Goal: Task Accomplishment & Management: Use online tool/utility

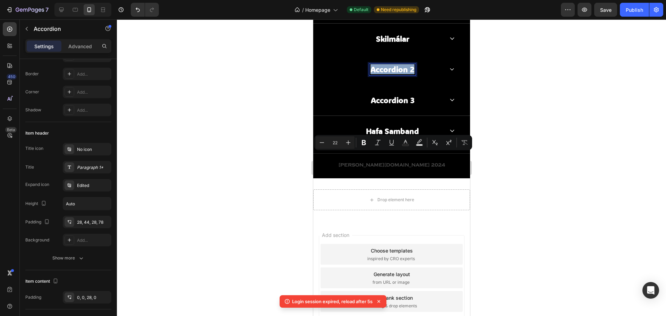
scroll to position [1526, 0]
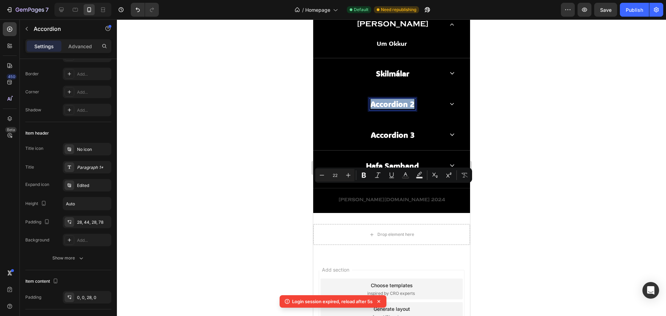
click at [413, 119] on div "Accordion 2" at bounding box center [391, 104] width 156 height 31
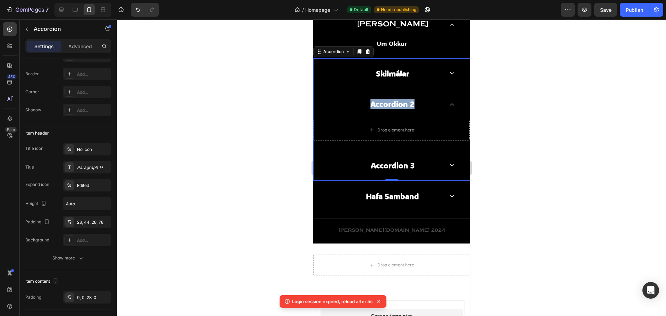
click at [443, 119] on div "Accordion 2" at bounding box center [391, 104] width 156 height 31
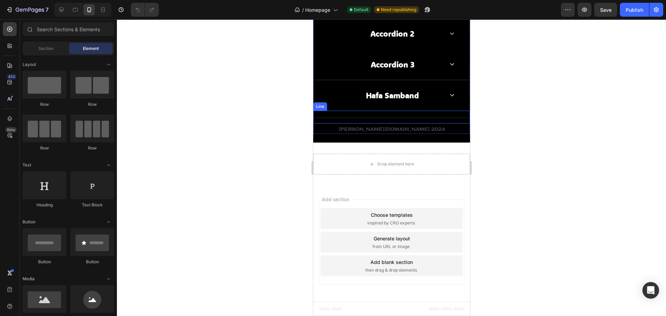
scroll to position [1596, 0]
click at [394, 39] on div "Accordion 2" at bounding box center [392, 33] width 46 height 11
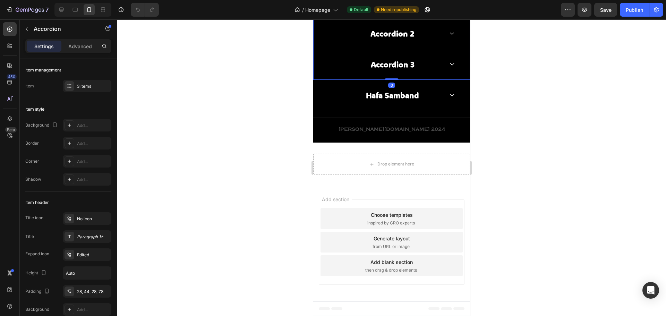
click at [399, 8] on p "Skilmálar" at bounding box center [392, 3] width 33 height 9
click at [450, 5] on icon at bounding box center [452, 3] width 5 height 3
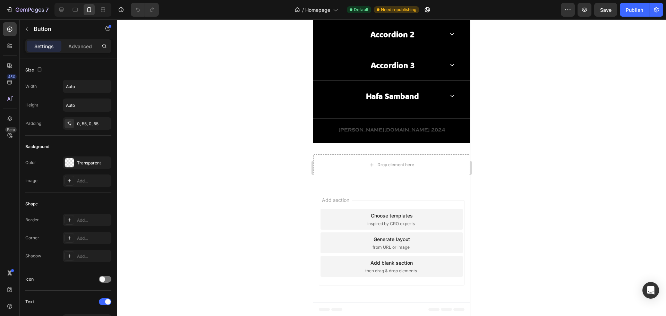
click at [399, 9] on p "Skilmálar" at bounding box center [391, 5] width 27 height 8
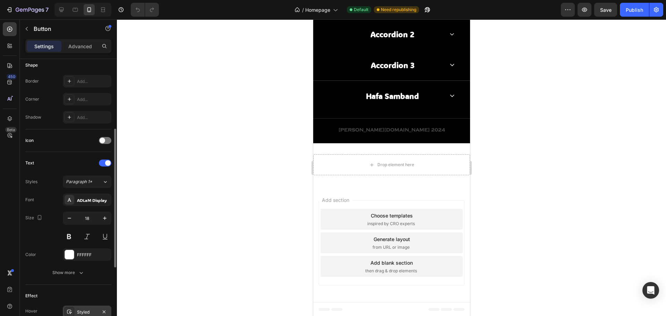
scroll to position [275, 0]
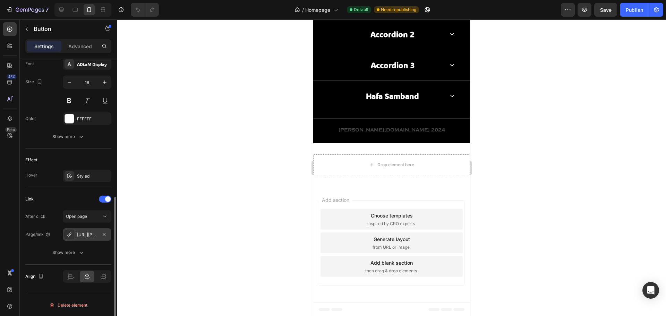
click at [86, 234] on div "https://ingling.is/policies/terms-of-service" at bounding box center [87, 235] width 20 height 6
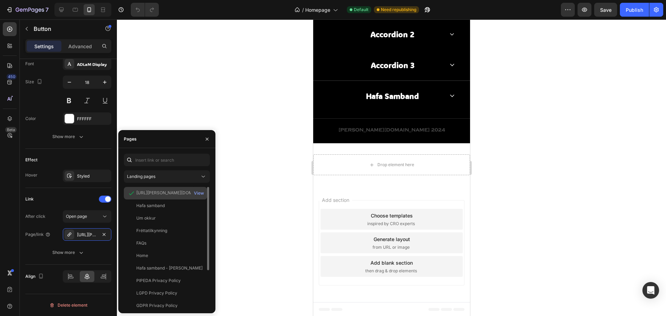
click at [154, 195] on div "https://ingling.is/policies/terms-of-service" at bounding box center [169, 193] width 67 height 6
click at [197, 190] on div "View" at bounding box center [199, 193] width 10 height 6
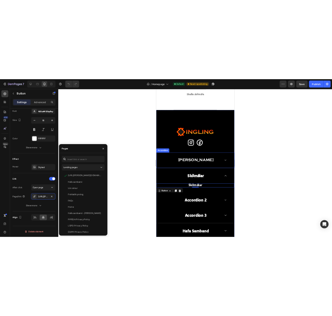
scroll to position [1579, 0]
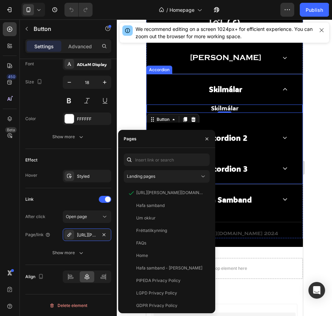
click at [235, 141] on p "Accordion 2" at bounding box center [225, 137] width 44 height 9
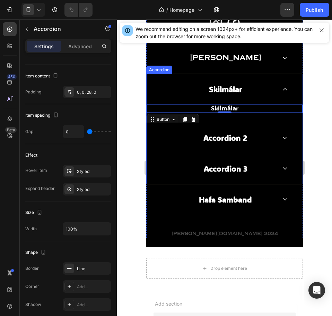
scroll to position [0, 0]
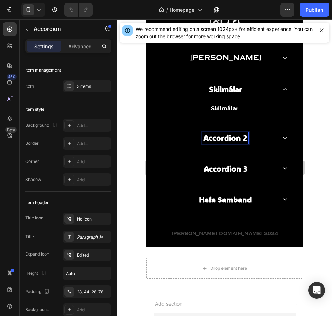
click at [240, 137] on p "Accordion 2" at bounding box center [225, 137] width 44 height 9
click at [245, 135] on div "Accordion 2" at bounding box center [225, 137] width 46 height 11
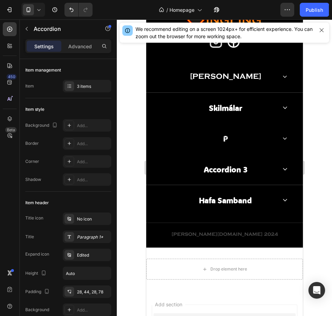
scroll to position [1560, 0]
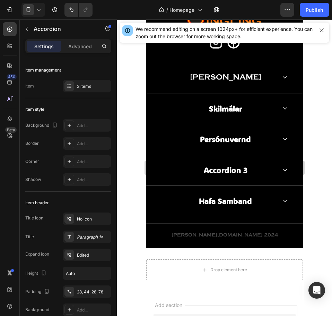
click at [276, 138] on div "Persónuvernd" at bounding box center [224, 139] width 156 height 31
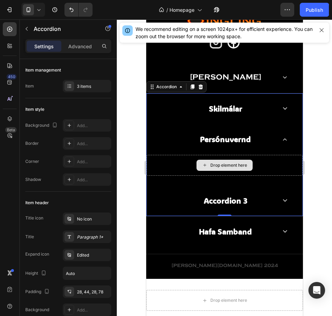
click at [239, 168] on div "Drop element here" at bounding box center [228, 165] width 37 height 6
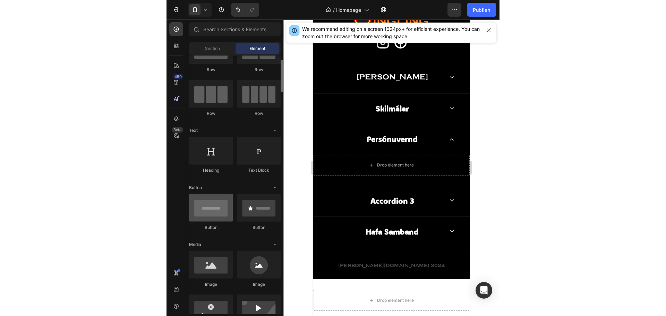
scroll to position [69, 0]
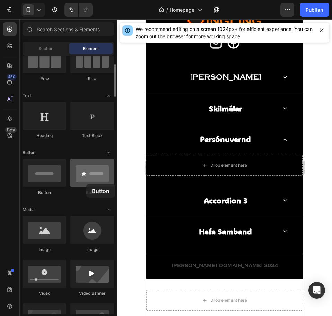
click at [86, 184] on div at bounding box center [92, 173] width 44 height 28
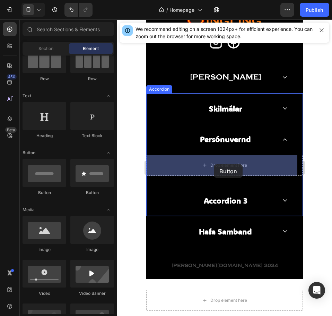
drag, startPoint x: 193, startPoint y: 195, endPoint x: 214, endPoint y: 164, distance: 37.7
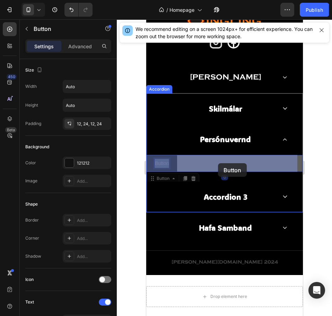
drag, startPoint x: 159, startPoint y: 163, endPoint x: 218, endPoint y: 163, distance: 58.6
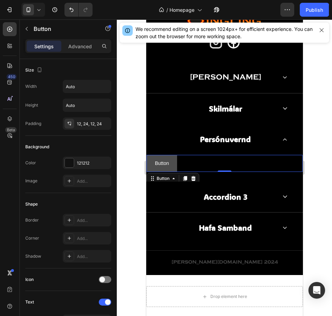
click at [160, 158] on button "Button" at bounding box center [161, 163] width 31 height 17
click at [176, 181] on icon at bounding box center [174, 179] width 6 height 6
click at [174, 177] on icon at bounding box center [174, 179] width 6 height 6
click at [174, 178] on icon at bounding box center [173, 178] width 2 height 1
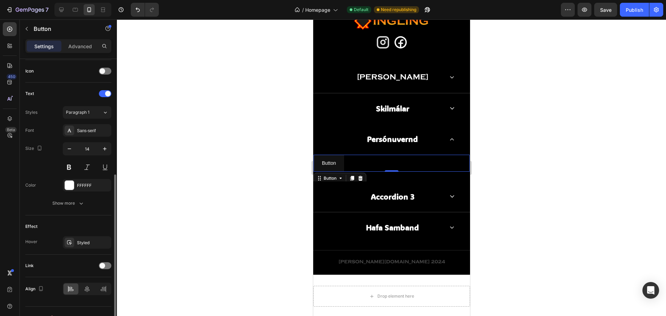
scroll to position [221, 0]
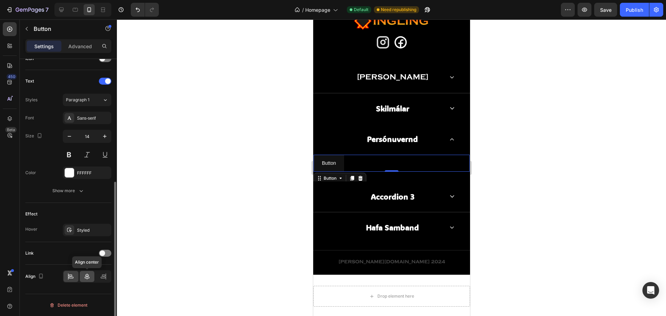
click at [86, 274] on icon at bounding box center [87, 276] width 7 height 7
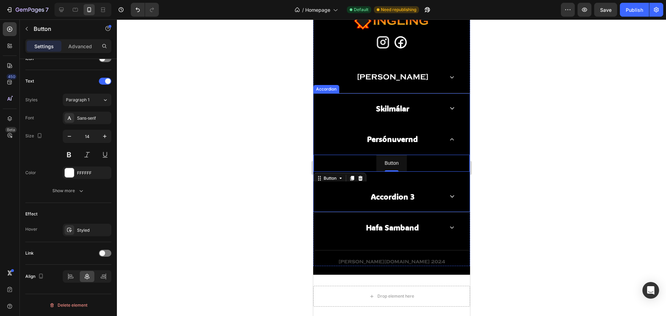
click at [444, 107] on div "Skilmálar" at bounding box center [391, 108] width 156 height 31
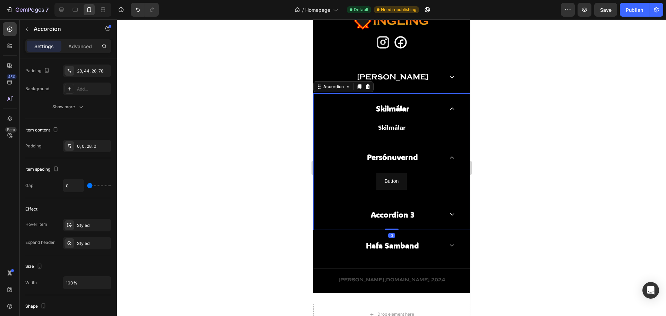
scroll to position [0, 0]
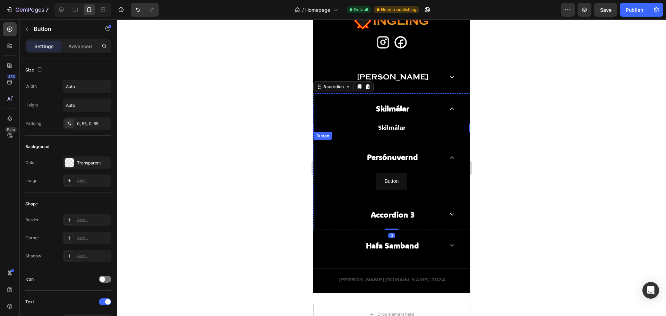
click at [404, 130] on link "Skilmálar" at bounding box center [392, 128] width 66 height 8
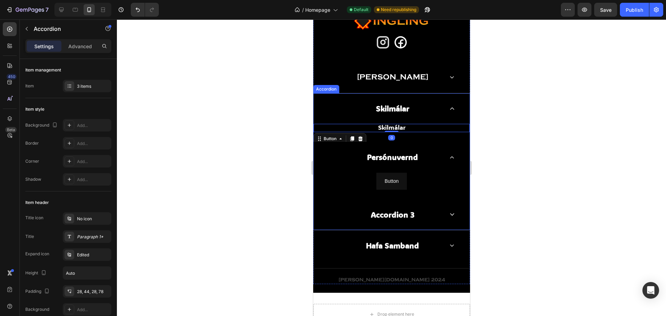
click at [450, 106] on span at bounding box center [452, 108] width 5 height 5
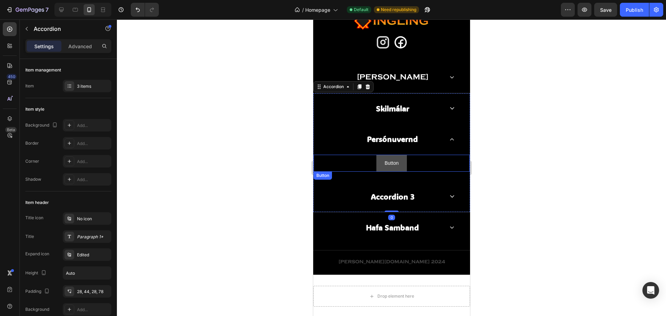
click at [397, 163] on button "Button" at bounding box center [391, 163] width 31 height 17
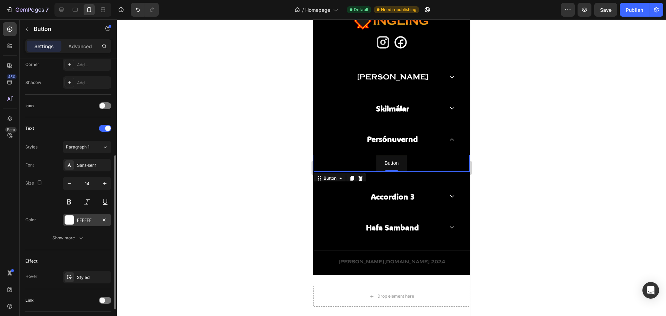
scroll to position [221, 0]
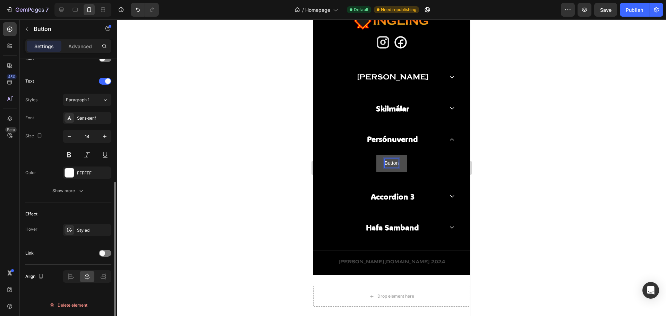
click at [393, 163] on p "Button" at bounding box center [391, 163] width 14 height 9
drag, startPoint x: 395, startPoint y: 163, endPoint x: 370, endPoint y: 164, distance: 24.6
click at [370, 164] on div "Button Button 0" at bounding box center [391, 163] width 156 height 17
click at [411, 166] on button "Persónuvernd" at bounding box center [391, 163] width 47 height 17
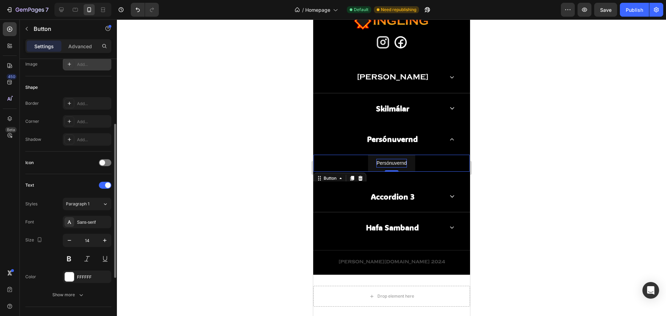
scroll to position [0, 0]
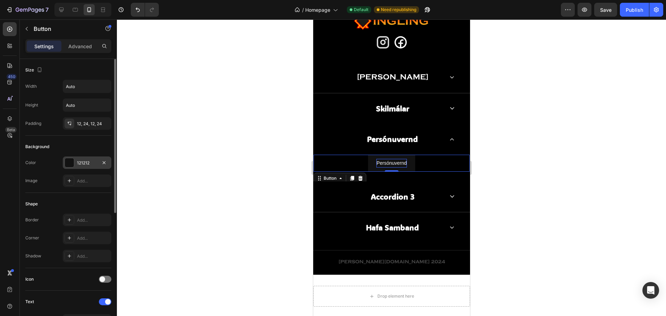
click at [78, 163] on div "121212" at bounding box center [87, 163] width 20 height 6
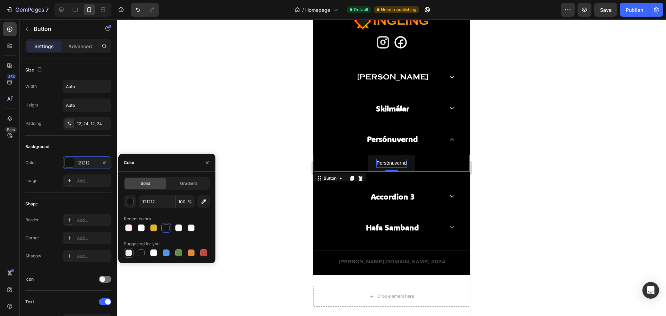
click at [133, 253] on div at bounding box center [129, 253] width 10 height 10
type input "000000"
type input "0"
click at [204, 163] on button "button" at bounding box center [207, 162] width 11 height 11
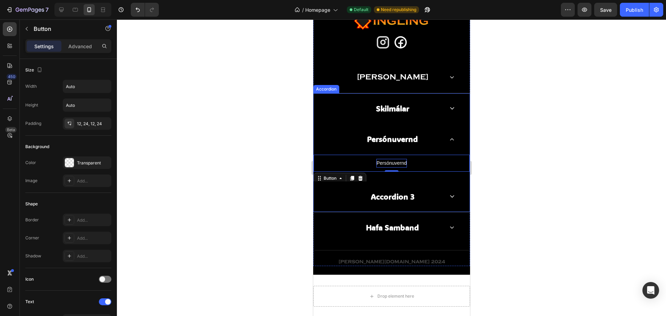
click at [440, 109] on div "Skilmálar" at bounding box center [391, 108] width 156 height 31
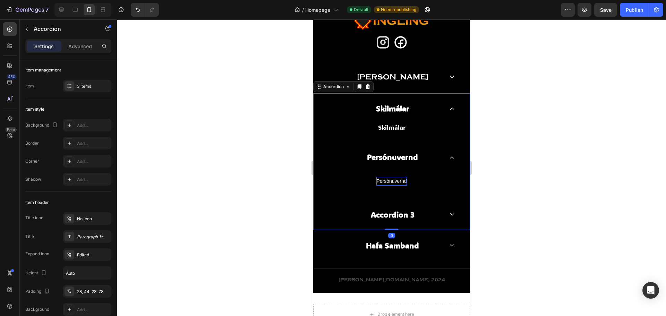
drag, startPoint x: 441, startPoint y: 109, endPoint x: 440, endPoint y: 115, distance: 5.7
click at [442, 109] on div "Skilmálar" at bounding box center [391, 108] width 156 height 31
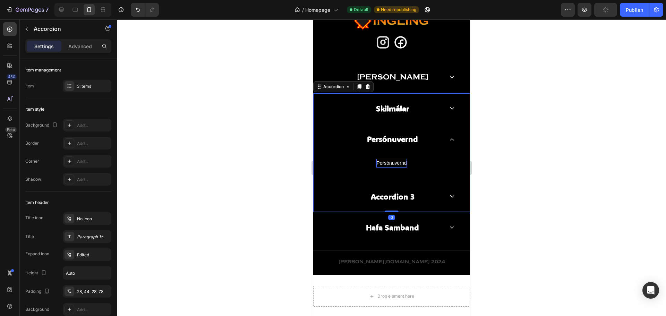
click at [450, 106] on span at bounding box center [452, 108] width 5 height 5
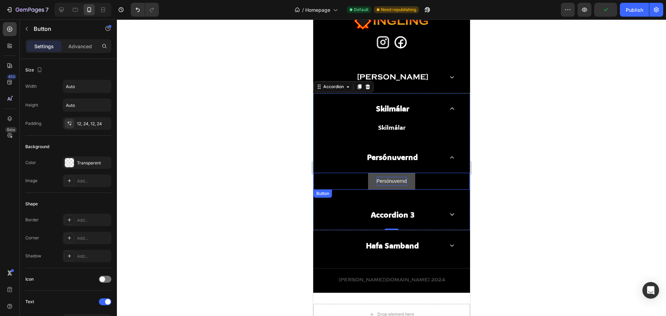
click at [405, 181] on button "Persónuvernd" at bounding box center [391, 181] width 47 height 17
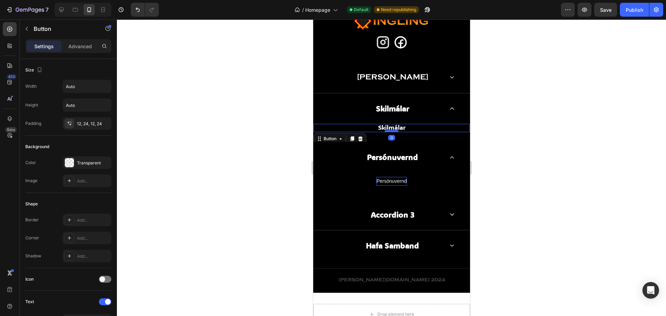
click at [393, 131] on div "Skilmálar Button 0" at bounding box center [391, 128] width 156 height 8
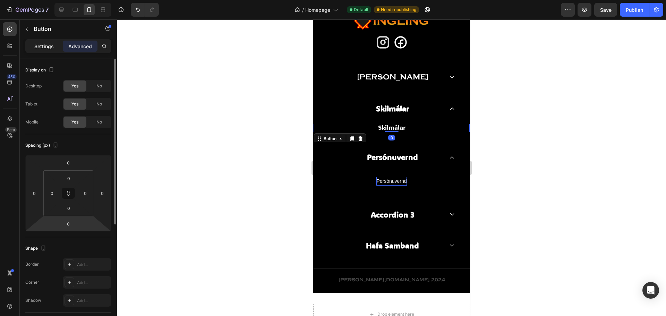
click at [50, 42] on div "Settings" at bounding box center [44, 46] width 35 height 11
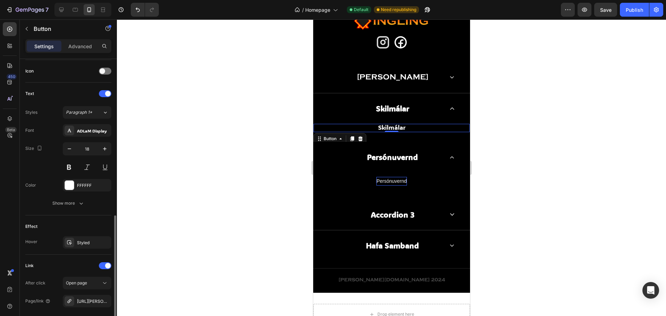
scroll to position [275, 0]
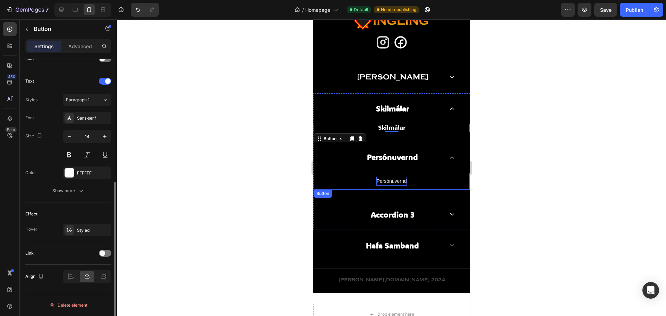
click at [387, 183] on p "Persónuvernd" at bounding box center [391, 181] width 30 height 9
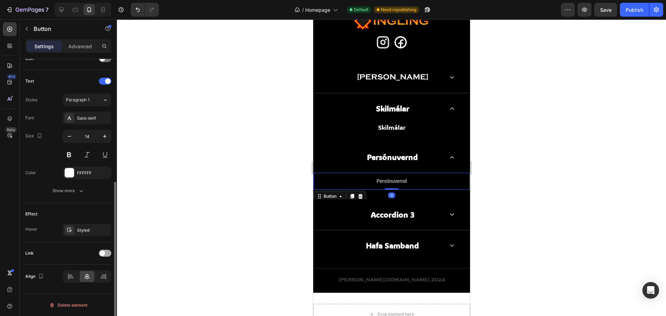
click at [109, 253] on div at bounding box center [105, 253] width 12 height 7
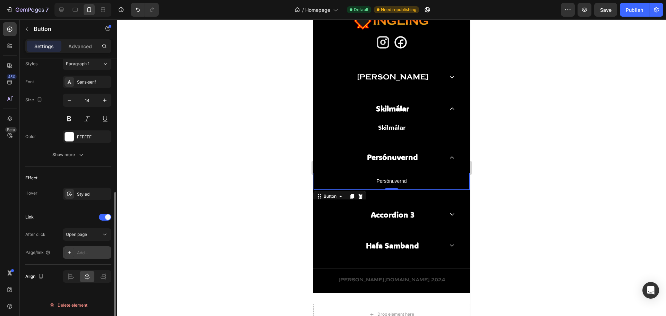
click at [93, 252] on div "Add..." at bounding box center [93, 253] width 33 height 6
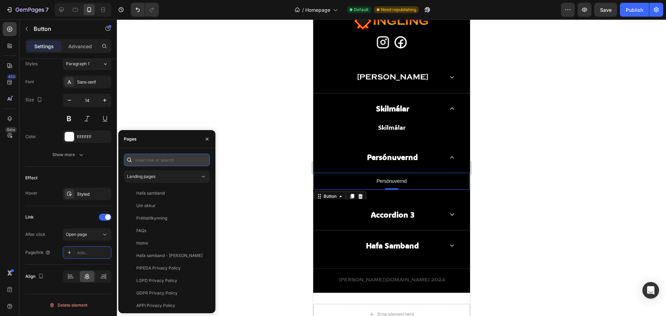
click at [166, 159] on input "text" at bounding box center [167, 160] width 86 height 12
paste input "1. Upplýsingar sem við söfnum Þegar þú notar vefsíðu okkar söfnum við eftirfara…"
type input "1. Upplýsingar sem við söfnum Þegar þú notar vefsíðu okkar söfnum við eftirfara…"
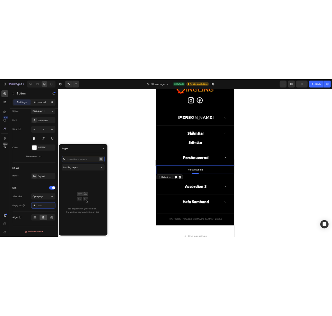
scroll to position [0, 0]
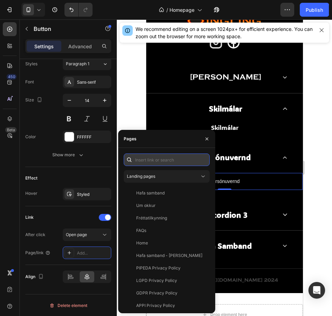
click at [174, 159] on input "text" at bounding box center [167, 159] width 86 height 12
paste input "https://ingling.is › pages › personuvernd"
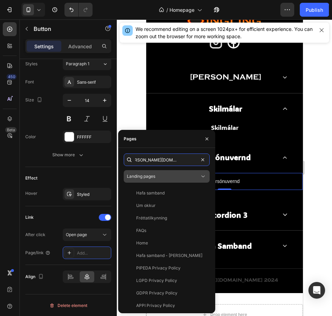
type input "https://ingling.is › pages › personuvernd"
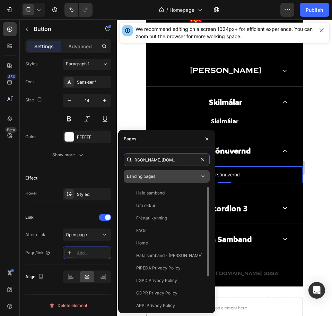
scroll to position [1560, 0]
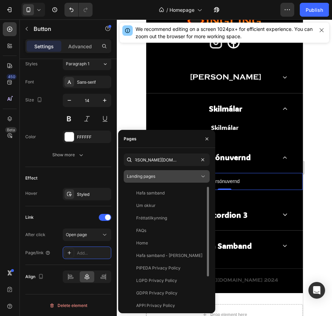
click at [191, 177] on div "Landing pages" at bounding box center [163, 176] width 73 height 6
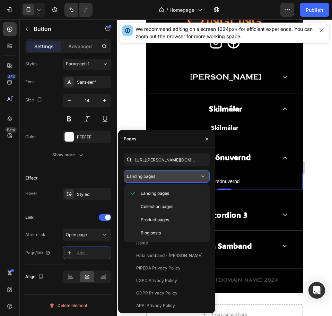
click at [189, 180] on button "Landing pages" at bounding box center [167, 176] width 86 height 12
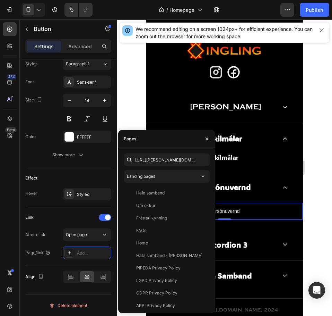
scroll to position [1490, 0]
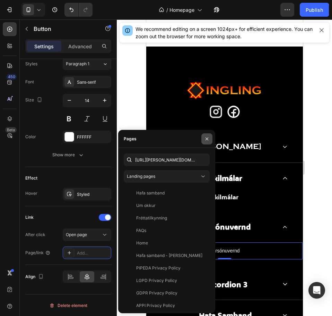
click at [205, 136] on icon "button" at bounding box center [207, 139] width 6 height 6
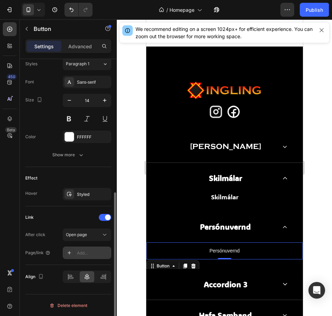
click at [86, 250] on div "Add..." at bounding box center [93, 253] width 33 height 6
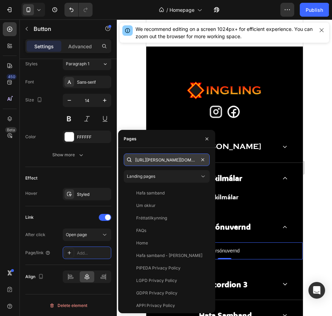
click at [194, 161] on input "https://ingling.is › pages › personuvernd" at bounding box center [167, 159] width 86 height 12
click at [124, 156] on div at bounding box center [129, 159] width 11 height 12
click at [130, 159] on icon at bounding box center [129, 159] width 7 height 7
click at [201, 160] on input "text" at bounding box center [167, 159] width 86 height 12
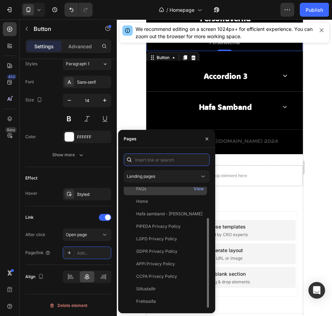
scroll to position [0, 0]
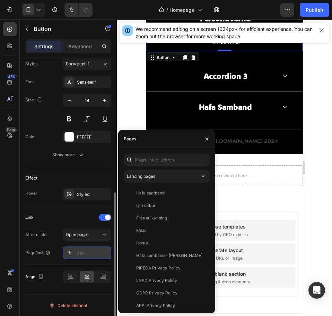
click at [89, 251] on div "Add..." at bounding box center [93, 253] width 33 height 6
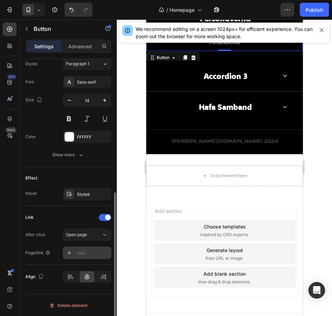
click at [89, 251] on div "Add..." at bounding box center [93, 253] width 33 height 6
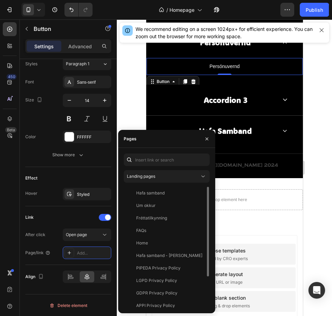
scroll to position [1664, 0]
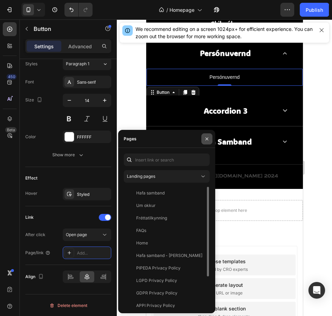
click at [207, 139] on icon "button" at bounding box center [207, 139] width 6 height 6
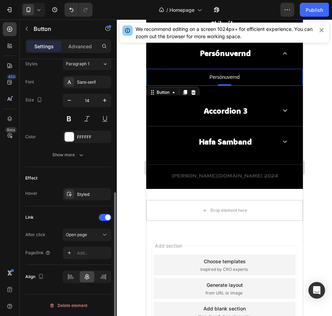
click at [81, 245] on div "After click Open page Page/link Add..." at bounding box center [68, 243] width 86 height 31
click at [85, 256] on div "Add..." at bounding box center [87, 252] width 49 height 12
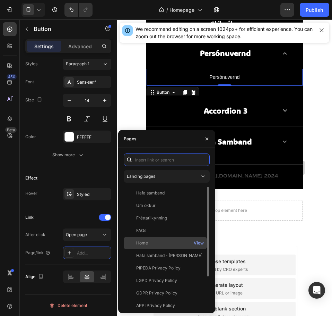
scroll to position [42, 0]
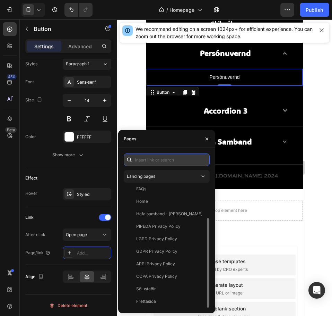
click at [173, 163] on input "text" at bounding box center [167, 159] width 86 height 12
type input "persónuvernd"
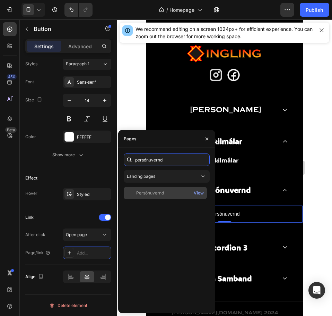
scroll to position [1525, 0]
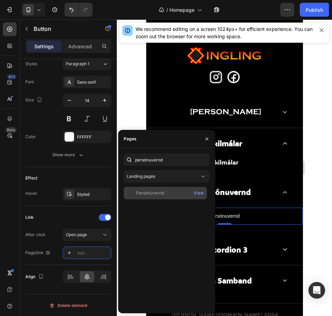
click at [148, 190] on div "Persónuvernd" at bounding box center [150, 193] width 28 height 6
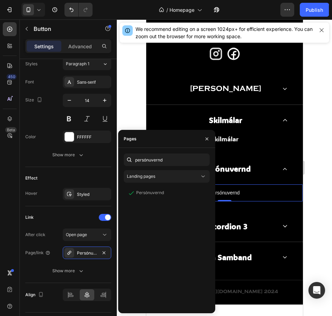
scroll to position [1560, 0]
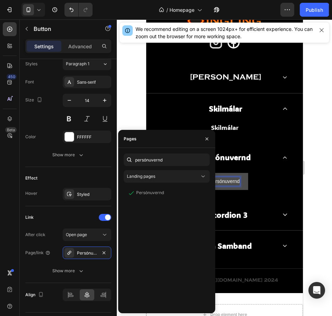
click at [235, 178] on p "Persónuvernd" at bounding box center [224, 181] width 30 height 9
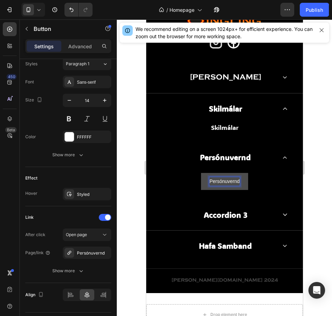
click at [236, 180] on p "Persónuvernd" at bounding box center [224, 181] width 30 height 9
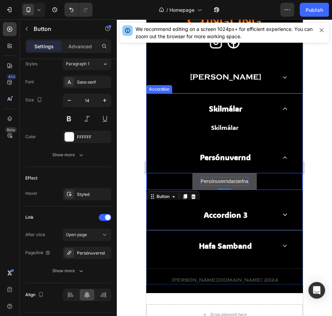
click at [239, 155] on p "Persónuvernd" at bounding box center [225, 157] width 51 height 9
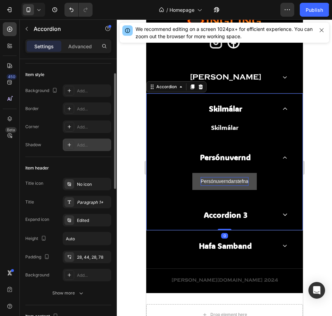
scroll to position [0, 0]
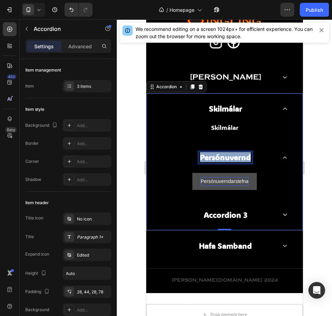
click at [245, 159] on p "Persónuvernd" at bounding box center [225, 157] width 51 height 9
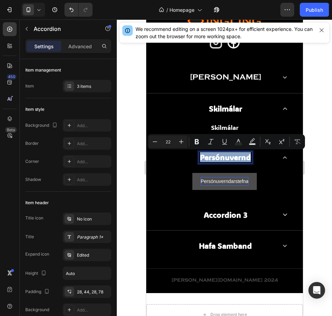
click at [247, 159] on p "Persónuvernd" at bounding box center [225, 157] width 51 height 9
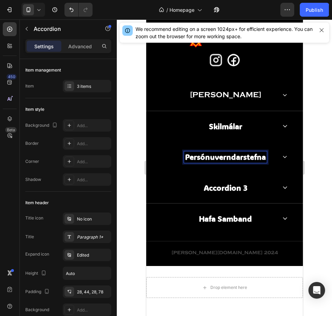
scroll to position [1542, 0]
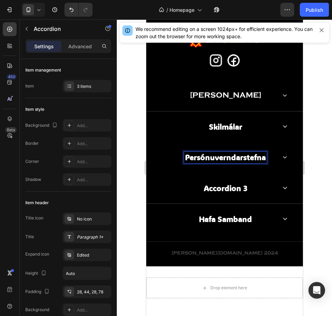
click at [226, 127] on p "Skilmálar" at bounding box center [225, 126] width 33 height 9
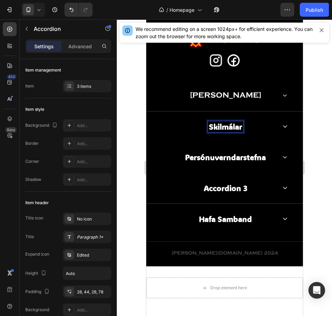
click at [275, 128] on div "Skilmálar" at bounding box center [224, 126] width 156 height 31
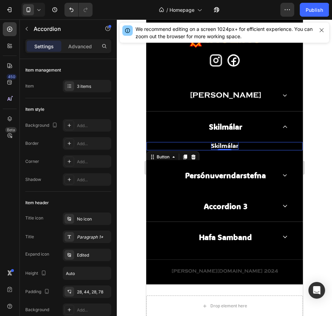
click at [233, 147] on p "Skilmálar" at bounding box center [224, 146] width 27 height 8
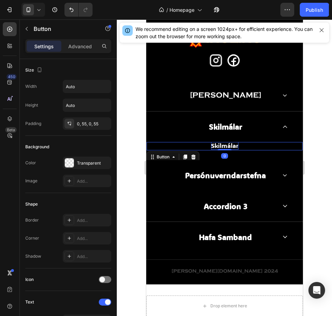
click at [230, 144] on p "Skilmálar" at bounding box center [224, 146] width 27 height 8
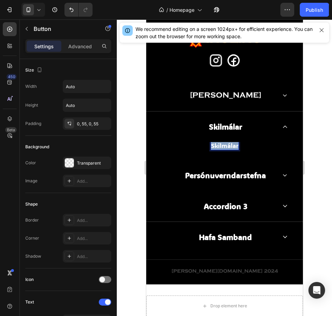
click at [230, 144] on p "Skilmálar" at bounding box center [224, 146] width 27 height 8
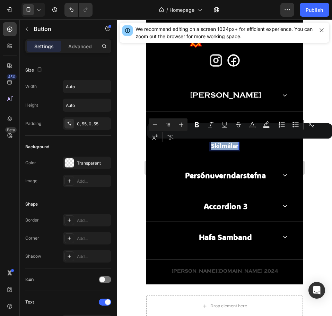
copy p "Skilmálar"
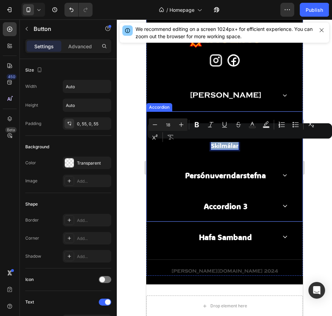
click at [283, 173] on span at bounding box center [285, 175] width 5 height 5
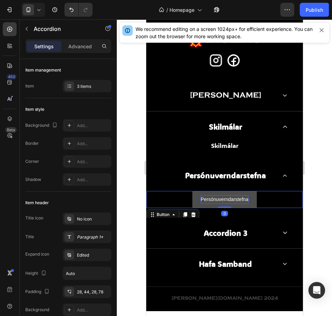
click at [241, 195] on p "Persónuverndarstefna" at bounding box center [224, 199] width 48 height 9
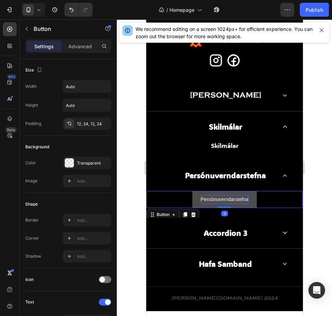
click at [241, 195] on p "Persónuverndarstefna" at bounding box center [224, 199] width 48 height 9
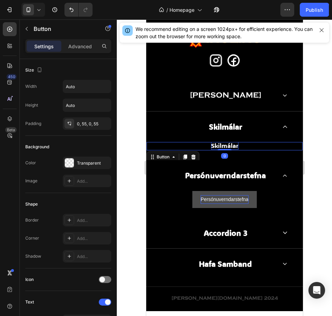
click at [232, 145] on p "Skilmálar" at bounding box center [224, 146] width 27 height 8
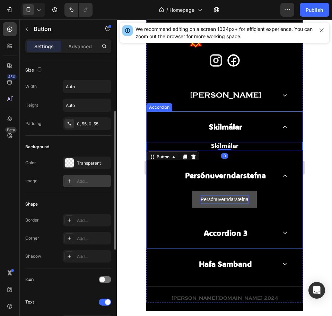
scroll to position [35, 0]
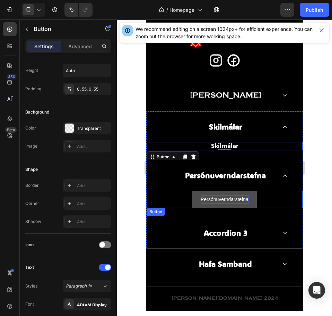
click at [224, 199] on p "Persónuverndarstefna" at bounding box center [224, 199] width 48 height 9
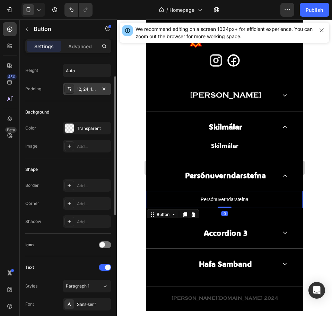
click at [72, 92] on div at bounding box center [70, 89] width 10 height 10
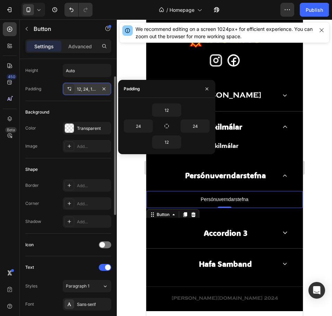
click at [76, 91] on div "12, 24, 12, 24" at bounding box center [87, 89] width 49 height 12
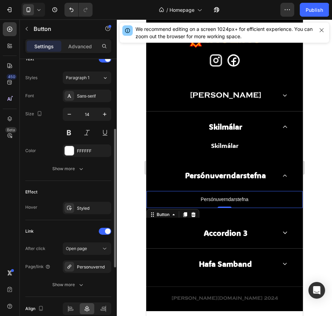
scroll to position [208, 0]
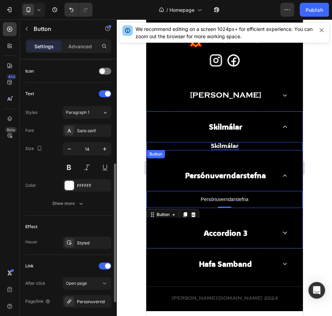
click at [231, 147] on p "Skilmálar" at bounding box center [224, 146] width 27 height 8
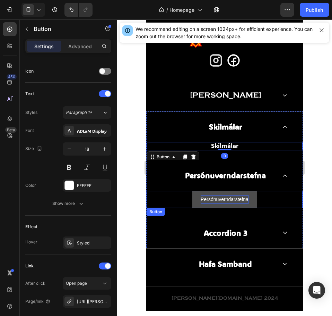
click at [224, 202] on p "Persónuverndarstefna" at bounding box center [224, 199] width 48 height 9
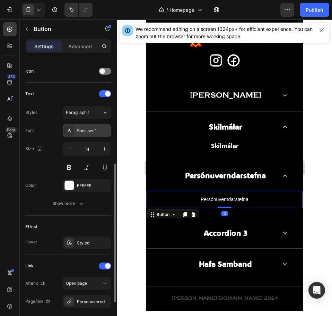
click at [93, 129] on div "Sans-serif" at bounding box center [93, 131] width 33 height 6
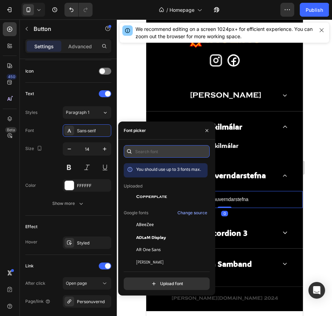
click at [170, 152] on input "text" at bounding box center [167, 151] width 86 height 12
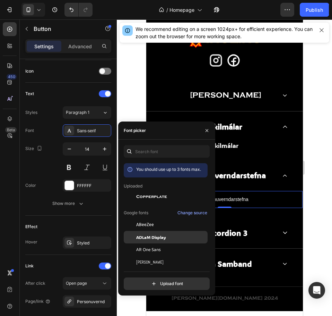
click at [166, 237] on span "ADLaM Display" at bounding box center [151, 237] width 30 height 6
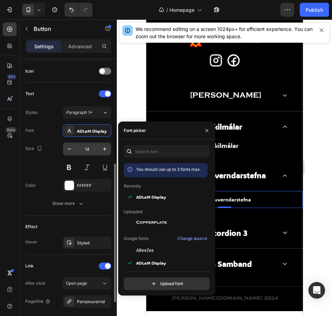
click at [94, 142] on div "14" at bounding box center [87, 148] width 49 height 13
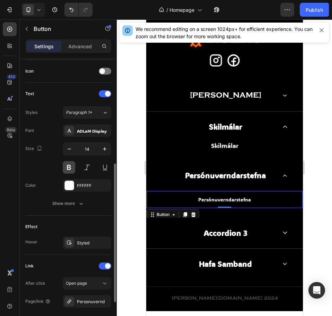
click at [72, 169] on button at bounding box center [69, 167] width 12 height 12
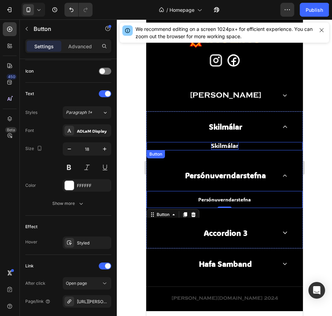
click at [221, 146] on p "Skilmálar" at bounding box center [224, 146] width 27 height 8
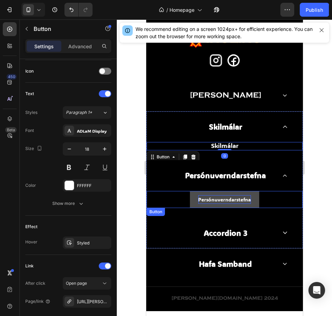
click at [233, 195] on p "Persónuverndarstefna" at bounding box center [224, 199] width 53 height 9
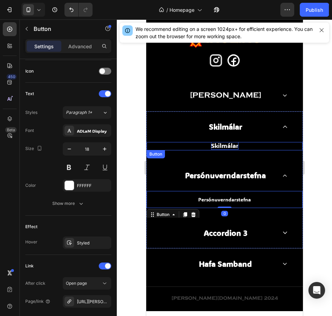
click at [228, 148] on p "Skilmálar" at bounding box center [224, 146] width 27 height 8
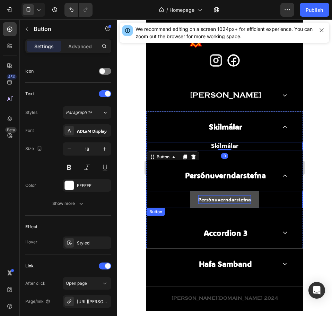
click at [231, 199] on p "Persónuverndarstefna" at bounding box center [224, 199] width 53 height 9
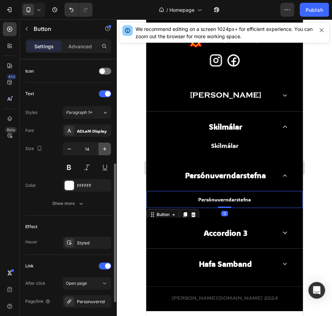
click at [105, 149] on icon "button" at bounding box center [104, 148] width 7 height 7
click at [105, 149] on icon "button" at bounding box center [104, 148] width 3 height 3
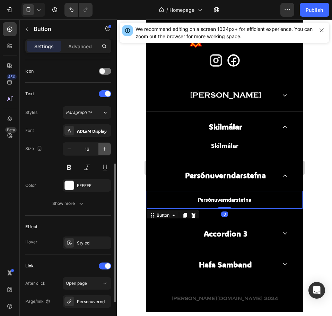
click at [105, 149] on icon "button" at bounding box center [104, 148] width 7 height 7
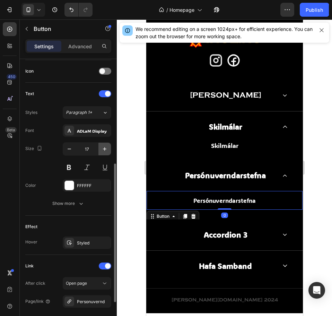
click at [105, 149] on icon "button" at bounding box center [104, 148] width 7 height 7
type input "18"
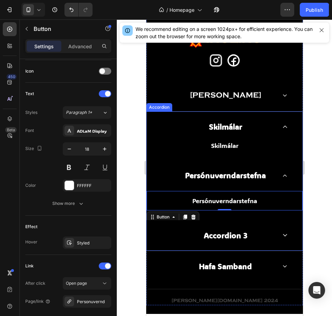
click at [262, 237] on div "Accordion 3" at bounding box center [225, 235] width 104 height 11
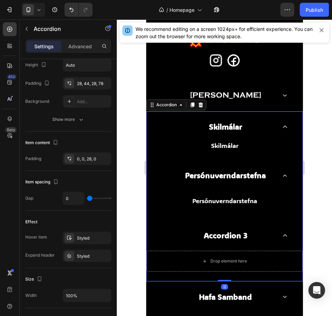
scroll to position [0, 0]
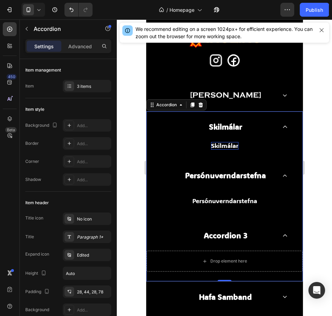
click at [228, 145] on p "Skilmálar" at bounding box center [224, 146] width 27 height 8
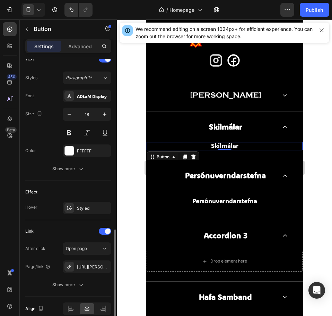
scroll to position [275, 0]
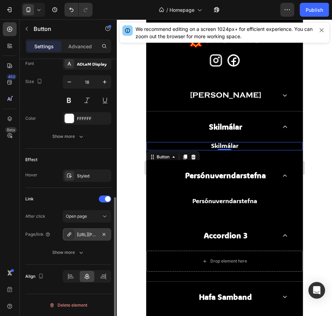
click at [84, 236] on div "https://ingling.is/policies/terms-of-service" at bounding box center [87, 234] width 20 height 6
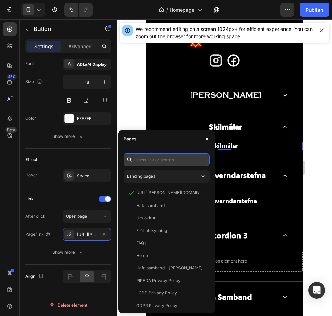
click at [167, 156] on input "text" at bounding box center [167, 159] width 86 height 12
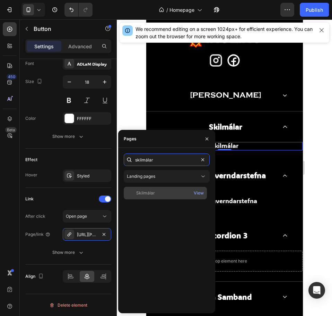
type input "skilmálar"
click at [155, 194] on div "Skilmálar" at bounding box center [166, 193] width 78 height 6
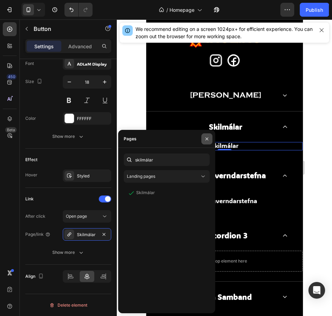
click at [209, 135] on button "button" at bounding box center [207, 138] width 11 height 11
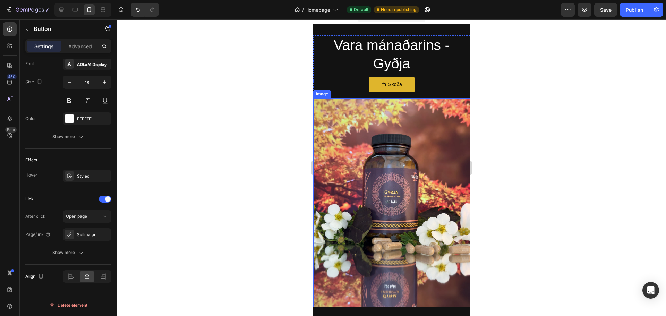
scroll to position [0, 0]
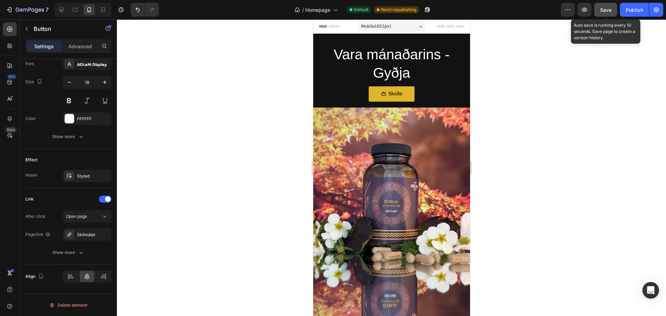
click at [616, 8] on button "Save" at bounding box center [605, 10] width 23 height 14
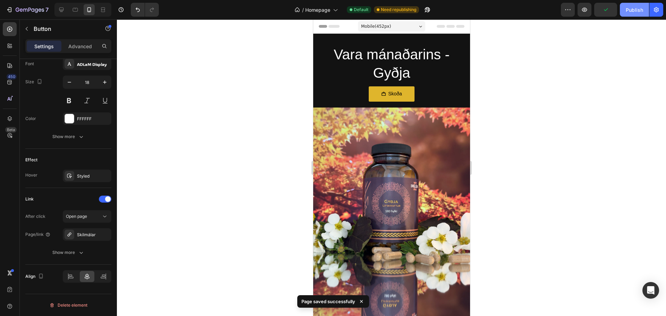
click at [640, 13] on div "Publish" at bounding box center [634, 9] width 17 height 7
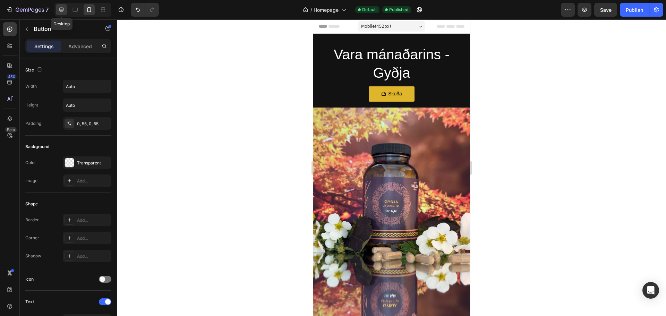
click at [63, 10] on icon at bounding box center [61, 10] width 5 height 5
type input "16"
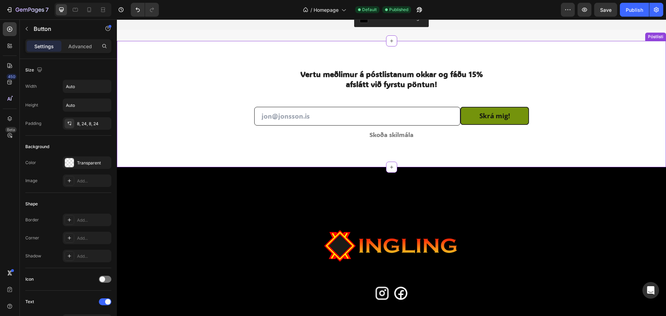
scroll to position [1630, 0]
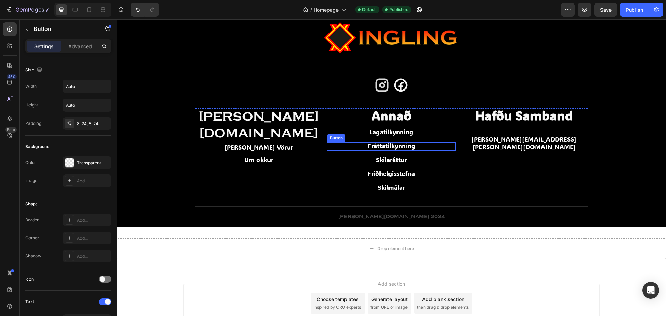
click at [406, 145] on p "Fréttatilkynning" at bounding box center [392, 146] width 48 height 8
click at [374, 138] on icon at bounding box center [374, 136] width 6 height 6
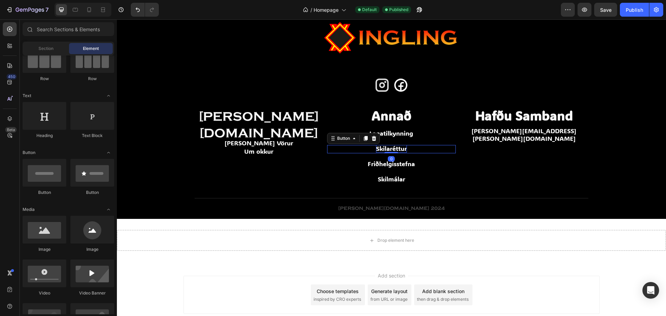
click at [403, 147] on p "Skilaréttur" at bounding box center [391, 149] width 31 height 8
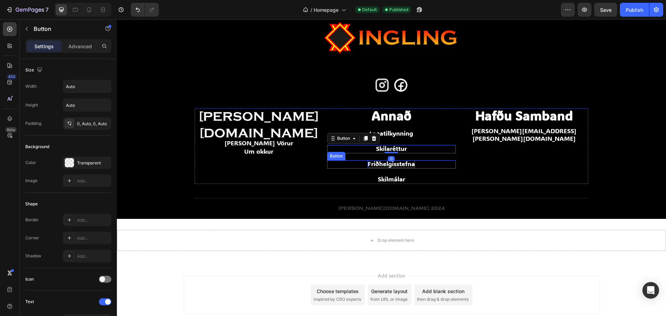
click at [409, 163] on p "Friðhelgisstefna" at bounding box center [391, 164] width 47 height 8
click at [409, 160] on p "Friðhelgisstefna" at bounding box center [391, 164] width 47 height 8
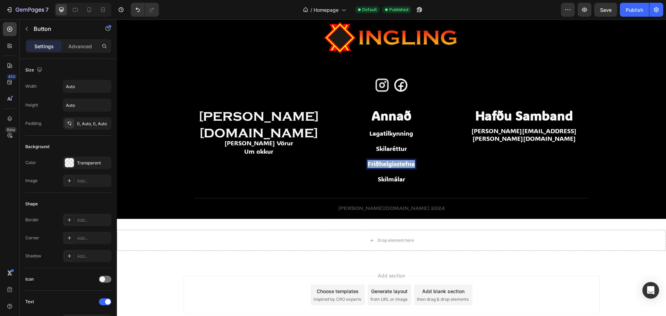
click at [409, 160] on p "Friðhelgisstefna" at bounding box center [391, 164] width 47 height 8
copy p "Friðhelgisstefna"
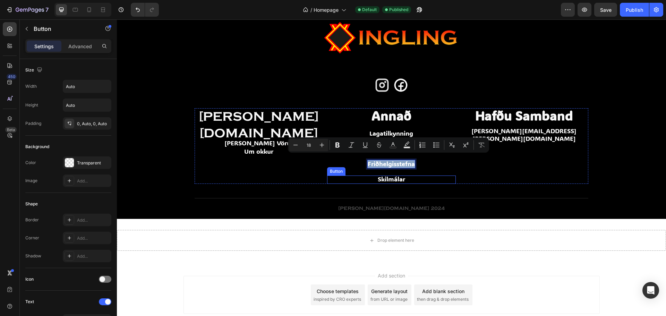
click at [418, 176] on div "Skilmálar Button" at bounding box center [391, 180] width 128 height 8
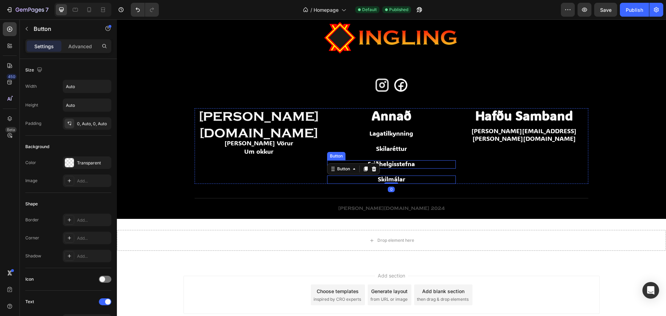
click at [425, 160] on div "Friðhelgisstefna Button" at bounding box center [391, 164] width 128 height 8
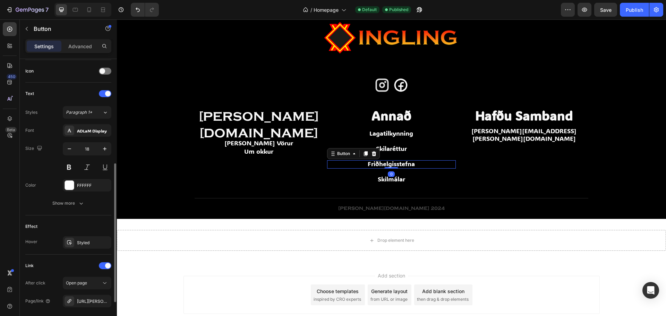
scroll to position [275, 0]
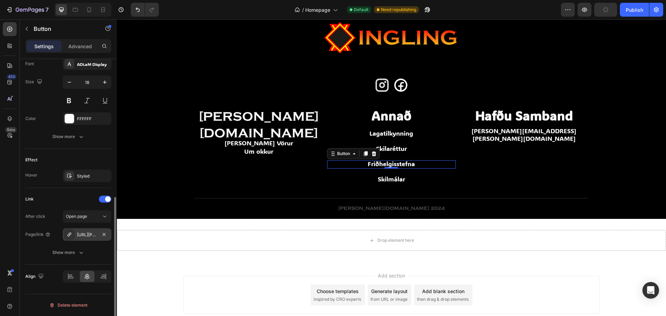
click at [90, 235] on div "https://ingling.is/policies/privacy-policy" at bounding box center [87, 235] width 20 height 6
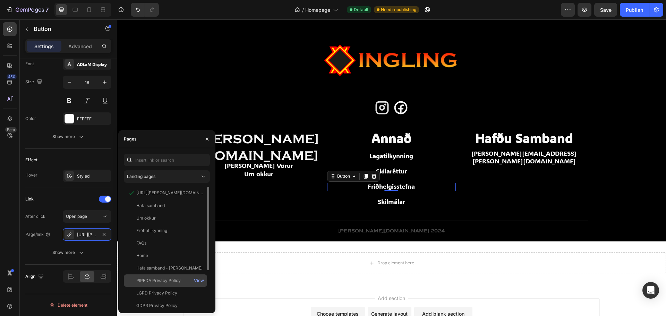
scroll to position [1596, 0]
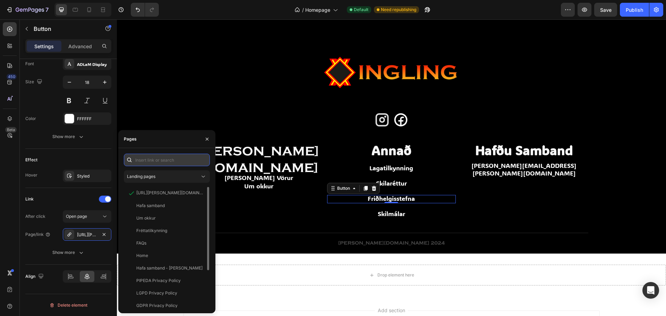
click at [165, 161] on input "text" at bounding box center [167, 160] width 86 height 12
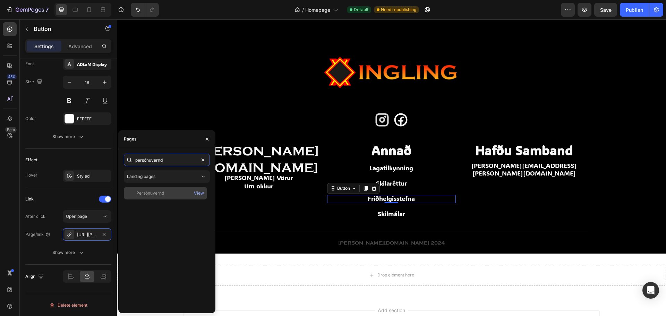
type input "persónuvernd"
click at [157, 192] on div "Persónuvernd" at bounding box center [150, 193] width 28 height 6
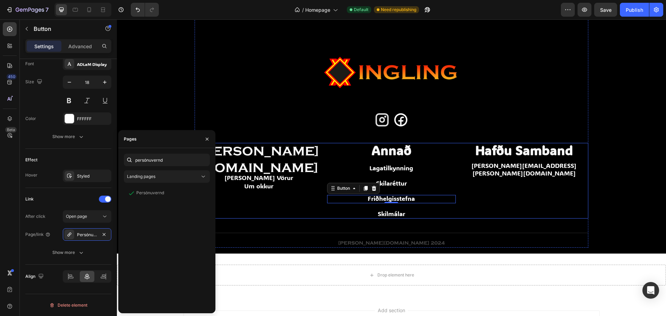
click at [413, 205] on div "Skilmálar Button" at bounding box center [391, 212] width 128 height 14
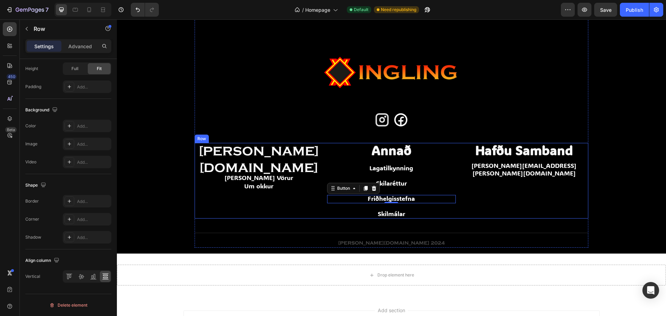
scroll to position [0, 0]
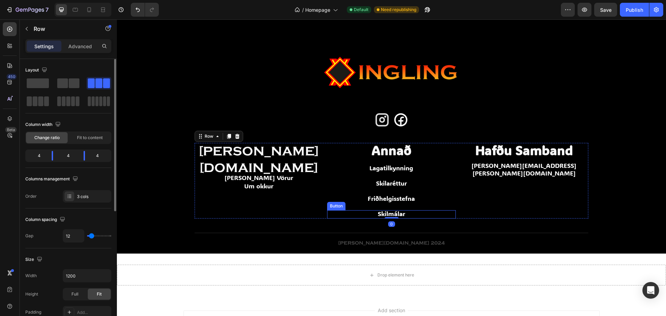
click at [412, 210] on div "Skilmálar Button" at bounding box center [391, 214] width 128 height 8
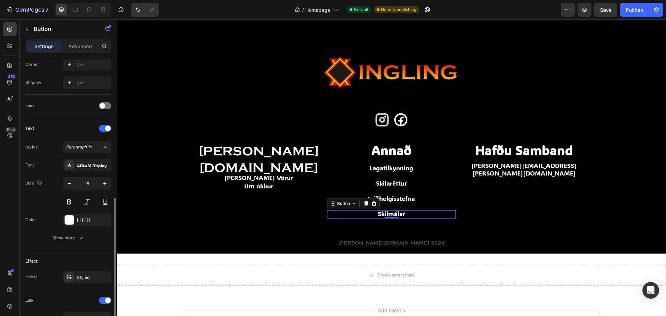
scroll to position [275, 0]
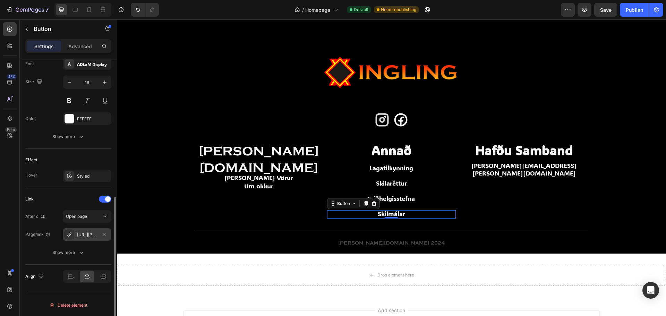
click at [89, 237] on div "https://ingling.is/policies/terms-of-service" at bounding box center [87, 235] width 20 height 6
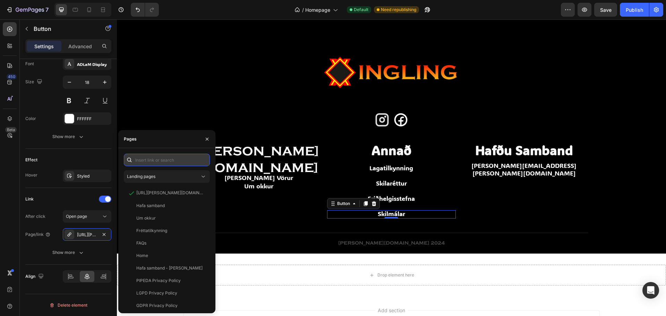
click at [172, 163] on input "text" at bounding box center [167, 160] width 86 height 12
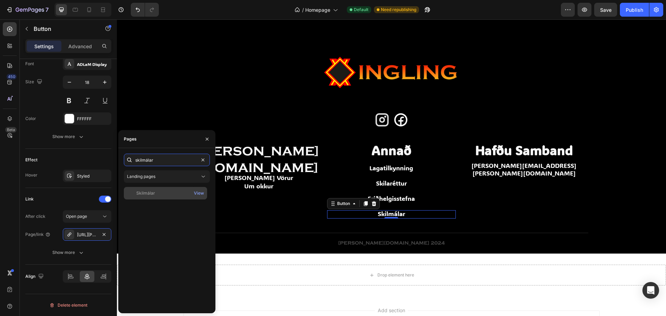
type input "skilmálar"
click at [169, 198] on div "Skilmálar View" at bounding box center [165, 193] width 83 height 12
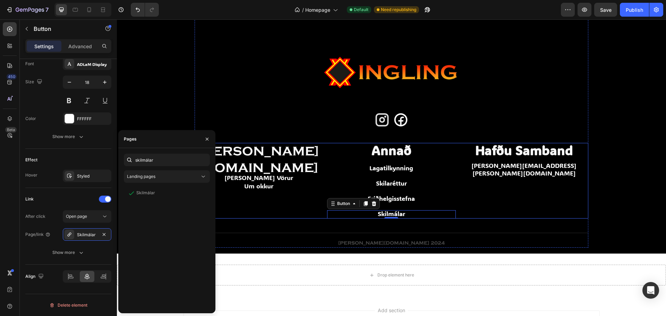
click at [530, 212] on div "Ingling@ingling.is Button" at bounding box center [524, 190] width 128 height 57
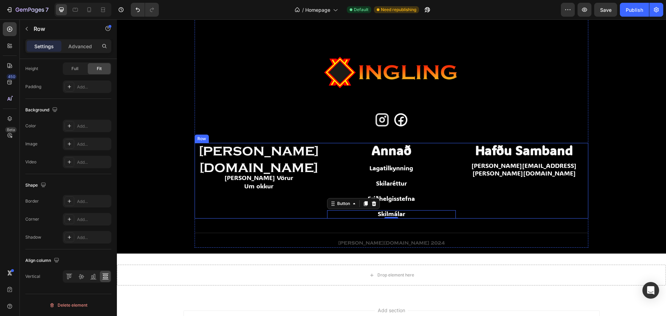
scroll to position [0, 0]
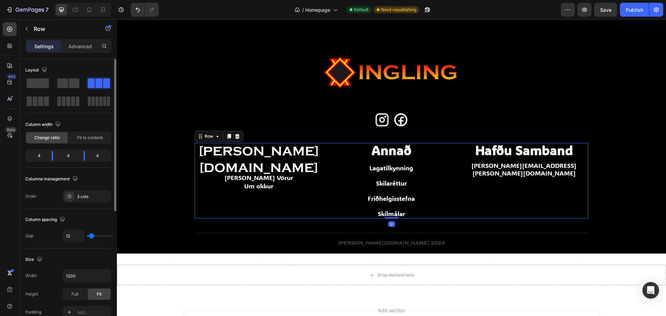
click at [527, 200] on div "Ingling@ingling.is Button" at bounding box center [524, 190] width 128 height 57
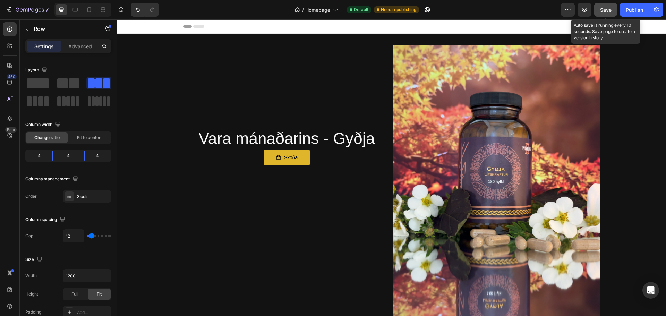
click at [612, 15] on button "Save" at bounding box center [605, 10] width 23 height 14
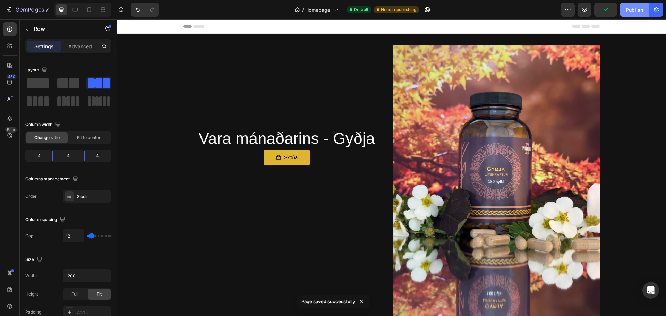
click at [637, 11] on div "Publish" at bounding box center [634, 9] width 17 height 7
click at [78, 10] on icon at bounding box center [75, 9] width 7 height 7
type input "100%"
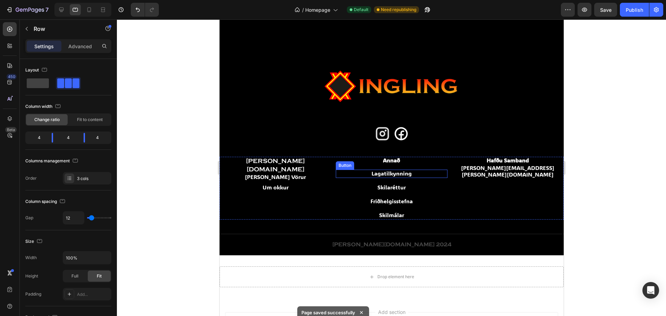
scroll to position [1586, 0]
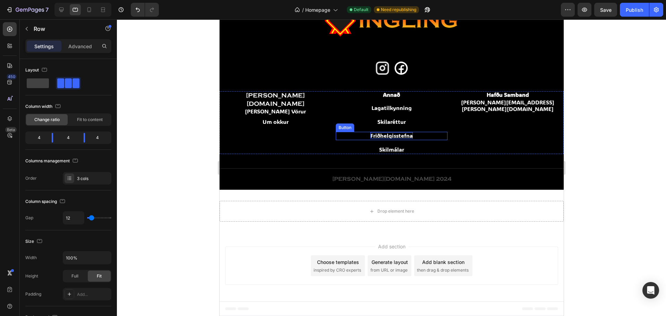
click at [397, 136] on p "Friðhelgisstefna" at bounding box center [391, 135] width 42 height 7
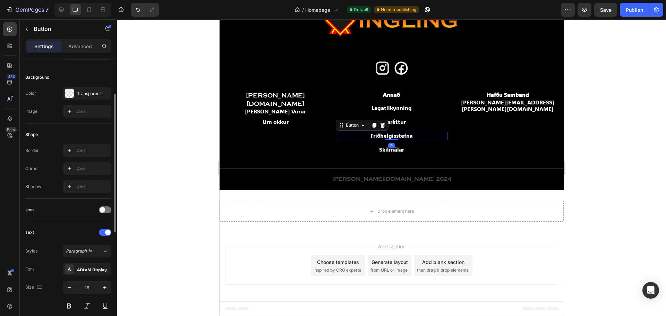
scroll to position [173, 0]
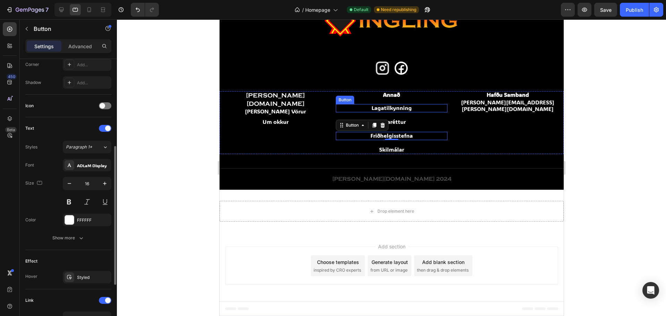
click at [409, 108] on div "Lagatilkynning Button" at bounding box center [391, 108] width 112 height 8
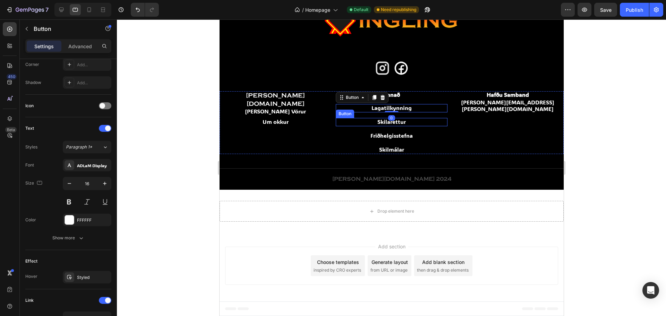
click at [410, 122] on div "Skilaréttur Button" at bounding box center [391, 122] width 112 height 8
click at [418, 107] on div "Lagatilkynning Button 0" at bounding box center [391, 108] width 112 height 8
click at [413, 125] on div "Skilaréttur Button" at bounding box center [391, 122] width 112 height 8
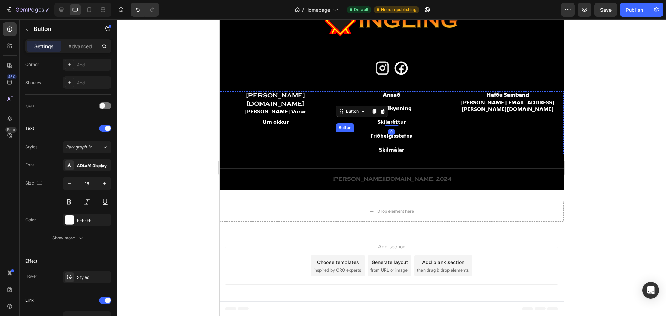
click at [412, 136] on div "Friðhelgisstefna Button" at bounding box center [391, 136] width 112 height 8
click at [408, 124] on div "Skilaréttur Button" at bounding box center [391, 122] width 112 height 8
click at [404, 139] on div "Friðhelgisstefna Button" at bounding box center [391, 136] width 112 height 8
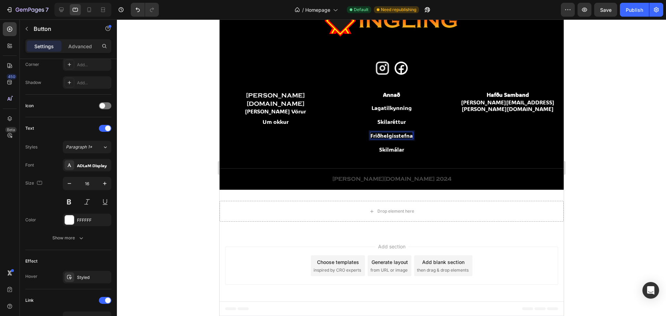
click at [409, 137] on p "Friðhelgisstefna" at bounding box center [391, 135] width 42 height 7
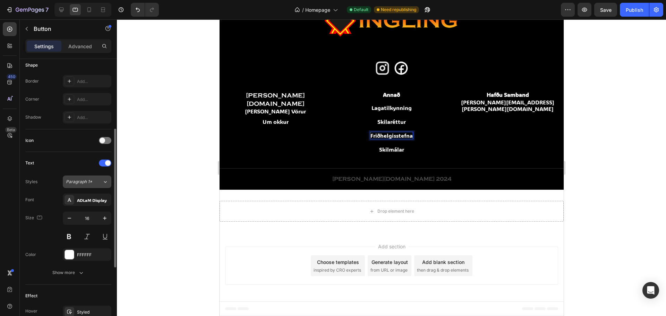
scroll to position [275, 0]
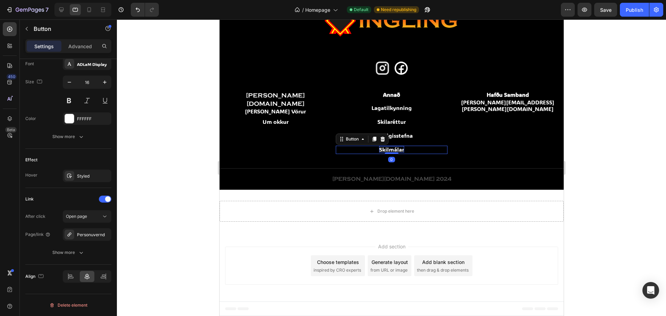
click at [380, 152] on p "Skilmálar" at bounding box center [391, 149] width 25 height 7
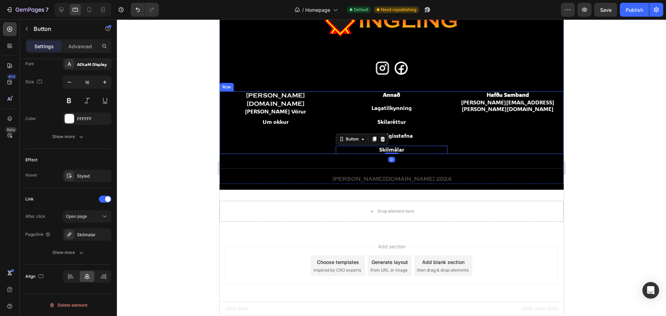
click at [403, 128] on div "Friðhelgisstefna Button" at bounding box center [391, 133] width 112 height 14
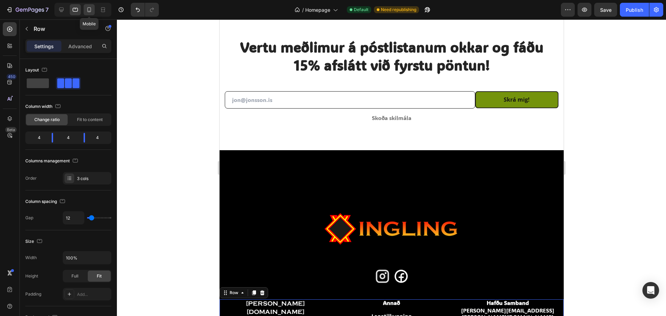
click at [91, 13] on div at bounding box center [89, 9] width 11 height 11
type input "0"
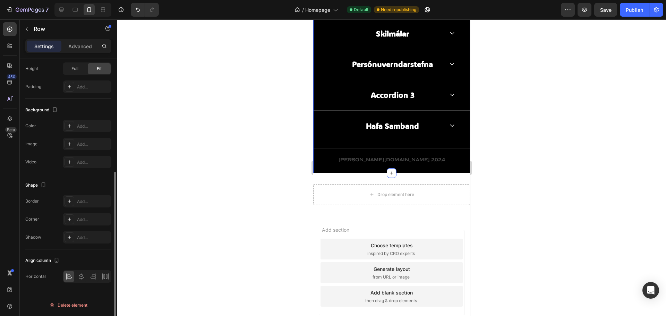
scroll to position [1468, 0]
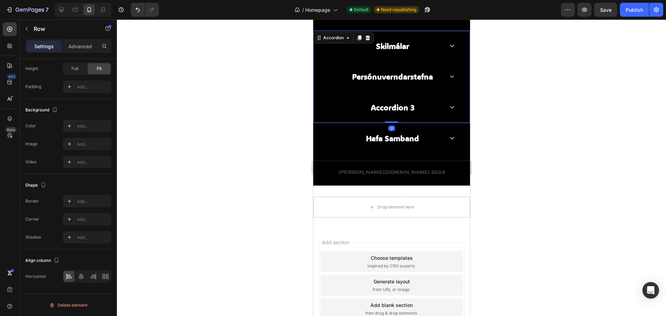
click at [421, 106] on div "Accordion 3" at bounding box center [392, 107] width 104 height 11
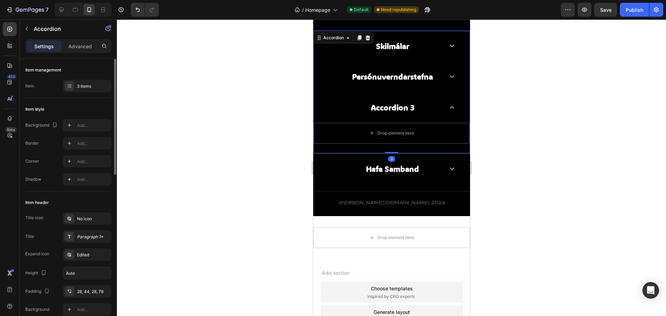
click at [411, 109] on div "Accordion 3" at bounding box center [392, 107] width 46 height 11
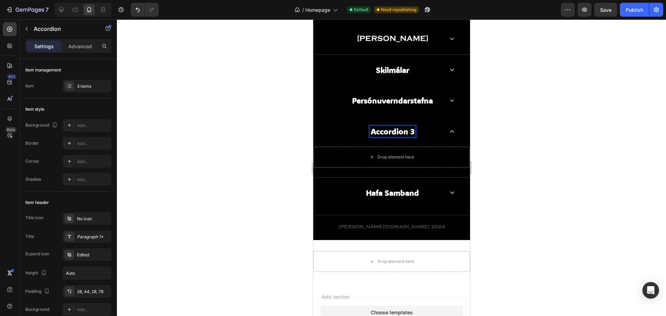
scroll to position [1434, 0]
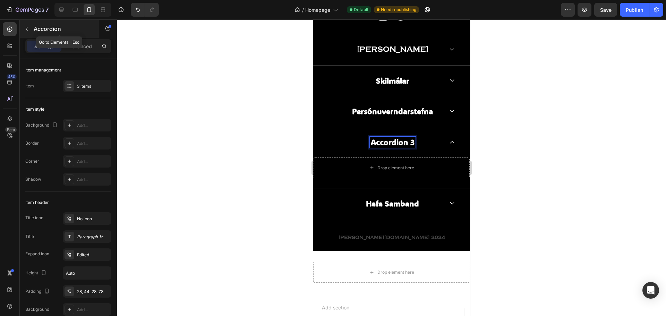
click at [21, 28] on div "Accordion" at bounding box center [59, 29] width 79 height 18
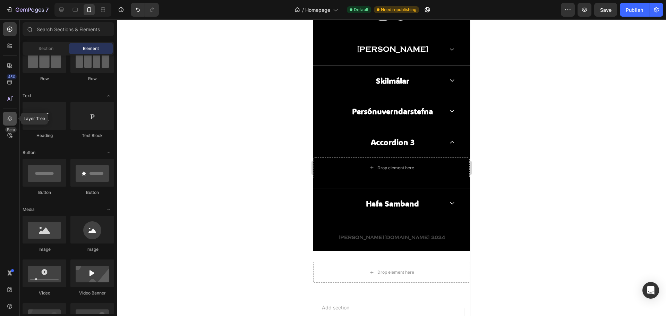
click at [9, 124] on div at bounding box center [10, 119] width 14 height 14
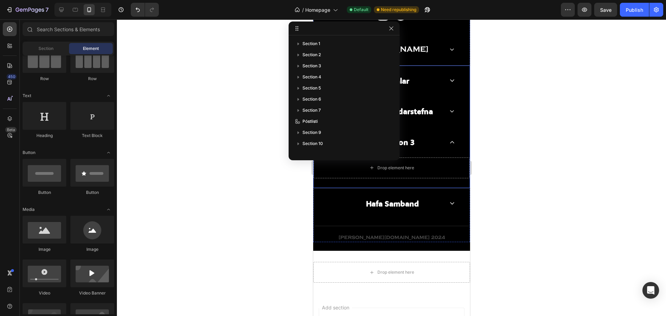
click at [450, 141] on icon at bounding box center [452, 142] width 5 height 3
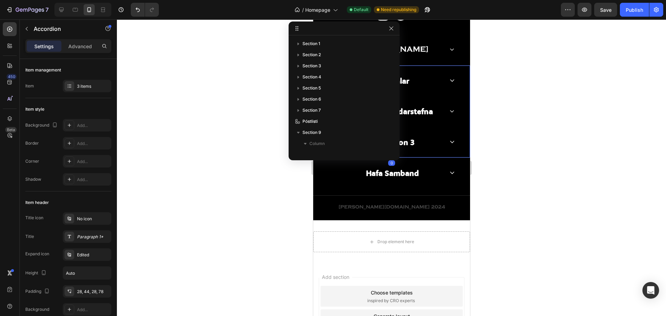
scroll to position [119, 0]
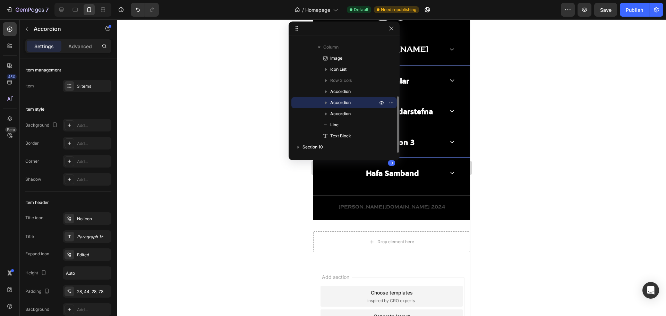
click at [450, 143] on icon at bounding box center [452, 142] width 5 height 3
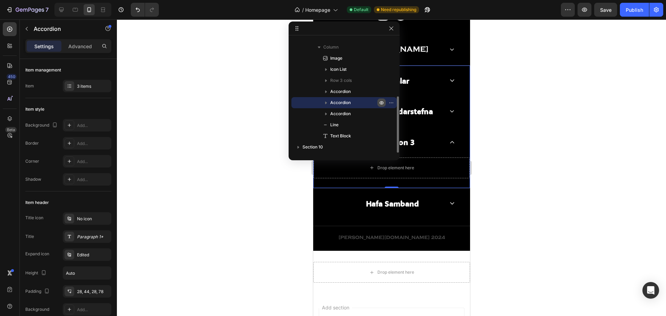
click at [381, 103] on icon "button" at bounding box center [382, 103] width 6 height 6
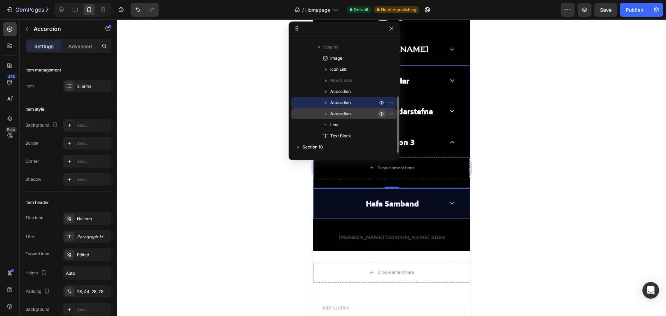
click at [392, 113] on icon "button" at bounding box center [392, 113] width 1 height 1
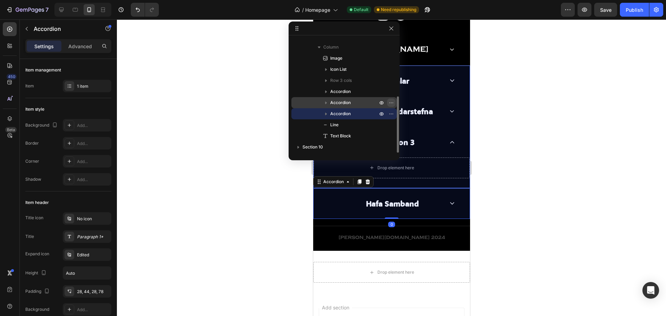
click at [390, 102] on icon "button" at bounding box center [391, 103] width 6 height 6
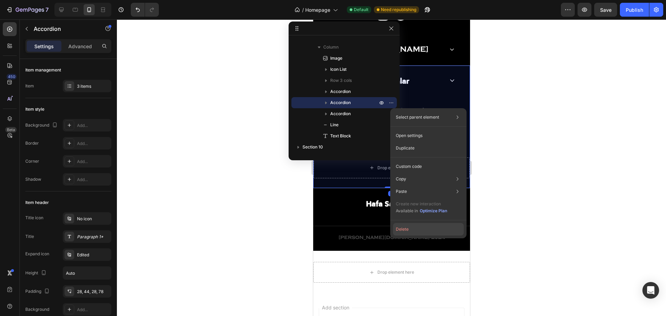
click at [411, 226] on button "Delete" at bounding box center [428, 229] width 71 height 12
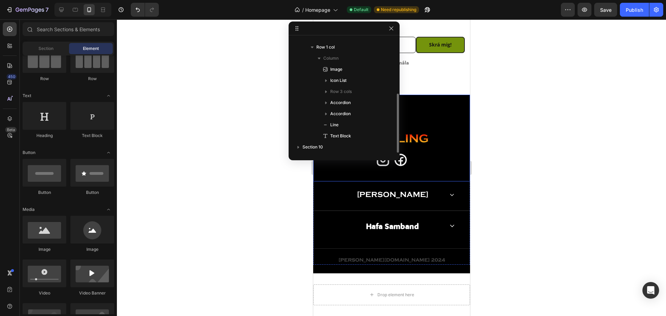
scroll to position [1280, 0]
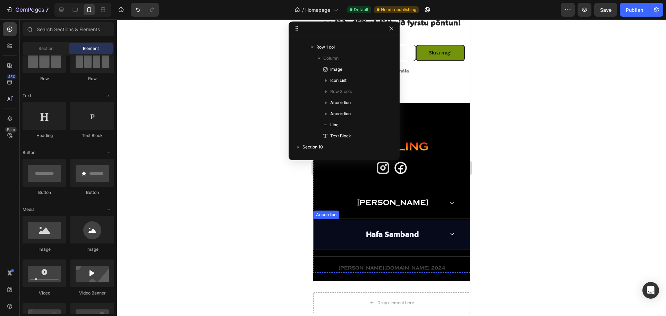
click at [434, 225] on div "Hafa Samband" at bounding box center [391, 234] width 156 height 31
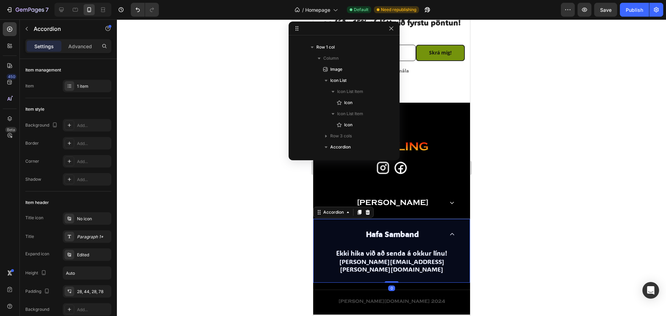
scroll to position [209, 0]
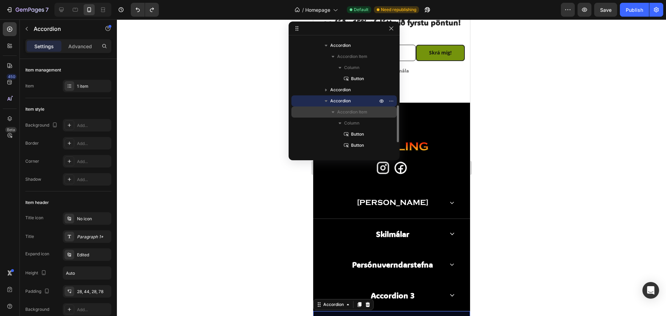
click at [354, 115] on span "Accordion Item" at bounding box center [352, 112] width 30 height 7
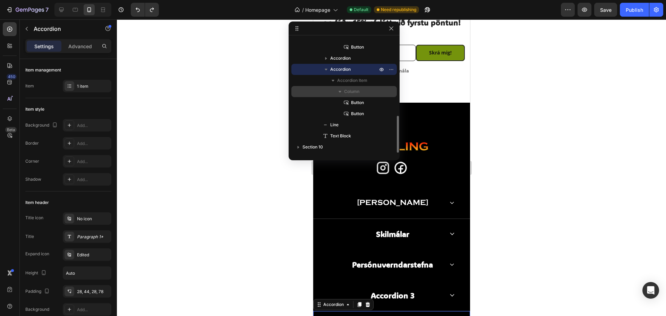
click at [340, 91] on icon "button" at bounding box center [340, 92] width 3 height 2
click at [340, 91] on icon "button" at bounding box center [340, 92] width 2 height 3
click at [353, 81] on div "Accordion Item" at bounding box center [344, 80] width 100 height 11
click at [353, 79] on span "Accordion Item" at bounding box center [352, 80] width 30 height 7
click at [352, 92] on span "Column" at bounding box center [351, 91] width 15 height 7
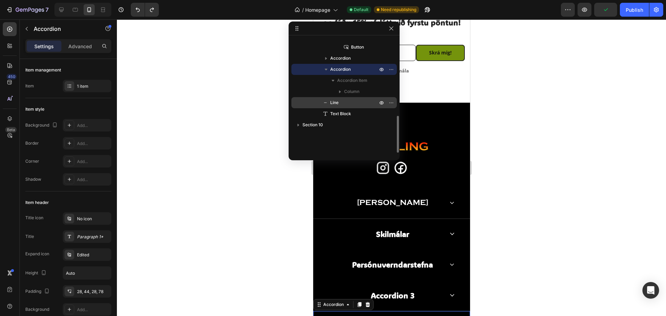
click at [343, 102] on p "Line" at bounding box center [346, 102] width 49 height 7
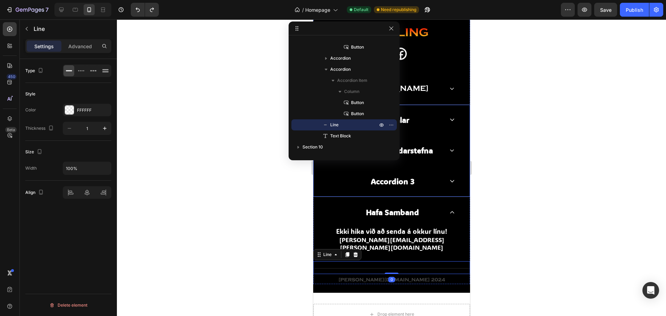
scroll to position [1365, 0]
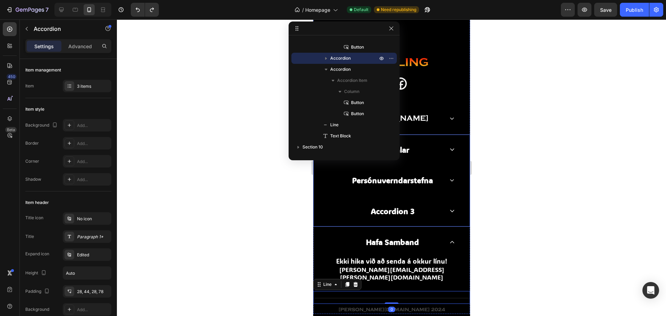
click at [416, 221] on div "Accordion 3" at bounding box center [391, 211] width 156 height 31
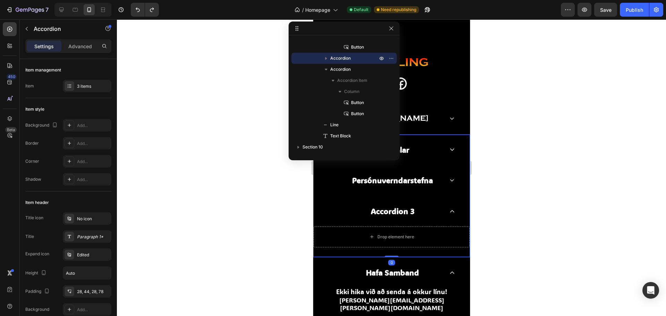
click at [400, 212] on p "Accordion 3" at bounding box center [392, 211] width 44 height 9
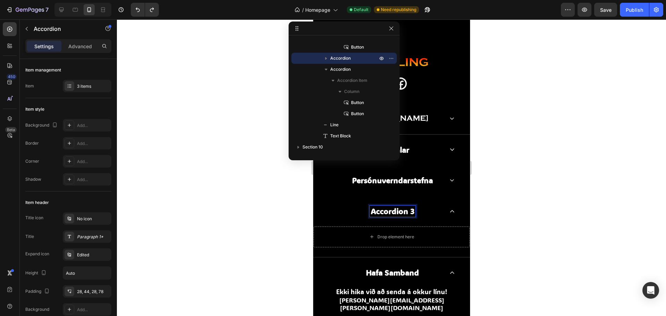
click at [410, 213] on p "Accordion 3" at bounding box center [392, 211] width 44 height 9
drag, startPoint x: 410, startPoint y: 211, endPoint x: 353, endPoint y: 215, distance: 57.4
click at [353, 215] on div "Accordion 3" at bounding box center [392, 211] width 104 height 11
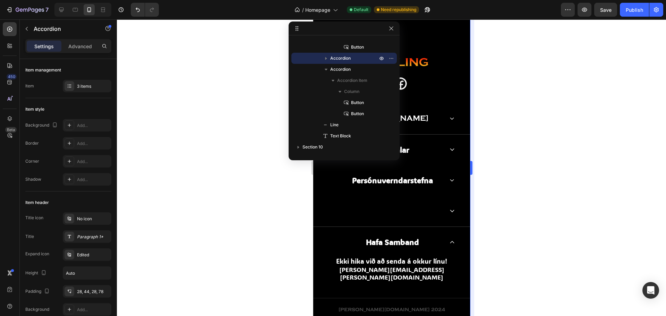
scroll to position [1363, 0]
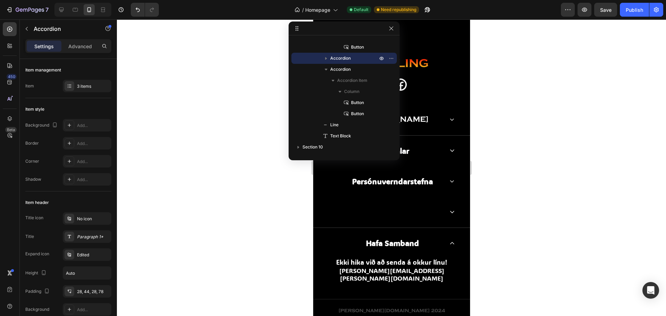
click at [443, 217] on div at bounding box center [391, 212] width 156 height 31
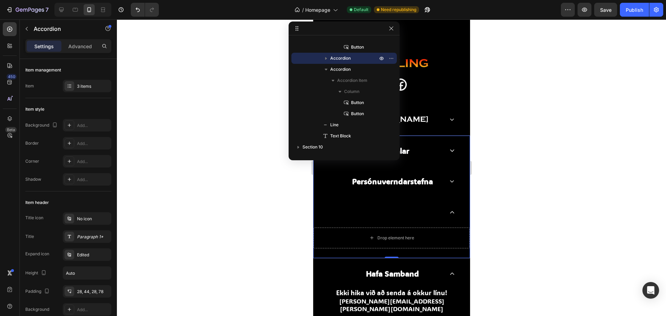
click at [450, 213] on icon at bounding box center [452, 212] width 5 height 3
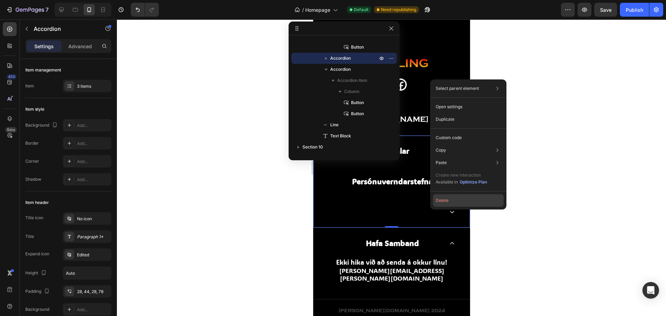
click at [445, 198] on button "Delete" at bounding box center [468, 200] width 71 height 12
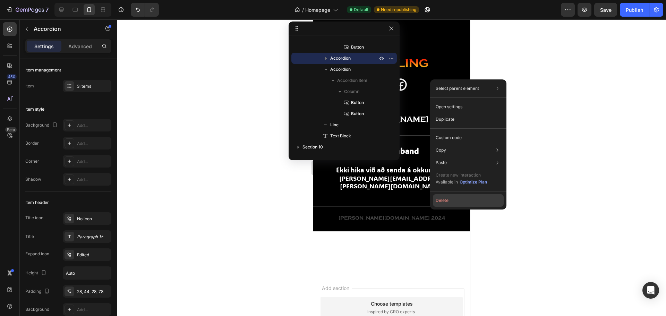
scroll to position [230, 0]
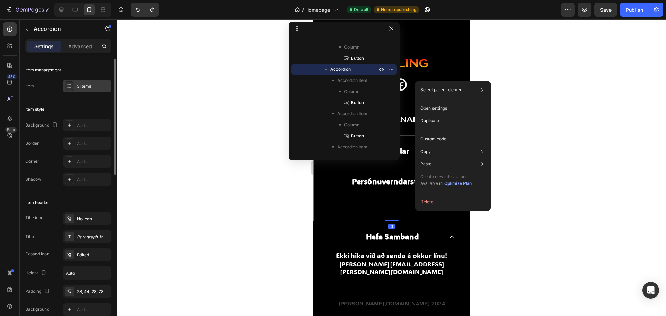
click at [80, 88] on div "3 items" at bounding box center [93, 86] width 33 height 6
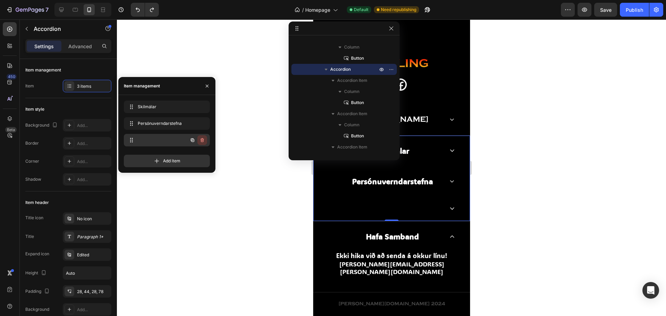
click at [206, 140] on button "button" at bounding box center [202, 140] width 10 height 10
click at [200, 139] on div "Delete" at bounding box center [197, 140] width 13 height 6
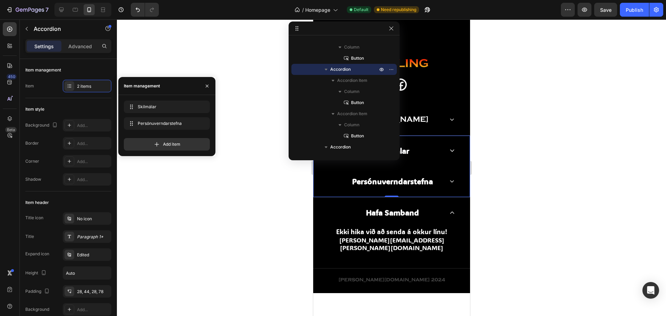
drag, startPoint x: 211, startPoint y: 84, endPoint x: 217, endPoint y: 89, distance: 7.7
click at [209, 87] on button "button" at bounding box center [207, 85] width 11 height 11
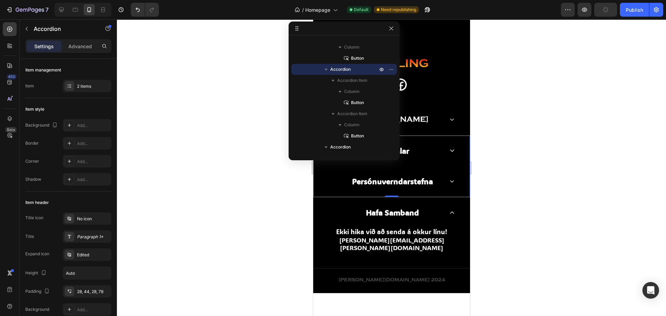
click at [527, 155] on div at bounding box center [391, 167] width 549 height 297
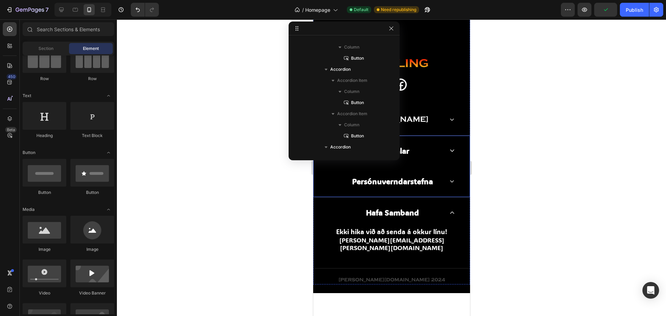
click at [413, 183] on p "Persónuverndarstefna" at bounding box center [392, 181] width 81 height 9
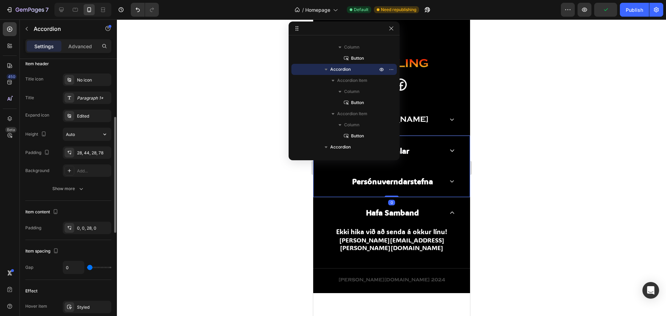
scroll to position [312, 0]
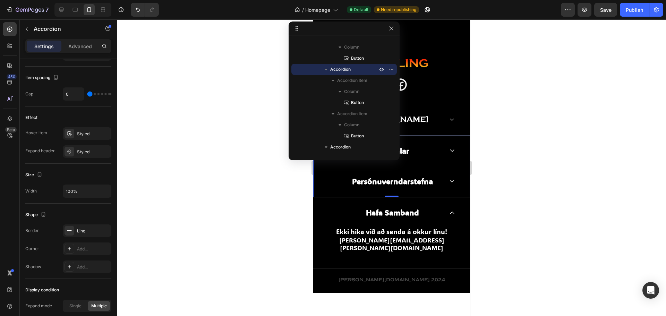
click at [429, 183] on div "Persónuverndarstefna" at bounding box center [392, 181] width 83 height 11
drag, startPoint x: 429, startPoint y: 183, endPoint x: 314, endPoint y: 179, distance: 114.5
click at [314, 179] on div "Persónuverndarstefna" at bounding box center [391, 181] width 156 height 31
click at [411, 209] on p "Persónuverndarstefna" at bounding box center [391, 206] width 65 height 11
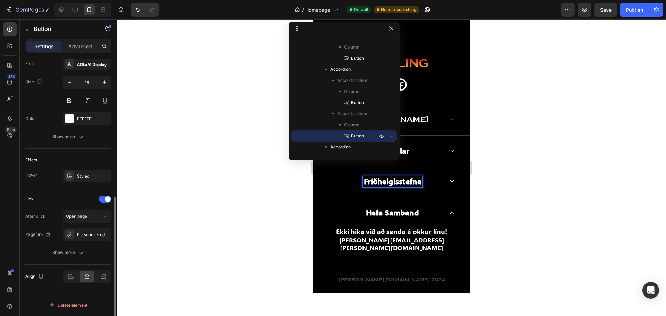
scroll to position [0, 0]
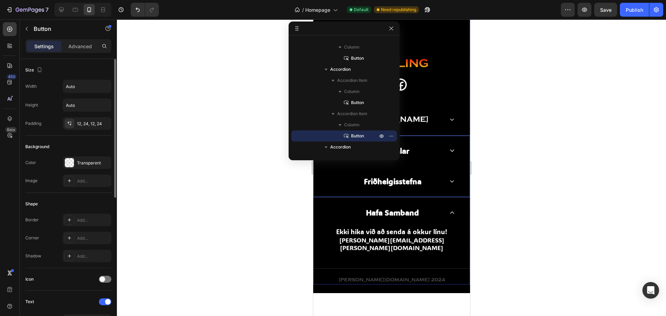
click at [445, 178] on div "Friðhelgisstefna" at bounding box center [391, 181] width 156 height 31
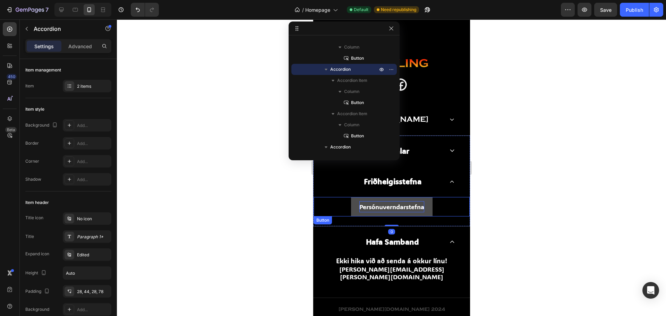
click at [411, 204] on p "Persónuverndarstefna" at bounding box center [391, 206] width 65 height 11
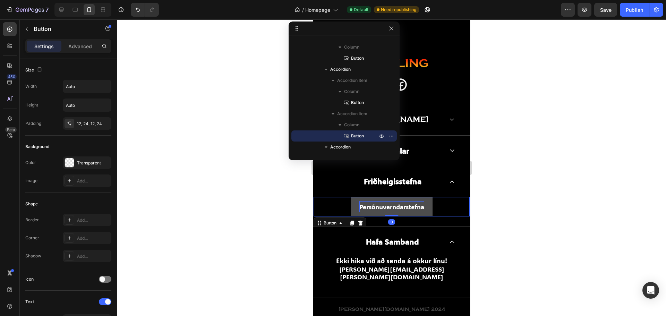
click at [419, 206] on p "Persónuverndarstefna" at bounding box center [391, 206] width 65 height 11
click at [506, 194] on div at bounding box center [391, 167] width 549 height 297
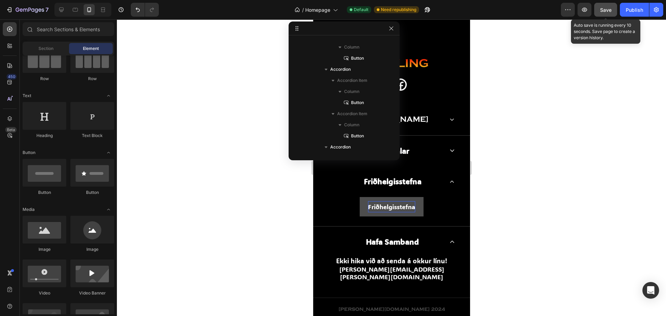
click at [611, 5] on button "Save" at bounding box center [605, 10] width 23 height 14
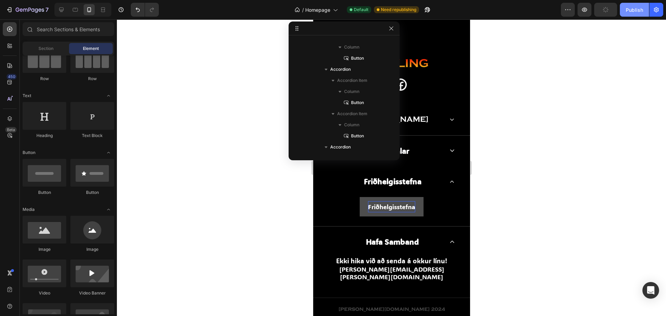
click at [641, 13] on div "Publish" at bounding box center [634, 9] width 17 height 7
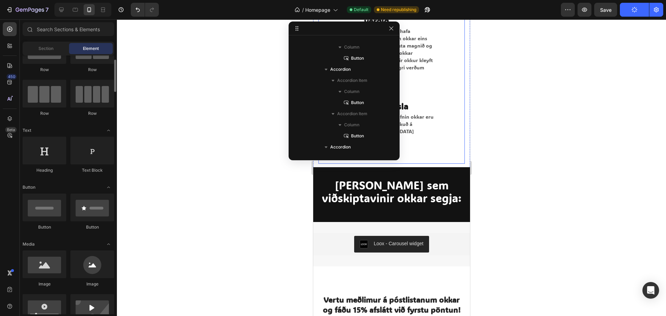
scroll to position [1155, 0]
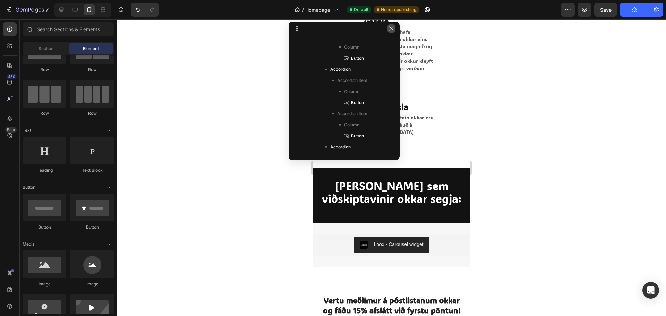
click at [392, 29] on icon "button" at bounding box center [391, 29] width 6 height 6
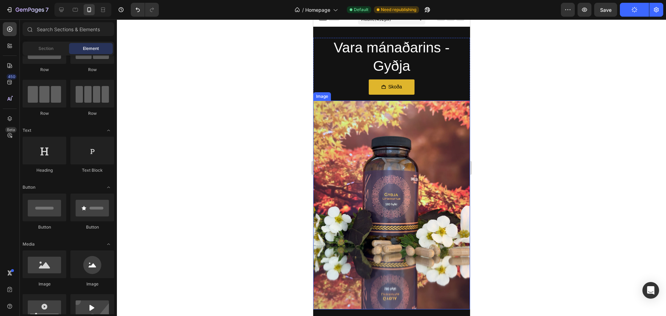
scroll to position [0, 0]
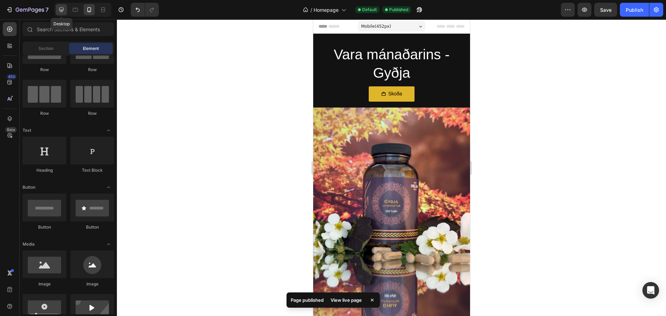
click at [61, 10] on icon at bounding box center [61, 10] width 5 height 5
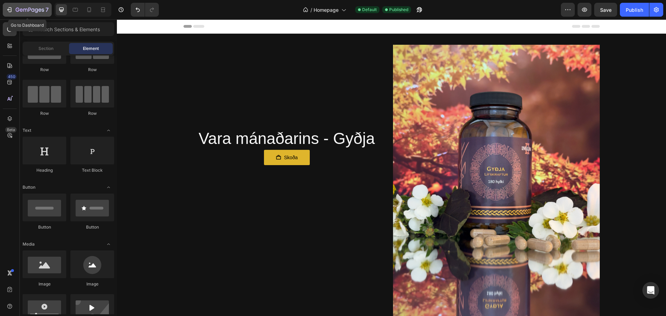
click at [17, 10] on icon "button" at bounding box center [30, 10] width 28 height 6
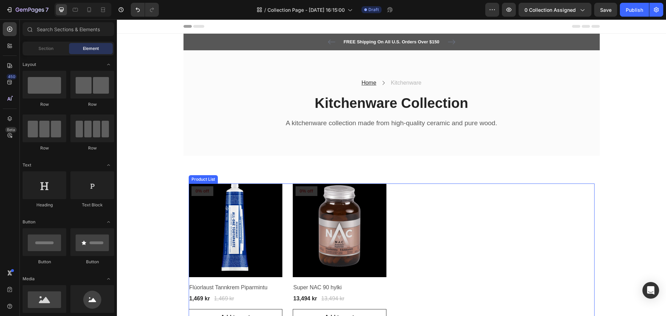
click at [434, 219] on div "Product Images & Gallery 0% off Product Badge Row Flúorlaust Tannkrem Piparmint…" at bounding box center [392, 254] width 406 height 142
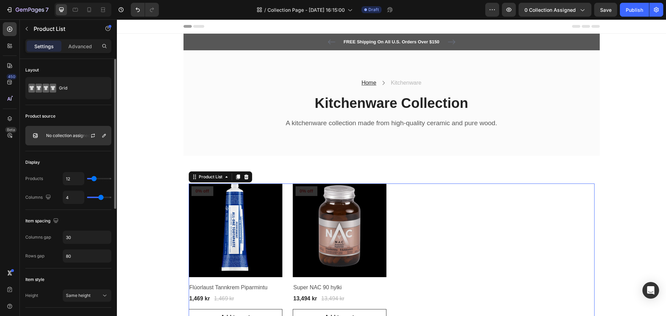
click at [65, 138] on p "No collection assigned" at bounding box center [68, 135] width 44 height 5
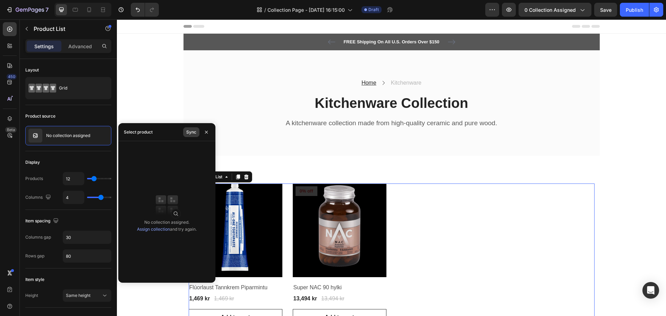
click at [188, 132] on div "Sync" at bounding box center [191, 132] width 10 height 6
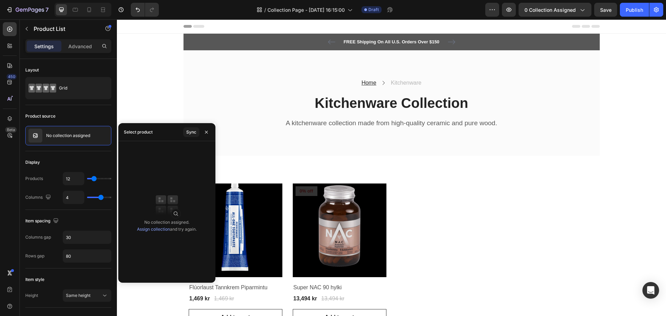
click at [153, 228] on link "Assign collection" at bounding box center [153, 228] width 33 height 5
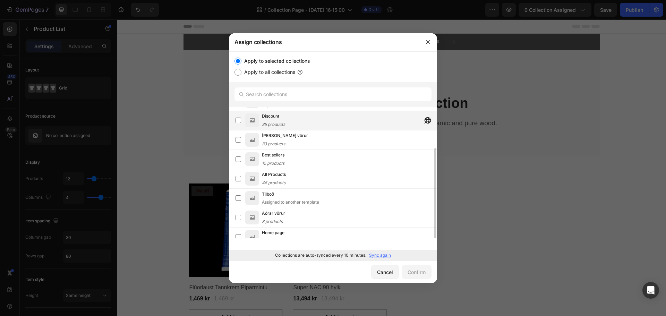
scroll to position [43, 0]
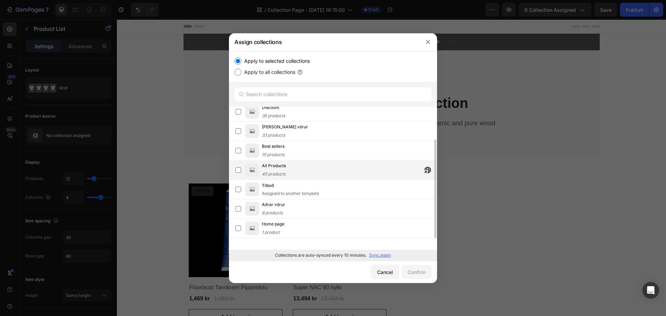
click at [310, 166] on div "All Products 45 products" at bounding box center [349, 169] width 175 height 15
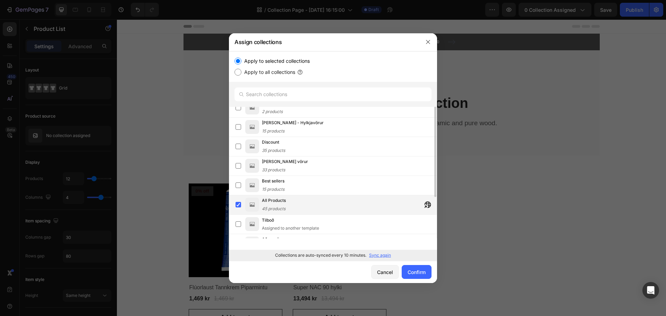
scroll to position [0, 0]
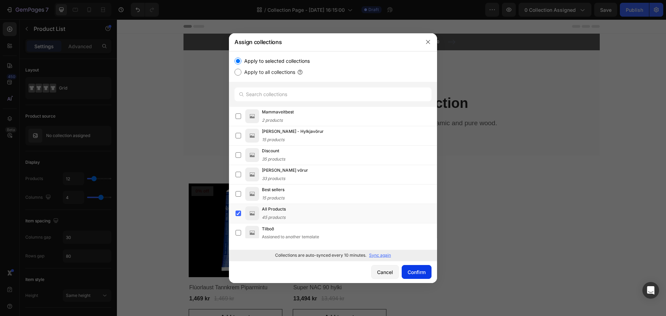
click at [422, 275] on div "Confirm" at bounding box center [417, 271] width 18 height 7
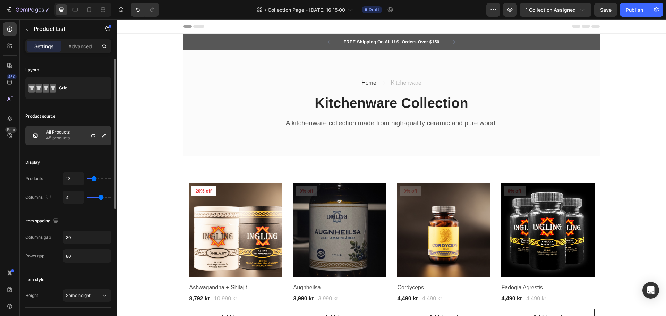
click at [81, 131] on div at bounding box center [95, 135] width 31 height 19
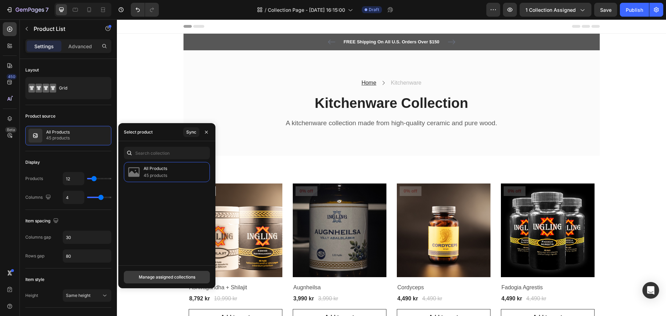
click at [182, 274] on div "Manage assigned collections" at bounding box center [167, 277] width 57 height 6
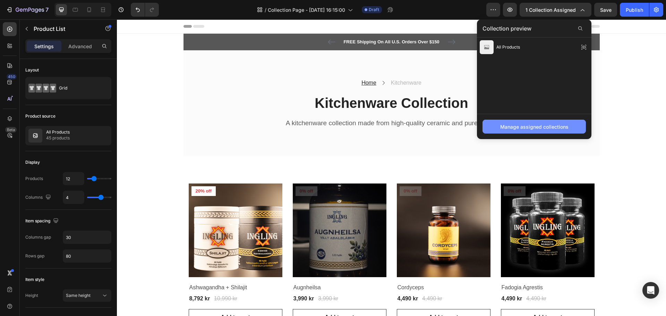
click at [518, 129] on div "Manage assigned collections" at bounding box center [534, 126] width 68 height 7
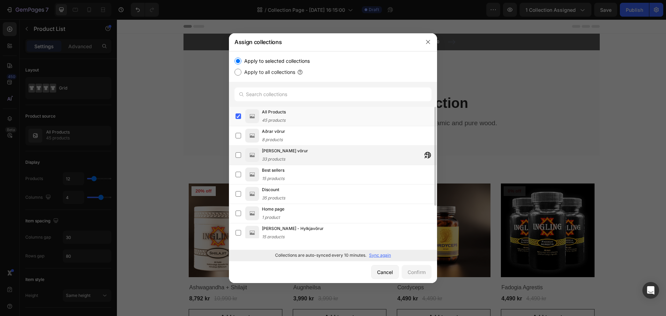
scroll to position [35, 0]
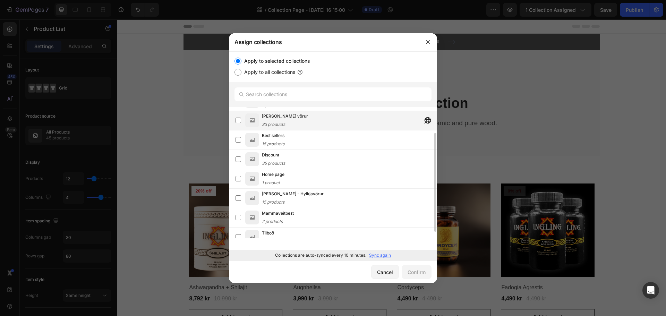
click at [331, 125] on div "Allar vörur 33 products" at bounding box center [349, 120] width 175 height 15
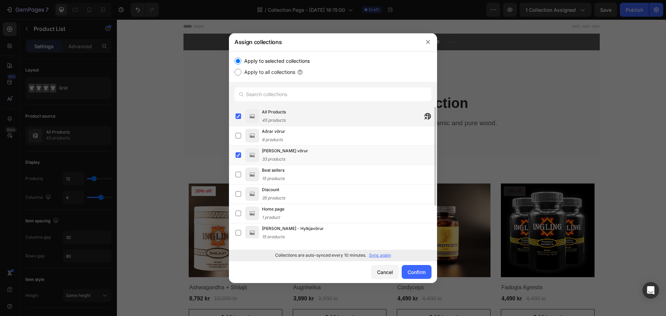
click at [270, 116] on div "All Products 45 products" at bounding box center [274, 116] width 24 height 15
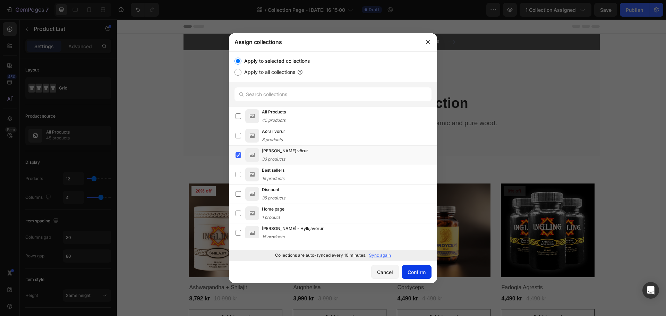
click at [417, 271] on div "Confirm" at bounding box center [417, 271] width 18 height 7
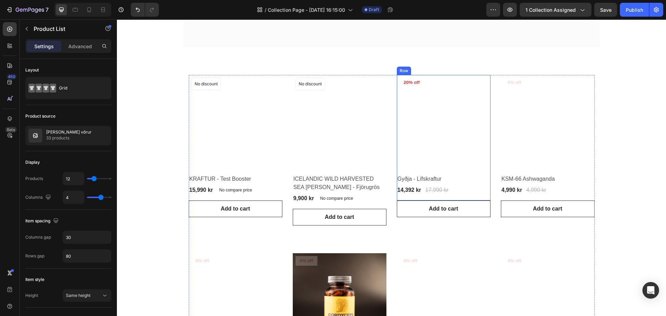
scroll to position [35, 0]
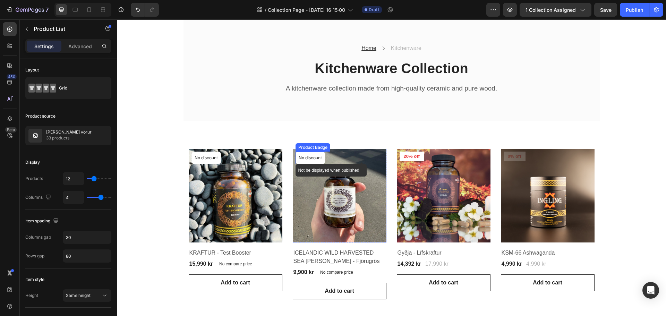
click at [218, 156] on p "No discount" at bounding box center [206, 158] width 23 height 6
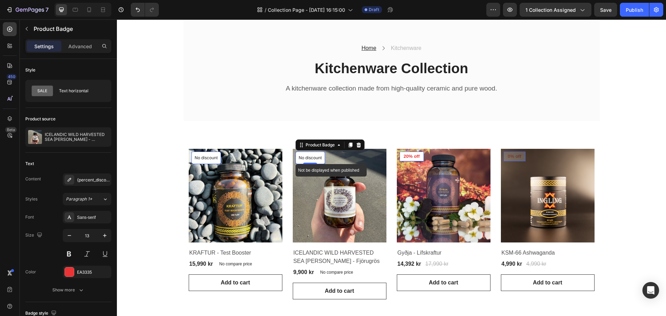
click at [218, 159] on p "No discount" at bounding box center [206, 158] width 23 height 6
click at [414, 157] on pre "20% off" at bounding box center [412, 157] width 24 height 10
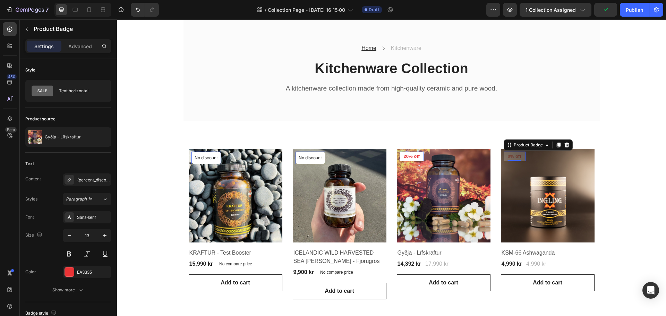
click at [221, 159] on div "0% off Product Badge 0" at bounding box center [205, 158] width 29 height 12
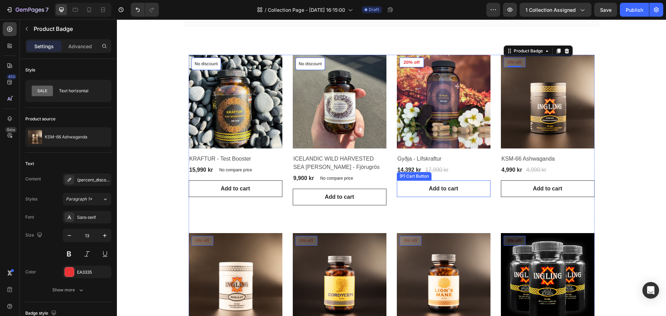
scroll to position [139, 0]
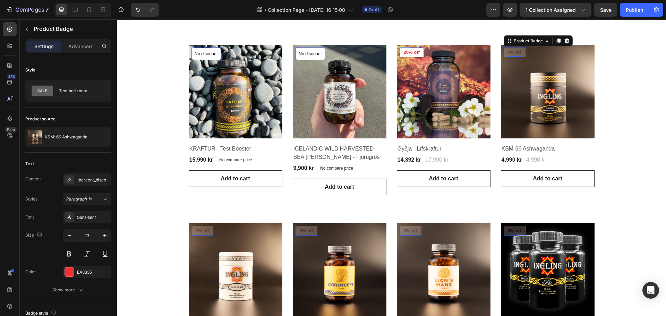
click at [407, 57] on pre "0% off" at bounding box center [412, 53] width 24 height 10
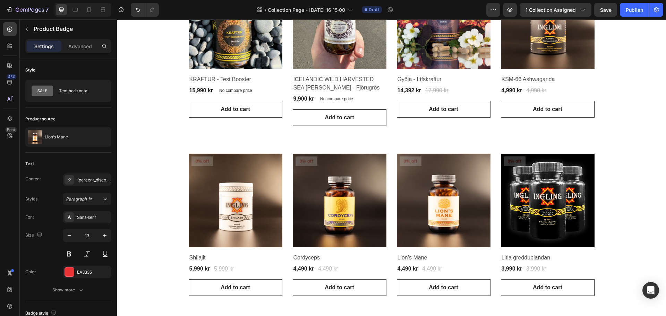
click at [617, 195] on div "FREE Shipping On All U.S. Orders Over $150 Text block 5000+ Text block Icon Ico…" at bounding box center [391, 302] width 549 height 952
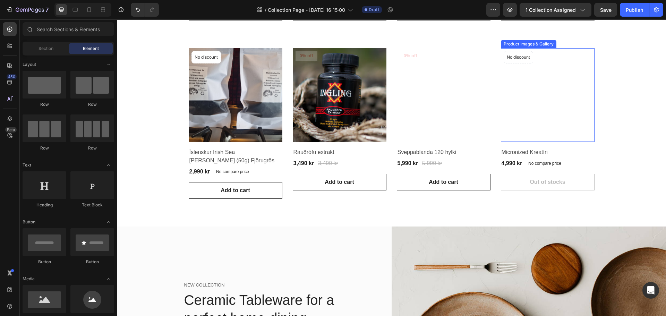
scroll to position [451, 0]
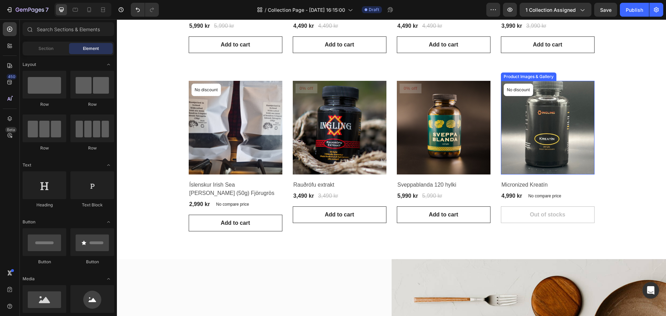
click at [557, 164] on img at bounding box center [548, 128] width 94 height 94
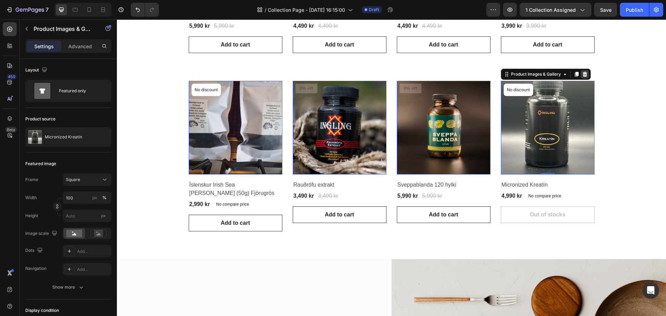
click at [117, 19] on icon at bounding box center [117, 19] width 0 height 0
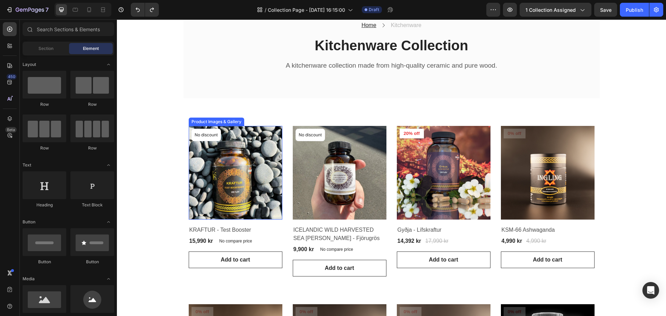
scroll to position [45, 0]
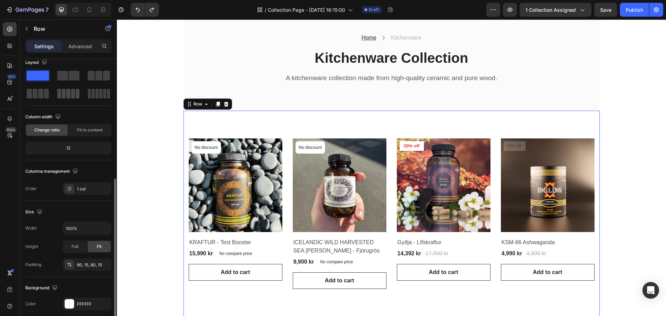
scroll to position [0, 0]
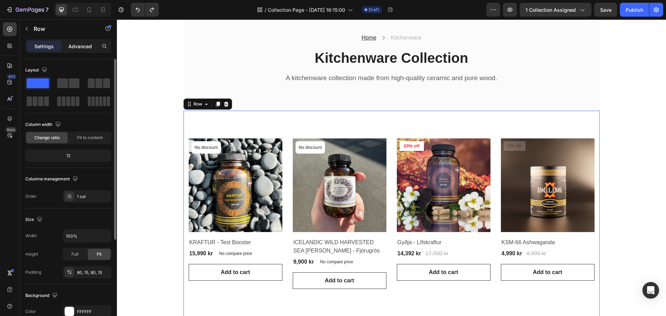
click at [75, 46] on p "Advanced" at bounding box center [80, 46] width 24 height 7
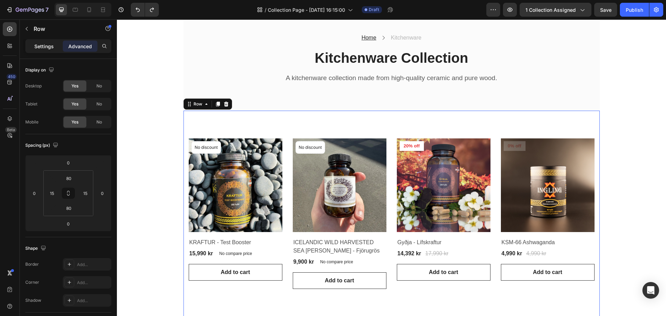
click at [43, 48] on p "Settings" at bounding box center [43, 46] width 19 height 7
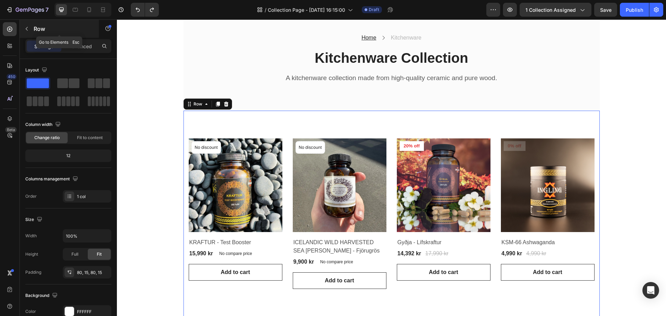
click at [29, 31] on icon "button" at bounding box center [27, 29] width 6 height 6
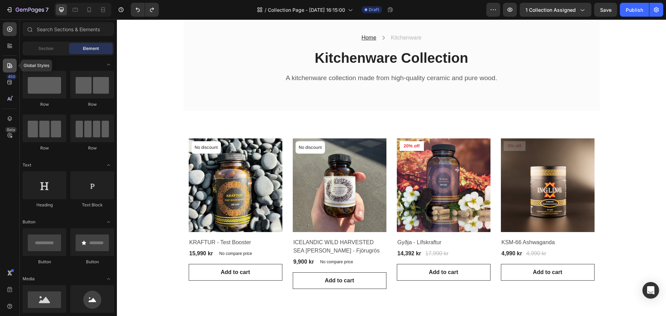
click at [10, 66] on icon at bounding box center [9, 65] width 5 height 5
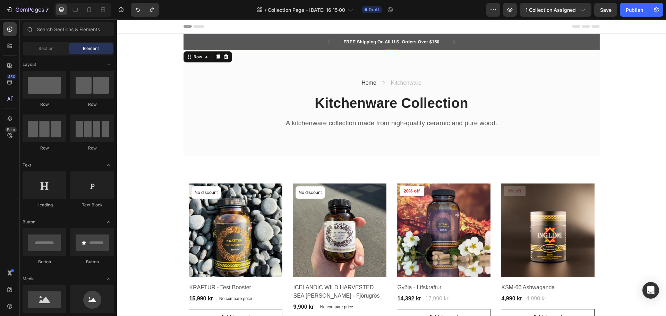
click at [549, 43] on div "FREE Shipping On All U.S. Orders Over $150 Text block 5000+ Text block Icon Ico…" at bounding box center [392, 42] width 406 height 8
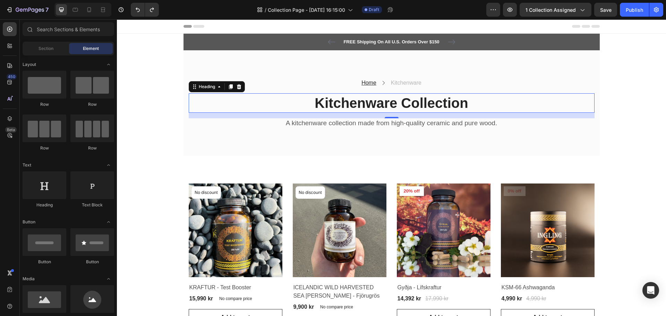
click at [505, 99] on p "Kitchenware Collection" at bounding box center [391, 103] width 404 height 18
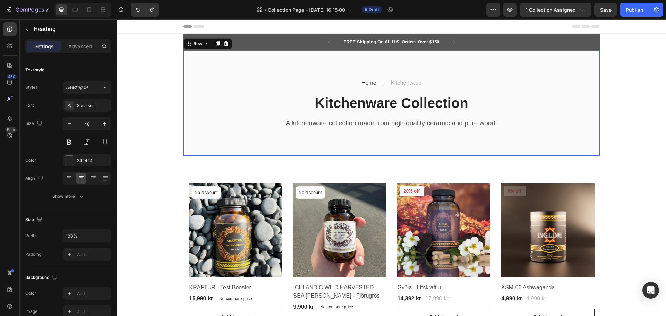
click at [514, 71] on div "Home Text block Icon Kitchenware Text block Row Kitchenware Collection Heading …" at bounding box center [391, 103] width 416 height 106
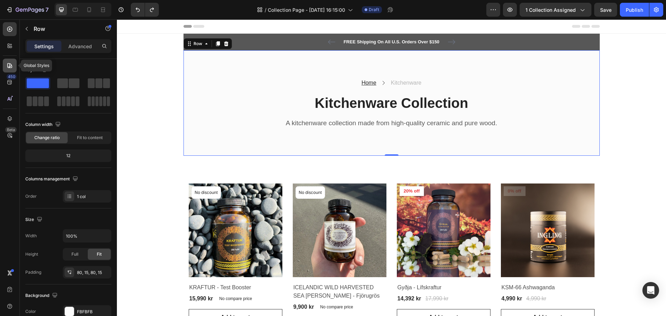
click at [10, 64] on icon at bounding box center [9, 65] width 5 height 5
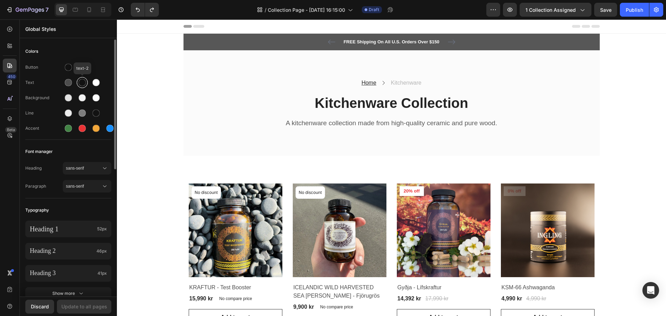
click at [83, 82] on div at bounding box center [82, 82] width 7 height 7
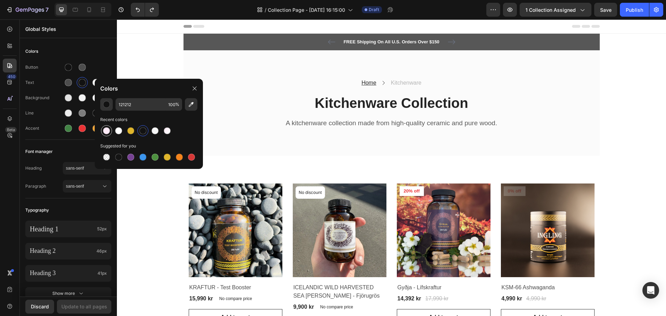
click at [106, 127] on div at bounding box center [106, 130] width 7 height 7
type input "FFEBF7"
click at [67, 82] on div at bounding box center [68, 82] width 7 height 7
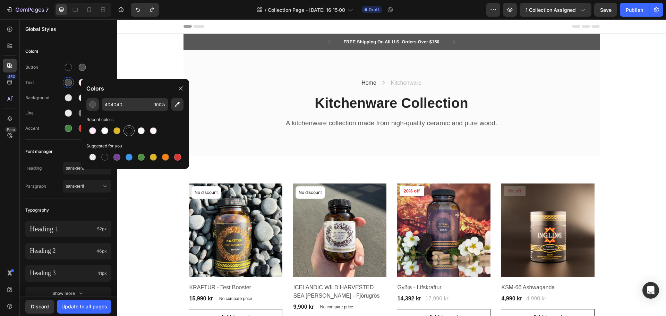
click at [129, 132] on div at bounding box center [129, 130] width 7 height 7
click at [93, 132] on div at bounding box center [92, 130] width 7 height 7
type input "FFEBF7"
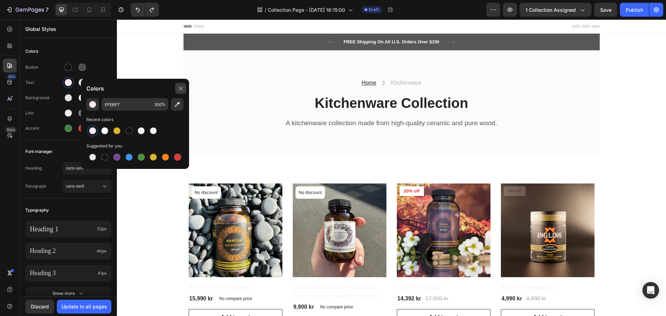
click at [182, 86] on icon at bounding box center [181, 89] width 6 height 6
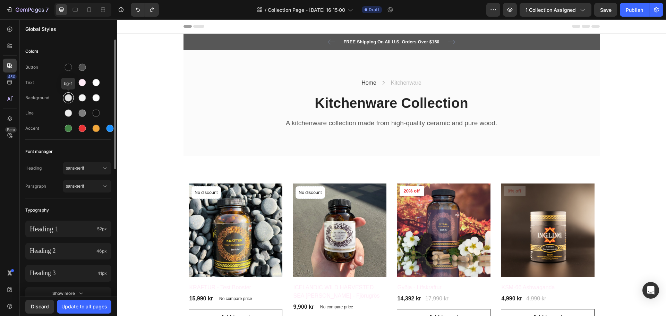
click at [72, 102] on div at bounding box center [68, 98] width 12 height 12
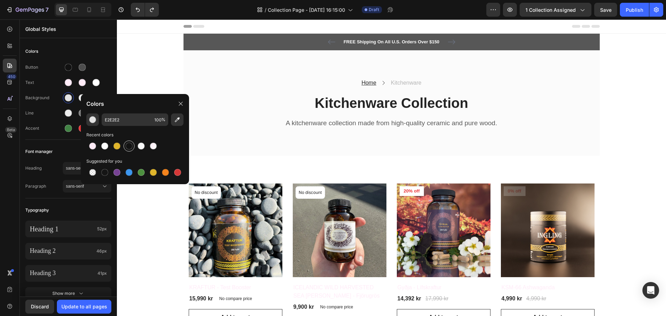
click at [127, 145] on div at bounding box center [129, 146] width 7 height 7
type input "121212"
click at [79, 101] on div at bounding box center [82, 98] width 8 height 8
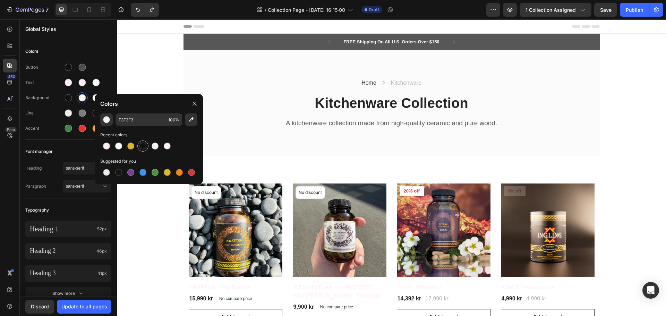
click at [142, 145] on div at bounding box center [142, 146] width 7 height 7
type input "121212"
click at [93, 98] on div at bounding box center [96, 97] width 7 height 7
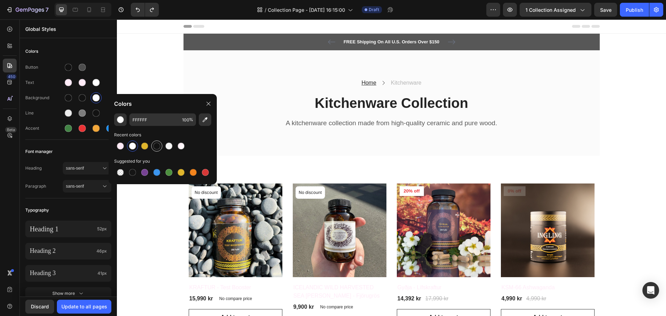
click at [155, 146] on div at bounding box center [156, 146] width 7 height 7
type input "121212"
click at [82, 155] on div "Font manager" at bounding box center [68, 151] width 86 height 12
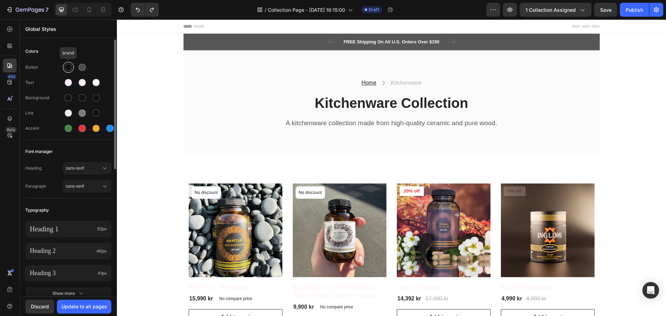
click at [65, 68] on div at bounding box center [68, 67] width 7 height 7
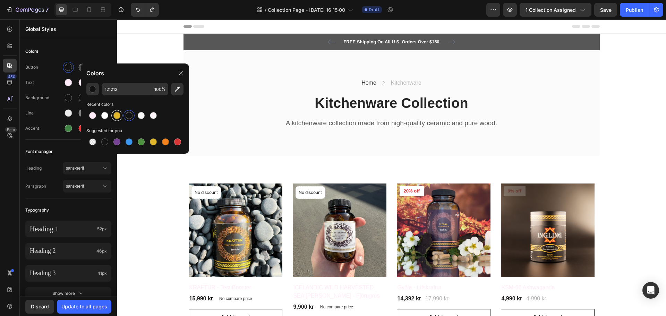
click at [118, 116] on div at bounding box center [116, 115] width 7 height 7
type input "DFB52C"
click at [80, 68] on div at bounding box center [82, 67] width 7 height 7
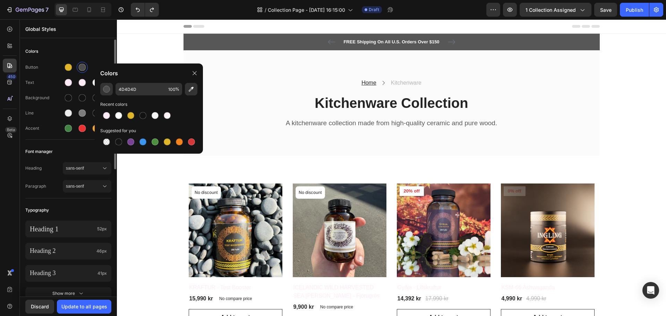
click at [96, 61] on div "Button Text Background Line Accent" at bounding box center [68, 99] width 86 height 82
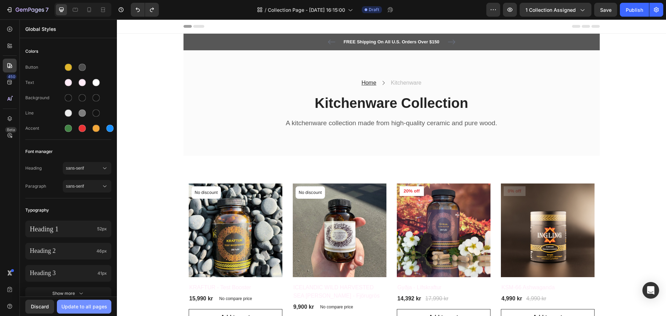
click at [93, 307] on div "Update to all pages" at bounding box center [84, 306] width 46 height 7
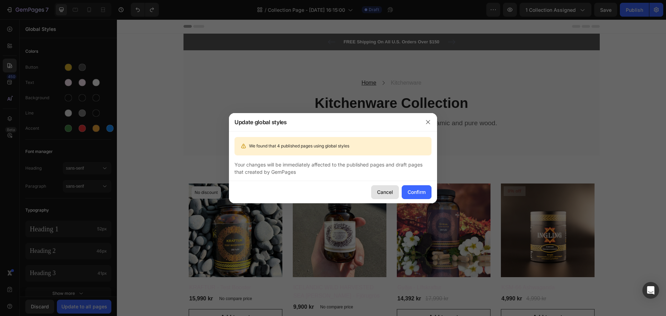
click at [382, 192] on div "Cancel" at bounding box center [385, 191] width 16 height 7
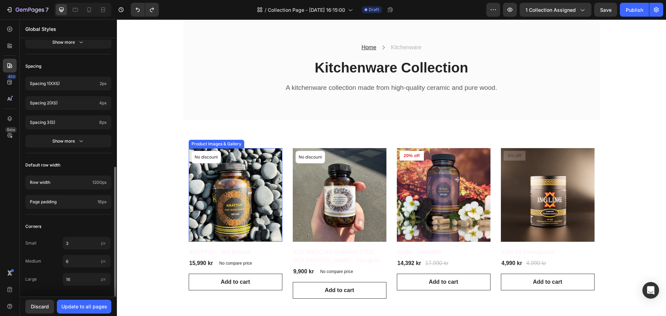
scroll to position [69, 0]
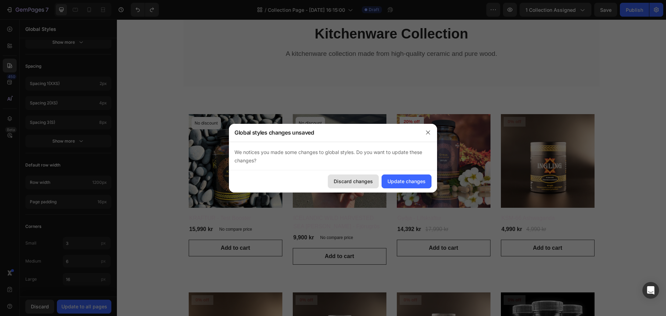
click at [342, 176] on button "Discard changes" at bounding box center [353, 181] width 51 height 14
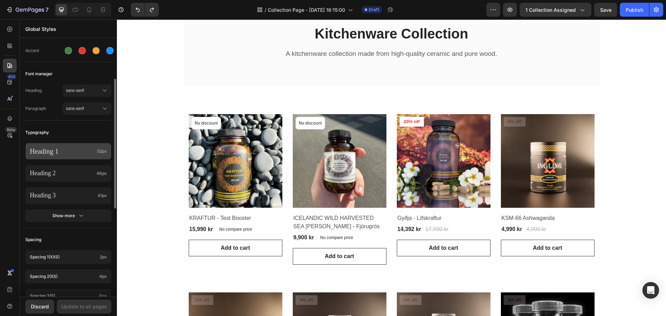
scroll to position [0, 0]
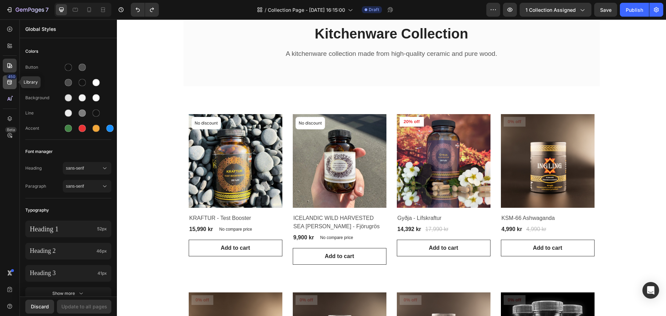
click at [11, 85] on icon at bounding box center [9, 82] width 7 height 7
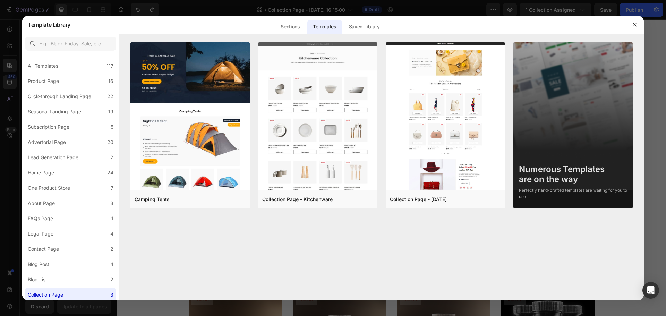
click at [5, 65] on div at bounding box center [333, 158] width 666 height 316
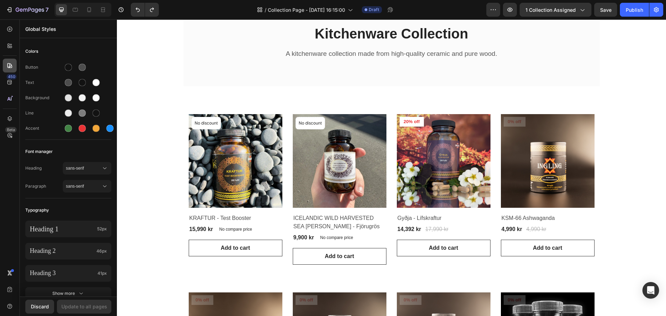
click at [12, 65] on icon at bounding box center [9, 65] width 7 height 7
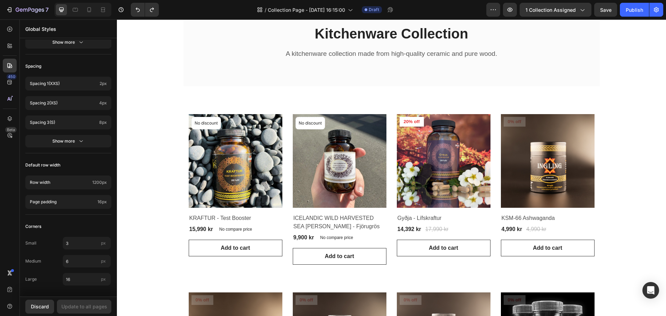
scroll to position [43, 0]
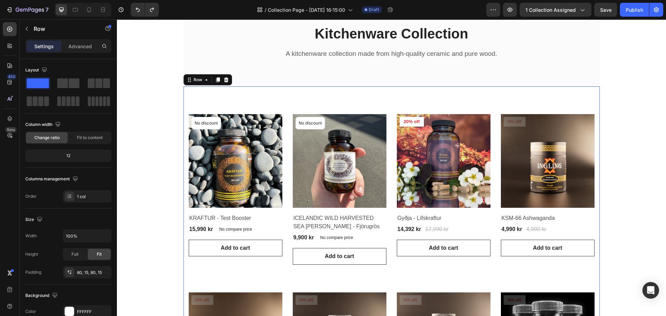
scroll to position [0, 0]
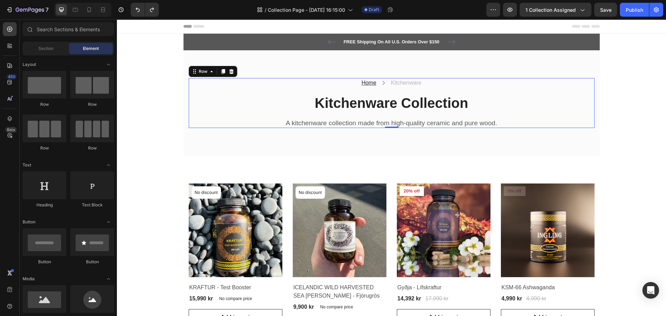
click at [203, 113] on div "Home Text block Icon Kitchenware Text block Row Kitchenware Collection Heading …" at bounding box center [392, 103] width 406 height 50
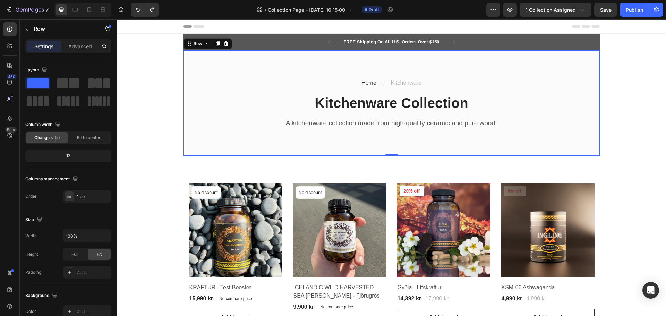
click at [214, 147] on div "Home Text block Icon Kitchenware Text block Row Kitchenware Collection Heading …" at bounding box center [391, 103] width 416 height 106
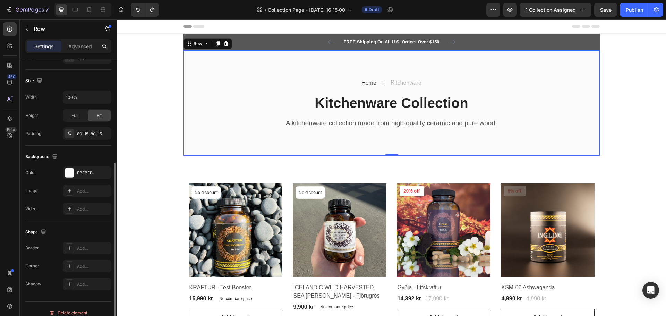
scroll to position [146, 0]
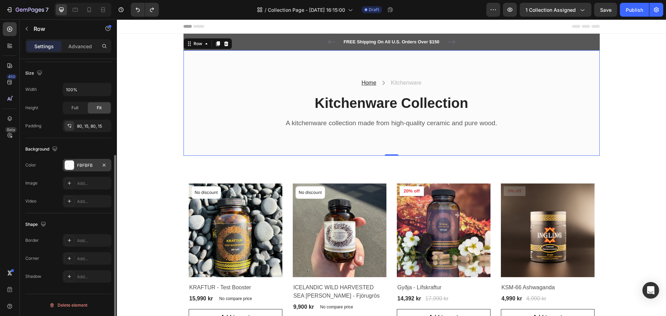
click at [79, 163] on div "FBFBFB" at bounding box center [87, 165] width 20 height 6
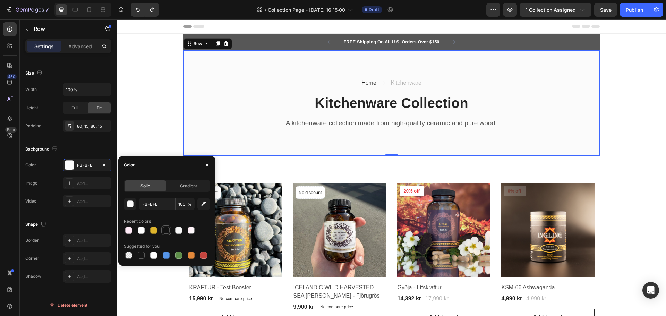
click at [165, 231] on div at bounding box center [166, 230] width 7 height 7
type input "121212"
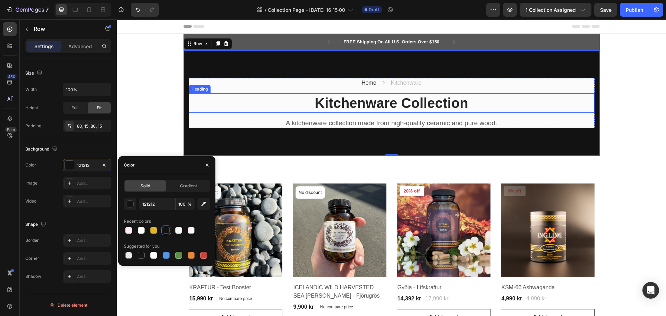
click at [257, 107] on p "Kitchenware Collection" at bounding box center [391, 103] width 404 height 18
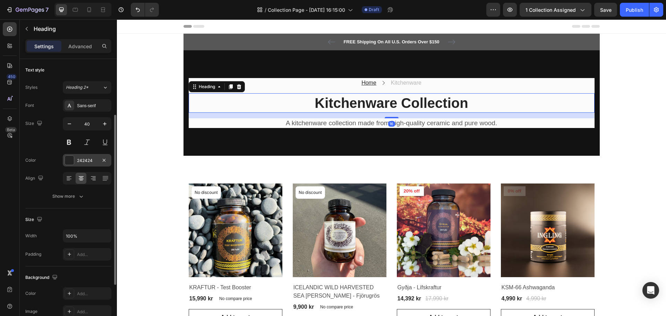
scroll to position [69, 0]
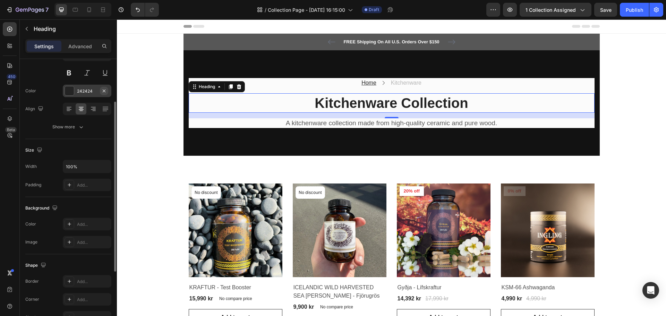
click at [102, 91] on icon "button" at bounding box center [104, 91] width 6 height 6
click at [75, 93] on div "Add..." at bounding box center [87, 91] width 49 height 12
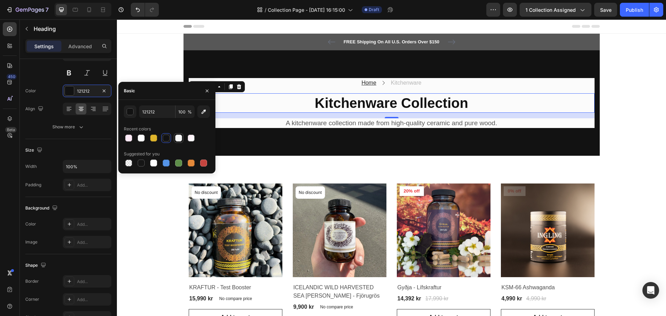
click at [180, 140] on div at bounding box center [178, 138] width 7 height 7
type input "F7F7F7"
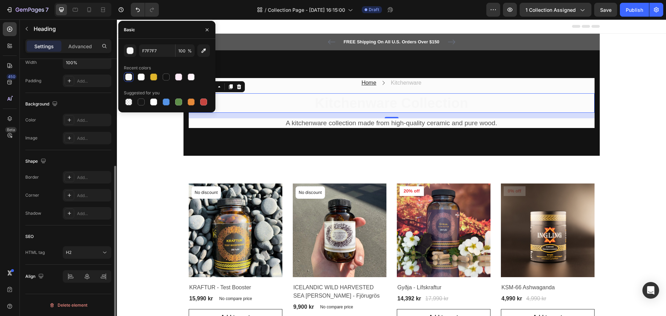
scroll to position [0, 0]
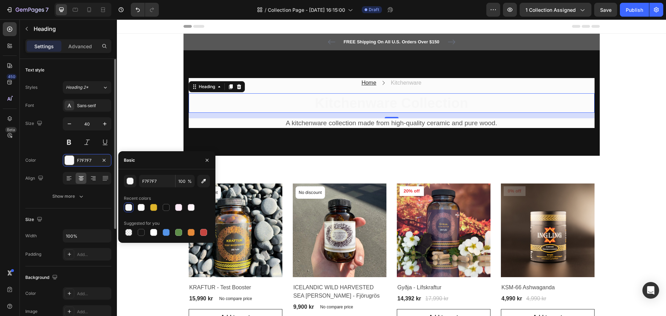
click at [61, 68] on div "Text style" at bounding box center [68, 70] width 86 height 11
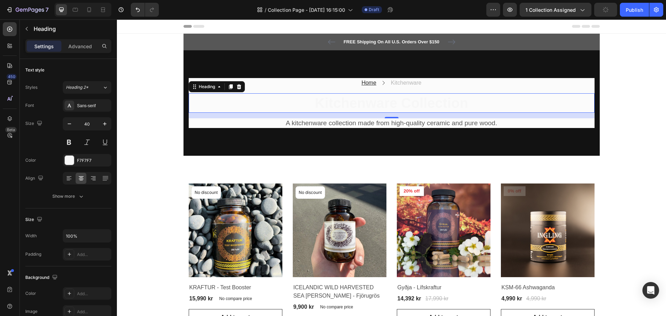
click at [201, 105] on p "Kitchenware Collection" at bounding box center [391, 103] width 404 height 18
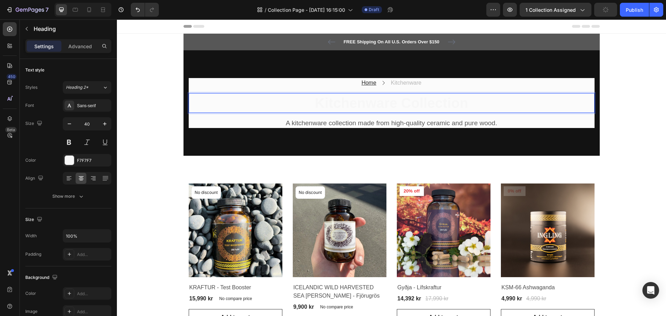
click at [199, 105] on p "Kitchenware Collection" at bounding box center [391, 103] width 404 height 18
click at [222, 104] on p "Kitchenware Collection" at bounding box center [391, 103] width 404 height 18
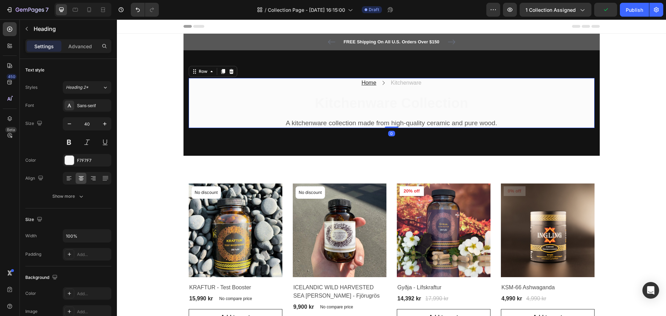
click at [247, 116] on div "Home Text block Icon Kitchenware Text block Row Kitchenware Collection Heading …" at bounding box center [392, 103] width 406 height 50
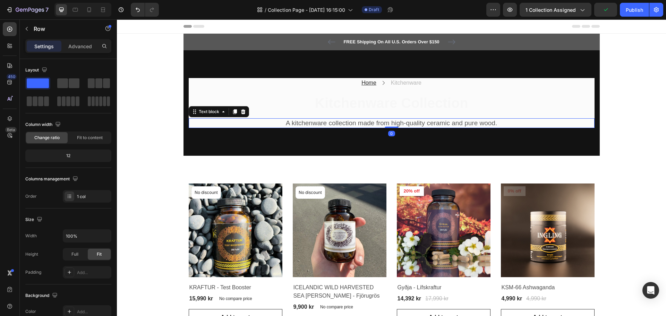
click at [233, 122] on p "A kitchenware collection made from high-quality ceramic and pure wood." at bounding box center [391, 123] width 404 height 9
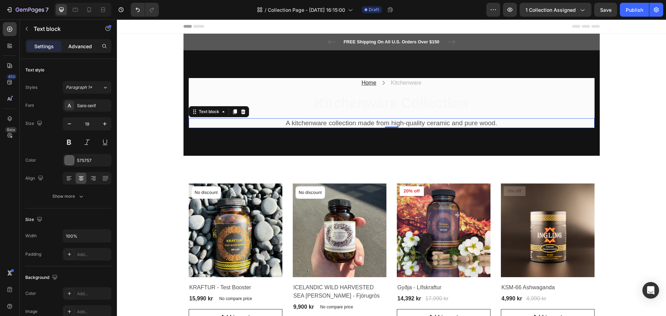
click at [71, 44] on p "Advanced" at bounding box center [80, 46] width 24 height 7
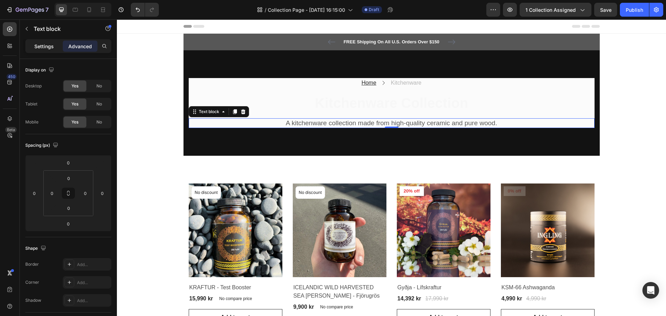
click at [49, 48] on p "Settings" at bounding box center [43, 46] width 19 height 7
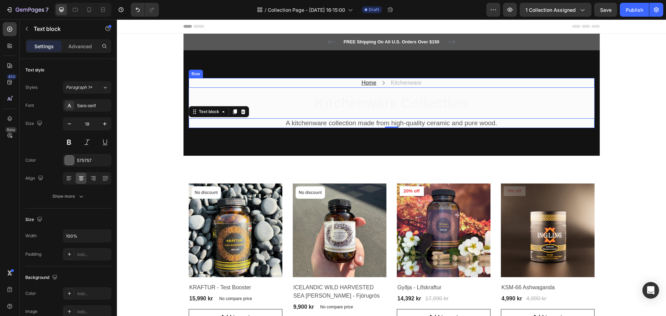
click at [230, 84] on div "Home Text block Icon Kitchenware Text block Row" at bounding box center [392, 83] width 406 height 10
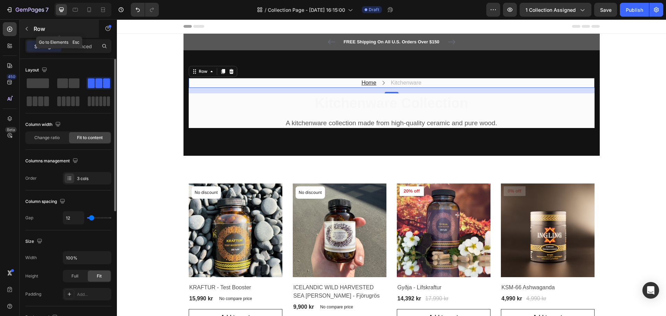
click at [25, 26] on icon "button" at bounding box center [27, 29] width 6 height 6
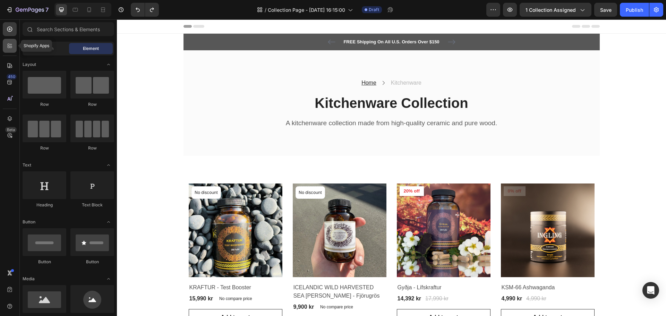
click at [7, 46] on icon at bounding box center [9, 45] width 7 height 7
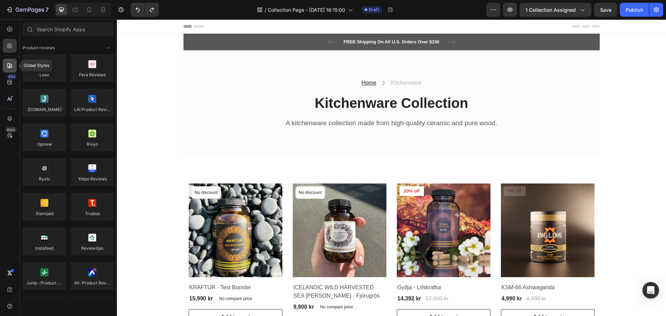
click at [8, 68] on icon at bounding box center [9, 65] width 7 height 7
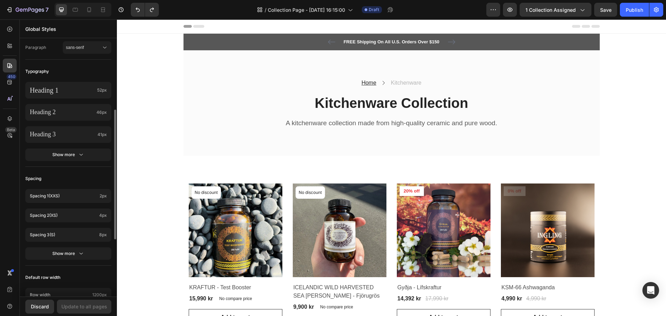
scroll to position [251, 0]
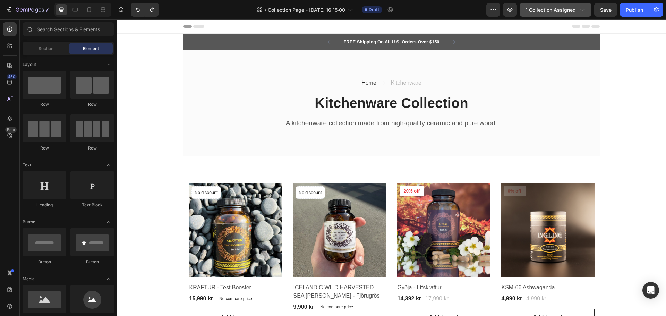
click at [556, 9] on span "1 collection assigned" at bounding box center [550, 9] width 50 height 7
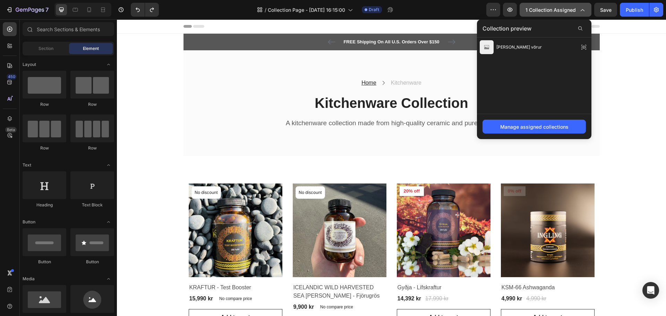
click at [564, 9] on span "1 collection assigned" at bounding box center [550, 9] width 50 height 7
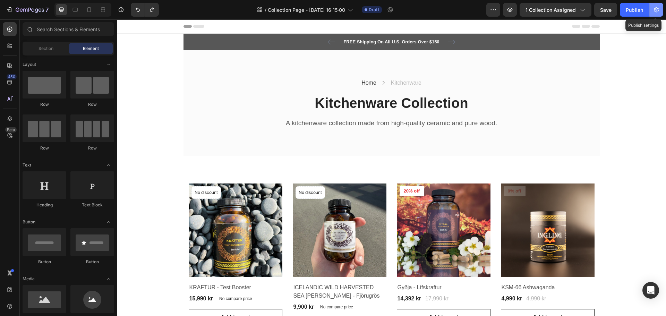
click at [658, 6] on button "button" at bounding box center [656, 10] width 14 height 14
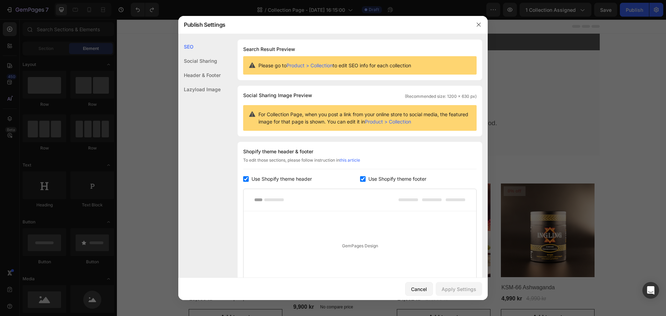
click at [485, 27] on div at bounding box center [479, 25] width 18 height 18
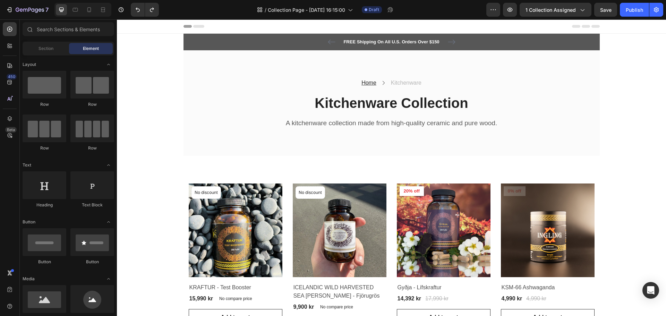
click at [25, 49] on div "Section" at bounding box center [46, 48] width 44 height 11
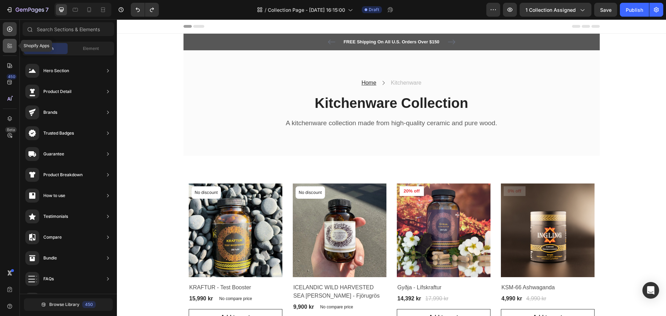
click at [12, 48] on icon at bounding box center [9, 45] width 7 height 7
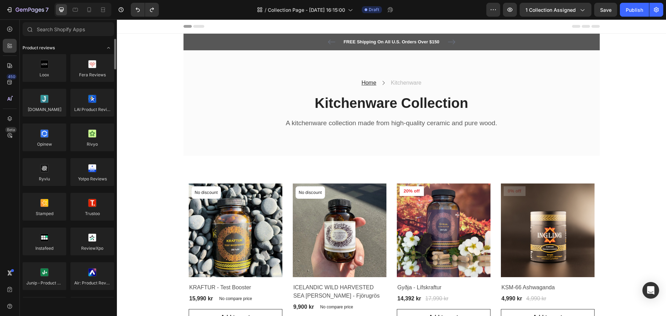
click at [26, 48] on span "Product reviews" at bounding box center [39, 48] width 32 height 6
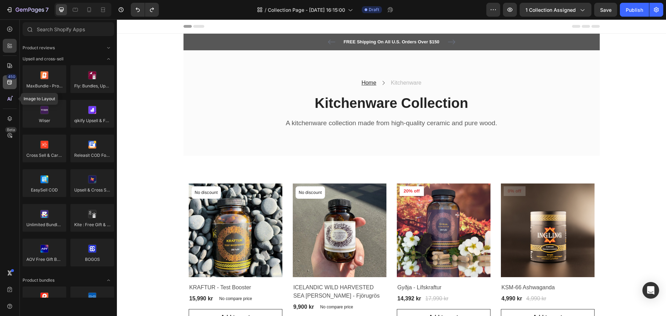
click at [13, 79] on div "450" at bounding box center [12, 77] width 10 height 6
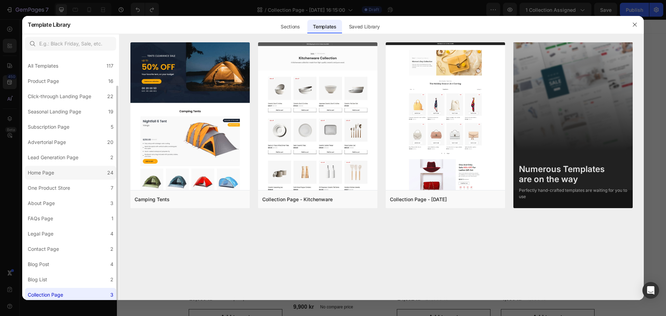
scroll to position [17, 0]
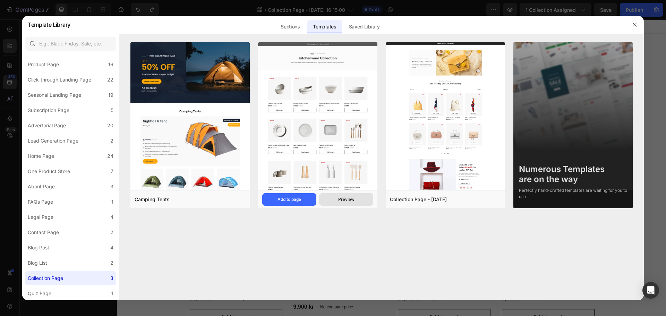
click at [345, 204] on button "Preview" at bounding box center [346, 199] width 54 height 12
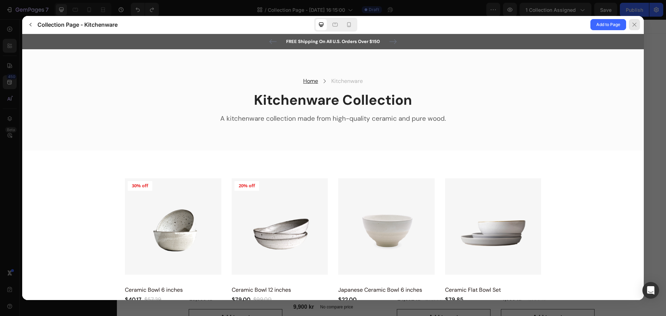
scroll to position [0, 0]
click at [633, 27] on icon at bounding box center [635, 25] width 6 height 6
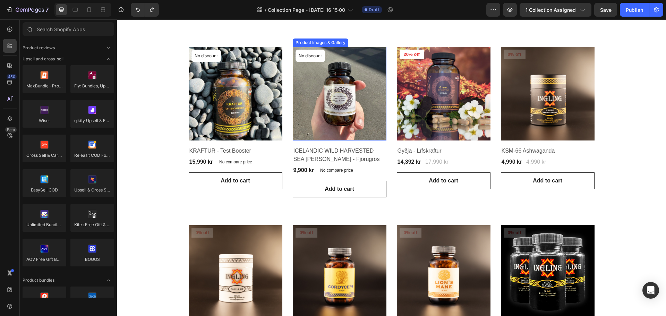
drag, startPoint x: 339, startPoint y: 156, endPoint x: 345, endPoint y: 140, distance: 17.1
click at [345, 140] on img at bounding box center [340, 94] width 94 height 94
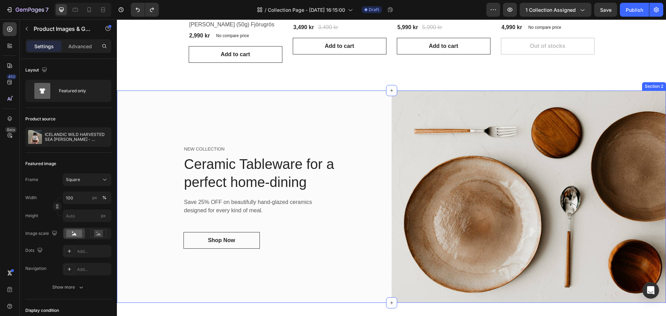
scroll to position [657, 0]
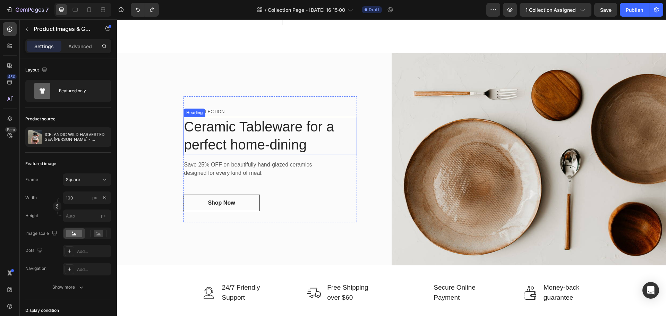
click at [340, 132] on p "Ceramic Tableware for a perfect home-dining" at bounding box center [270, 136] width 172 height 36
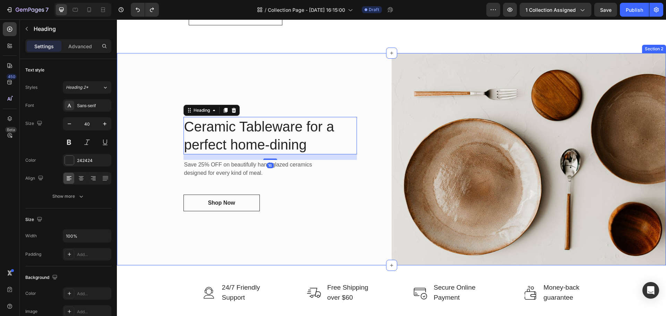
click at [361, 89] on div "NEW COLLECTION Text block Ceramic Tableware for a perfect home-dining Heading 1…" at bounding box center [254, 159] width 275 height 212
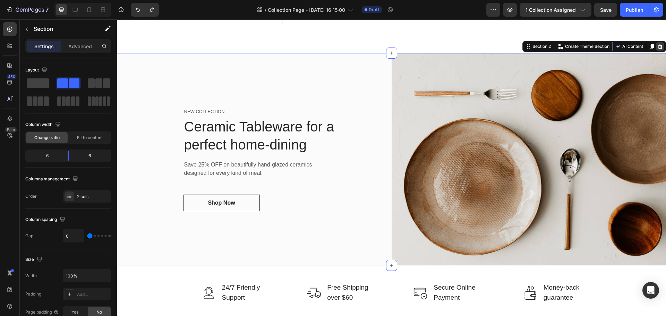
click at [658, 45] on div at bounding box center [660, 46] width 8 height 8
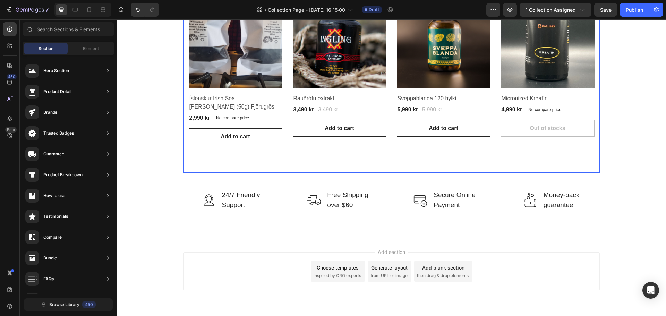
scroll to position [525, 0]
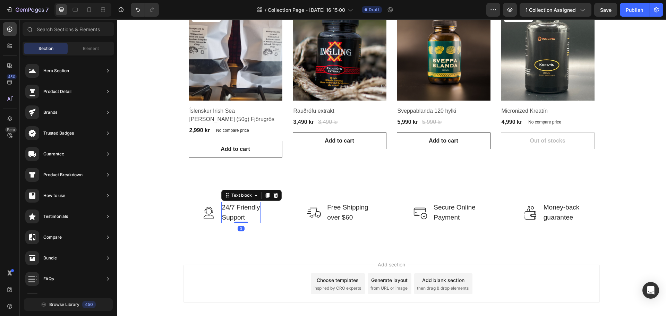
click at [248, 214] on p "24/7 Friendly Support" at bounding box center [241, 213] width 38 height 20
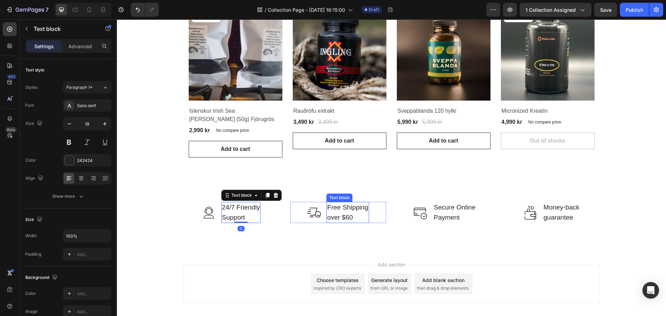
click at [335, 209] on p "Free Shipping over $60" at bounding box center [347, 213] width 41 height 20
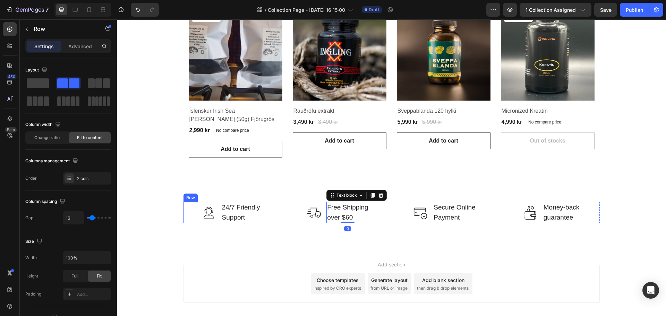
click at [259, 206] on div "Image 24/7 Friendly Support Text block Row" at bounding box center [231, 212] width 96 height 21
click at [348, 206] on p "Free Shipping over $60" at bounding box center [347, 213] width 41 height 20
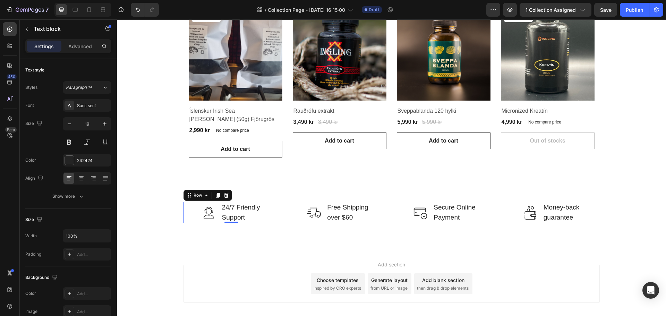
click at [272, 211] on div "Image 24/7 Friendly Support Text block Row 0" at bounding box center [231, 212] width 96 height 21
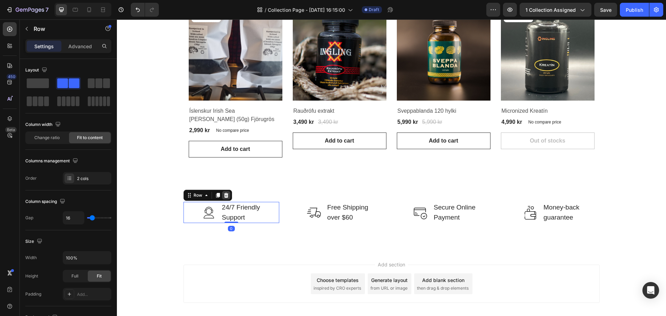
click at [223, 193] on icon at bounding box center [226, 196] width 6 height 6
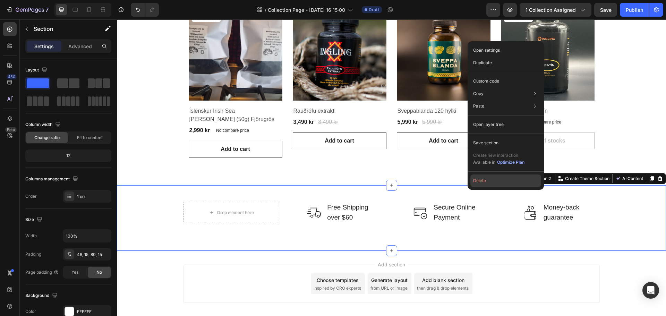
click at [486, 183] on button "Delete" at bounding box center [505, 180] width 71 height 12
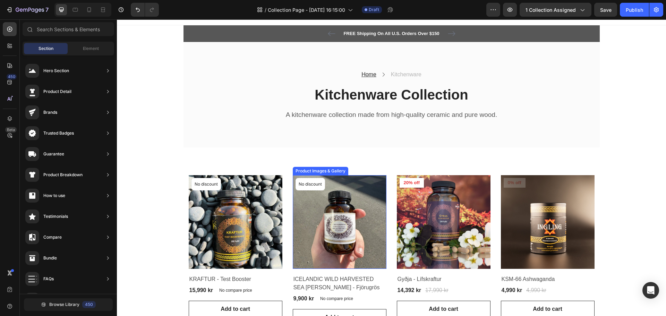
scroll to position [0, 0]
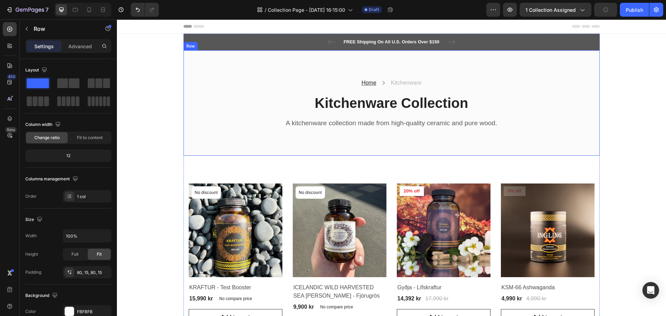
click at [375, 145] on div "Home Text block Icon Kitchenware Text block Row Kitchenware Collection Heading …" at bounding box center [391, 103] width 416 height 106
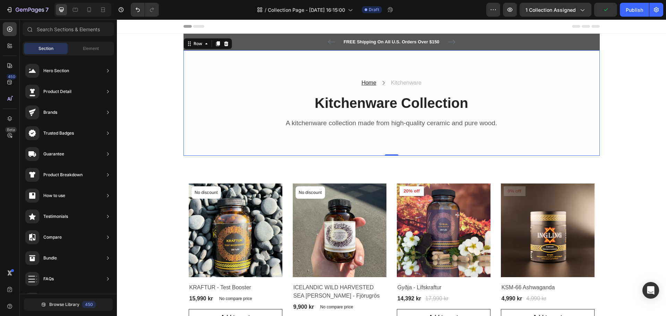
click at [191, 24] on div "Header" at bounding box center [391, 26] width 416 height 14
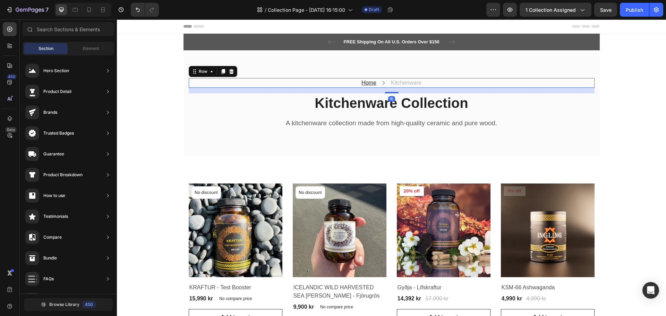
click at [224, 85] on div "Home Text block Icon Kitchenware Text block Row 16" at bounding box center [392, 83] width 406 height 10
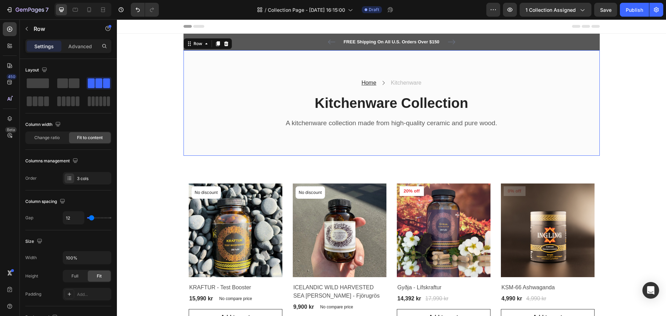
click at [270, 65] on div "Home Text block Icon Kitchenware Text block Row Kitchenware Collection Heading …" at bounding box center [391, 103] width 416 height 106
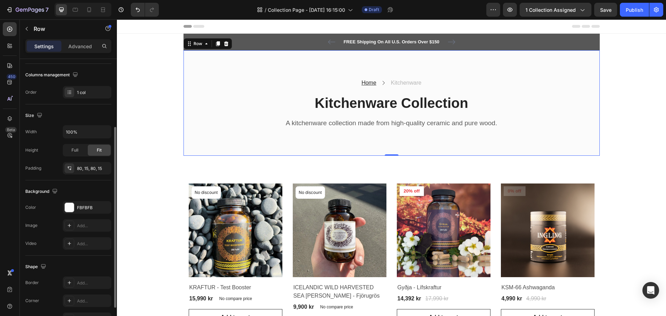
scroll to position [146, 0]
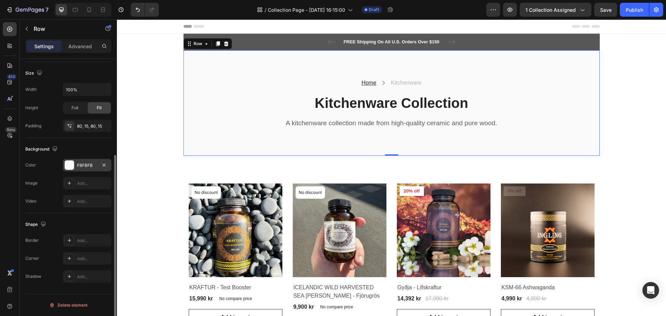
click at [69, 161] on div "FBFBFB" at bounding box center [87, 165] width 49 height 12
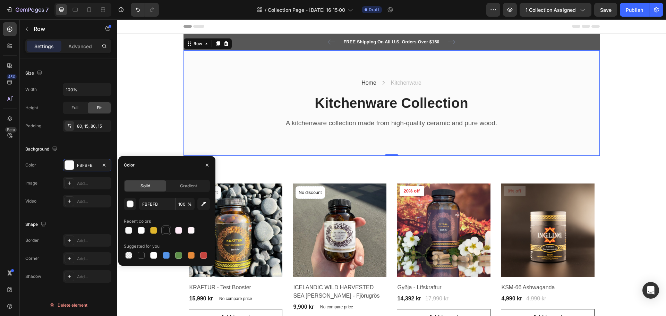
click at [166, 230] on div at bounding box center [166, 230] width 7 height 7
type input "121212"
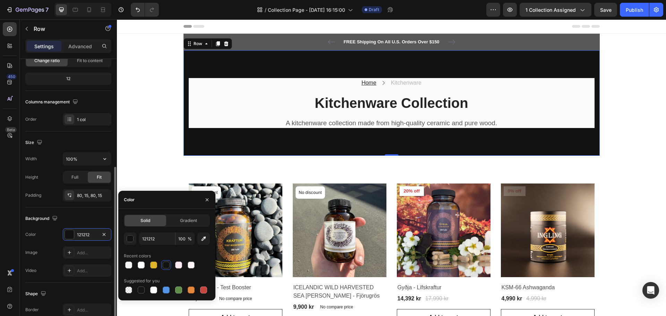
scroll to position [42, 0]
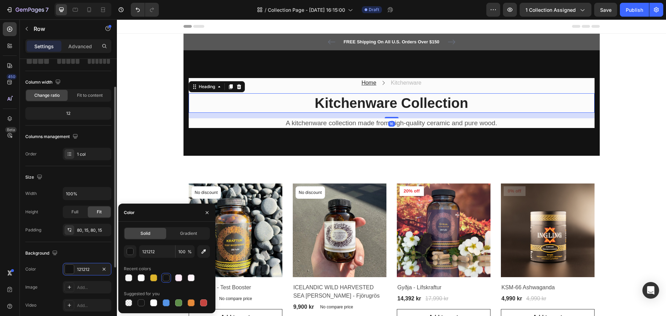
click at [269, 105] on p "Kitchenware Collection" at bounding box center [391, 103] width 404 height 18
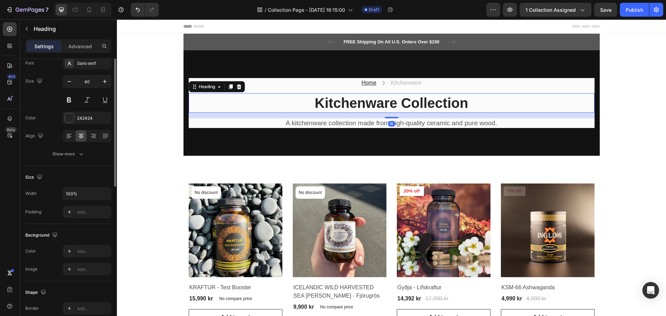
scroll to position [0, 0]
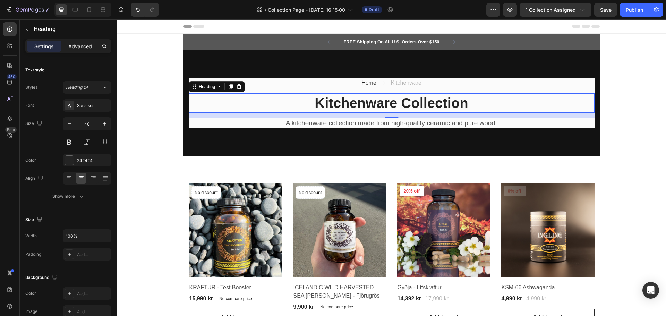
click at [77, 50] on div "Advanced" at bounding box center [80, 46] width 35 height 11
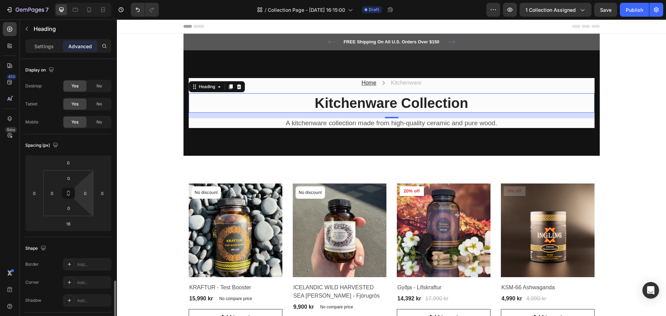
scroll to position [186, 0]
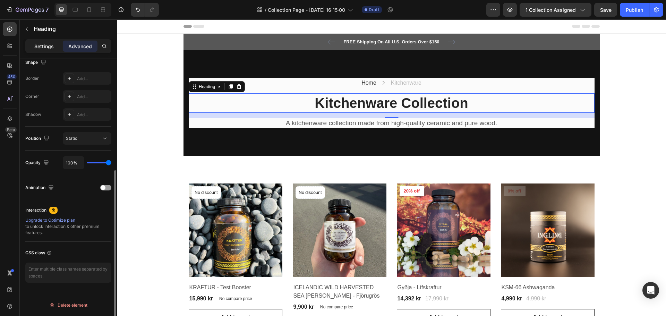
click at [42, 43] on p "Settings" at bounding box center [43, 46] width 19 height 7
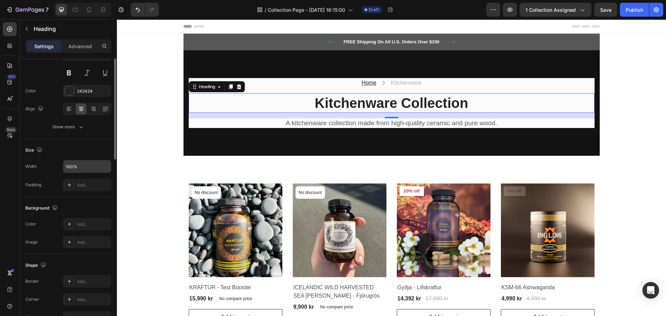
scroll to position [0, 0]
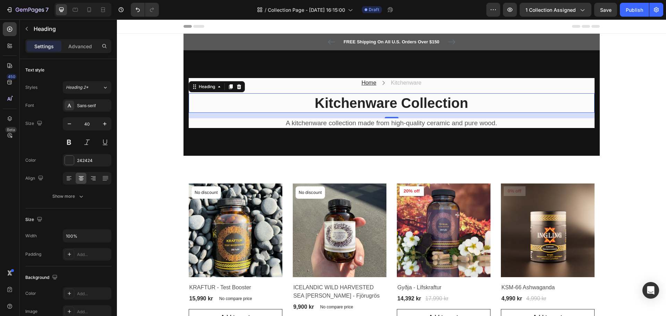
click at [210, 109] on p "Kitchenware Collection" at bounding box center [391, 103] width 404 height 18
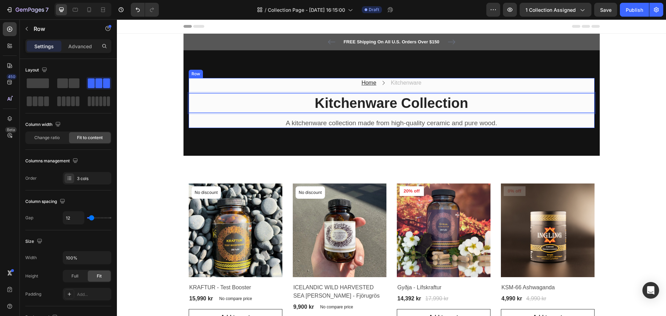
click at [234, 86] on div "Home Text block Icon Kitchenware Text block Row" at bounding box center [392, 83] width 406 height 10
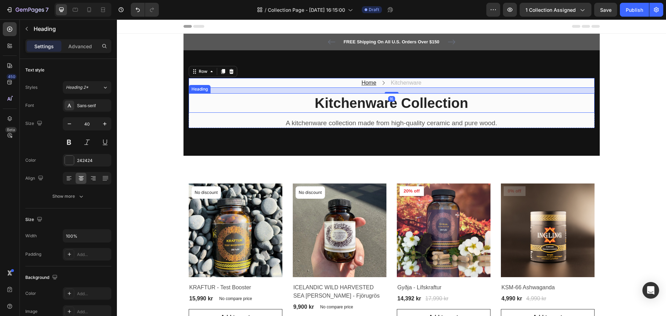
click at [229, 97] on p "Kitchenware Collection" at bounding box center [391, 103] width 404 height 18
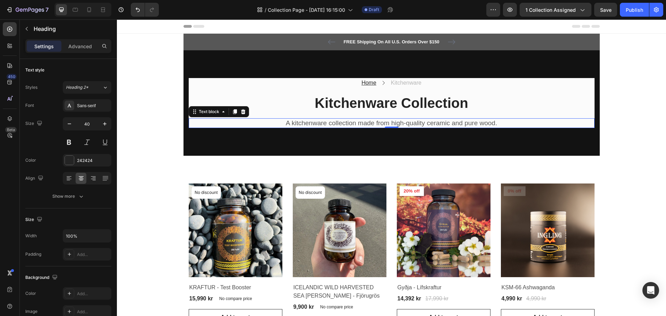
click at [234, 118] on div "A kitchenware collection made from high-quality ceramic and pure wood." at bounding box center [392, 123] width 406 height 10
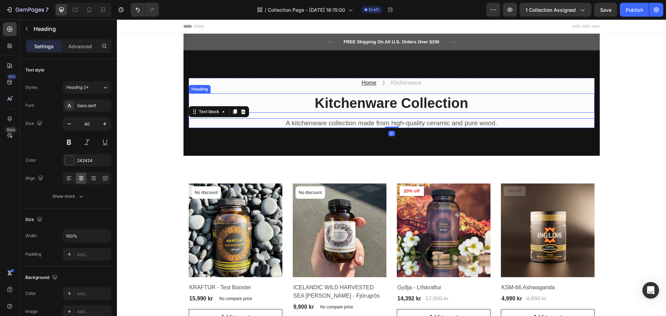
click at [258, 104] on p "Kitchenware Collection" at bounding box center [391, 103] width 404 height 18
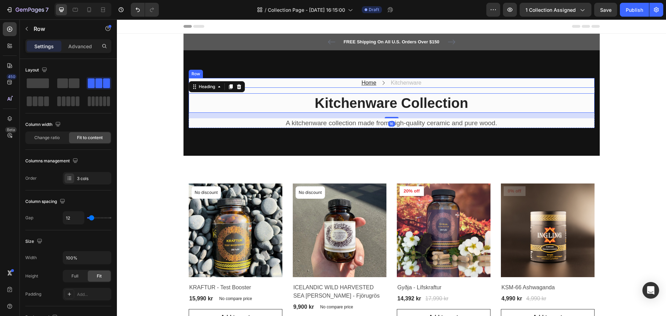
click at [266, 85] on div "Home Text block Icon Kitchenware Text block Row" at bounding box center [392, 83] width 406 height 10
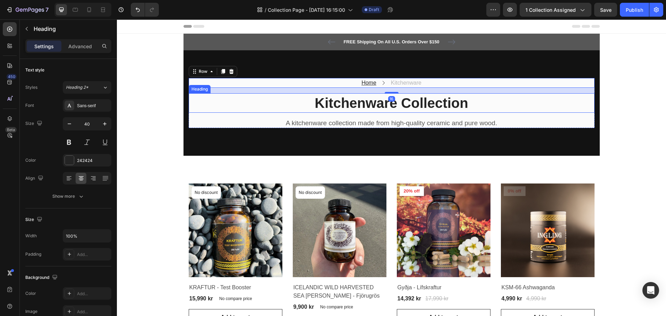
click at [253, 108] on p "Kitchenware Collection" at bounding box center [391, 103] width 404 height 18
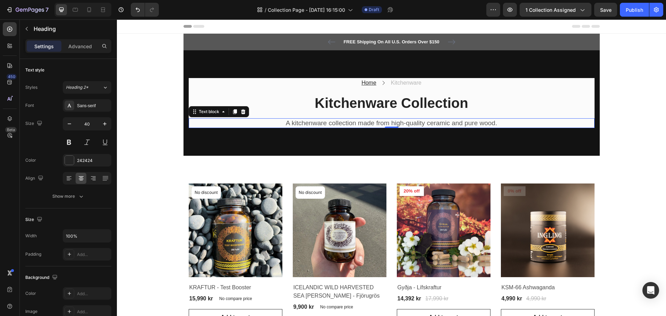
click at [248, 126] on p "A kitchenware collection made from high-quality ceramic and pure wood." at bounding box center [391, 123] width 404 height 9
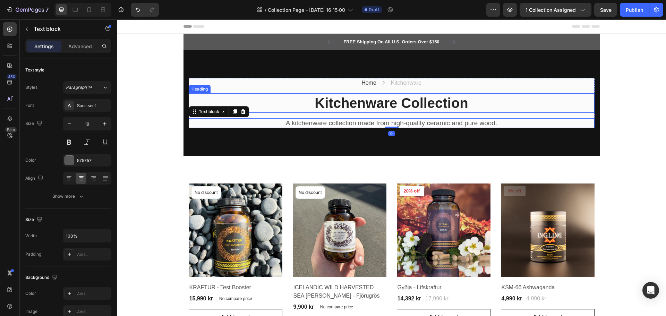
click at [269, 106] on p "Kitchenware Collection" at bounding box center [391, 103] width 404 height 18
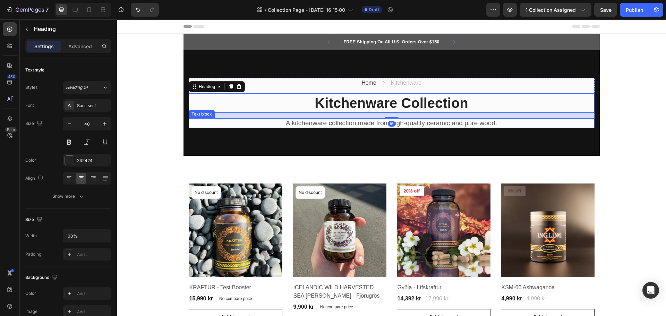
click at [253, 122] on p "A kitchenware collection made from high-quality ceramic and pure wood." at bounding box center [391, 123] width 404 height 9
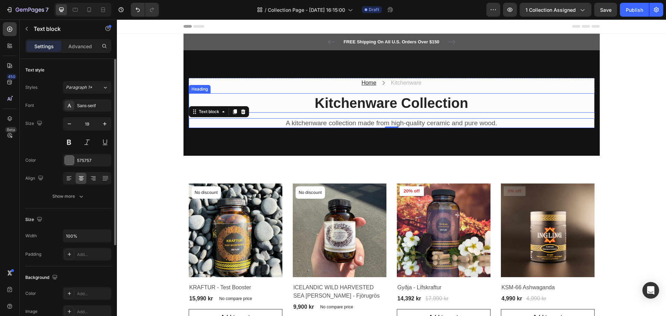
click at [294, 105] on p "Kitchenware Collection" at bounding box center [391, 103] width 404 height 18
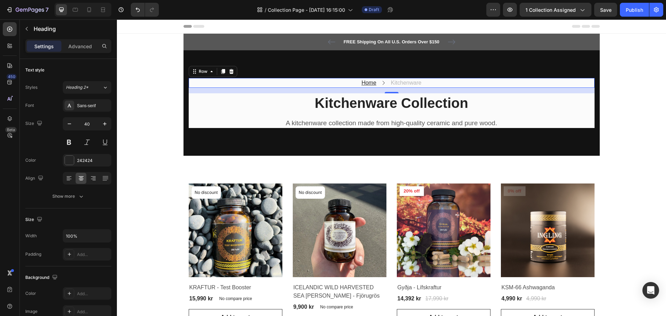
click at [282, 85] on div "Home Text block Icon Kitchenware Text block Row 0" at bounding box center [392, 83] width 406 height 10
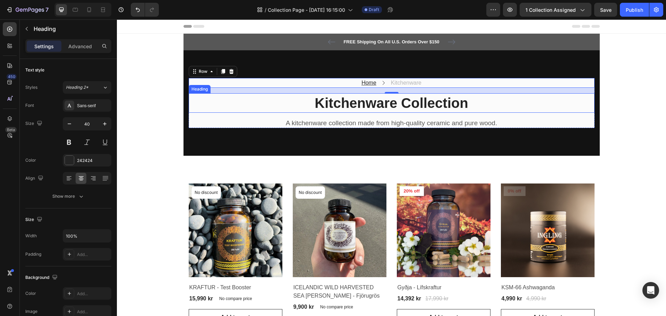
click at [228, 112] on p "Kitchenware Collection" at bounding box center [391, 103] width 404 height 18
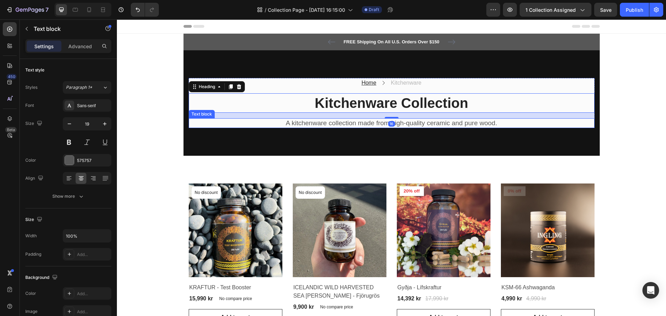
click at [230, 119] on p "A kitchenware collection made from high-quality ceramic and pure wood." at bounding box center [391, 123] width 404 height 9
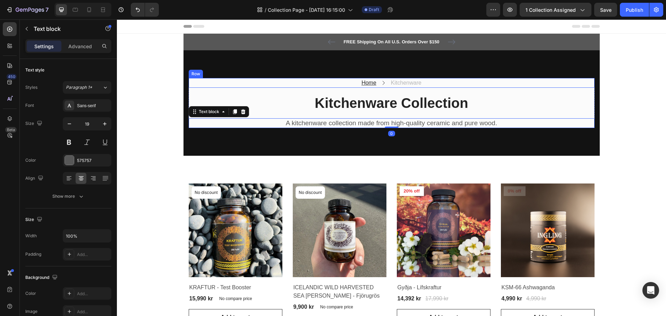
click at [272, 83] on div "Home Text block Icon Kitchenware Text block Row" at bounding box center [392, 83] width 406 height 10
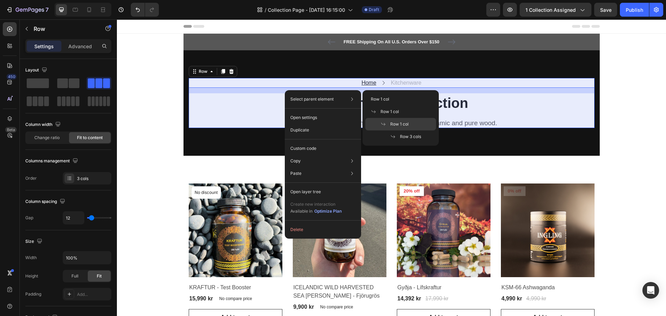
click at [392, 121] on span "Row 1 col" at bounding box center [399, 124] width 18 height 6
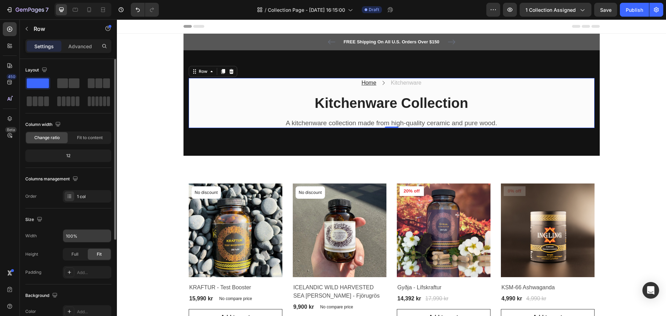
scroll to position [146, 0]
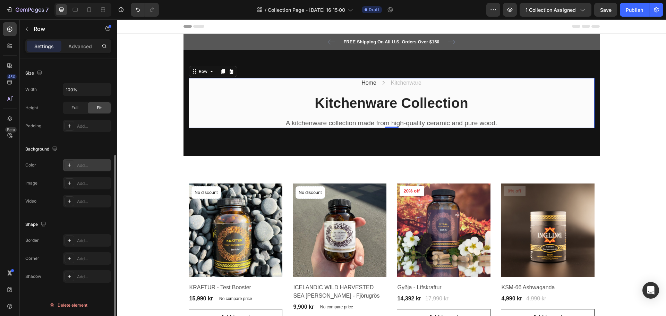
click at [79, 166] on div "Add..." at bounding box center [93, 165] width 33 height 6
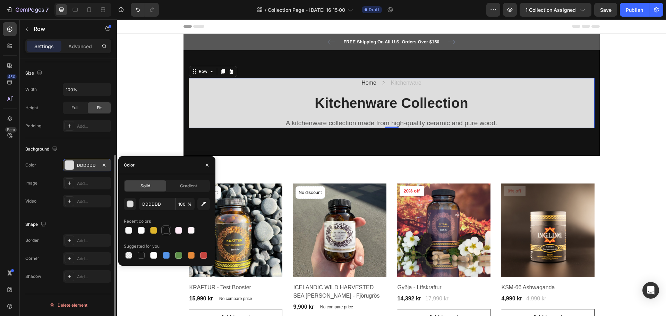
click at [164, 232] on div at bounding box center [166, 230] width 7 height 7
type input "121212"
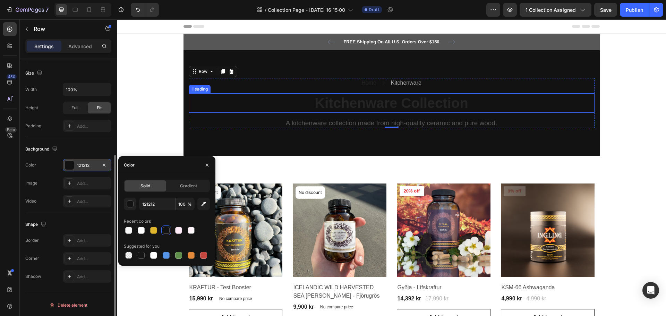
click at [328, 105] on p "Kitchenware Collection" at bounding box center [391, 103] width 404 height 18
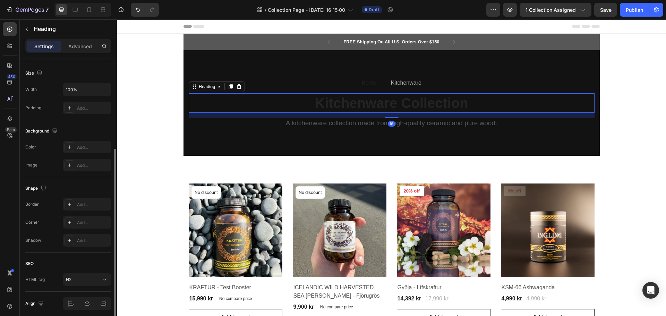
scroll to position [0, 0]
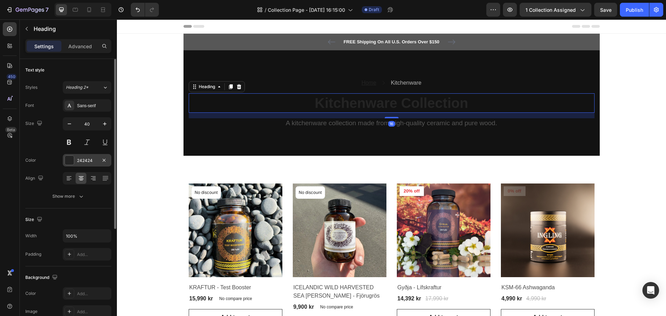
click at [69, 162] on div at bounding box center [69, 160] width 9 height 9
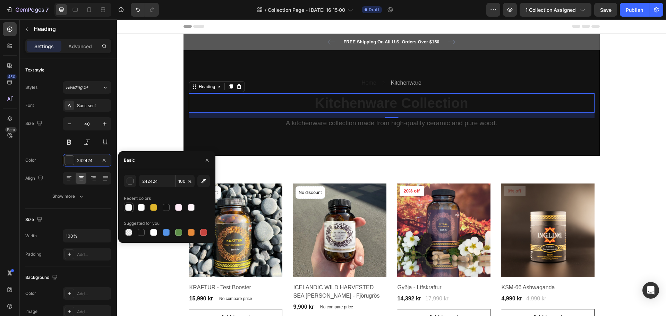
click at [133, 208] on div at bounding box center [129, 208] width 10 height 10
type input "F7F7F7"
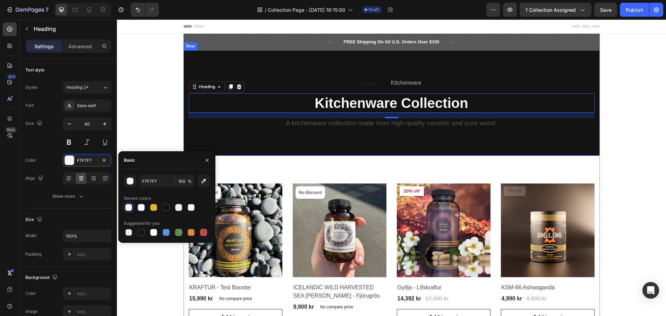
click at [312, 124] on p "A kitchenware collection made from high-quality ceramic and pure wood." at bounding box center [391, 123] width 404 height 9
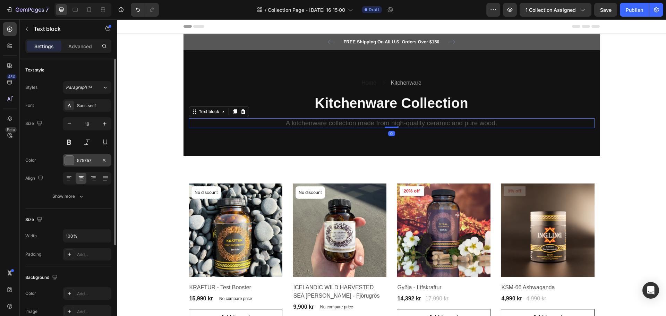
click at [72, 161] on div at bounding box center [69, 160] width 9 height 9
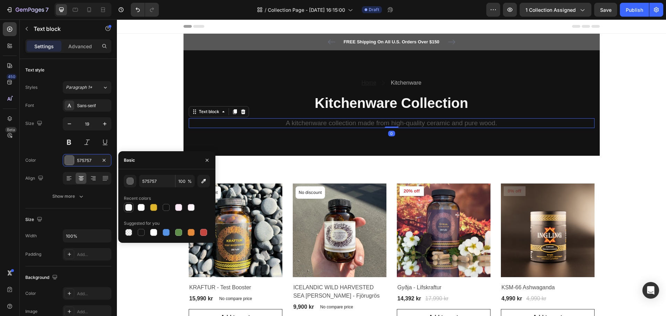
click at [128, 210] on div at bounding box center [128, 207] width 7 height 7
type input "F7F7F7"
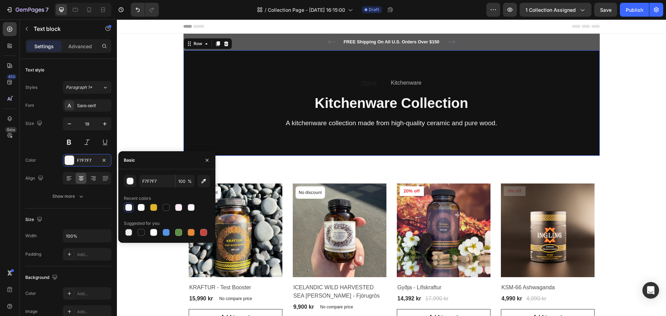
click at [393, 72] on div "Home Text block Icon Kitchenware Text block Row Kitchenware Collection Heading …" at bounding box center [391, 103] width 416 height 106
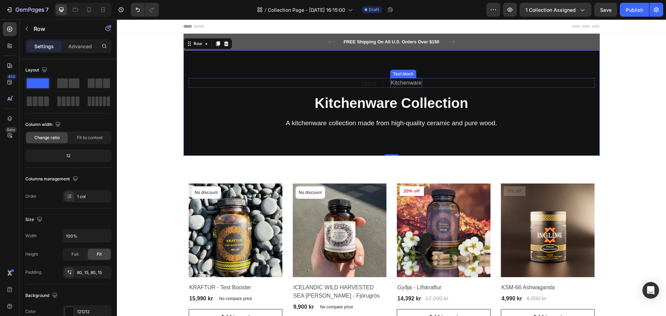
click at [391, 83] on p "Kitchenware" at bounding box center [406, 83] width 31 height 8
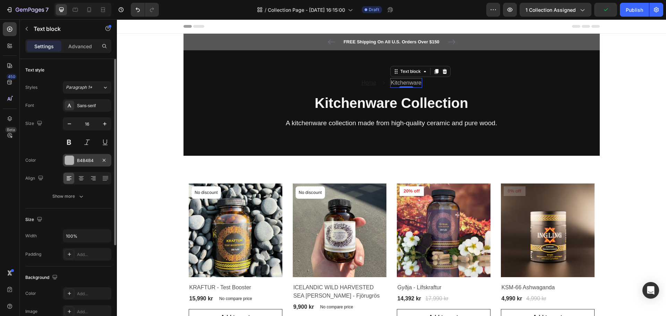
click at [75, 156] on div "B4B4B4" at bounding box center [87, 160] width 49 height 12
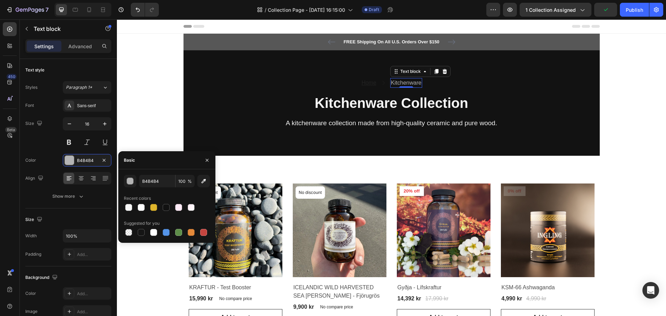
click at [136, 211] on div at bounding box center [141, 208] width 10 height 10
click at [129, 206] on div at bounding box center [128, 207] width 7 height 7
type input "F7F7F7"
click at [370, 80] on u "Home" at bounding box center [368, 83] width 15 height 6
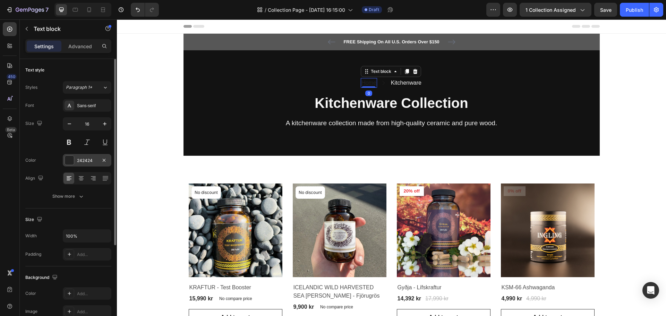
click at [71, 155] on div at bounding box center [70, 160] width 10 height 10
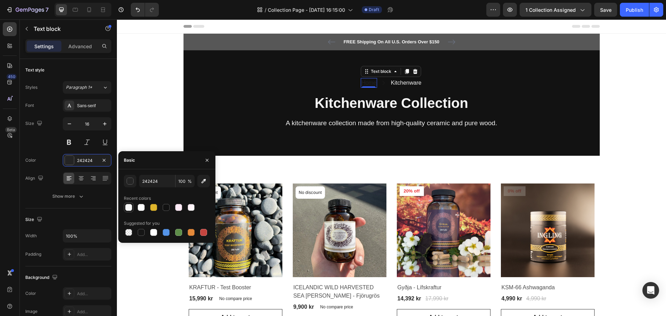
click at [128, 209] on div at bounding box center [128, 207] width 7 height 7
type input "F7F7F7"
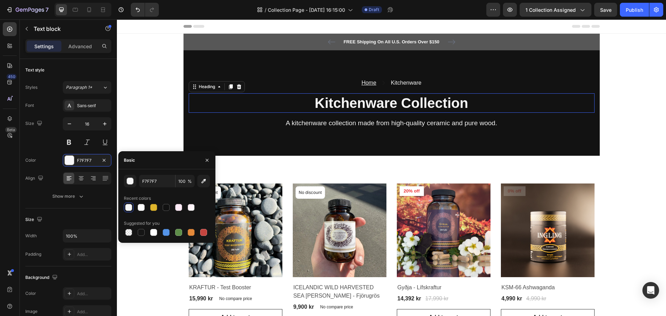
click at [282, 108] on h2 "Kitchenware Collection" at bounding box center [392, 102] width 406 height 19
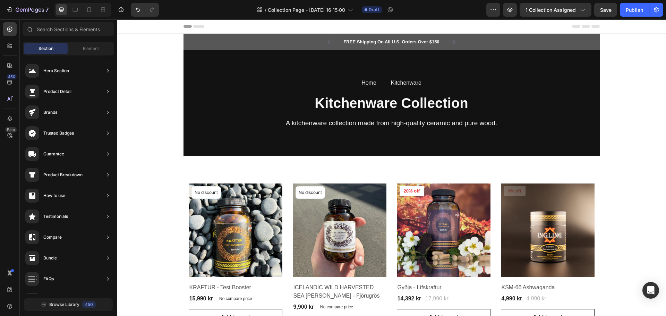
click at [95, 46] on span "Element" at bounding box center [91, 48] width 16 height 6
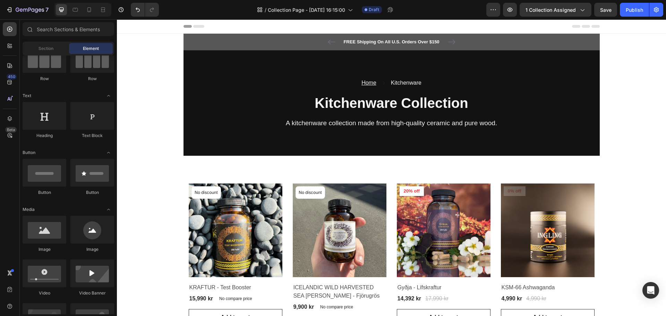
scroll to position [35, 0]
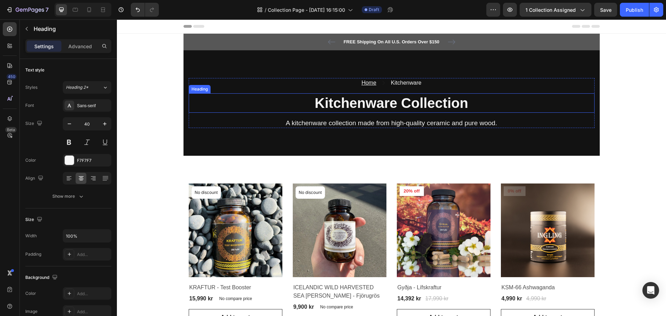
click at [225, 95] on h2 "Kitchenware Collection" at bounding box center [392, 102] width 406 height 19
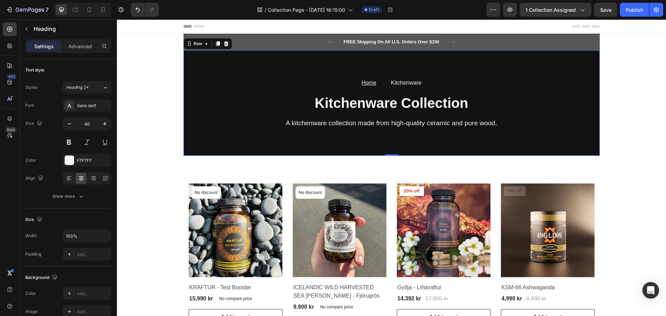
click at [232, 71] on div "Home Text block Icon Kitchenware Text block Row Kitchenware Collection Heading …" at bounding box center [391, 103] width 416 height 106
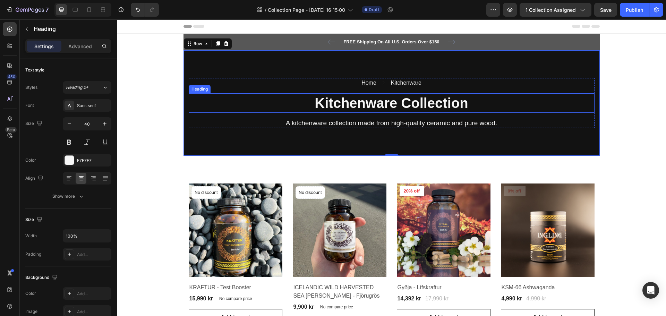
click at [199, 100] on h2 "Kitchenware Collection" at bounding box center [392, 102] width 406 height 19
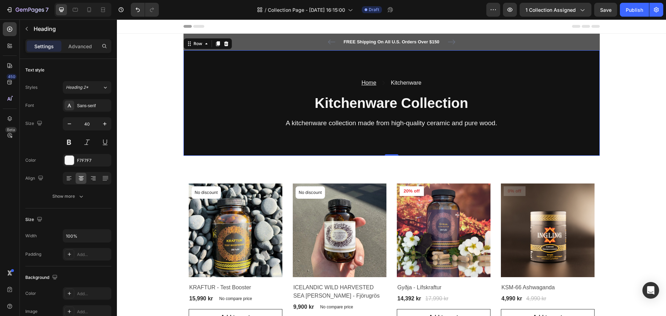
click at [259, 65] on div "Home Text block Icon Kitchenware Text block Row Kitchenware Collection Heading …" at bounding box center [391, 103] width 416 height 106
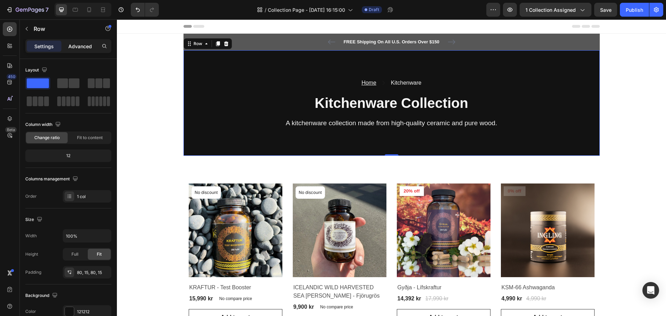
click at [81, 51] on div "Advanced" at bounding box center [80, 46] width 35 height 11
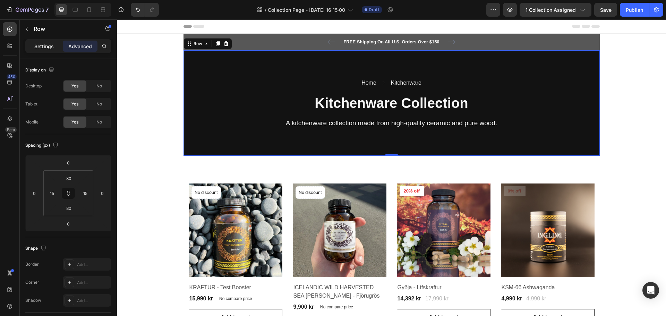
click at [40, 47] on p "Settings" at bounding box center [43, 46] width 19 height 7
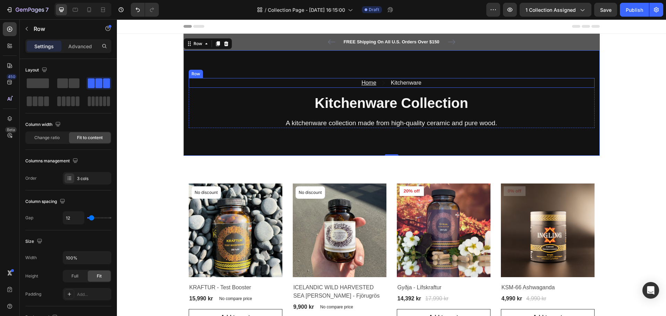
click at [276, 86] on div "Home Text block Icon Kitchenware Text block Row" at bounding box center [392, 83] width 406 height 10
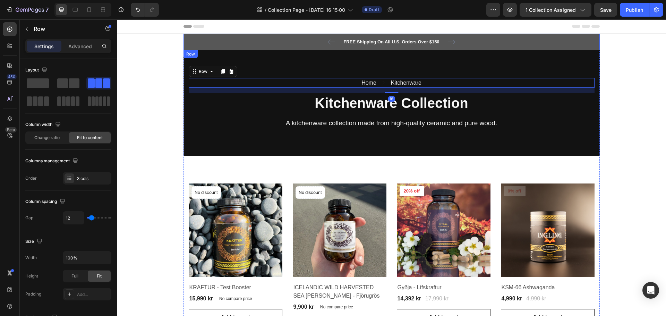
click at [286, 37] on div "FREE Shipping On All U.S. Orders Over $150 Text block 5000+ Text block Icon Ico…" at bounding box center [391, 42] width 416 height 17
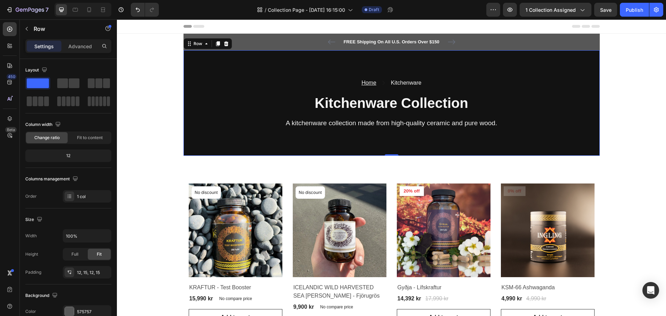
click at [271, 66] on div "Home Text block Icon Kitchenware Text block Row Kitchenware Collection Heading …" at bounding box center [391, 103] width 416 height 106
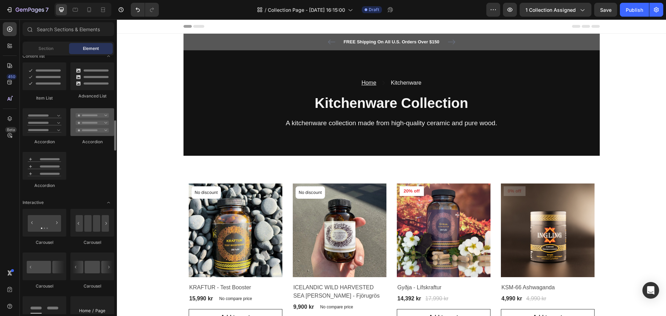
scroll to position [520, 0]
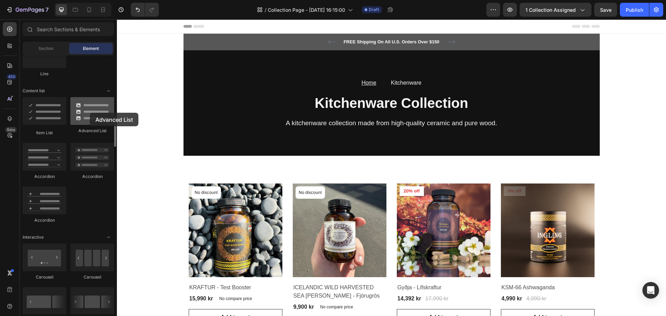
click at [90, 113] on div at bounding box center [92, 111] width 44 height 28
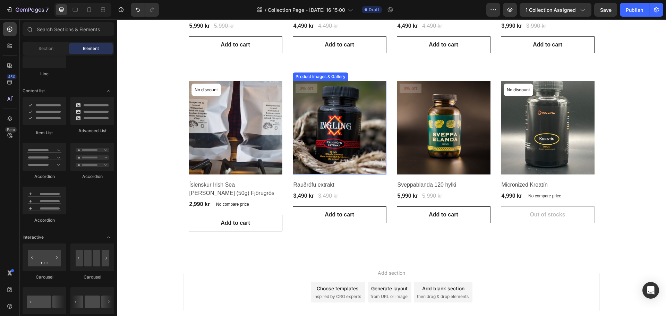
scroll to position [494, 0]
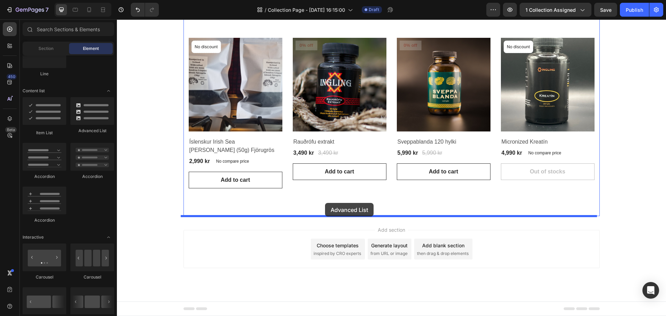
drag, startPoint x: 220, startPoint y: 132, endPoint x: 325, endPoint y: 203, distance: 126.2
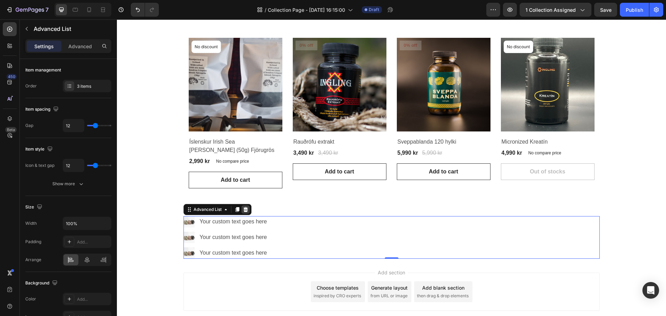
click at [245, 210] on icon at bounding box center [246, 210] width 6 height 6
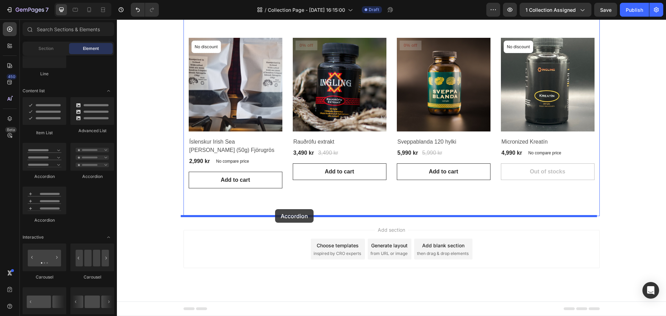
drag, startPoint x: 161, startPoint y: 176, endPoint x: 275, endPoint y: 209, distance: 119.3
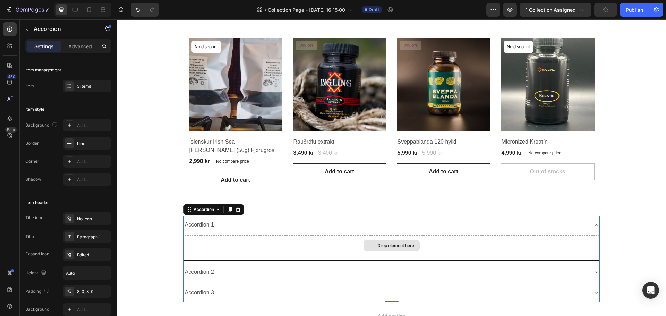
click at [311, 241] on div "Drop element here" at bounding box center [392, 245] width 416 height 21
click at [79, 50] on p "Advanced" at bounding box center [80, 46] width 24 height 7
type input "100%"
type input "100"
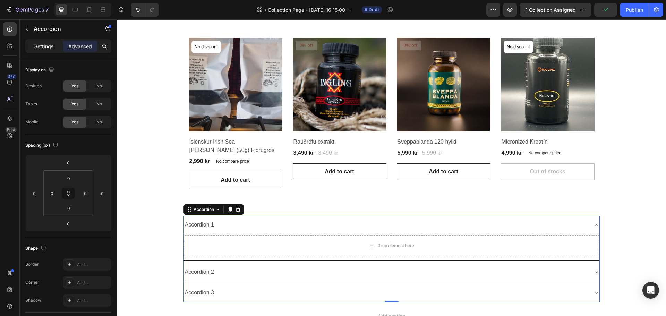
click at [42, 46] on p "Settings" at bounding box center [43, 46] width 19 height 7
type input "8"
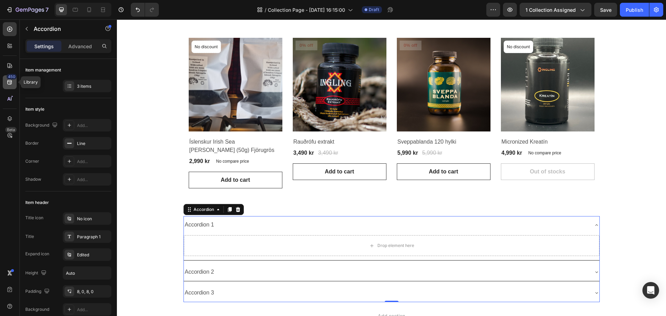
click at [8, 83] on icon at bounding box center [9, 82] width 5 height 5
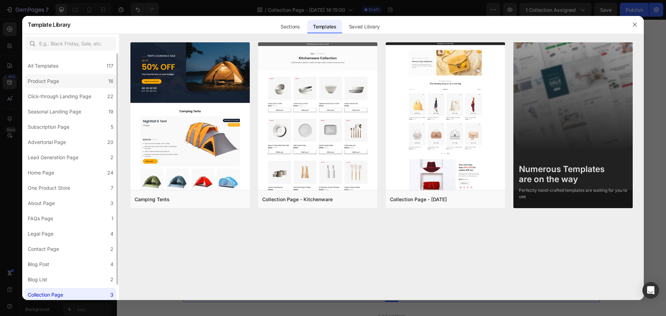
click at [68, 83] on label "Product Page 16" at bounding box center [70, 81] width 91 height 14
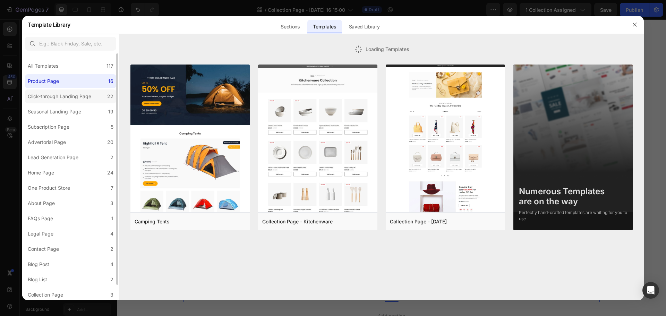
click at [68, 93] on div "Click-through Landing Page" at bounding box center [59, 96] width 63 height 8
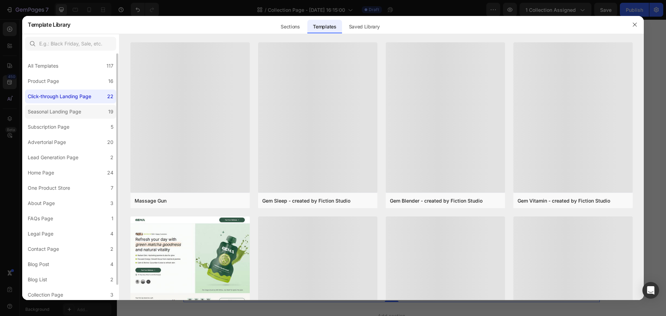
click at [65, 112] on div "Seasonal Landing Page" at bounding box center [54, 112] width 53 height 8
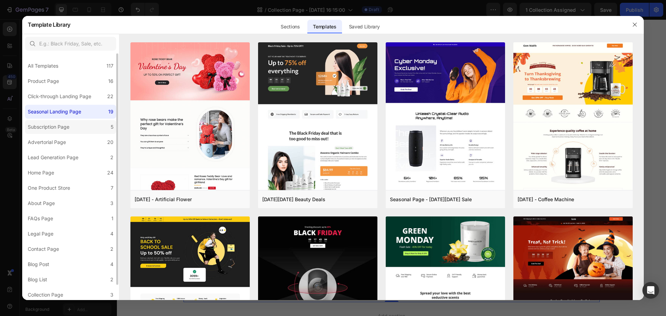
click at [67, 129] on div "Subscription Page" at bounding box center [49, 127] width 42 height 8
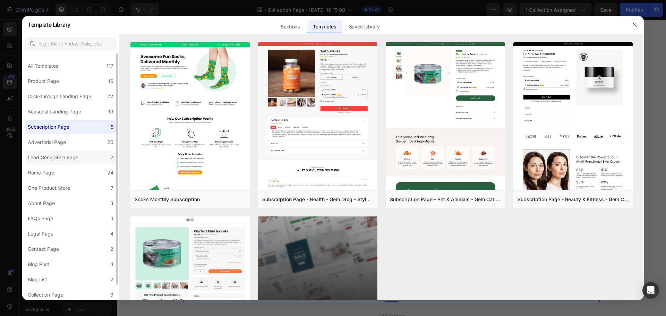
click at [68, 156] on div "Lead Generation Page" at bounding box center [53, 157] width 51 height 8
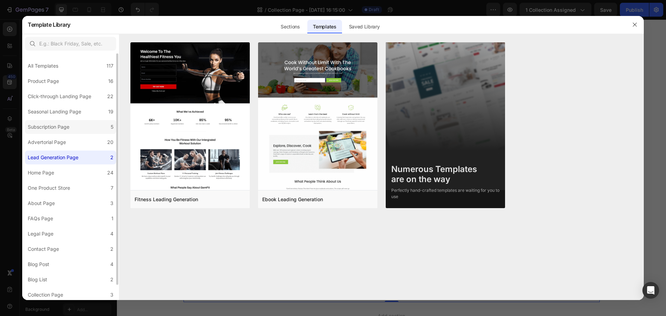
click at [90, 134] on label "Subscription Page 5" at bounding box center [70, 127] width 91 height 14
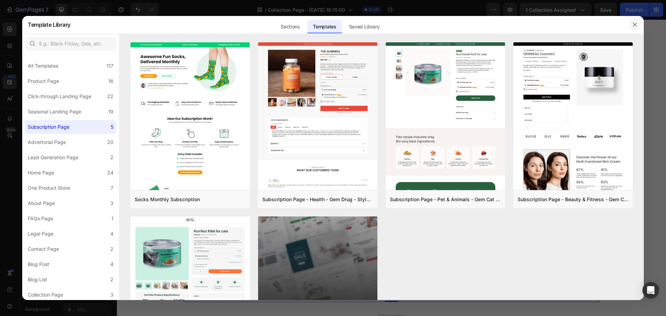
click at [634, 24] on icon "button" at bounding box center [635, 25] width 6 height 6
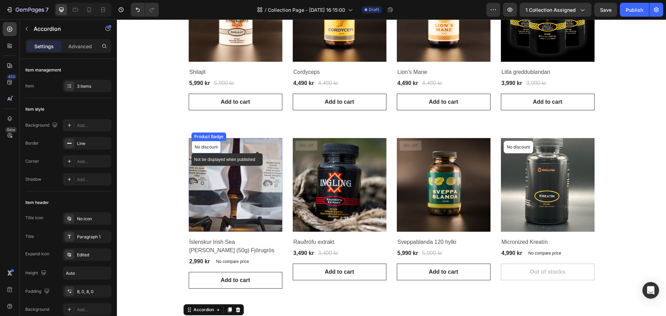
scroll to position [390, 0]
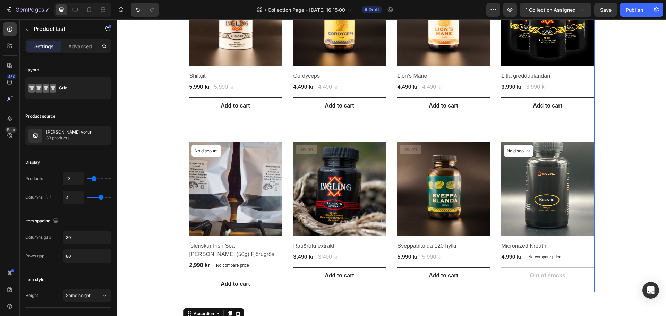
click at [206, 123] on div "Product Images & Gallery No discount Not be displayed when published Product Ba…" at bounding box center [392, 43] width 406 height 499
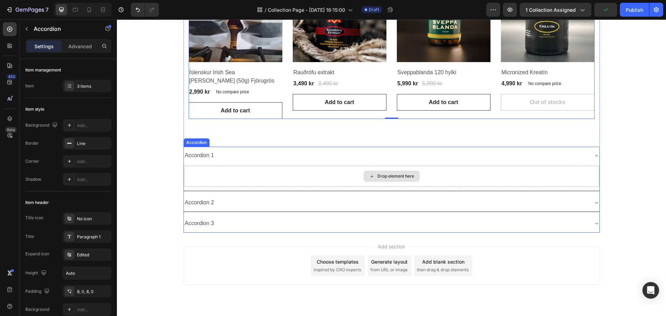
click at [341, 179] on div "Drop element here" at bounding box center [392, 176] width 416 height 21
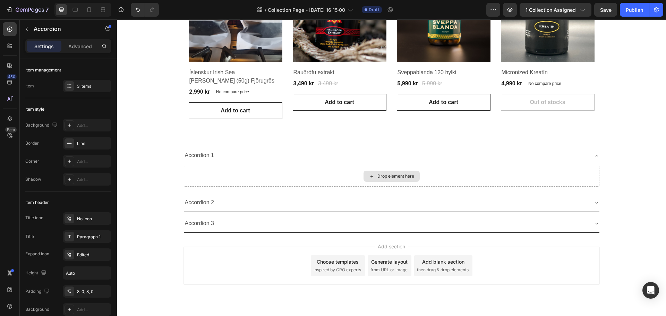
click at [385, 175] on div "Drop element here" at bounding box center [395, 176] width 37 height 6
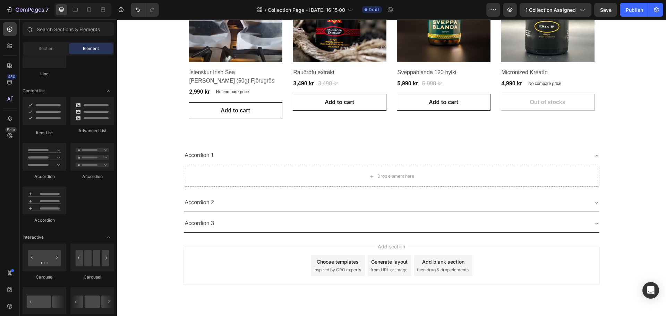
click at [80, 50] on div "Element" at bounding box center [91, 48] width 44 height 11
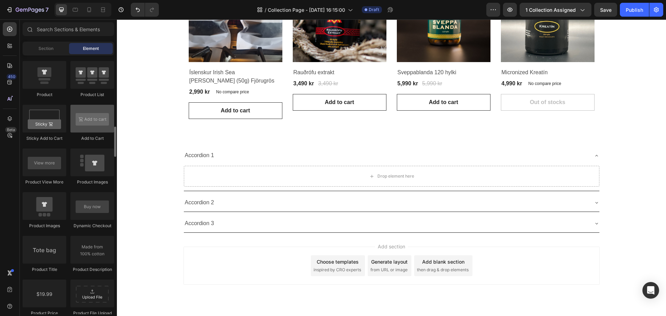
scroll to position [867, 0]
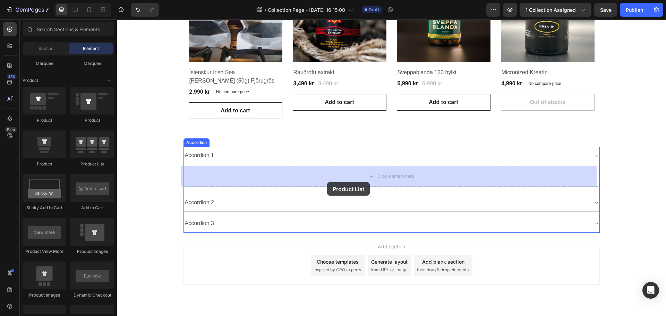
drag, startPoint x: 208, startPoint y: 167, endPoint x: 327, endPoint y: 182, distance: 119.9
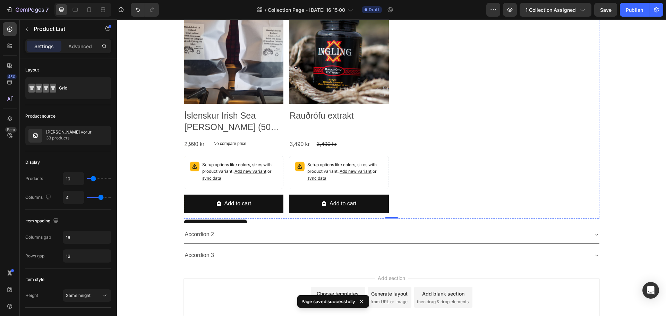
scroll to position [1188, 0]
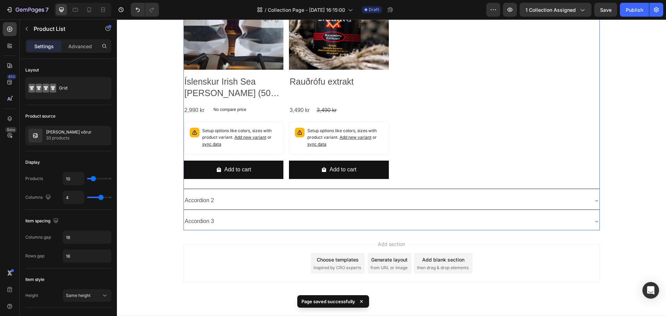
click at [342, 197] on div "Accordion 2" at bounding box center [386, 201] width 404 height 12
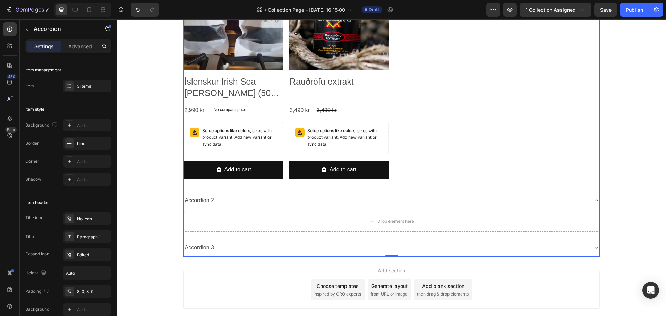
click at [296, 198] on div "Accordion 2" at bounding box center [386, 201] width 404 height 12
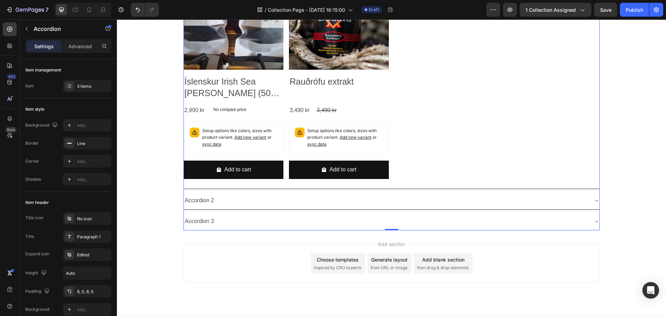
click at [292, 202] on div "Accordion 2" at bounding box center [386, 201] width 404 height 12
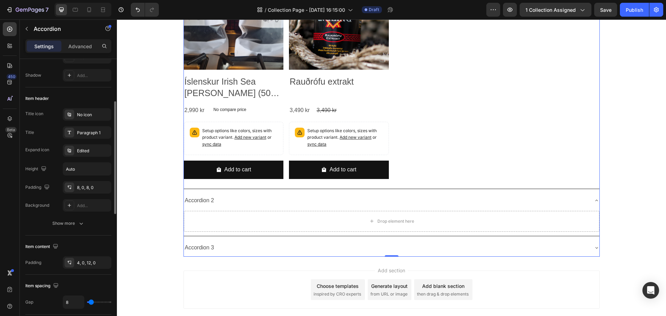
scroll to position [0, 0]
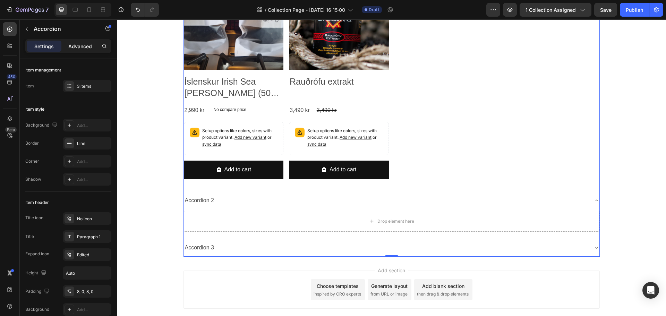
click at [75, 43] on p "Advanced" at bounding box center [80, 46] width 24 height 7
type input "100%"
type input "100"
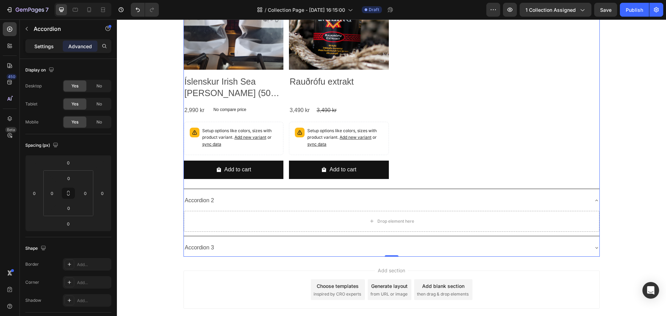
click at [50, 47] on p "Settings" at bounding box center [43, 46] width 19 height 7
type input "8"
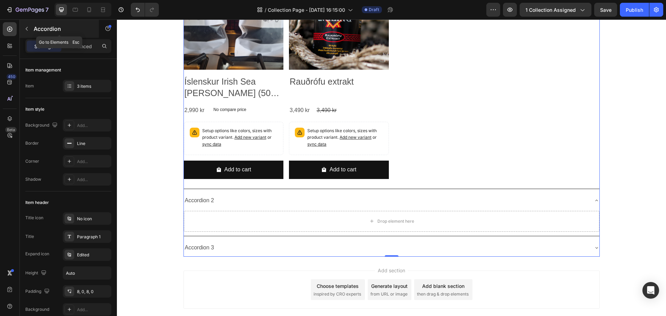
click at [26, 27] on icon "button" at bounding box center [27, 29] width 6 height 6
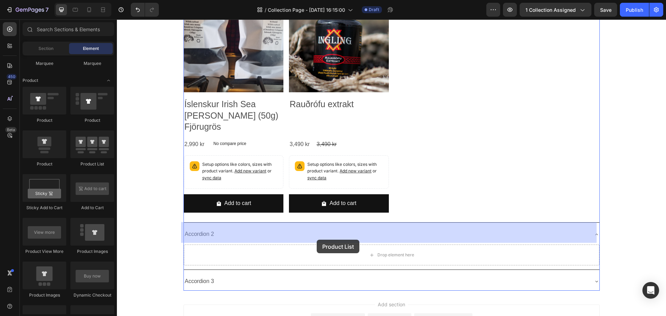
drag, startPoint x: 229, startPoint y: 178, endPoint x: 315, endPoint y: 236, distance: 103.8
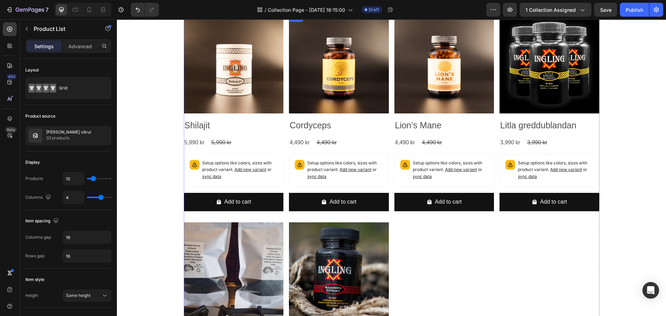
scroll to position [1847, 0]
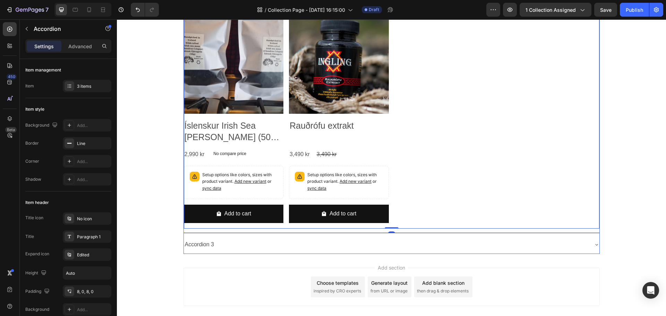
click at [388, 239] on div "Accordion 3" at bounding box center [386, 245] width 404 height 12
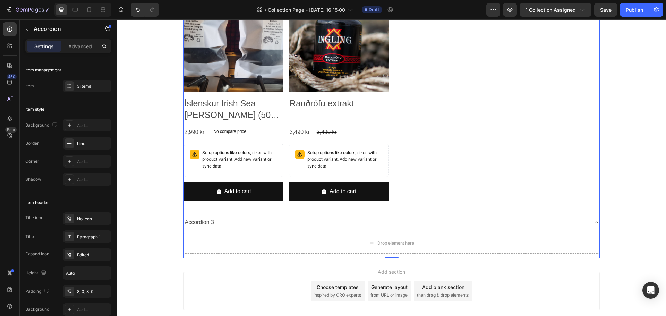
scroll to position [1881, 0]
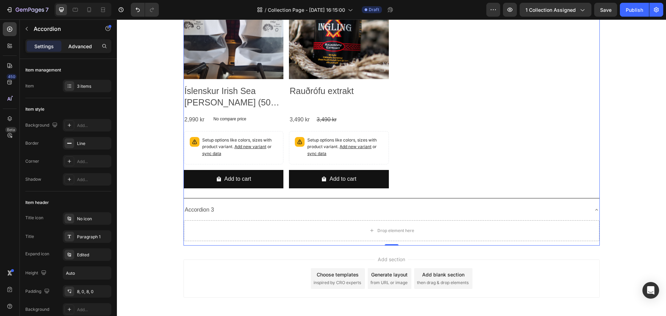
click at [77, 46] on p "Advanced" at bounding box center [80, 46] width 24 height 7
type input "100%"
type input "100"
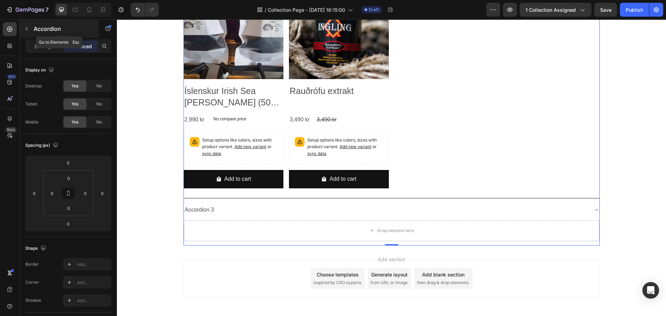
click at [29, 29] on icon "button" at bounding box center [27, 29] width 6 height 6
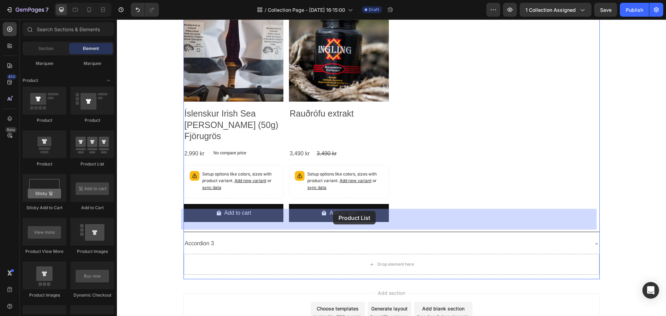
drag, startPoint x: 211, startPoint y: 162, endPoint x: 333, endPoint y: 211, distance: 132.0
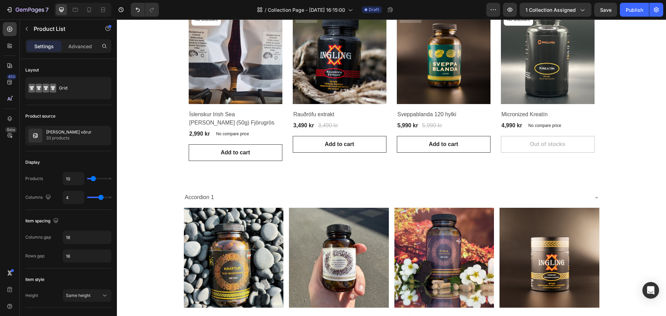
scroll to position [520, 0]
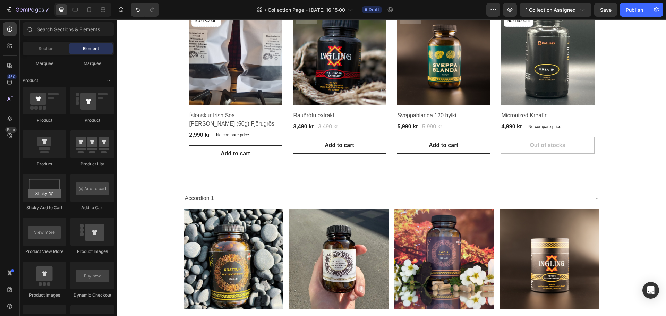
click at [243, 205] on div "Accordion 1" at bounding box center [392, 199] width 416 height 18
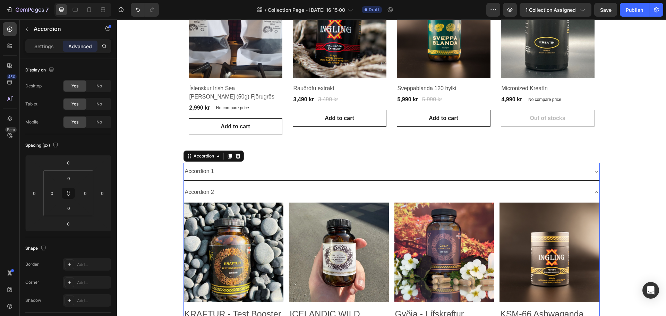
scroll to position [555, 0]
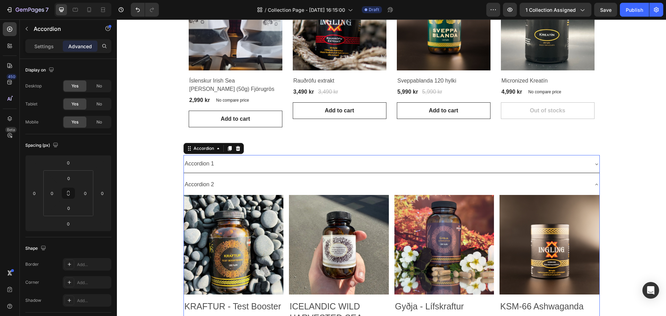
click at [274, 168] on div "Accordion 1" at bounding box center [386, 164] width 404 height 12
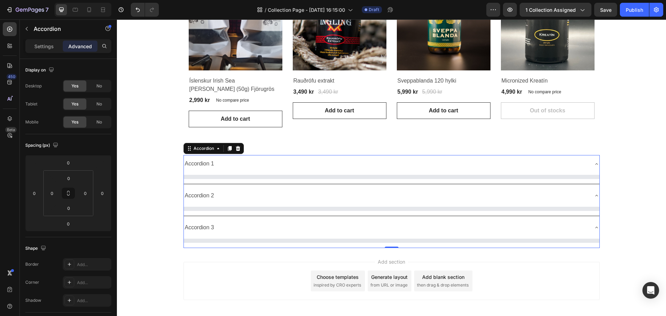
click at [406, 167] on div "Accordion 1" at bounding box center [386, 164] width 404 height 12
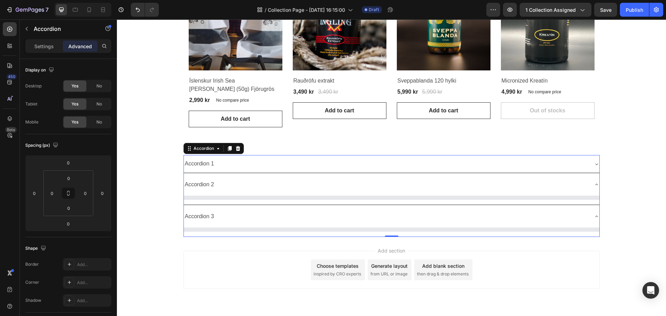
click at [416, 167] on div "Accordion 1" at bounding box center [386, 164] width 404 height 12
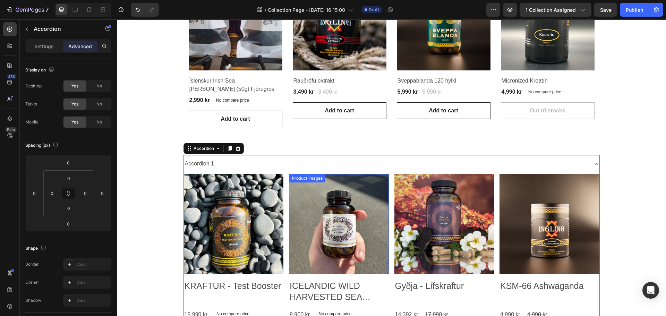
click at [340, 190] on img at bounding box center [339, 224] width 100 height 100
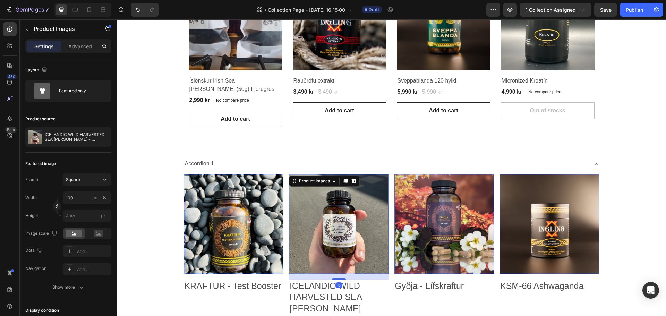
click at [239, 213] on img at bounding box center [234, 224] width 100 height 100
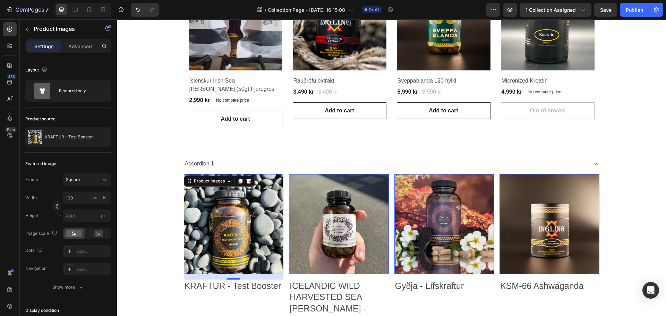
click at [195, 238] on img at bounding box center [234, 224] width 100 height 100
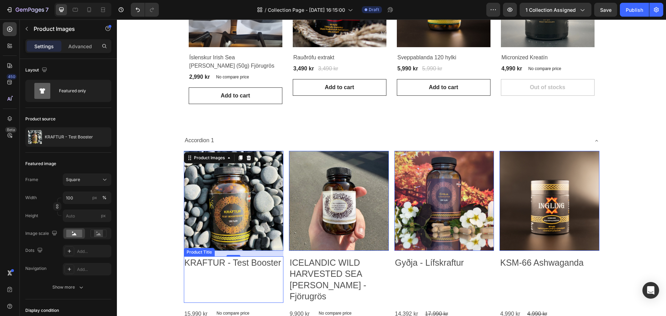
scroll to position [590, 0]
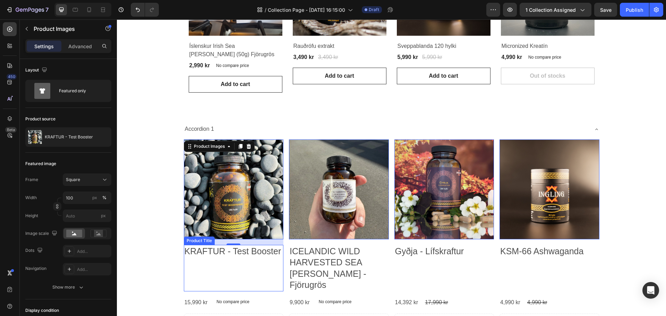
click at [195, 265] on div "KRAFTUR - Test Booster Product Title" at bounding box center [234, 268] width 100 height 46
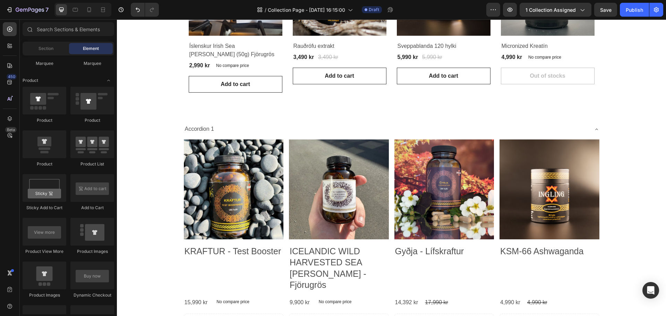
click at [205, 265] on div "KRAFTUR - Test Booster Product Title" at bounding box center [234, 268] width 100 height 46
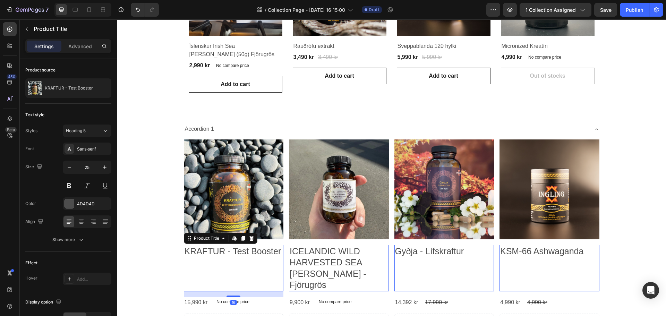
click at [184, 259] on div "KRAFTUR - Test Booster Product Title Edit content in Shopify 16" at bounding box center [234, 268] width 100 height 46
click at [240, 130] on div "Accordion 1" at bounding box center [386, 129] width 404 height 12
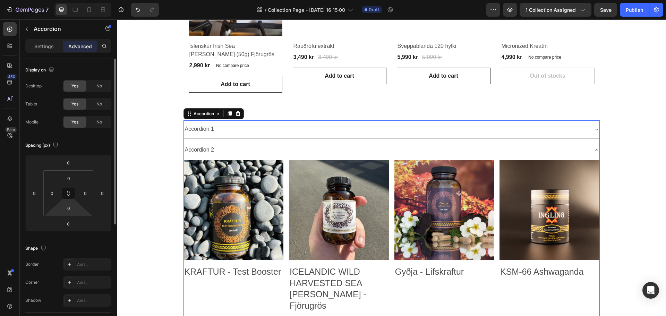
scroll to position [104, 0]
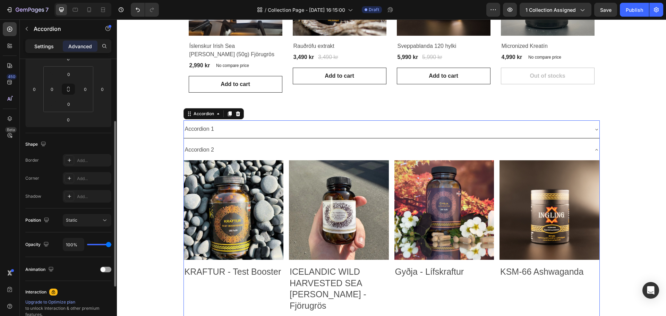
click at [34, 48] on div "Settings" at bounding box center [44, 46] width 35 height 11
type input "8"
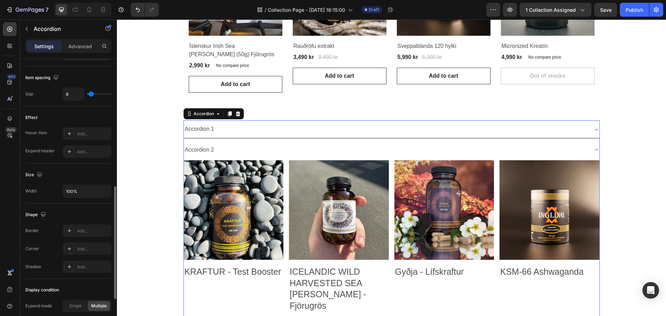
scroll to position [347, 0]
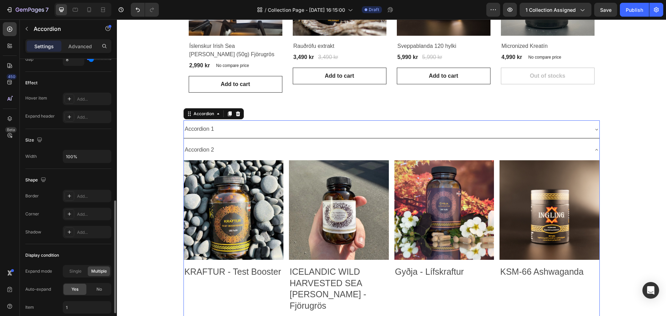
click at [325, 129] on div "Accordion 1" at bounding box center [386, 129] width 404 height 12
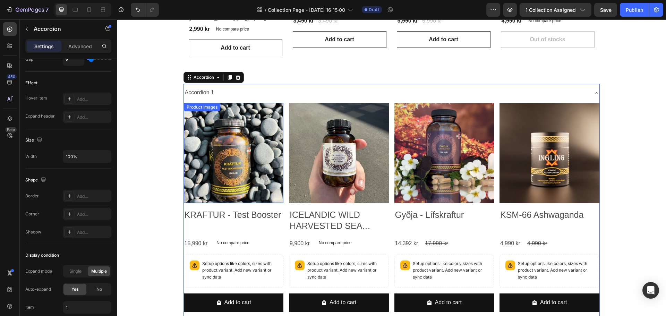
scroll to position [624, 0]
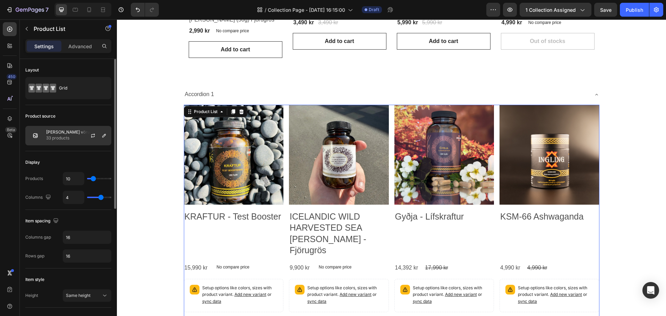
click at [79, 134] on div "Allar vörur 33 products" at bounding box center [68, 135] width 86 height 19
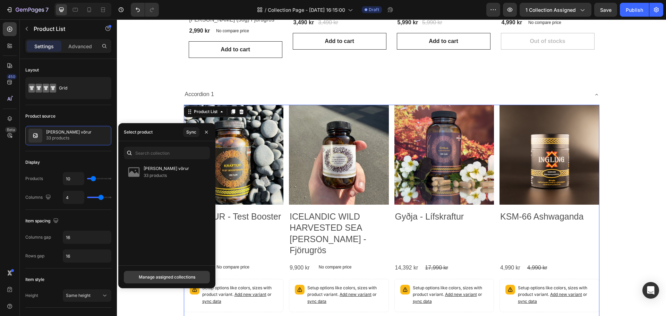
click at [165, 272] on button "Manage assigned collections" at bounding box center [167, 277] width 86 height 12
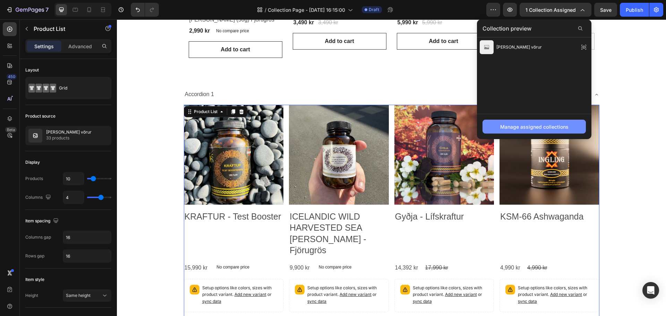
click at [541, 130] on div "Manage assigned collections" at bounding box center [534, 126] width 68 height 7
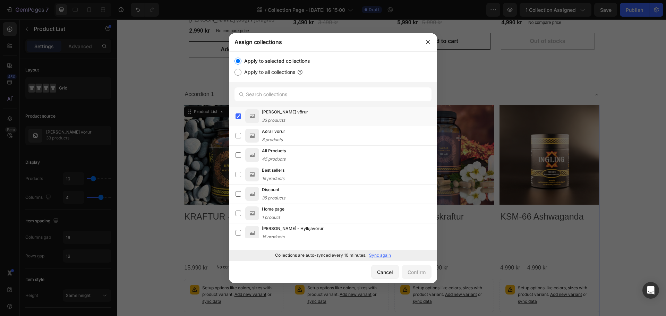
click at [387, 256] on p "Sync again" at bounding box center [380, 255] width 22 height 6
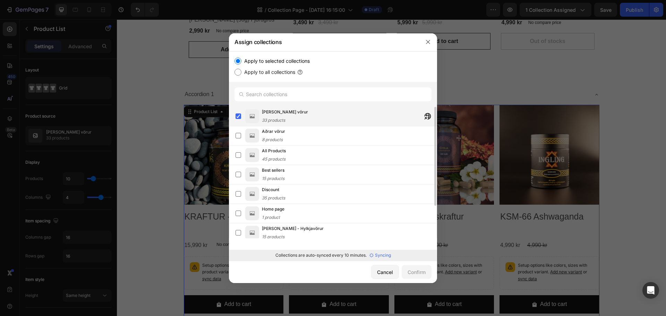
click at [285, 113] on div "Allar vörur" at bounding box center [285, 112] width 46 height 7
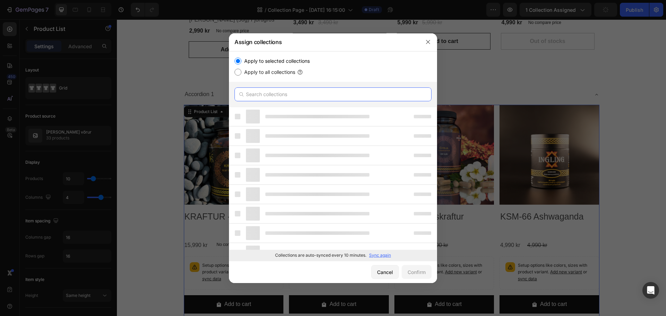
click at [258, 92] on input "text" at bounding box center [332, 94] width 197 height 14
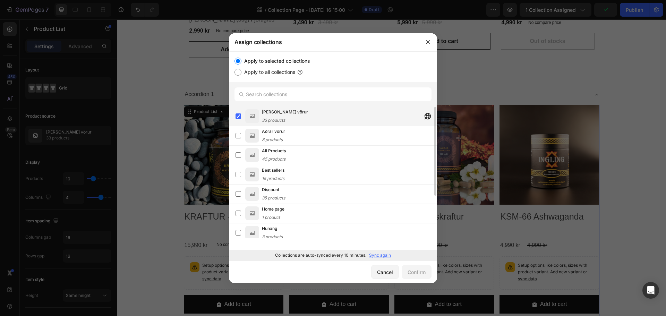
click at [241, 111] on div "Allar vörur 33 products" at bounding box center [336, 116] width 201 height 15
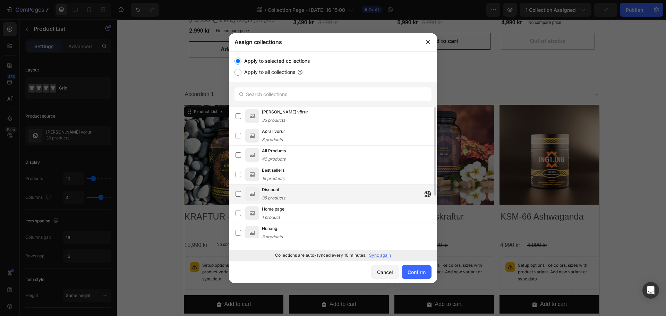
scroll to position [82, 0]
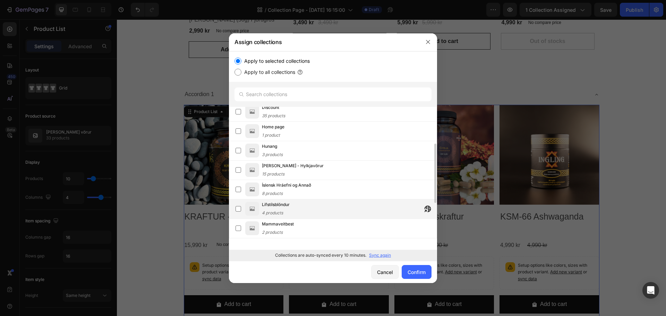
click at [291, 203] on div "Lífstílsblöndur 4 products" at bounding box center [349, 208] width 175 height 15
click at [412, 274] on div "Confirm" at bounding box center [417, 271] width 18 height 7
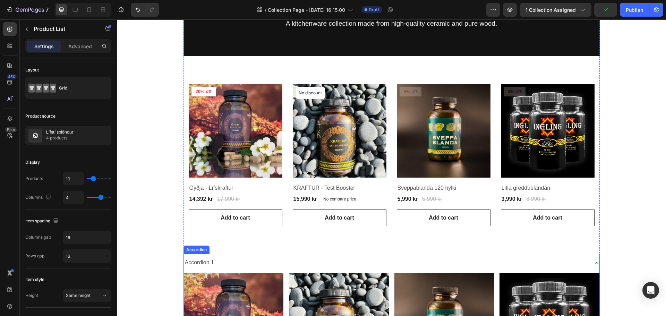
scroll to position [69, 0]
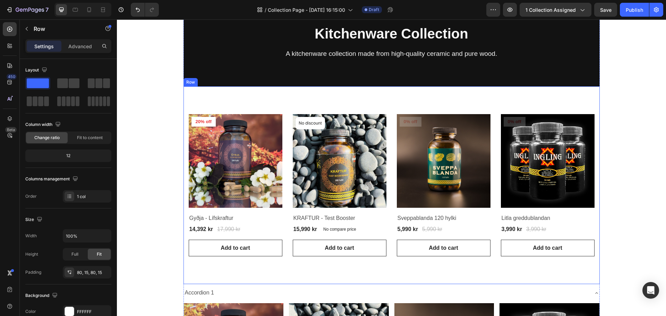
click at [303, 102] on div "Product Images & Gallery 20% off Product Badge Row Gyðja - Lífskraftur (P) Titl…" at bounding box center [391, 185] width 416 height 198
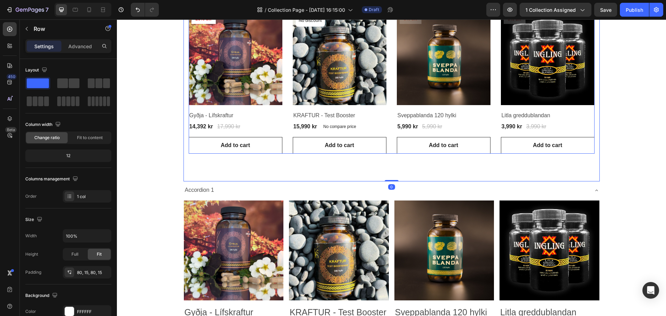
scroll to position [173, 0]
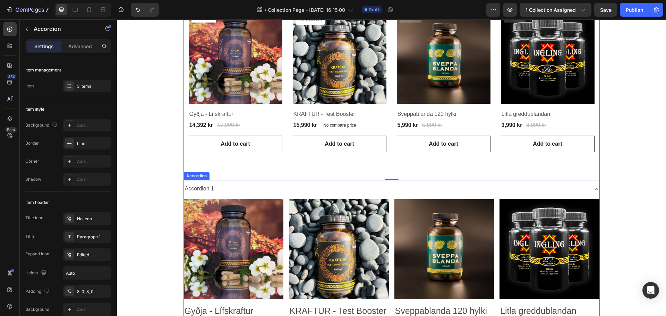
click at [283, 191] on div "Accordion 1" at bounding box center [386, 189] width 404 height 12
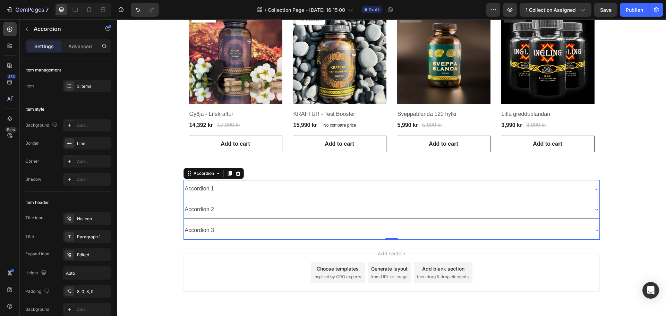
click at [285, 188] on div "Accordion 1" at bounding box center [386, 189] width 404 height 12
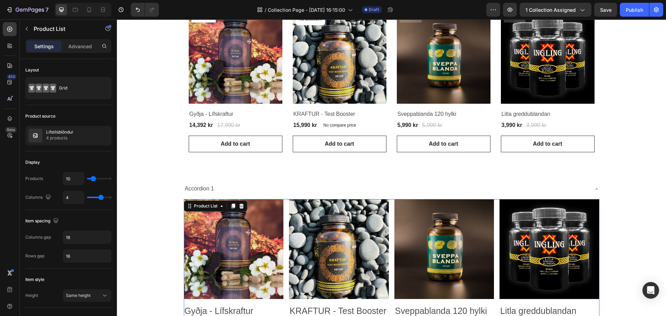
click at [283, 212] on div "Product Images Gyðja - Lífskraftur Product Title 14,392 kr Product Price Produc…" at bounding box center [392, 300] width 416 height 203
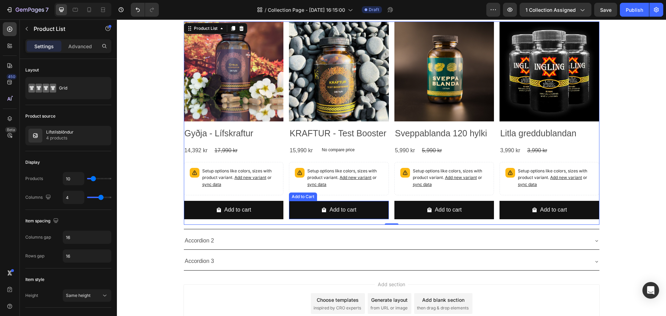
scroll to position [382, 0]
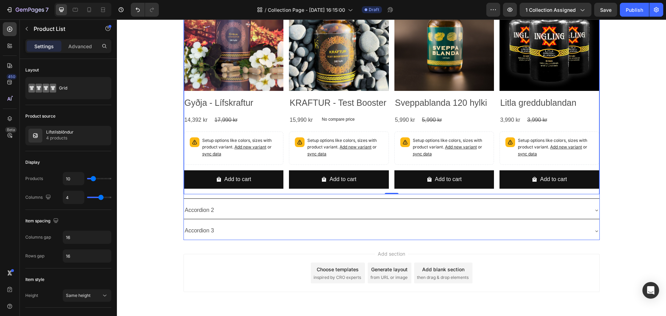
click at [298, 207] on div "Accordion 2" at bounding box center [386, 210] width 404 height 12
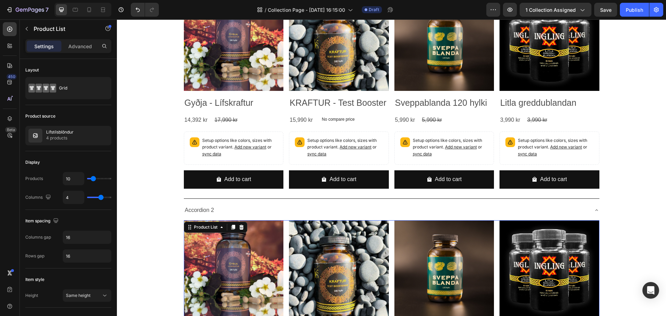
click at [283, 237] on div "Product Images Gyðja - Lífskraftur Product Title 14,392 kr Product Price Produc…" at bounding box center [392, 321] width 416 height 203
click at [72, 137] on p "4 products" at bounding box center [59, 138] width 27 height 7
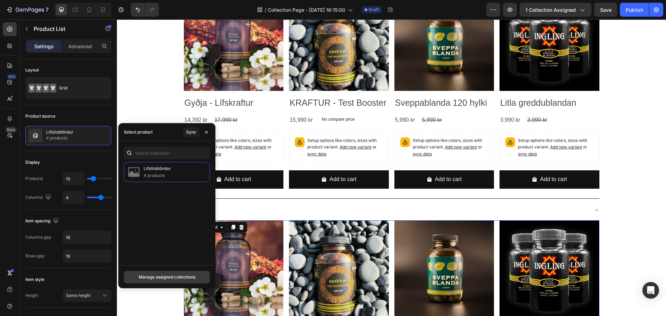
click at [140, 271] on button "Manage assigned collections" at bounding box center [167, 277] width 86 height 12
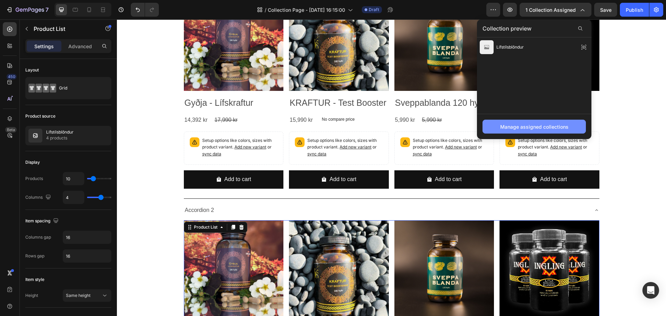
click at [526, 129] on div "Manage assigned collections" at bounding box center [534, 126] width 68 height 7
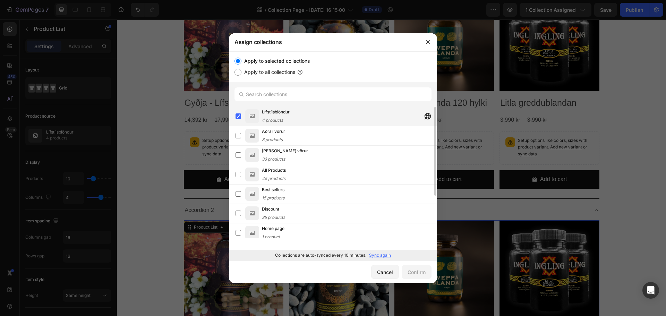
click at [262, 118] on span "4 products" at bounding box center [272, 120] width 21 height 5
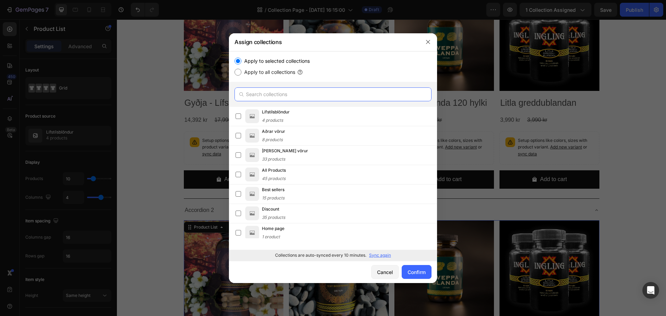
click at [276, 96] on input "text" at bounding box center [332, 94] width 197 height 14
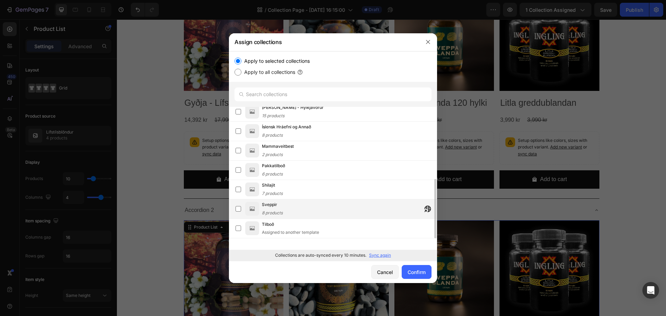
click at [307, 211] on div "Sveppir 8 products" at bounding box center [349, 208] width 175 height 15
click at [420, 274] on div "Confirm" at bounding box center [417, 271] width 18 height 7
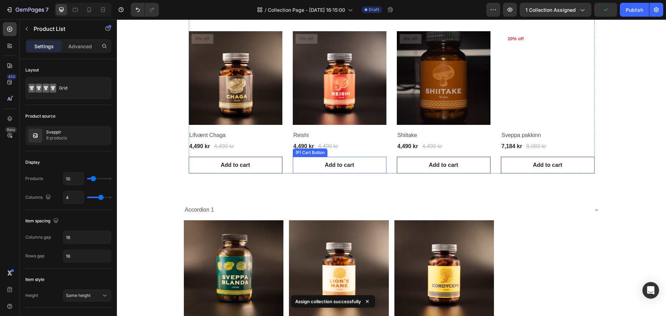
scroll to position [404, 0]
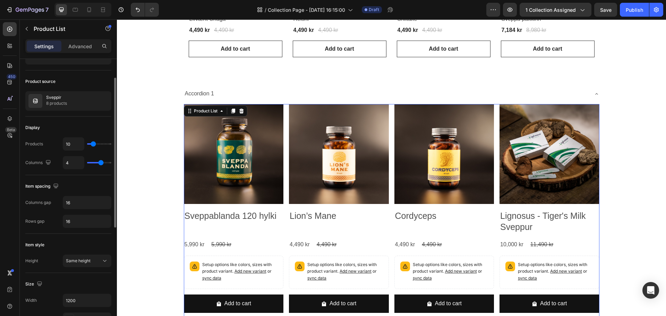
scroll to position [0, 0]
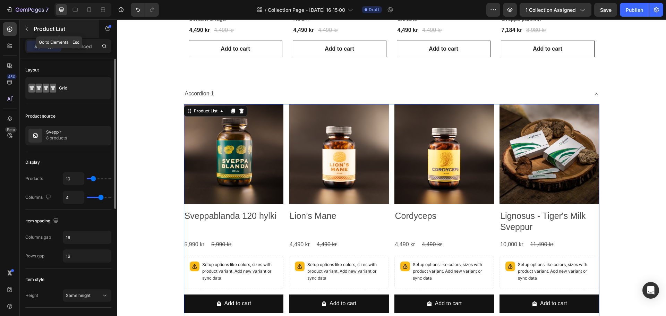
click at [26, 26] on icon "button" at bounding box center [27, 29] width 6 height 6
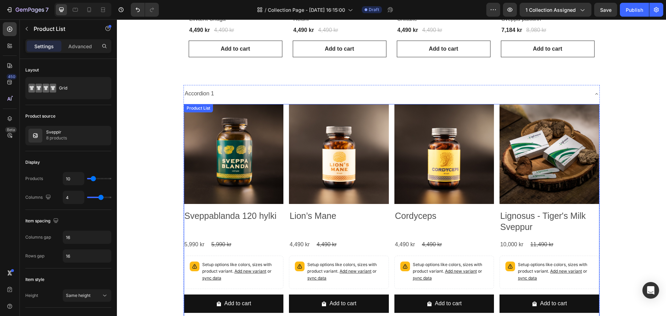
click at [282, 130] on div "Product Images Sveppablanda 120 hylki Product Title 5,990 kr Product Price Prod…" at bounding box center [392, 315] width 416 height 423
click at [284, 129] on div "Product Images Sveppablanda 120 hylki Product Title 5,990 kr Product Price Prod…" at bounding box center [392, 315] width 416 height 423
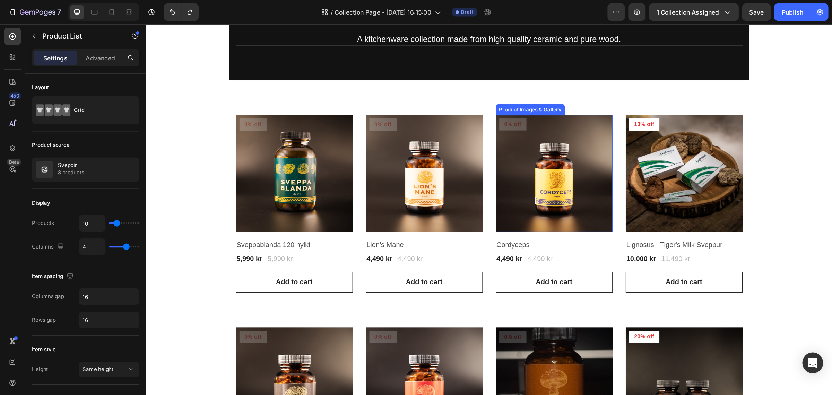
scroll to position [92, 0]
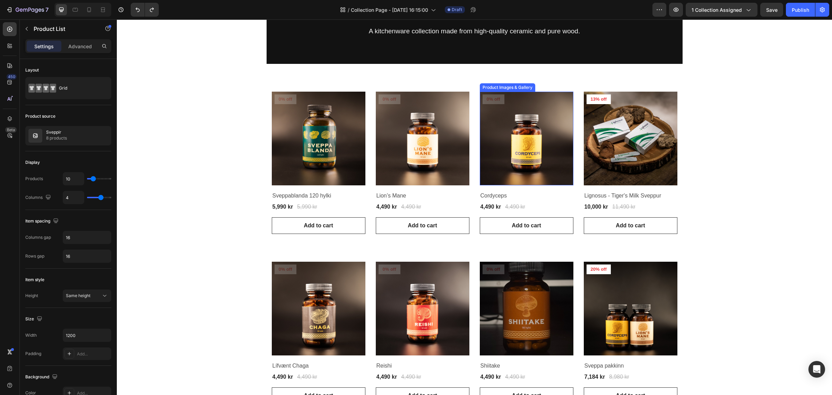
type input "4"
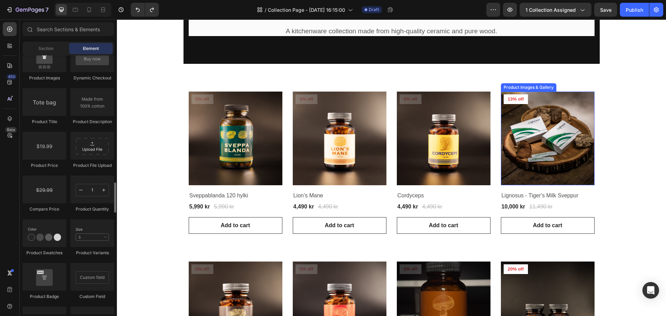
scroll to position [92, 0]
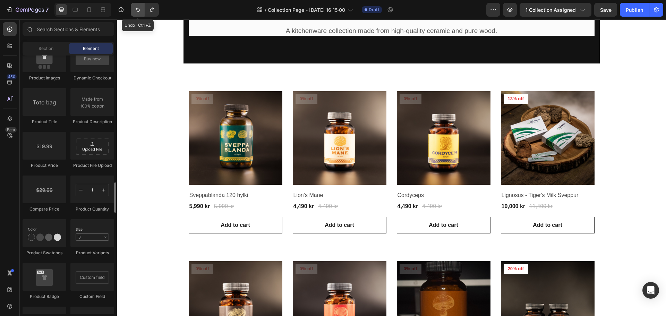
click at [136, 9] on icon "Undo/Redo" at bounding box center [138, 10] width 4 height 5
click at [136, 10] on icon "Undo/Redo" at bounding box center [137, 9] width 7 height 7
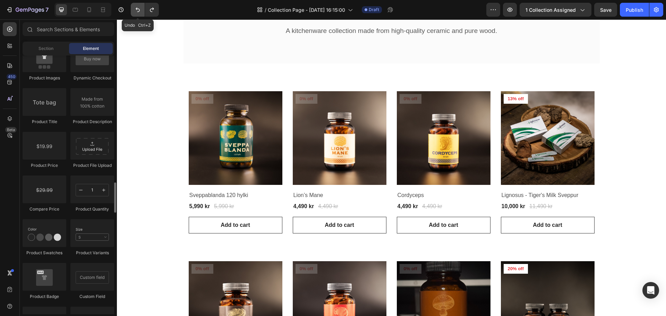
click at [136, 10] on icon "Undo/Redo" at bounding box center [137, 9] width 7 height 7
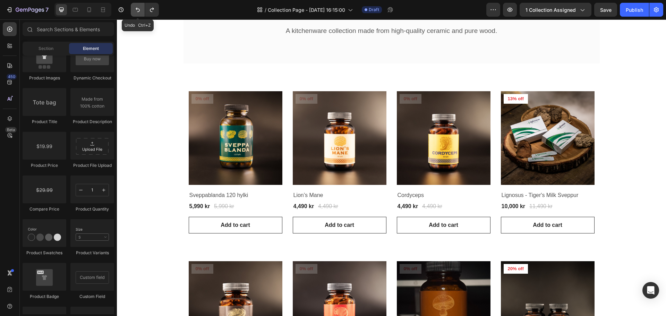
click at [136, 10] on icon "Undo/Redo" at bounding box center [137, 9] width 7 height 7
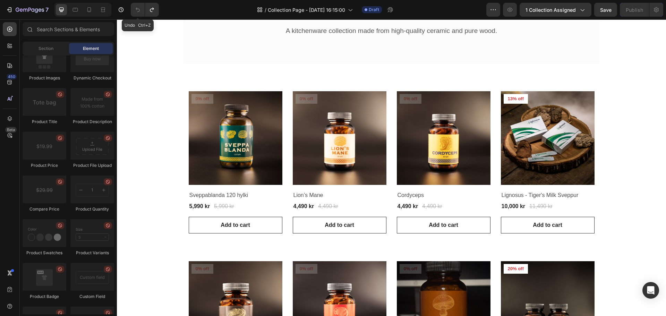
scroll to position [0, 0]
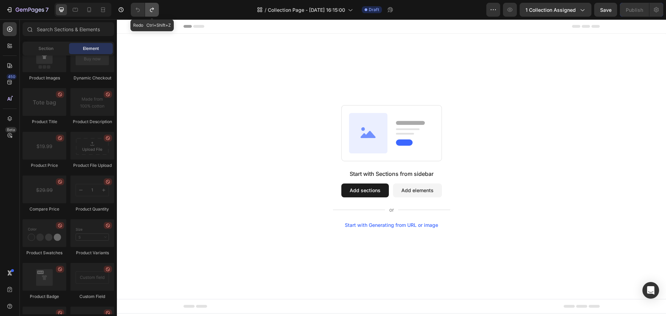
click at [150, 9] on icon "Undo/Redo" at bounding box center [151, 9] width 7 height 7
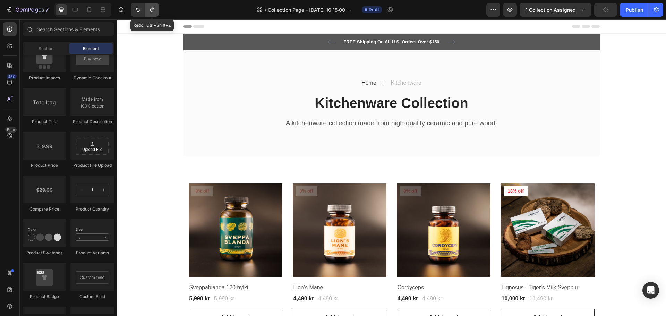
click at [150, 9] on icon "Undo/Redo" at bounding box center [151, 9] width 7 height 7
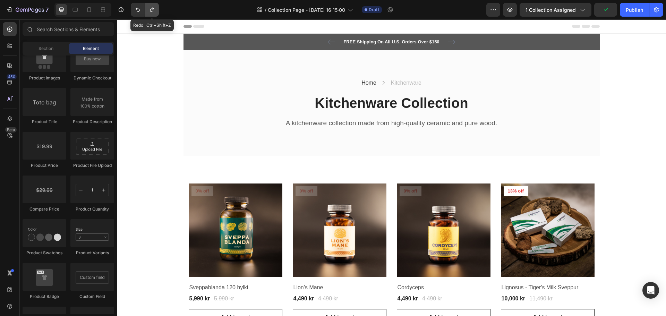
click at [150, 9] on icon "Undo/Redo" at bounding box center [151, 9] width 7 height 7
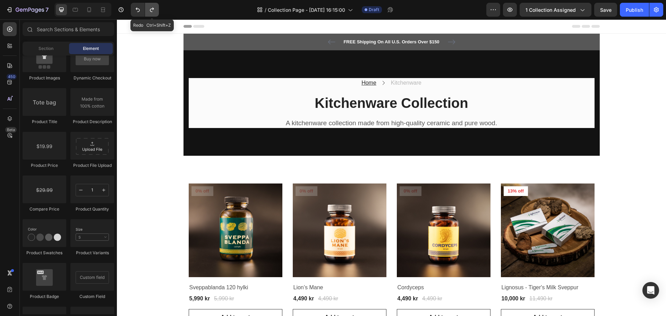
click at [150, 9] on icon "Undo/Redo" at bounding box center [151, 9] width 7 height 7
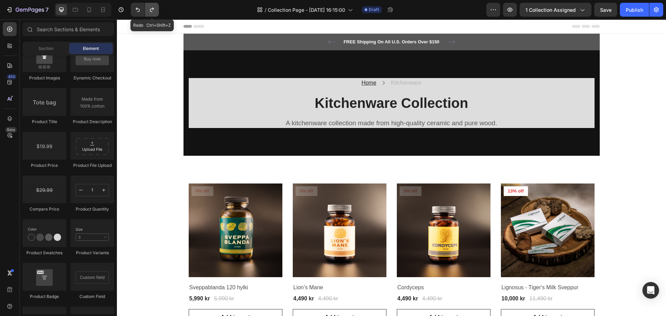
click at [150, 9] on icon "Undo/Redo" at bounding box center [151, 9] width 7 height 7
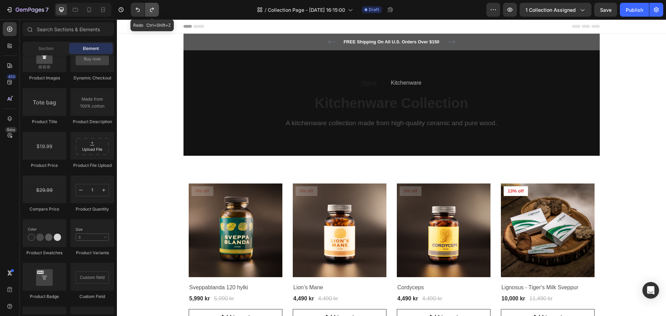
click at [150, 9] on icon "Undo/Redo" at bounding box center [151, 9] width 7 height 7
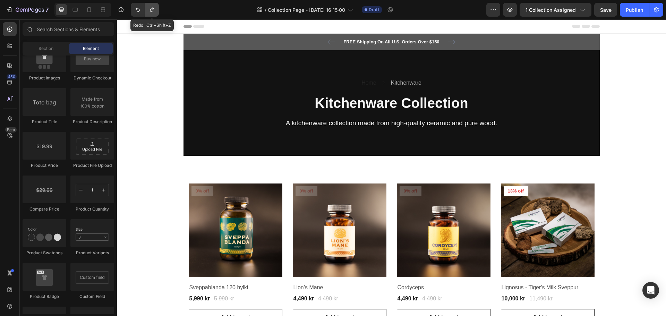
click at [150, 9] on icon "Undo/Redo" at bounding box center [151, 9] width 7 height 7
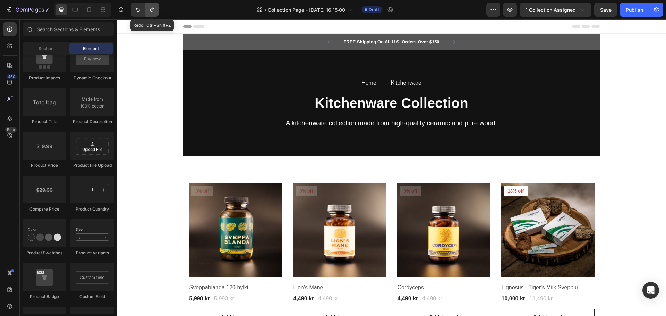
click at [150, 9] on icon "Undo/Redo" at bounding box center [151, 9] width 7 height 7
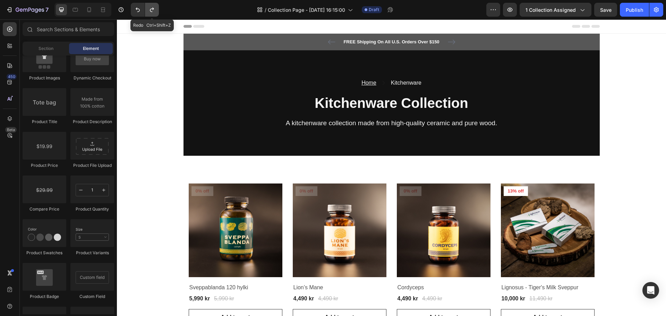
click at [150, 9] on icon "Undo/Redo" at bounding box center [151, 9] width 7 height 7
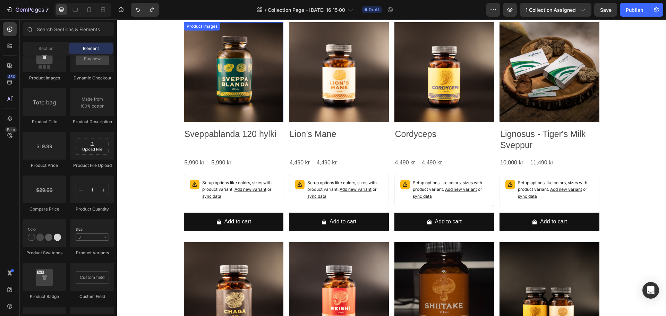
scroll to position [347, 0]
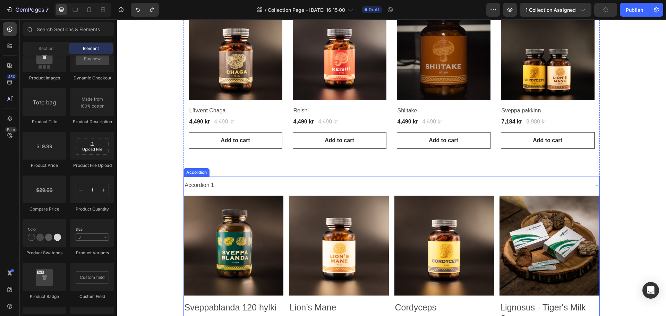
click at [286, 187] on div "Accordion 1" at bounding box center [386, 185] width 404 height 12
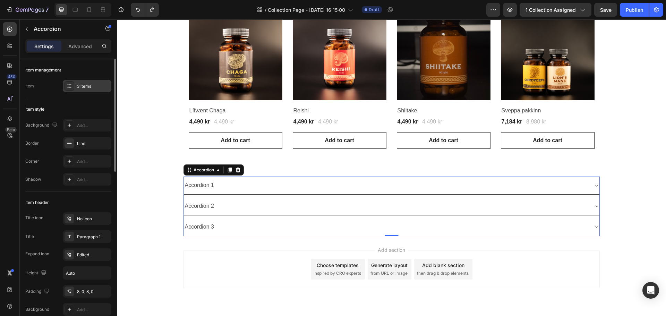
click at [84, 91] on div "3 items" at bounding box center [87, 86] width 49 height 12
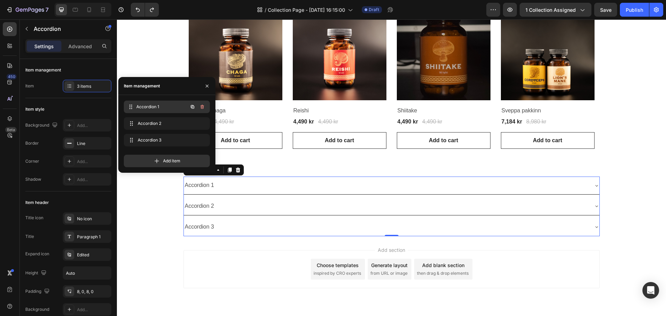
click at [159, 108] on span "Accordion 1" at bounding box center [161, 107] width 51 height 6
click at [159, 108] on span "Accordion 1" at bounding box center [157, 107] width 39 height 6
click at [157, 108] on span "Accordion 1" at bounding box center [161, 107] width 51 height 6
click at [297, 179] on div "Accordion 1" at bounding box center [392, 186] width 416 height 18
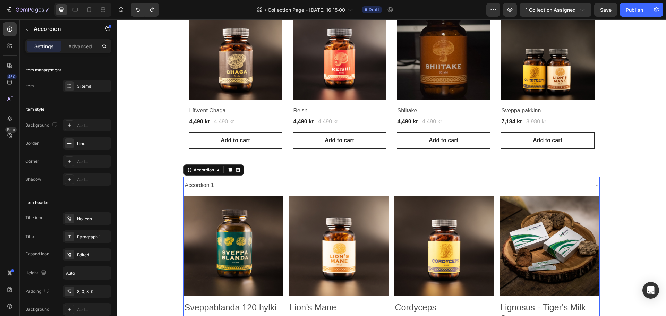
click at [293, 187] on div "Accordion 1" at bounding box center [386, 185] width 404 height 12
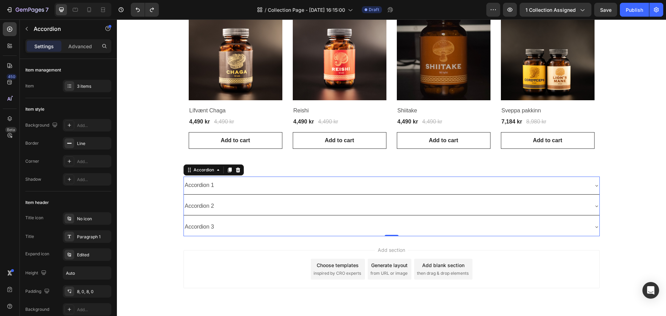
click at [291, 187] on div "Accordion 1" at bounding box center [386, 185] width 404 height 12
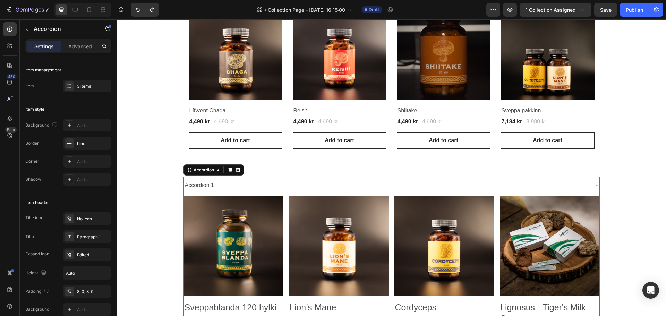
click at [209, 179] on div "Accordion 1" at bounding box center [200, 185] width 32 height 12
click at [231, 185] on div "Accordion 1" at bounding box center [386, 185] width 404 height 12
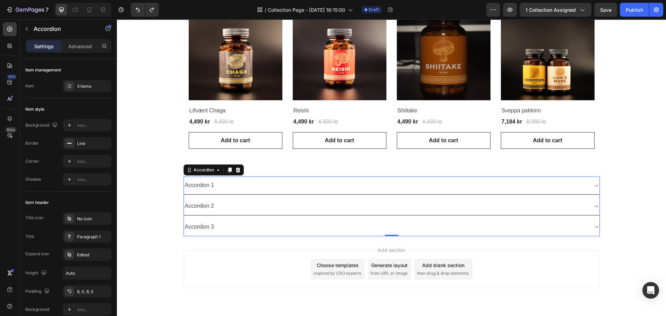
click at [282, 189] on div "Accordion 1" at bounding box center [386, 185] width 404 height 12
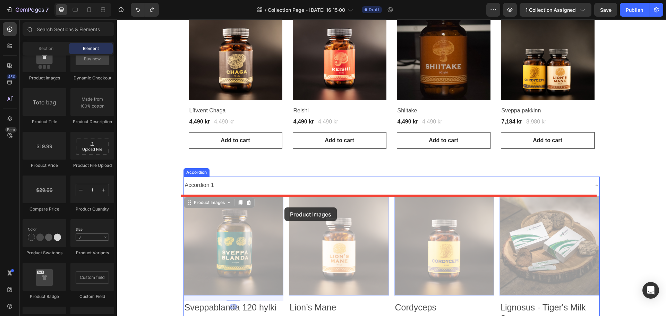
click at [284, 207] on div at bounding box center [391, 219] width 549 height 1092
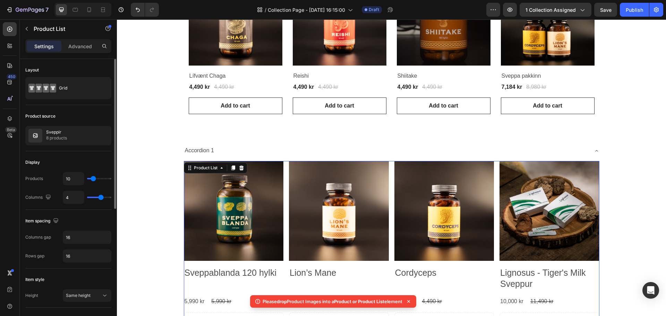
scroll to position [35, 0]
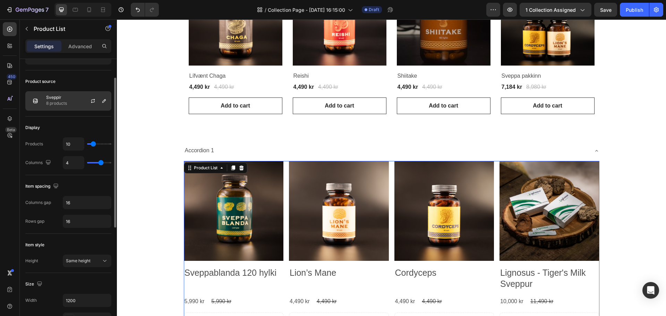
click at [72, 95] on div "Sveppir 8 products" at bounding box center [68, 100] width 86 height 19
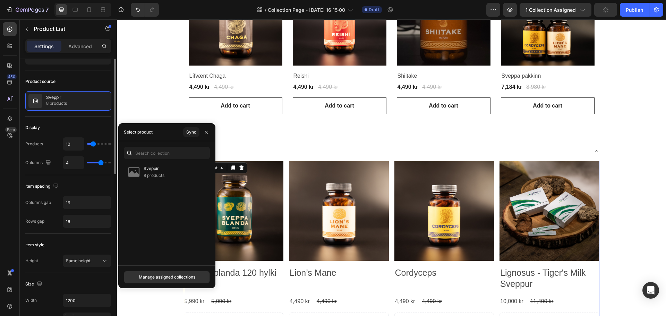
scroll to position [0, 0]
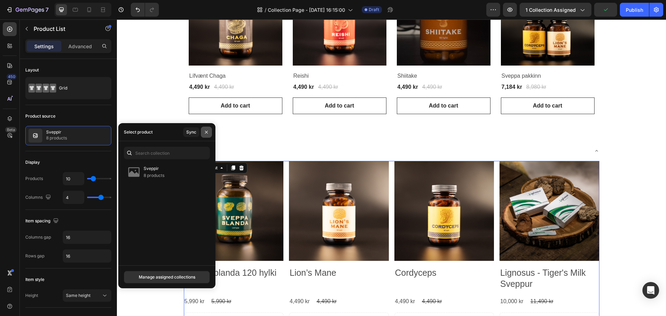
click at [209, 132] on button "button" at bounding box center [206, 132] width 11 height 11
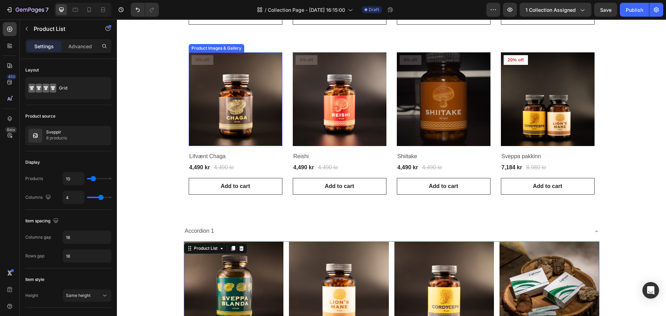
scroll to position [382, 0]
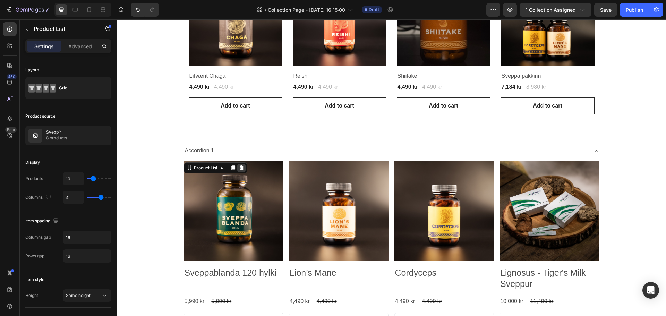
click at [239, 166] on icon at bounding box center [241, 167] width 5 height 5
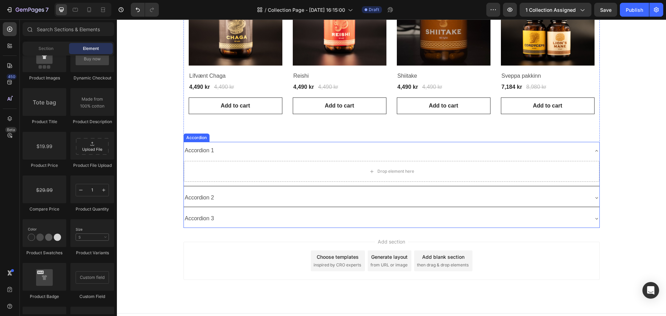
click at [245, 155] on div "Accordion 1" at bounding box center [386, 151] width 404 height 12
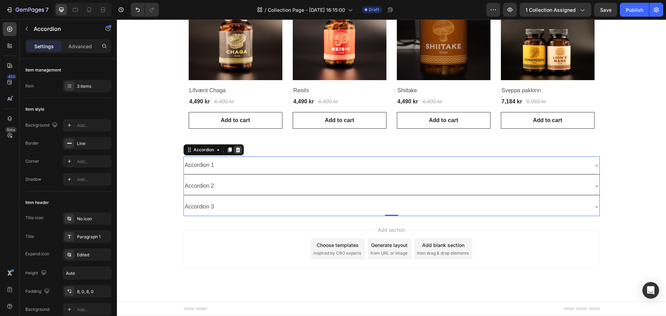
click at [236, 150] on icon at bounding box center [238, 150] width 6 height 6
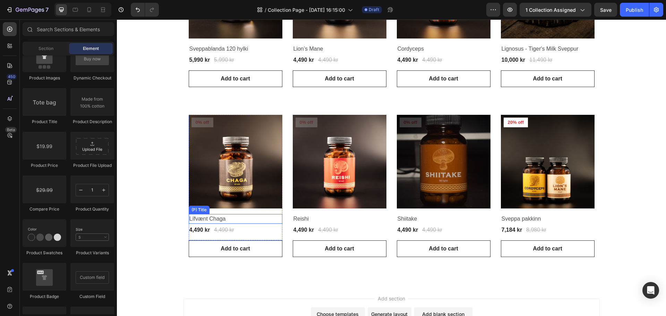
scroll to position [238, 0]
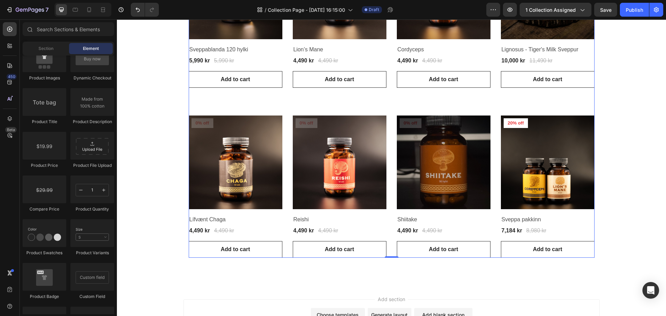
click at [288, 157] on div "Product Images & Gallery 0% off Product Badge Row Sveppablanda 120 hylki (P) Ti…" at bounding box center [392, 102] width 406 height 312
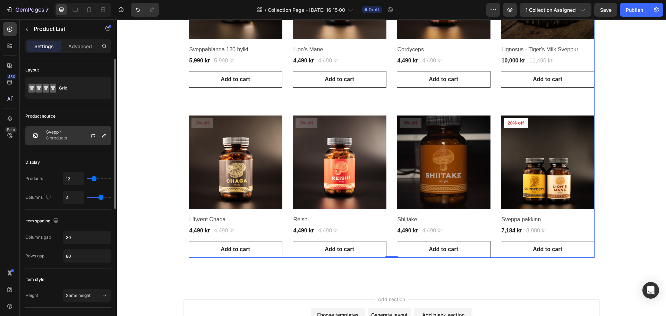
click at [83, 136] on div at bounding box center [95, 135] width 31 height 19
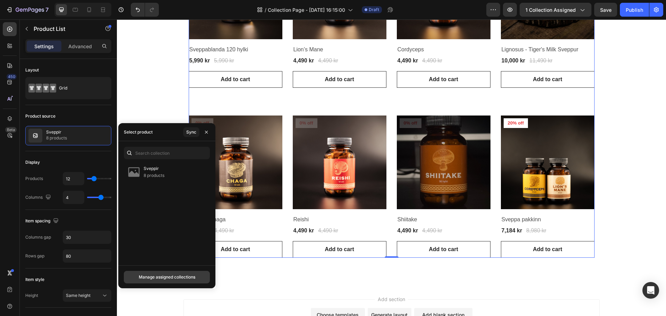
click at [181, 275] on div "Manage assigned collections" at bounding box center [167, 277] width 57 height 6
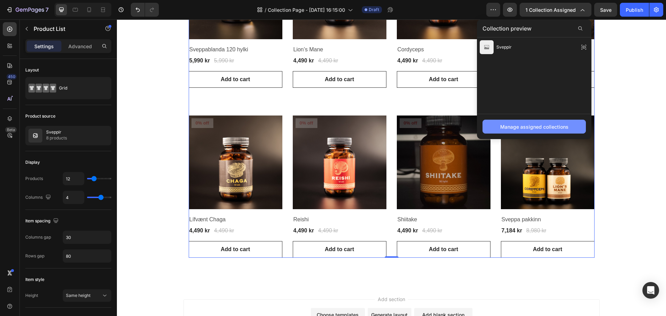
click at [513, 122] on button "Manage assigned collections" at bounding box center [533, 127] width 103 height 14
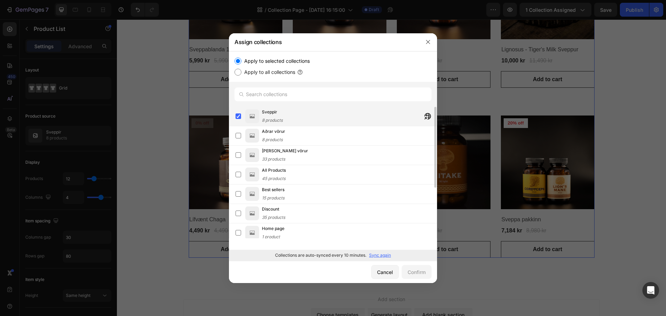
click at [253, 113] on img at bounding box center [252, 116] width 14 height 14
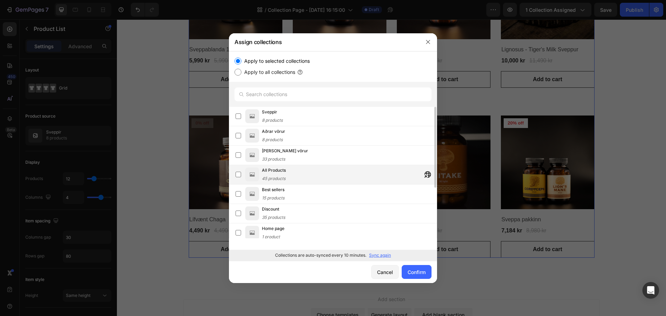
scroll to position [35, 0]
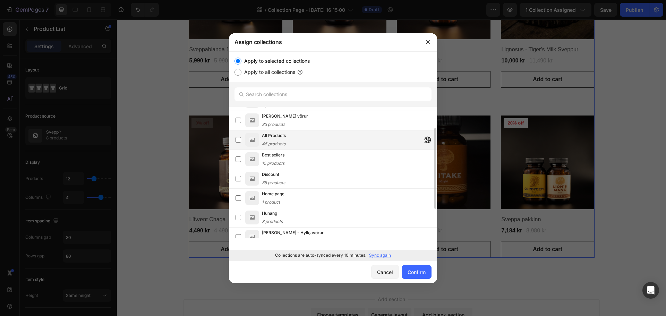
click at [273, 135] on span "All Products" at bounding box center [274, 135] width 24 height 7
click at [304, 137] on div "All Products 45 products" at bounding box center [349, 139] width 175 height 15
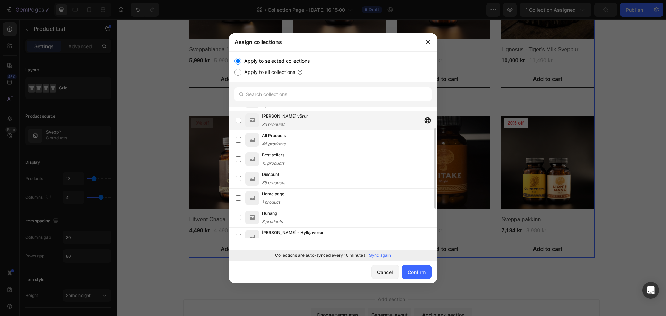
click at [302, 121] on div "Allar vörur 33 products" at bounding box center [349, 120] width 175 height 15
click at [425, 269] on div "Confirm" at bounding box center [417, 271] width 18 height 7
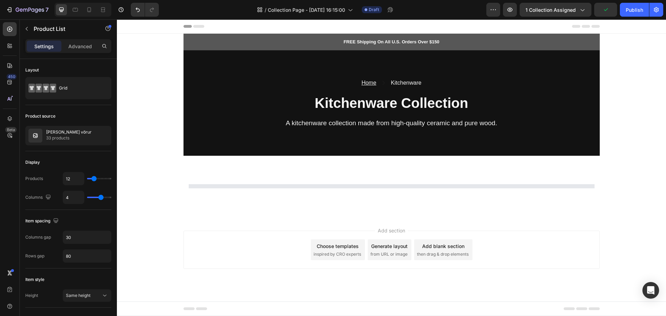
scroll to position [0, 0]
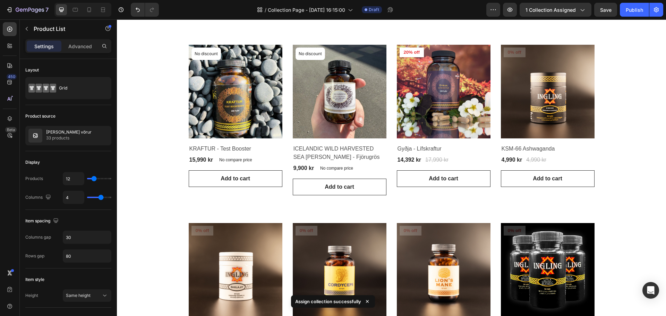
click at [155, 118] on div "FREE Shipping On All U.S. Orders Over $150 Text block 5000+ Text block Icon Ico…" at bounding box center [391, 233] width 549 height 676
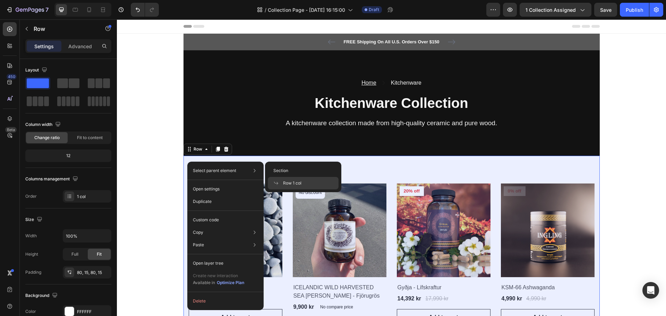
click at [287, 180] on span "Row 1 col" at bounding box center [292, 183] width 18 height 6
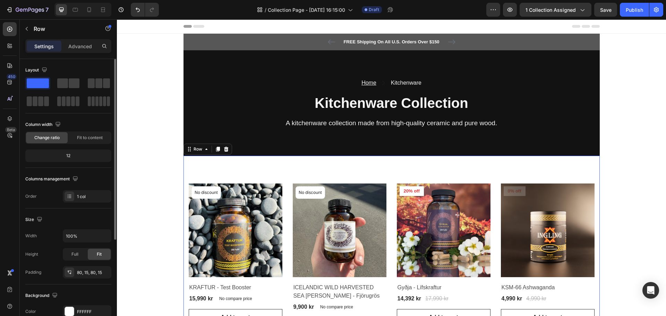
scroll to position [139, 0]
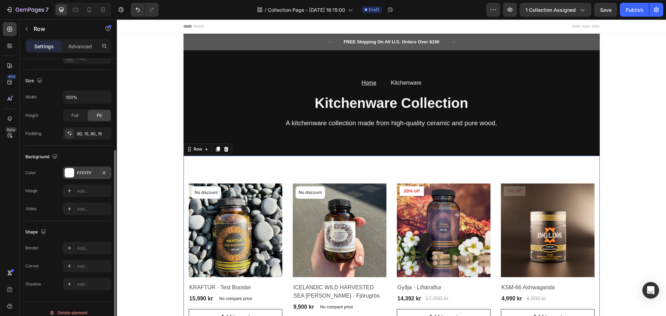
click at [72, 169] on div at bounding box center [69, 172] width 9 height 9
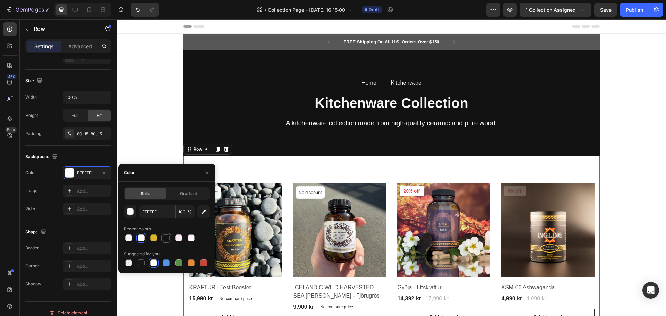
click at [164, 237] on div at bounding box center [166, 237] width 7 height 7
type input "121212"
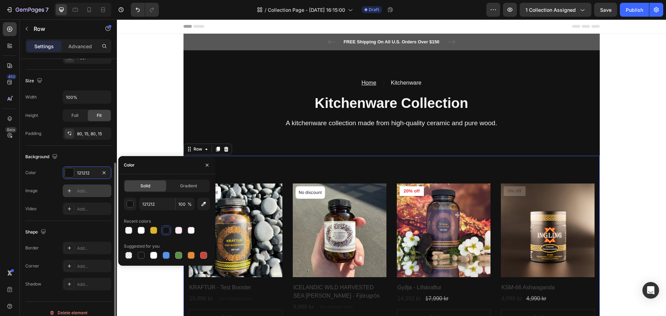
scroll to position [146, 0]
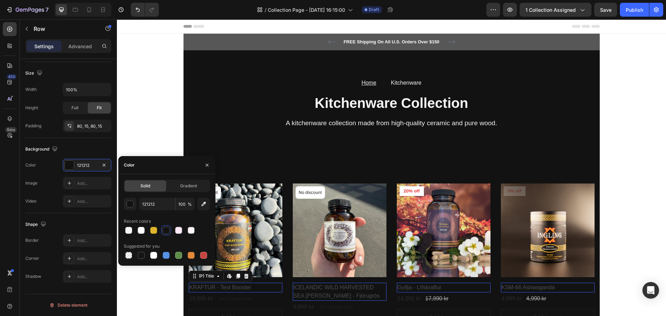
click at [247, 286] on h2 "KRAFTUR - Test Booster" at bounding box center [236, 288] width 94 height 10
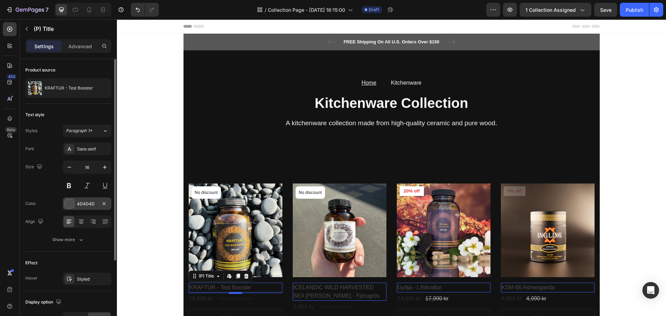
click at [86, 199] on div "4D4D4D" at bounding box center [87, 203] width 49 height 12
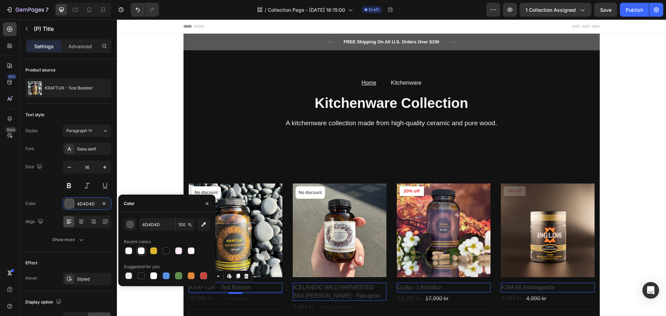
click at [142, 249] on div at bounding box center [141, 250] width 7 height 7
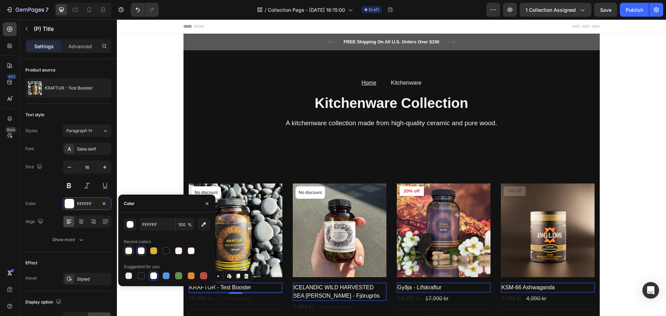
click at [130, 248] on div at bounding box center [128, 250] width 7 height 7
type input "F7F7F7"
click at [130, 250] on div at bounding box center [128, 250] width 7 height 7
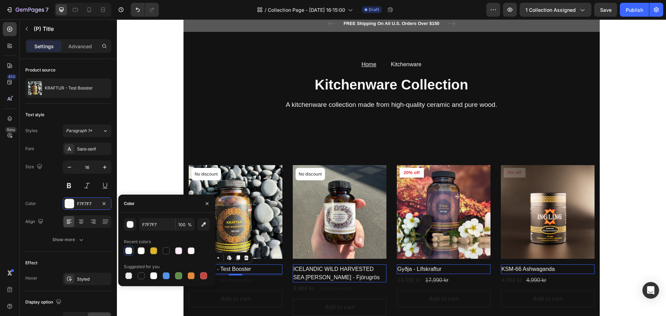
scroll to position [35, 0]
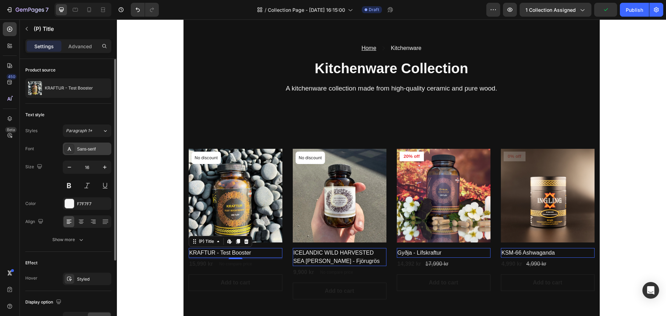
click at [92, 149] on div "Sans-serif" at bounding box center [93, 149] width 33 height 6
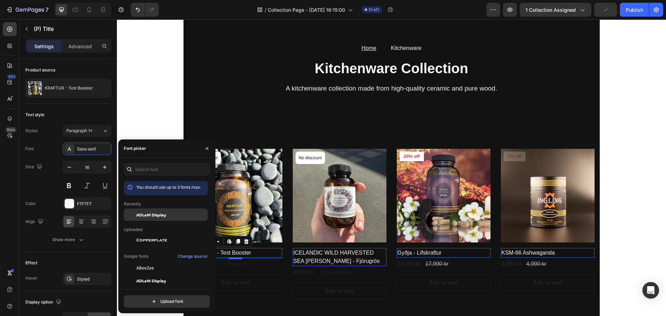
click at [164, 262] on div "ADLaM Display" at bounding box center [166, 268] width 84 height 12
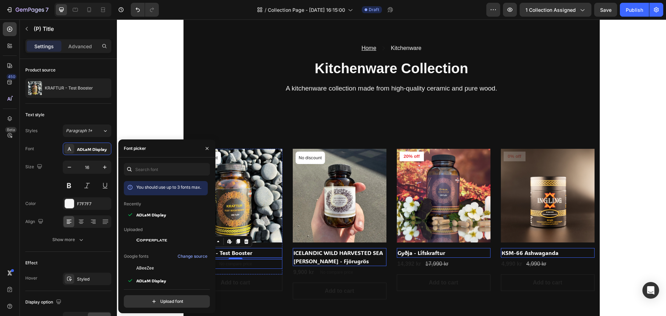
click at [254, 263] on div "15,990 kr (P) Price (P) Price No compare price (P) Price Row" at bounding box center [236, 264] width 94 height 10
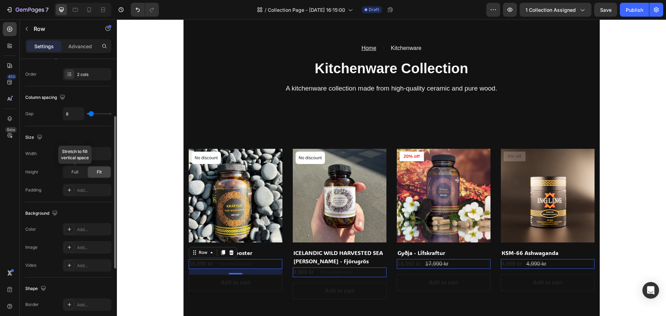
scroll to position [173, 0]
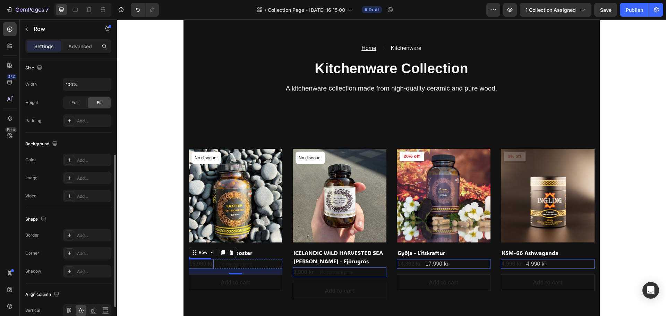
click at [204, 266] on div "15,990 kr" at bounding box center [201, 264] width 25 height 10
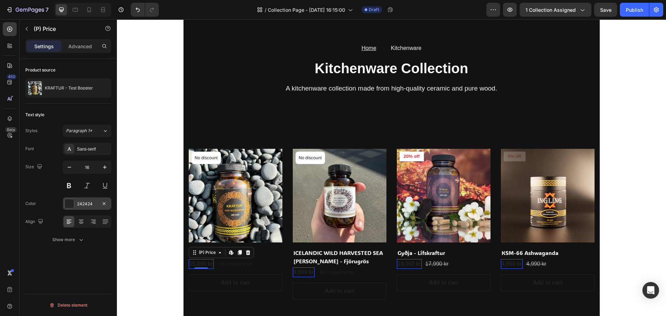
click at [73, 202] on div at bounding box center [69, 203] width 9 height 9
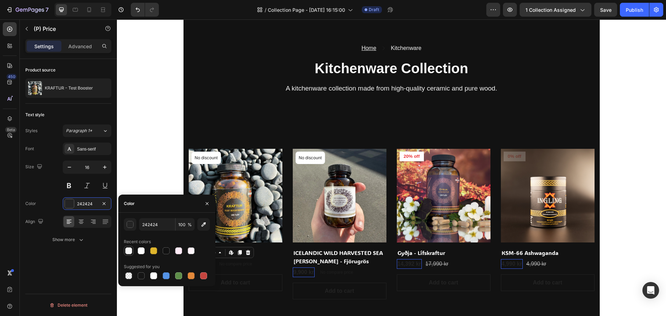
click at [131, 249] on div at bounding box center [128, 250] width 7 height 7
type input "F7F7F7"
click at [90, 149] on div "Sans-serif" at bounding box center [93, 149] width 33 height 6
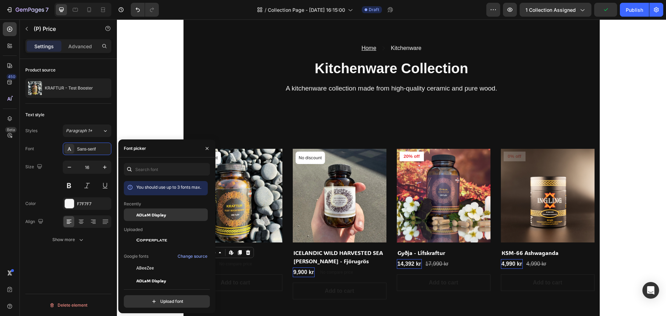
click at [169, 214] on div "ADLaM Display" at bounding box center [171, 215] width 70 height 6
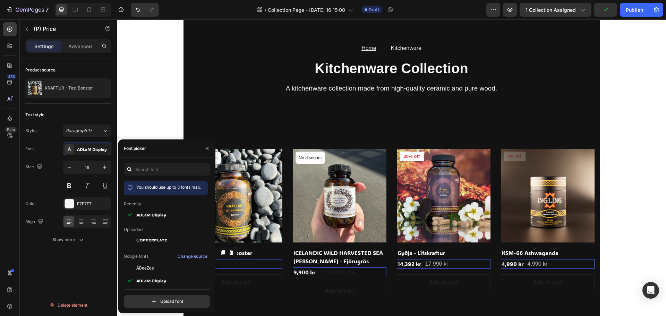
click at [267, 264] on div "15,990 kr (P) Price (P) Price No compare price (P) Price Row 0" at bounding box center [236, 264] width 94 height 10
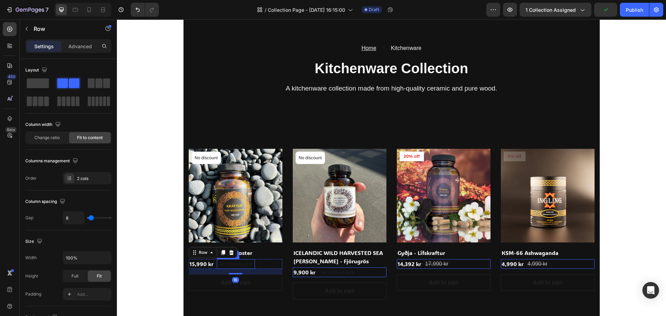
click at [242, 262] on p "No compare price" at bounding box center [236, 264] width 33 height 4
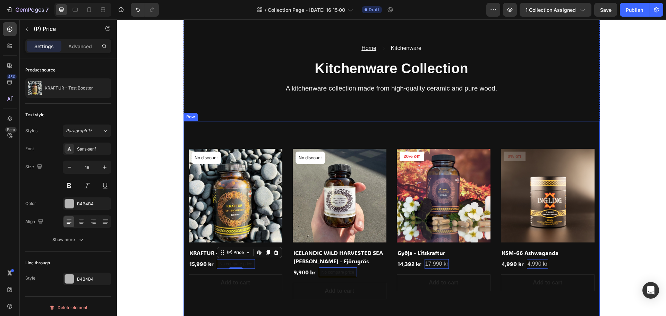
click at [460, 120] on div "Home Text block Icon Kitchenware Text block Row Kitchenware Collection Heading …" at bounding box center [391, 69] width 416 height 106
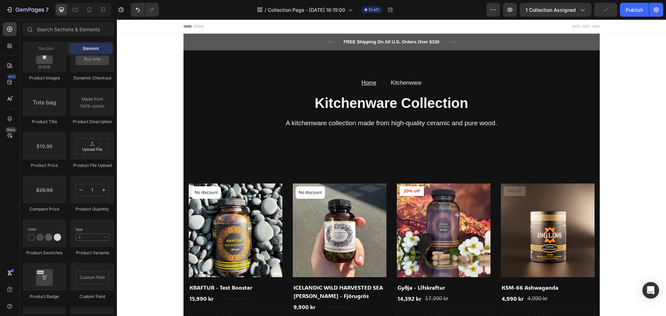
click at [264, 44] on div "FREE Shipping On All U.S. Orders Over $150 Text block 5000+ Text block Icon Ico…" at bounding box center [392, 42] width 406 height 8
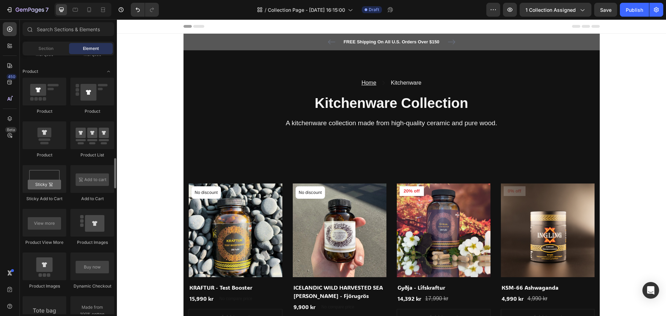
scroll to position [633, 0]
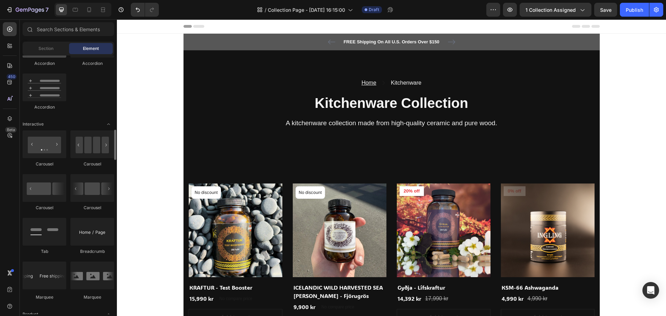
click at [54, 55] on div at bounding box center [45, 44] width 44 height 28
click at [52, 53] on div "Section" at bounding box center [46, 48] width 44 height 11
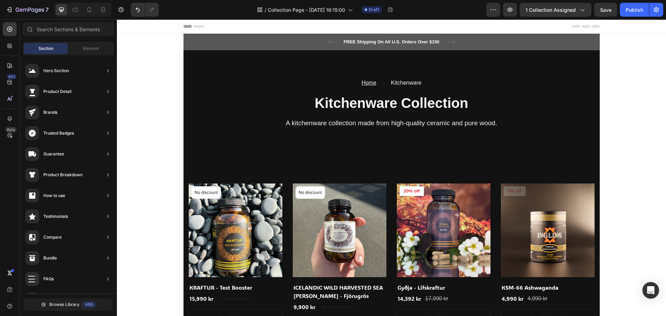
click at [4, 41] on div at bounding box center [10, 46] width 14 height 14
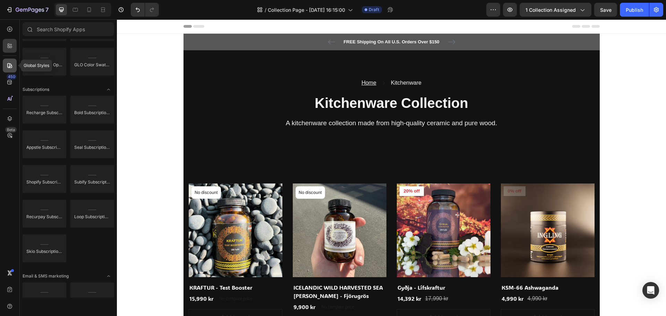
click at [7, 62] on icon at bounding box center [9, 65] width 7 height 7
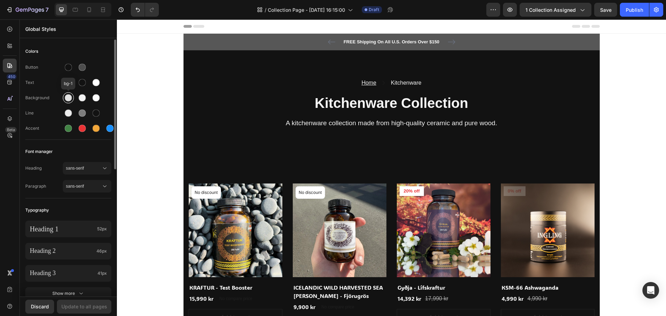
click at [69, 98] on div at bounding box center [68, 97] width 7 height 7
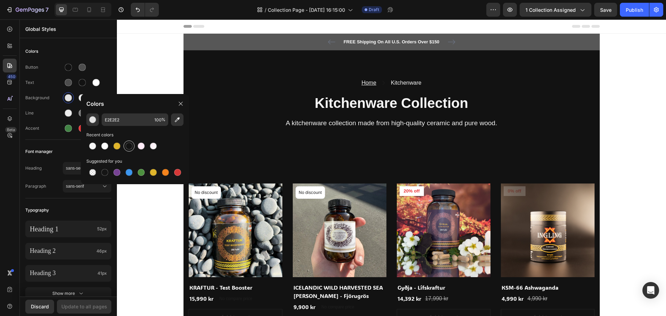
click at [129, 152] on div at bounding box center [129, 146] width 12 height 12
type input "121212"
click at [79, 102] on div at bounding box center [82, 97] width 11 height 11
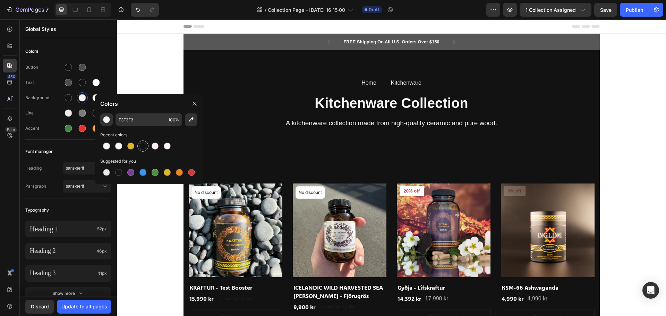
click at [142, 144] on div at bounding box center [142, 146] width 7 height 7
type input "121212"
click at [93, 101] on div at bounding box center [96, 97] width 11 height 11
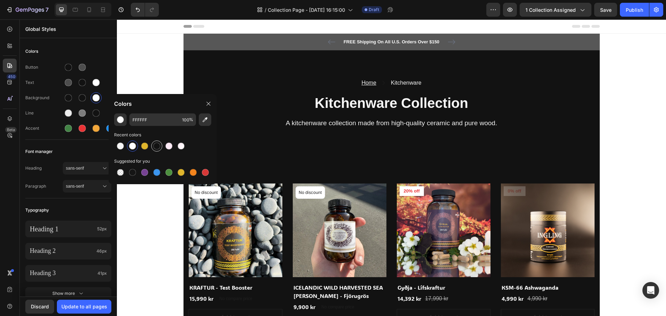
click at [157, 146] on div at bounding box center [156, 146] width 7 height 7
type input "121212"
click at [99, 311] on button "Update to all pages" at bounding box center [84, 307] width 54 height 14
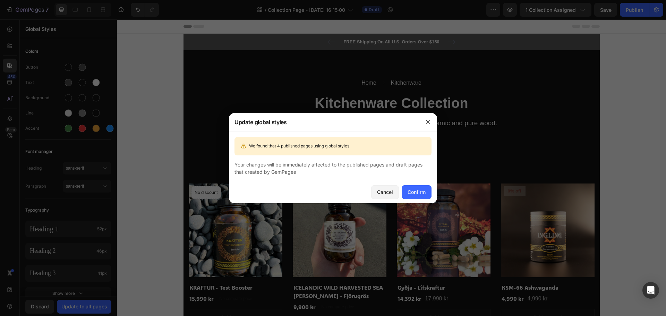
click at [315, 145] on span "We found that 4 published pages using global styles" at bounding box center [299, 146] width 100 height 6
click at [416, 191] on div "Confirm" at bounding box center [417, 191] width 18 height 7
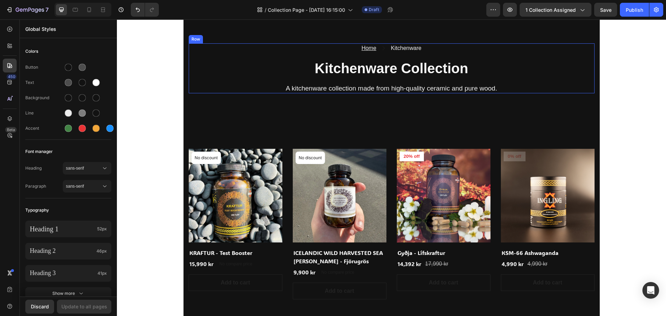
scroll to position [0, 0]
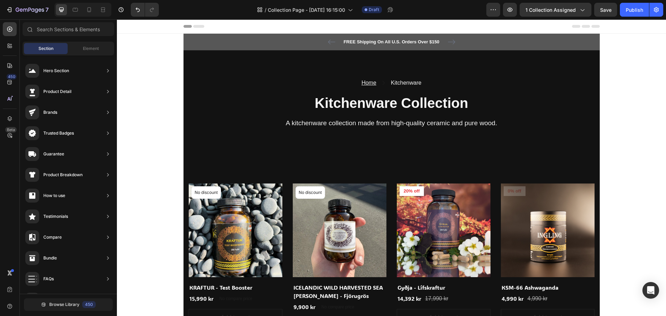
click at [78, 54] on div "Section Element" at bounding box center [69, 49] width 92 height 14
click at [80, 49] on div "Element" at bounding box center [91, 48] width 44 height 11
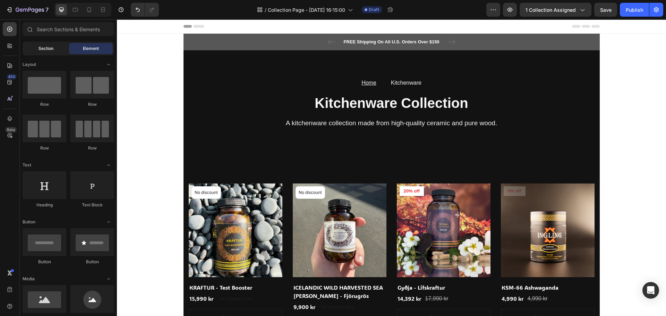
click at [59, 49] on div "Section" at bounding box center [46, 48] width 44 height 11
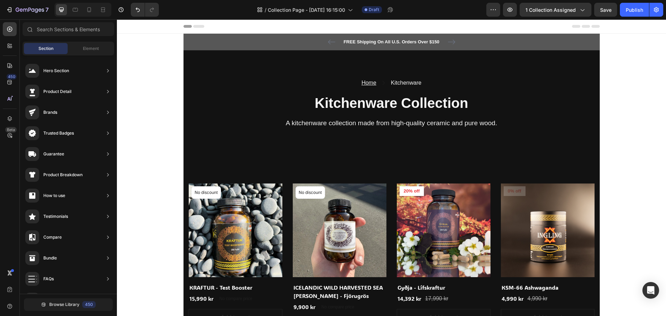
drag, startPoint x: 153, startPoint y: 93, endPoint x: 150, endPoint y: 95, distance: 4.2
click at [14, 116] on div at bounding box center [10, 119] width 14 height 14
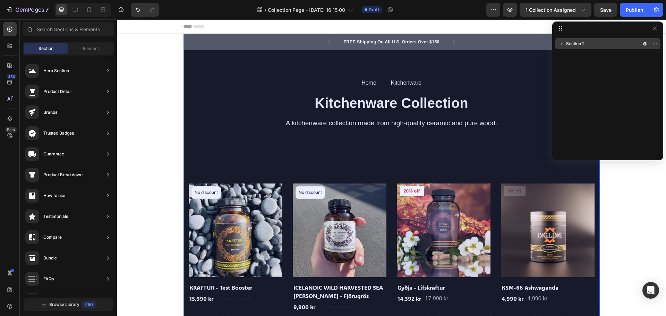
click at [576, 49] on div "Section 1" at bounding box center [608, 43] width 100 height 11
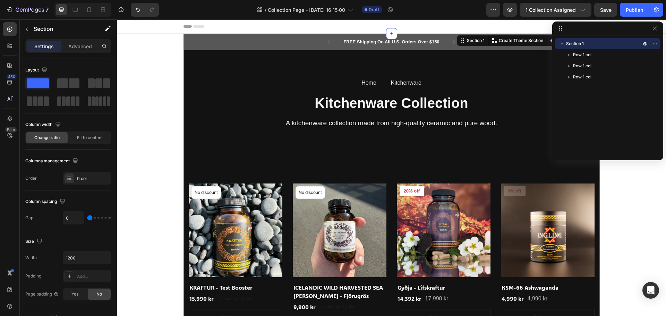
click at [582, 44] on span "Section 1" at bounding box center [575, 43] width 18 height 7
click at [591, 43] on p "Section 1" at bounding box center [604, 43] width 76 height 7
click at [600, 45] on p "Section 1" at bounding box center [604, 43] width 76 height 7
click at [653, 45] on icon "button" at bounding box center [655, 44] width 6 height 6
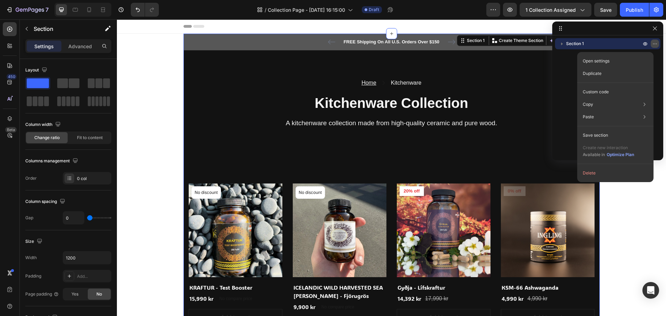
click at [653, 45] on icon "button" at bounding box center [655, 44] width 6 height 6
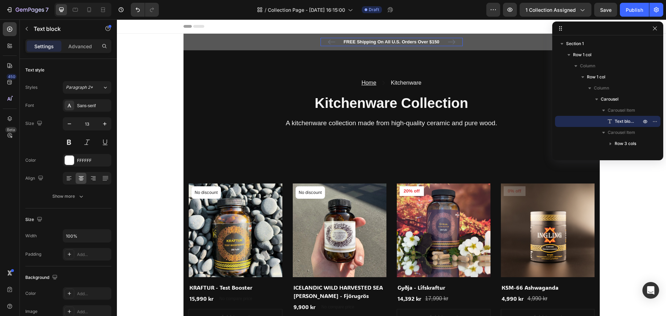
click at [377, 41] on p "FREE Shipping On All U.S. Orders Over $150" at bounding box center [391, 42] width 141 height 7
click at [420, 40] on p "FREE Shipping On All U.S. Orders Over $150" at bounding box center [391, 42] width 141 height 7
click at [436, 40] on p "FREE Shipping On All U.S. Orders Over $150" at bounding box center [391, 42] width 141 height 7
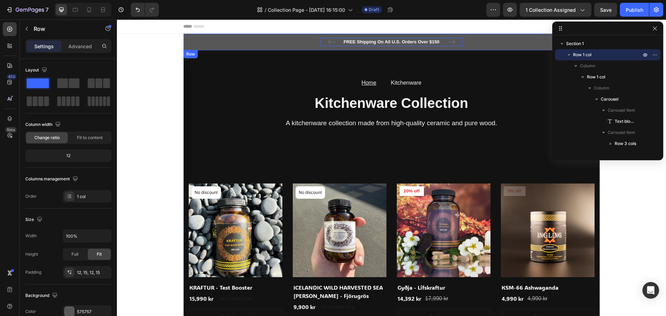
click at [498, 40] on div "FREE Shipping On All U.S. Orders Over $150 Text block 0 5000+ Text block Icon I…" at bounding box center [392, 42] width 406 height 8
click at [655, 29] on icon "button" at bounding box center [655, 29] width 6 height 6
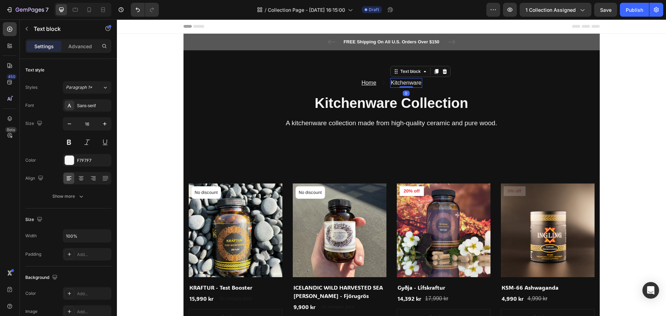
click at [407, 82] on p "Kitchenware" at bounding box center [406, 83] width 31 height 8
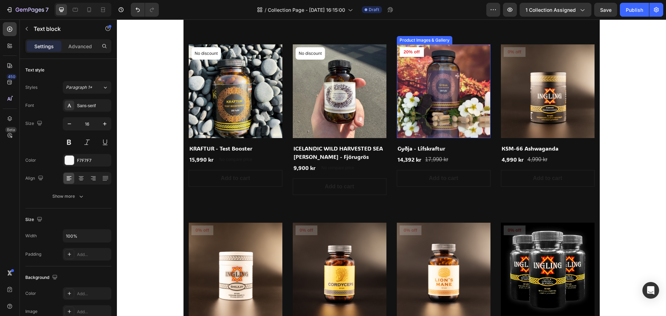
scroll to position [243, 0]
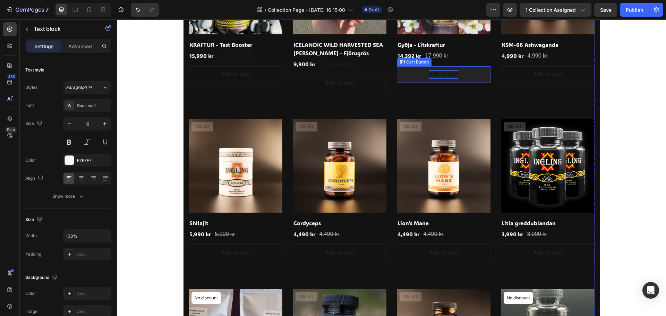
click at [448, 79] on div "Add to cart" at bounding box center [443, 74] width 29 height 8
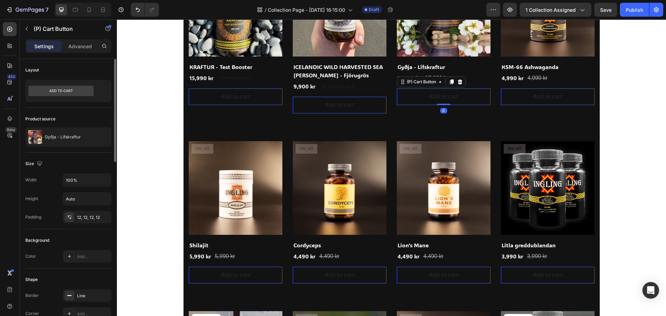
scroll to position [208, 0]
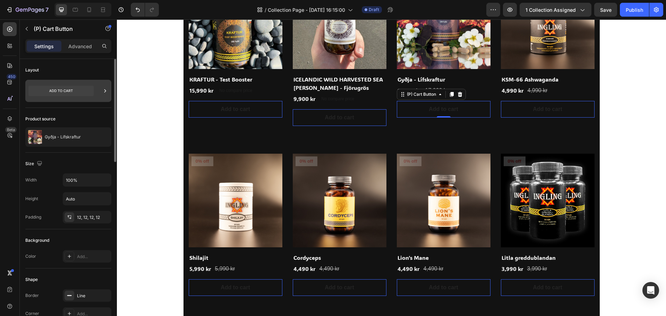
click at [83, 89] on icon at bounding box center [60, 91] width 65 height 10
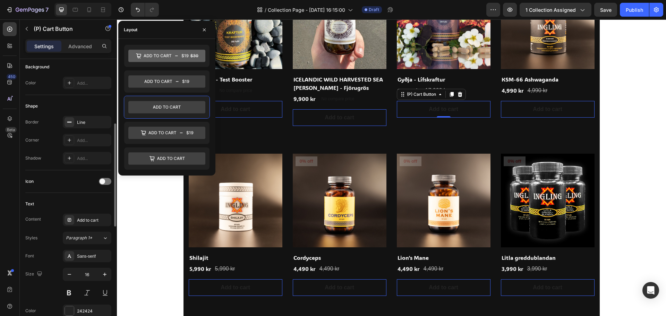
scroll to position [277, 0]
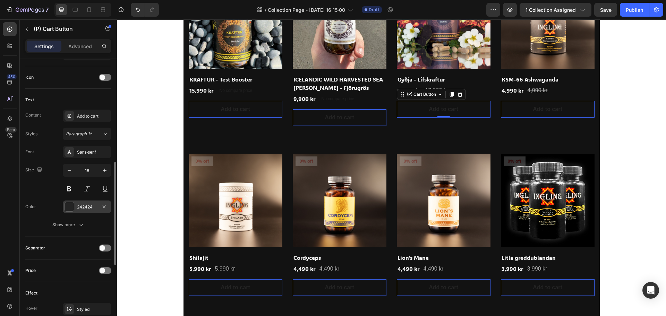
click at [74, 208] on div at bounding box center [69, 206] width 9 height 9
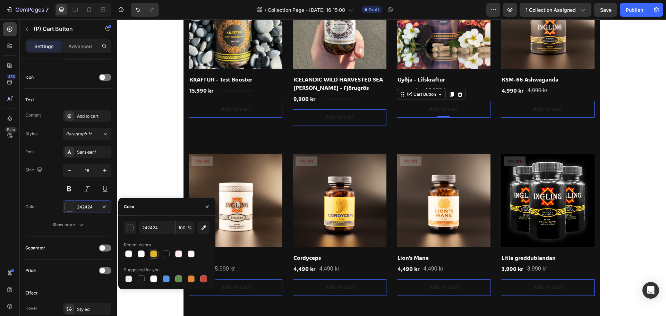
click at [152, 250] on div at bounding box center [153, 254] width 8 height 8
type input "DFB52C"
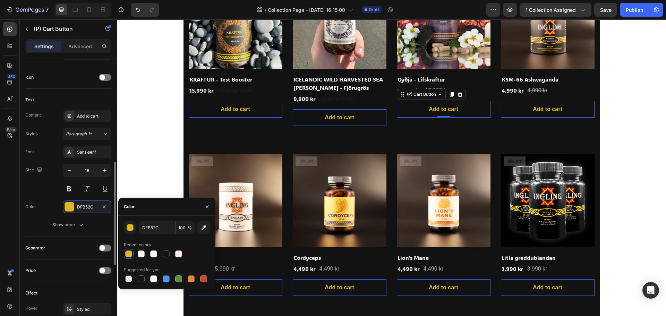
click at [48, 191] on div "Size 16" at bounding box center [68, 179] width 86 height 31
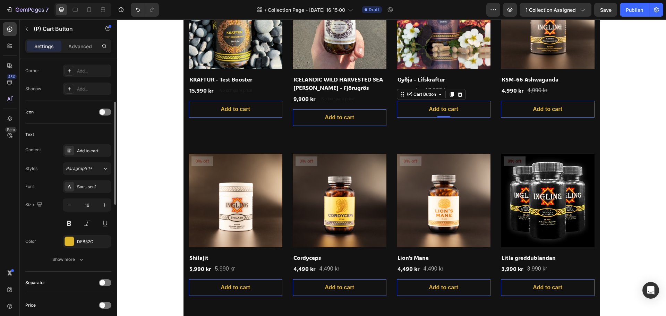
scroll to position [208, 0]
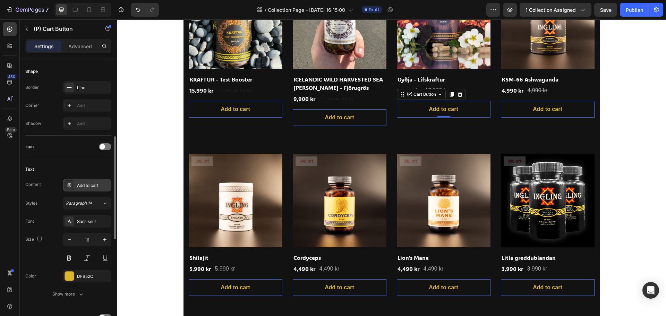
click at [100, 186] on div "Add to cart" at bounding box center [93, 185] width 33 height 6
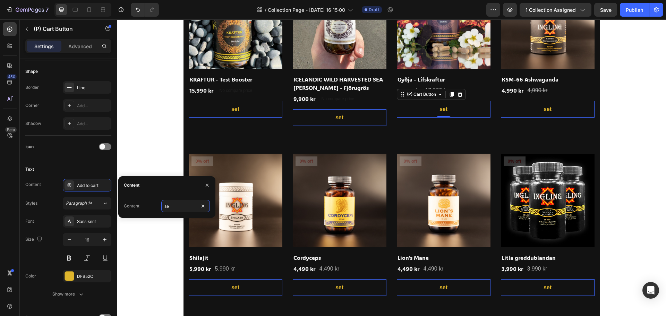
type input "s"
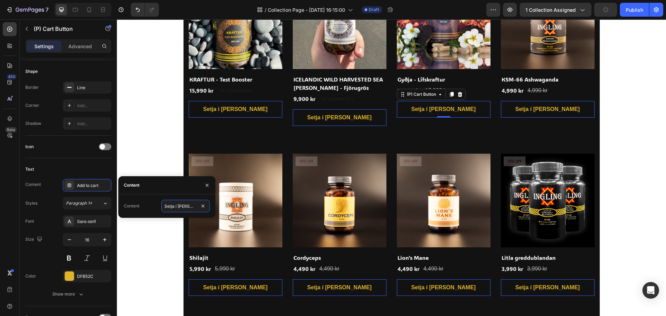
type input "Setja í körfu"
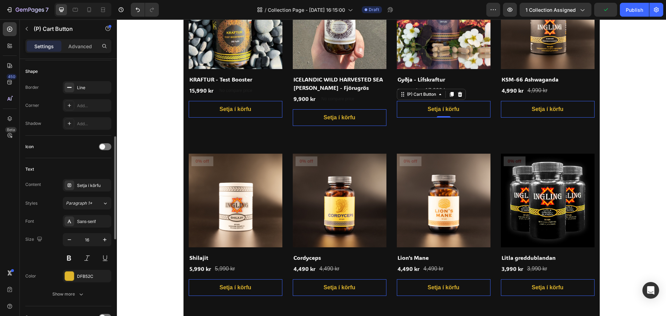
click at [70, 169] on div "Text" at bounding box center [68, 169] width 86 height 11
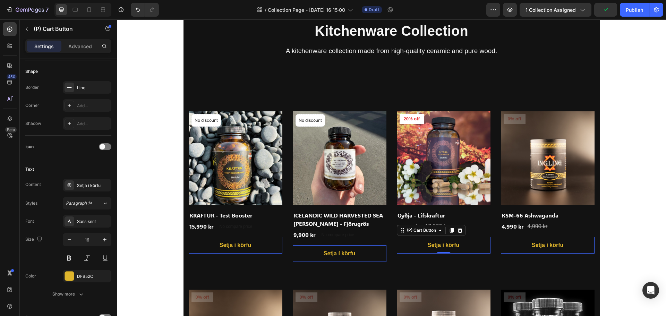
scroll to position [69, 0]
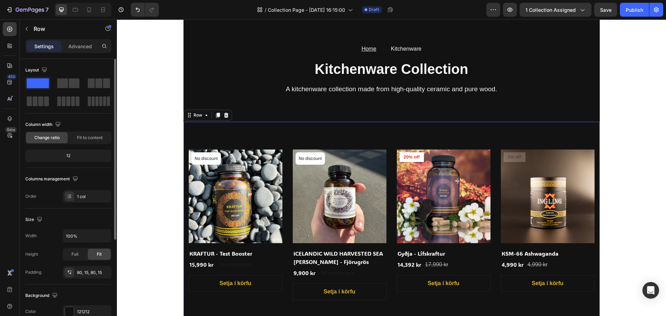
scroll to position [0, 0]
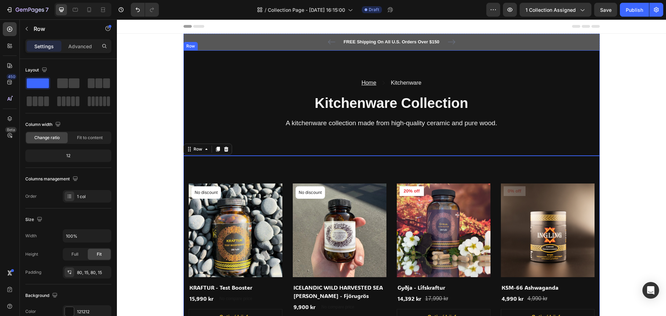
click at [524, 140] on div "Home Text block Icon Kitchenware Text block Row Kitchenware Collection Heading …" at bounding box center [391, 103] width 416 height 106
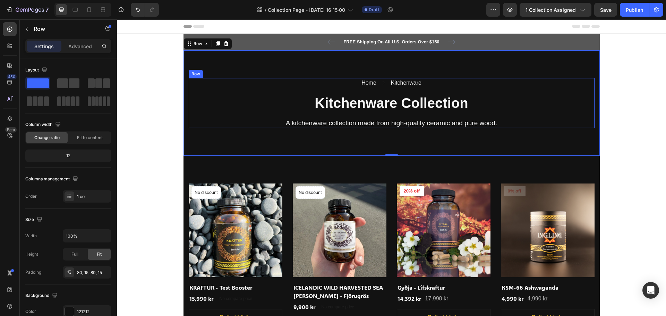
click at [439, 113] on div "Home Text block Icon Kitchenware Text block Row Kitchenware Collection Heading …" at bounding box center [392, 103] width 406 height 50
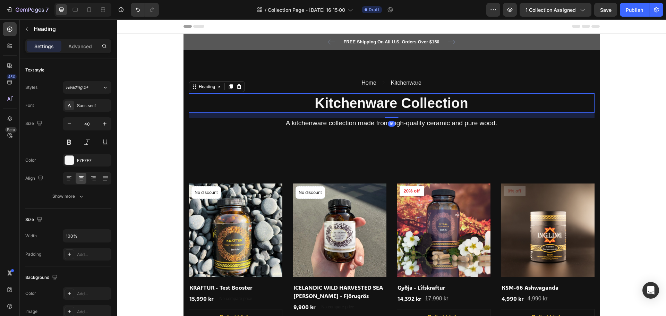
click at [432, 105] on h2 "Kitchenware Collection" at bounding box center [392, 102] width 406 height 19
click at [452, 115] on div "16" at bounding box center [392, 116] width 406 height 6
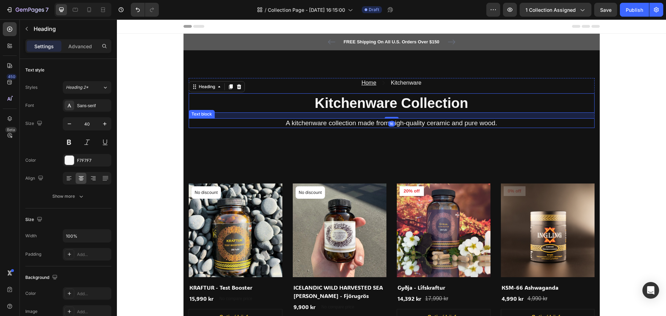
click at [455, 121] on p "A kitchenware collection made from high-quality ceramic and pure wood." at bounding box center [391, 123] width 404 height 9
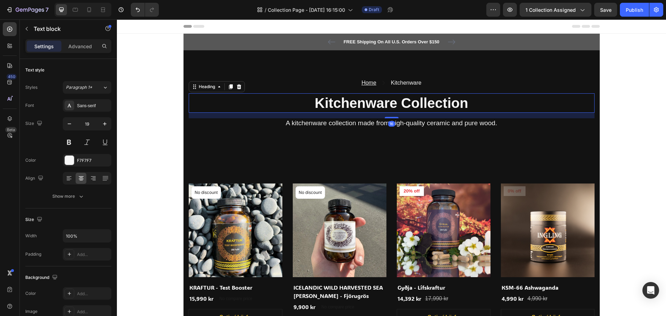
click at [445, 103] on h2 "Kitchenware Collection" at bounding box center [392, 102] width 406 height 19
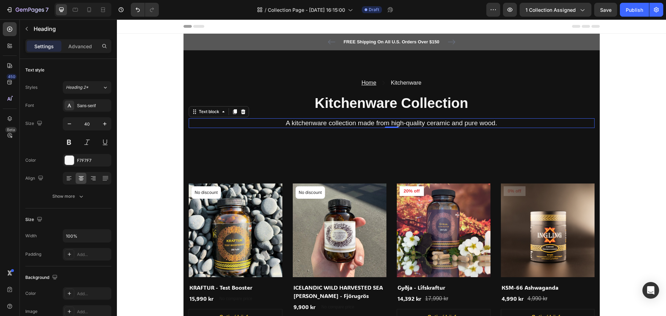
click at [437, 122] on p "A kitchenware collection made from high-quality ceramic and pure wood." at bounding box center [391, 123] width 404 height 9
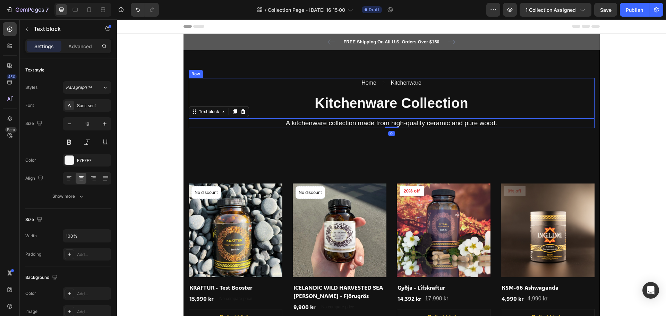
click at [370, 89] on div "Home Text block Icon Kitchenware Text block Row Kitchenware Collection Heading …" at bounding box center [392, 103] width 406 height 50
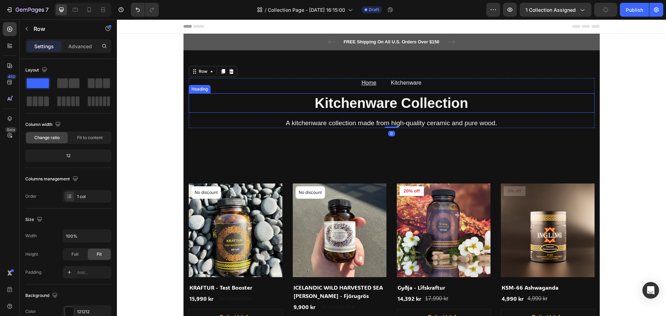
click at [374, 106] on h2 "Kitchenware Collection" at bounding box center [392, 102] width 406 height 19
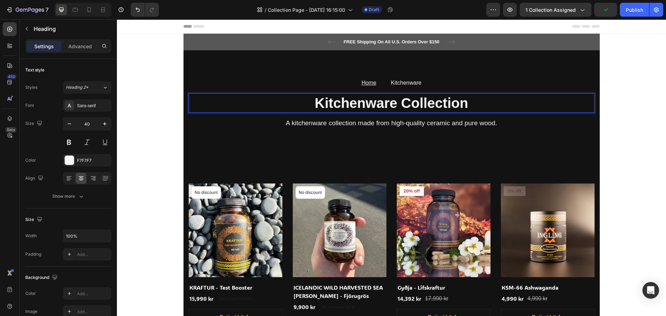
click at [456, 100] on h2 "Kitchenware Collection" at bounding box center [392, 102] width 406 height 19
click at [456, 100] on p "Kitchenware Collection" at bounding box center [391, 103] width 404 height 18
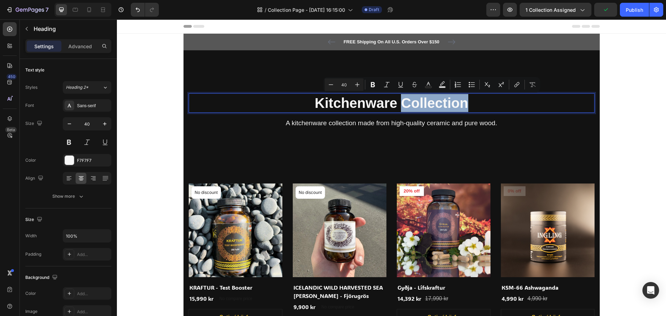
click at [466, 103] on p "Kitchenware Collection" at bounding box center [391, 103] width 404 height 18
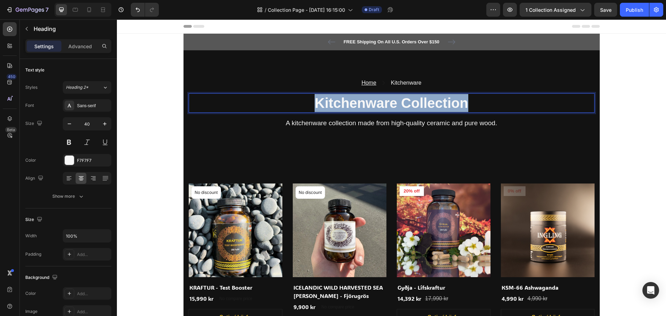
drag, startPoint x: 465, startPoint y: 105, endPoint x: 312, endPoint y: 109, distance: 153.4
click at [312, 109] on p "Kitchenware Collection" at bounding box center [391, 103] width 404 height 18
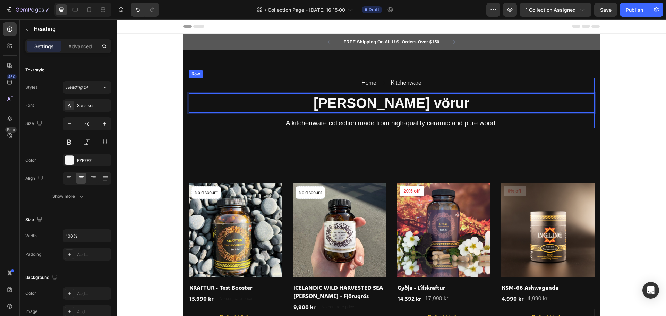
click at [491, 117] on div "Home Text block Icon Kitchenware Text block Row Allar vörur Heading 16 A kitche…" at bounding box center [392, 103] width 406 height 50
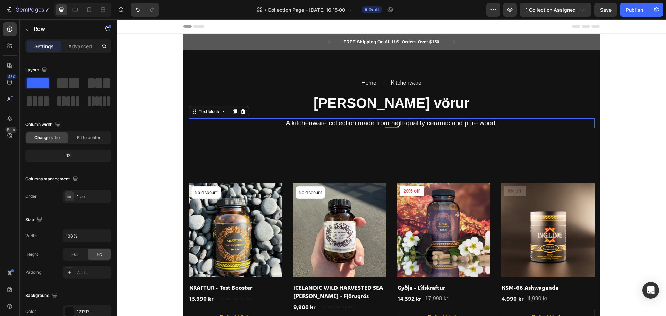
click at [494, 124] on p "A kitchenware collection made from high-quality ceramic and pure wood." at bounding box center [391, 123] width 404 height 9
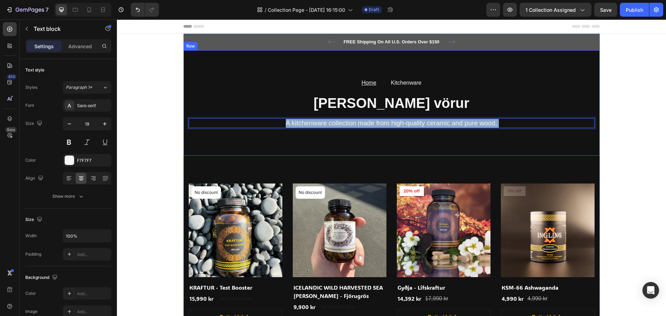
drag, startPoint x: 497, startPoint y: 123, endPoint x: 308, endPoint y: 130, distance: 188.8
click at [308, 130] on div "Home Text block Icon Kitchenware Text block Row Allar vörur Heading A kitchenwa…" at bounding box center [391, 103] width 416 height 106
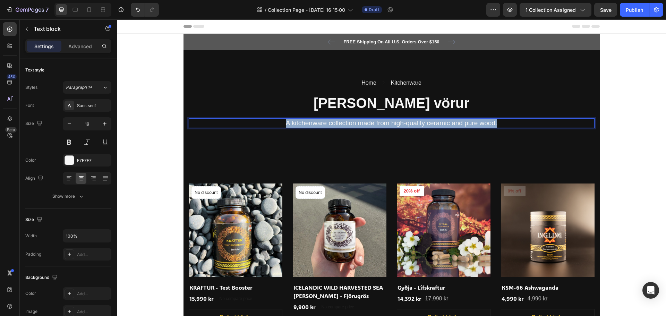
drag, startPoint x: 490, startPoint y: 122, endPoint x: 275, endPoint y: 127, distance: 214.8
click at [275, 127] on p "A kitchenware collection made from high-quality ceramic and pure wood." at bounding box center [391, 123] width 404 height 9
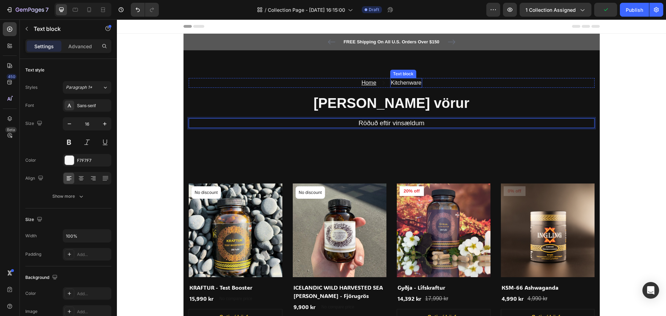
click at [416, 85] on p "Kitchenware" at bounding box center [406, 83] width 31 height 8
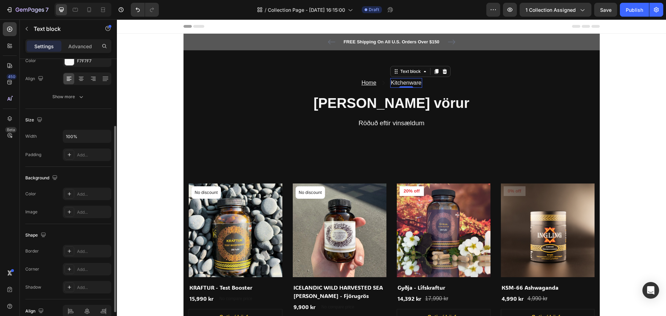
scroll to position [65, 0]
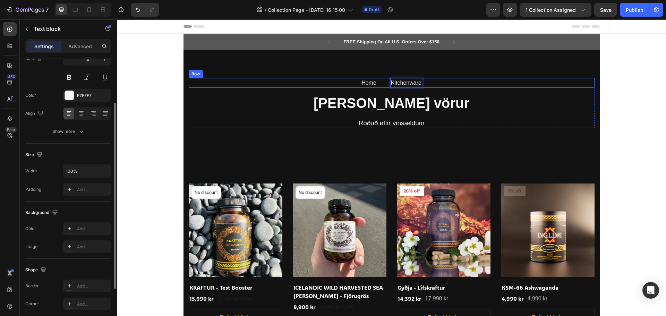
click at [420, 80] on div "Home Text block Icon Kitchenware Text block 0 Row" at bounding box center [392, 83] width 406 height 10
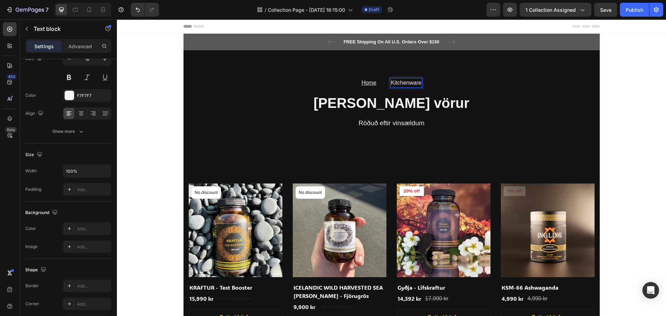
click at [412, 82] on p "Kitchenware" at bounding box center [406, 83] width 31 height 8
click at [353, 80] on div "Home Text block Icon Kitchenware Text block 0 Row" at bounding box center [392, 83] width 406 height 10
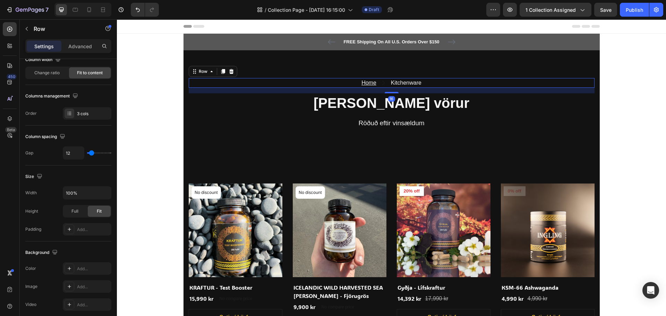
scroll to position [0, 0]
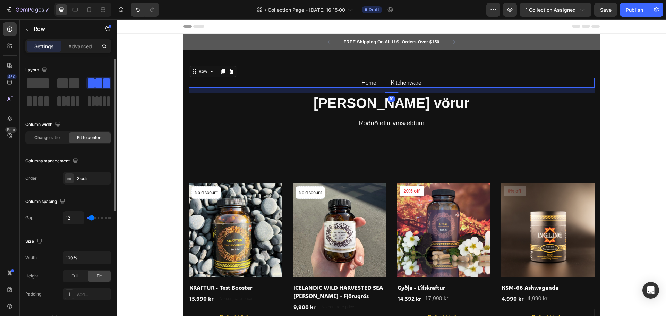
click at [377, 82] on div "Home Text block Icon Kitchenware Text block Row 16" at bounding box center [392, 83] width 406 height 10
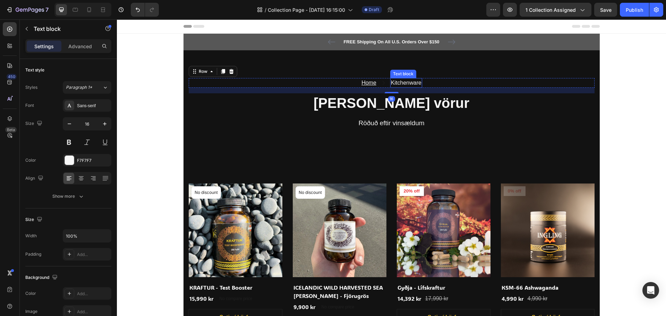
click at [392, 79] on p "Kitchenware" at bounding box center [406, 83] width 31 height 8
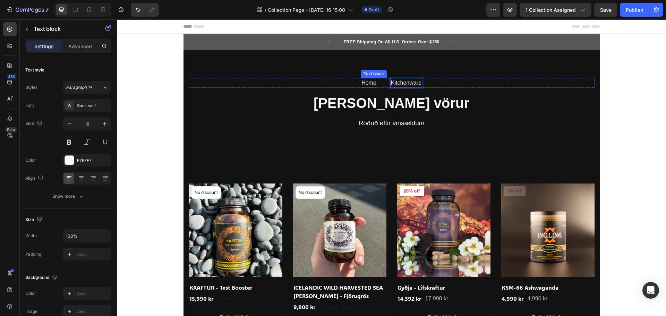
click at [365, 79] on p "Home" at bounding box center [368, 83] width 15 height 8
click at [365, 82] on u "Home" at bounding box center [368, 83] width 15 height 6
click at [395, 79] on p "Kitchenware" at bounding box center [406, 83] width 31 height 8
click at [365, 80] on u "Home" at bounding box center [368, 83] width 15 height 6
click at [396, 83] on p "Kitchenware" at bounding box center [406, 83] width 31 height 8
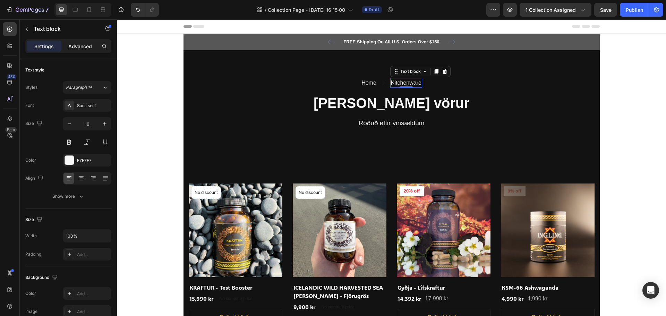
click at [82, 44] on p "Advanced" at bounding box center [80, 46] width 24 height 7
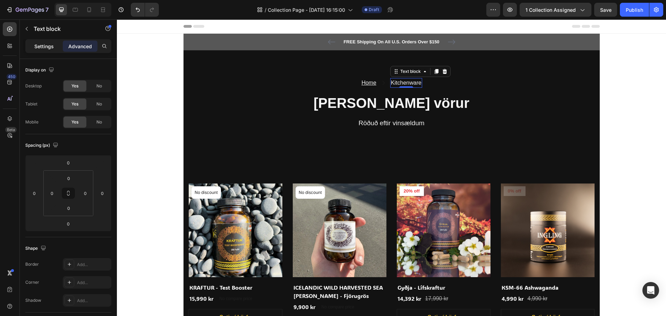
click at [46, 45] on p "Settings" at bounding box center [43, 46] width 19 height 7
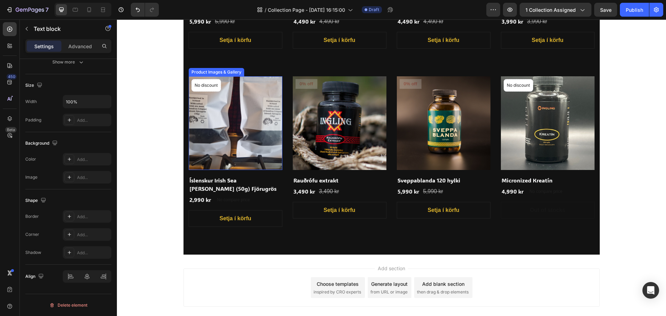
scroll to position [494, 0]
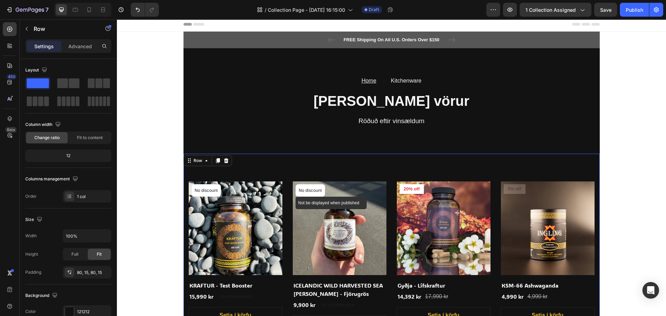
scroll to position [0, 0]
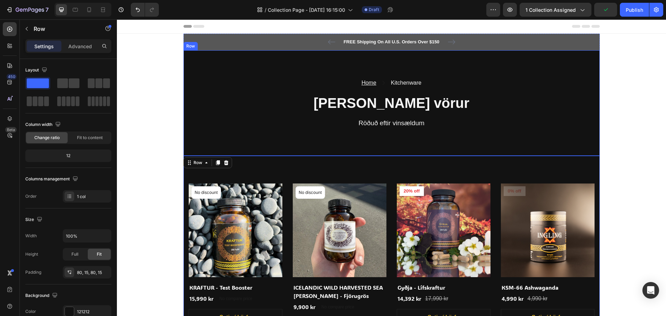
click at [437, 129] on div "Home Text block Icon Kitchenware Text block Row Allar vörur Heading Röðuð eftir…" at bounding box center [391, 103] width 416 height 106
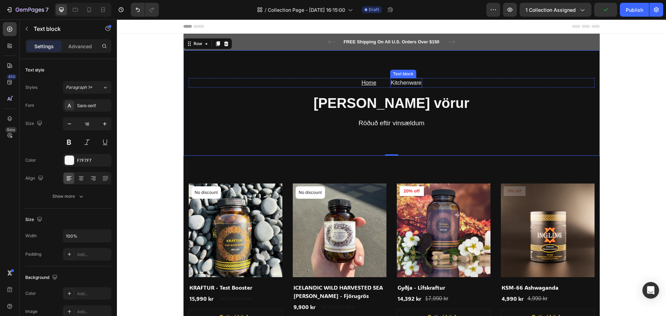
click at [401, 83] on p "Kitchenware" at bounding box center [406, 83] width 31 height 8
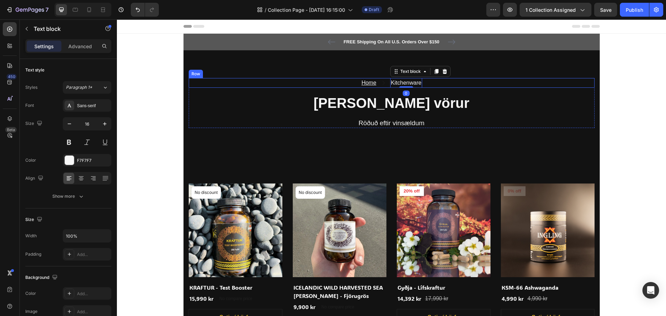
click at [427, 82] on div "Home Text block Icon Kitchenware Text block 0 Row" at bounding box center [392, 83] width 406 height 10
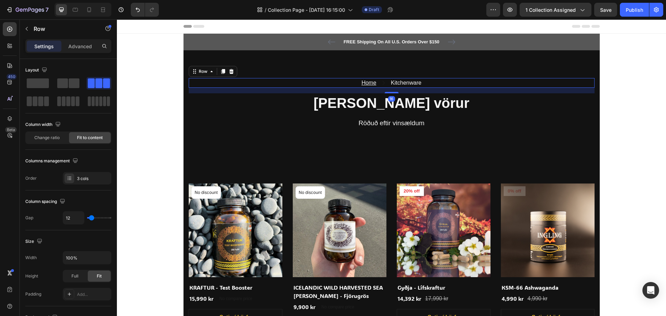
click at [422, 82] on div "Home Text block Icon Kitchenware Text block Row 16" at bounding box center [392, 83] width 406 height 10
click at [407, 84] on p "Kitchenware" at bounding box center [406, 83] width 31 height 8
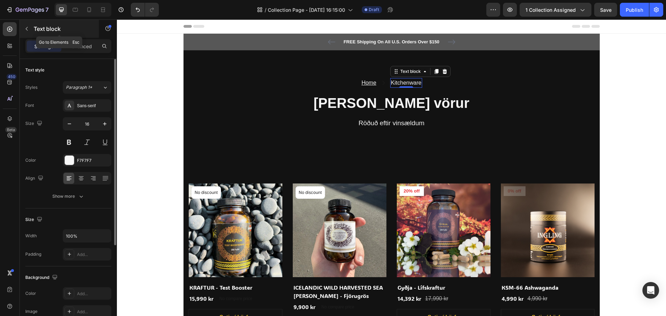
click at [23, 25] on button "button" at bounding box center [26, 28] width 11 height 11
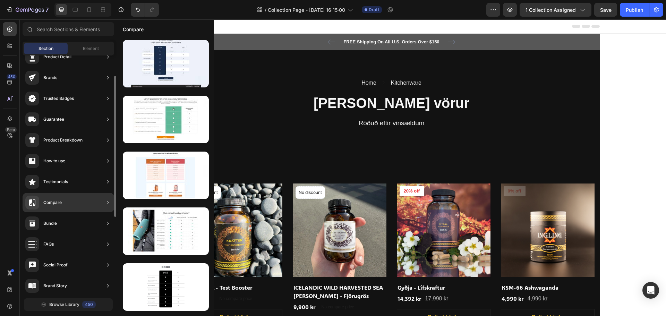
scroll to position [139, 0]
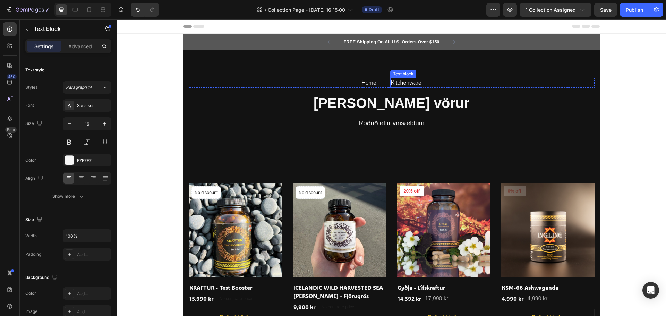
click at [408, 83] on p "Kitchenware" at bounding box center [406, 83] width 31 height 8
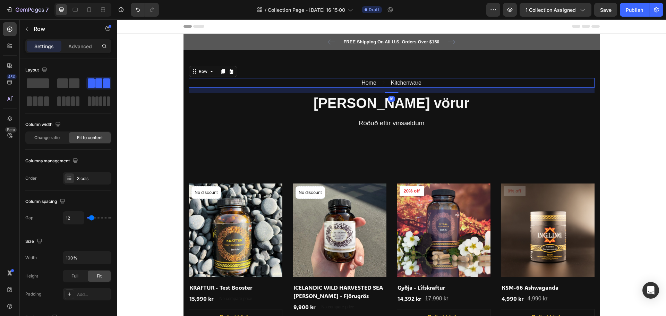
click at [435, 83] on div "Home Text block Icon Kitchenware Text block Row 16" at bounding box center [392, 83] width 406 height 10
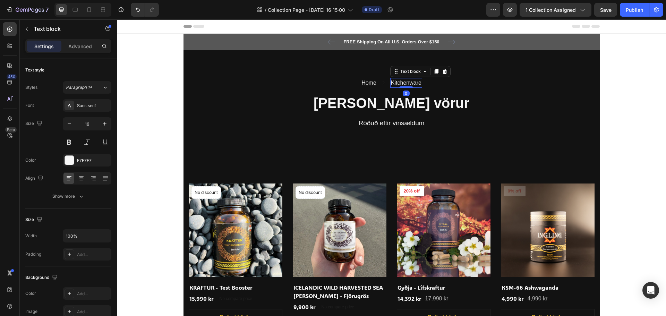
click at [410, 81] on p "Kitchenware" at bounding box center [406, 83] width 31 height 8
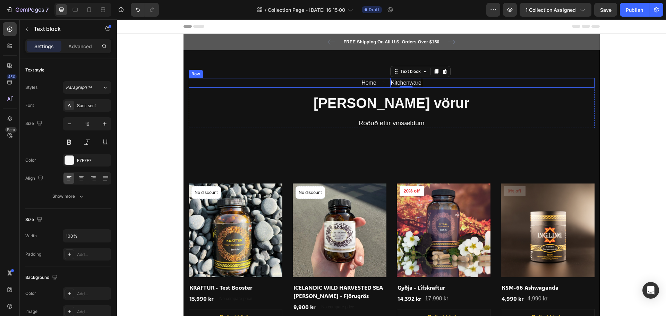
click at [435, 83] on div "Home Text block Icon Kitchenware Text block 0 Row" at bounding box center [392, 83] width 406 height 10
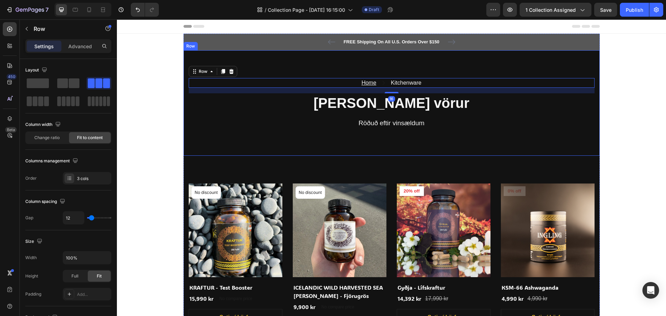
click at [495, 70] on div "Home Text block Icon Kitchenware Text block Row 16 Allar vörur Heading Röðuð ef…" at bounding box center [391, 103] width 416 height 106
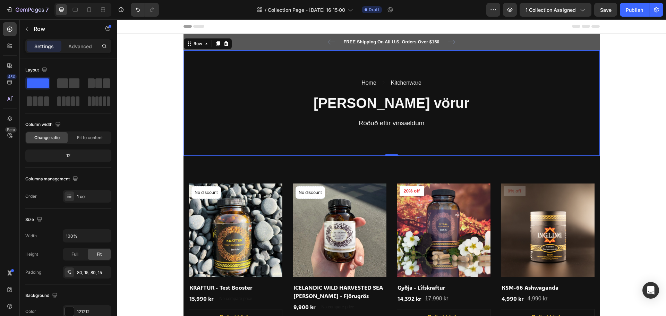
click at [460, 141] on div "Home Text block Icon Kitchenware Text block Row Allar vörur Heading Röðuð eftir…" at bounding box center [391, 103] width 416 height 106
click at [405, 85] on p "Kitchenware" at bounding box center [406, 83] width 31 height 8
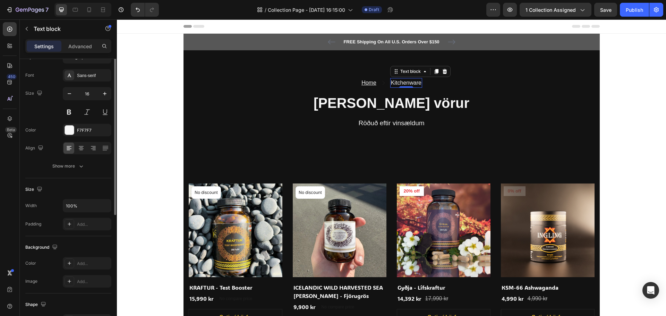
scroll to position [0, 0]
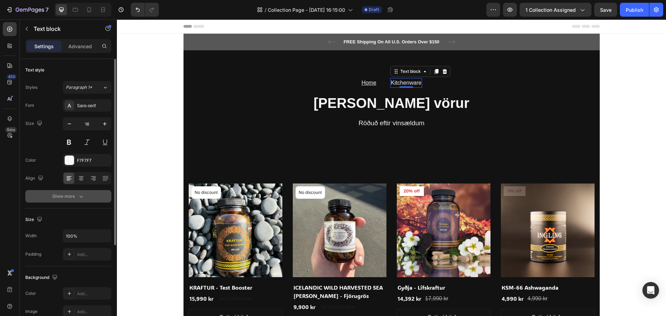
click at [80, 192] on button "Show more" at bounding box center [68, 196] width 86 height 12
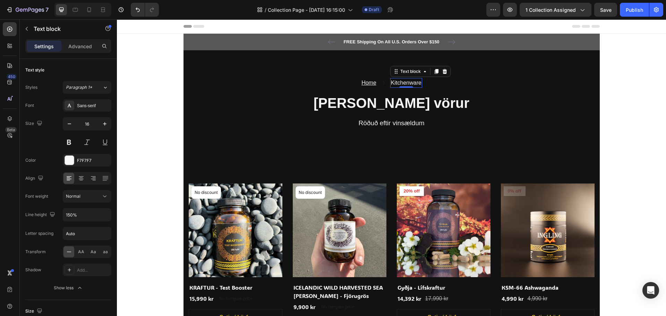
click at [37, 46] on p "Settings" at bounding box center [43, 46] width 19 height 7
click at [83, 40] on div "Settings Advanced" at bounding box center [68, 46] width 86 height 14
click at [83, 41] on div "Settings Advanced" at bounding box center [68, 46] width 86 height 14
click at [29, 45] on div "Settings" at bounding box center [44, 46] width 35 height 11
click at [442, 71] on icon at bounding box center [445, 72] width 6 height 6
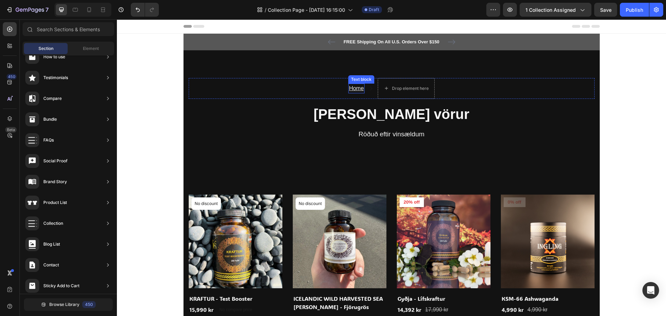
click at [353, 87] on u "Home" at bounding box center [356, 88] width 15 height 6
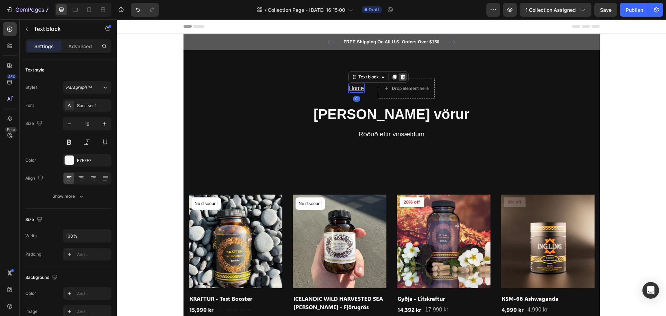
click at [403, 76] on div at bounding box center [403, 77] width 8 height 8
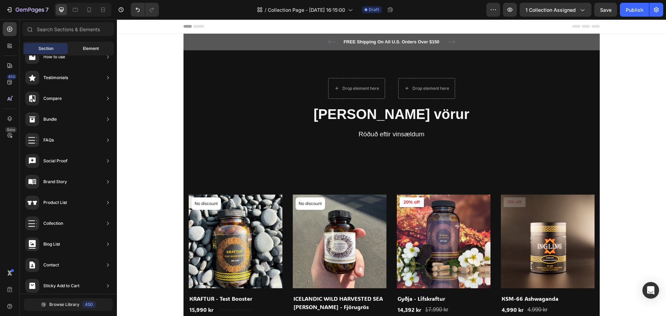
click at [79, 46] on div "Element" at bounding box center [91, 48] width 44 height 11
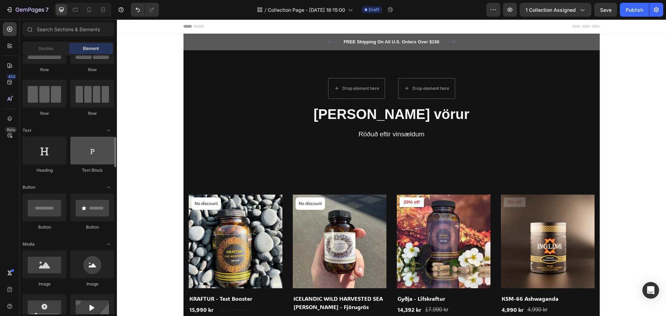
scroll to position [104, 0]
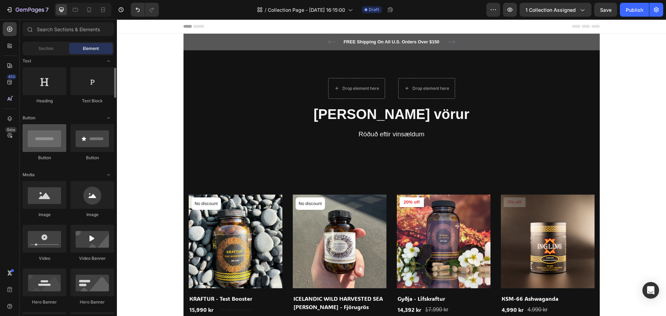
click at [60, 148] on div at bounding box center [45, 138] width 44 height 28
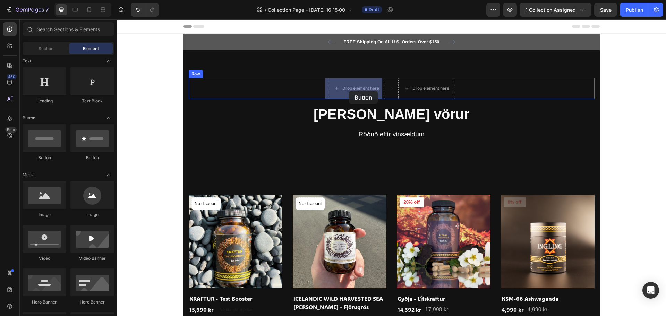
drag, startPoint x: 157, startPoint y: 165, endPoint x: 349, endPoint y: 91, distance: 205.5
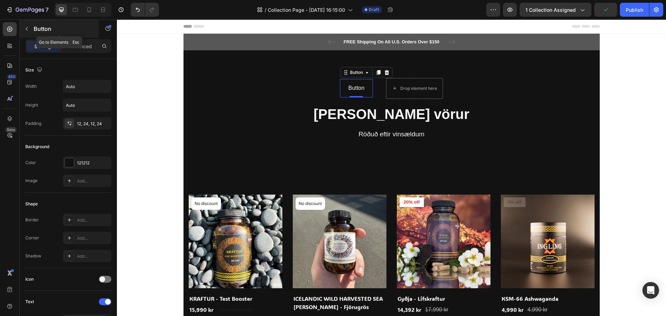
click at [25, 31] on icon "button" at bounding box center [27, 29] width 6 height 6
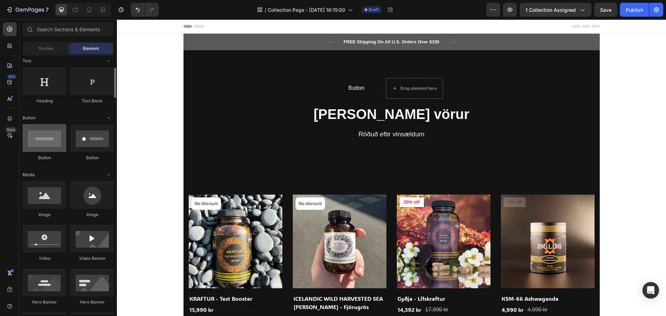
click at [45, 147] on div at bounding box center [45, 138] width 44 height 28
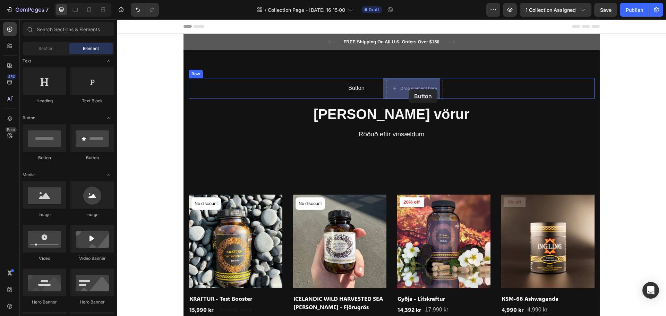
drag, startPoint x: 175, startPoint y: 157, endPoint x: 409, endPoint y: 89, distance: 243.0
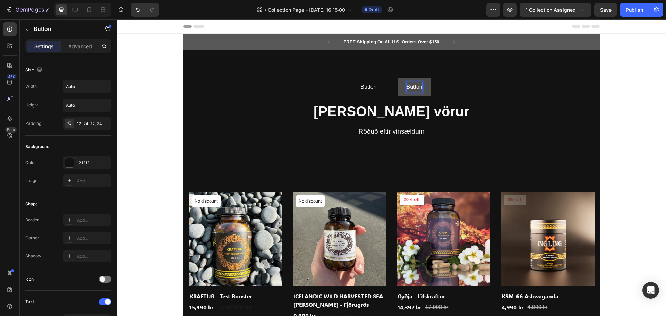
click at [419, 87] on p "Button" at bounding box center [415, 87] width 16 height 10
drag, startPoint x: 419, startPoint y: 87, endPoint x: 398, endPoint y: 86, distance: 20.5
click at [398, 86] on button "Button" at bounding box center [414, 87] width 33 height 18
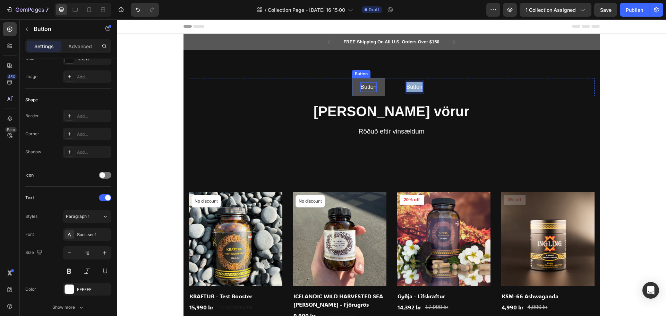
click at [360, 88] on p "Button" at bounding box center [368, 87] width 16 height 10
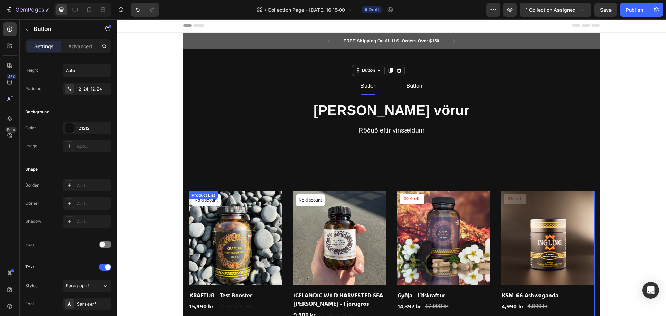
scroll to position [0, 0]
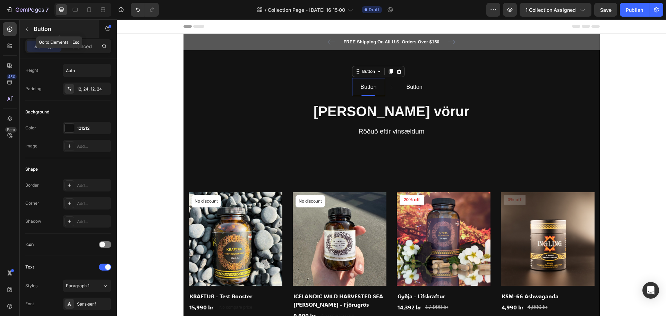
click at [26, 25] on button "button" at bounding box center [26, 28] width 11 height 11
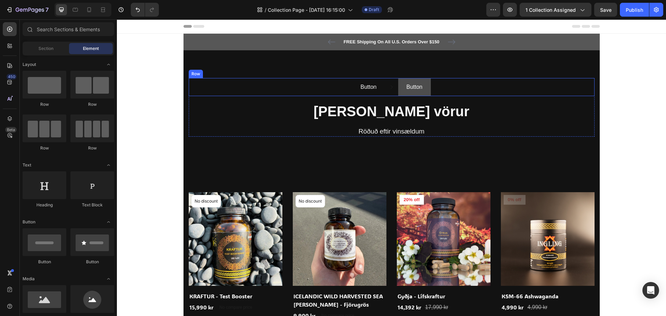
click at [425, 89] on button "Button" at bounding box center [414, 87] width 33 height 18
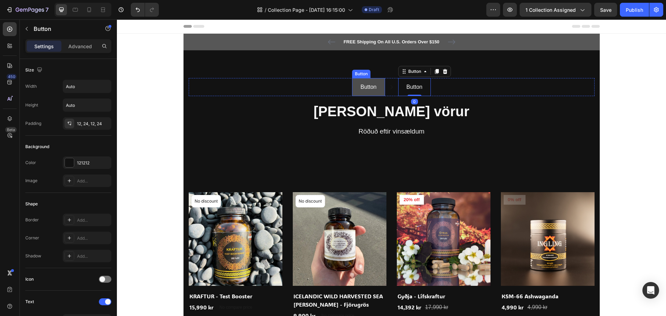
click at [377, 86] on button "Button" at bounding box center [368, 87] width 33 height 18
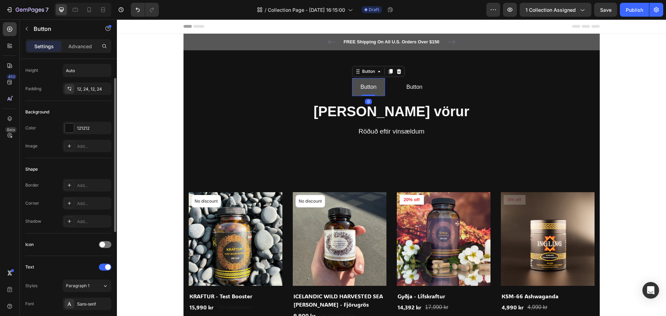
click at [377, 86] on button "Button" at bounding box center [368, 87] width 33 height 18
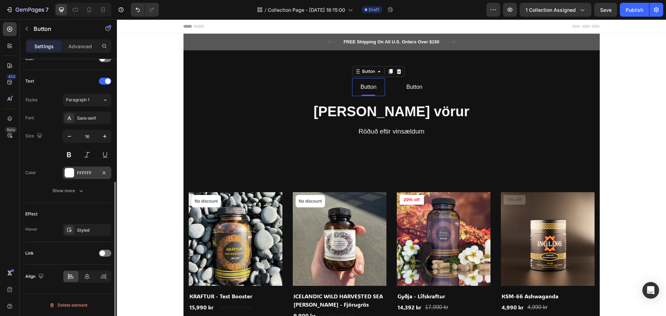
scroll to position [186, 0]
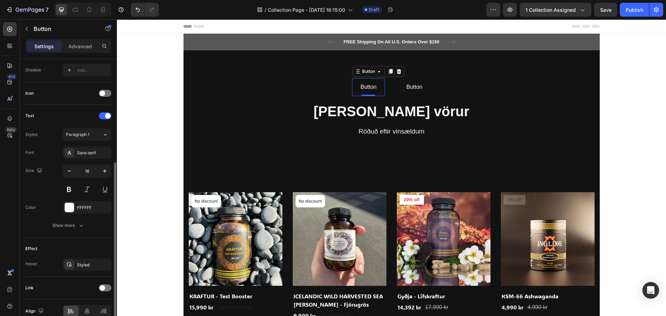
click at [98, 289] on div "Link" at bounding box center [68, 287] width 86 height 11
click at [100, 288] on div at bounding box center [105, 288] width 12 height 6
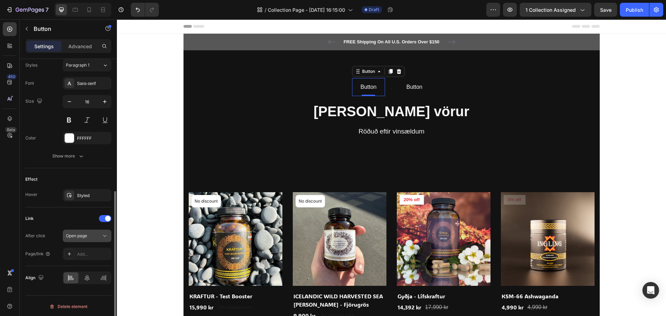
click at [92, 239] on div "Open page" at bounding box center [83, 236] width 35 height 6
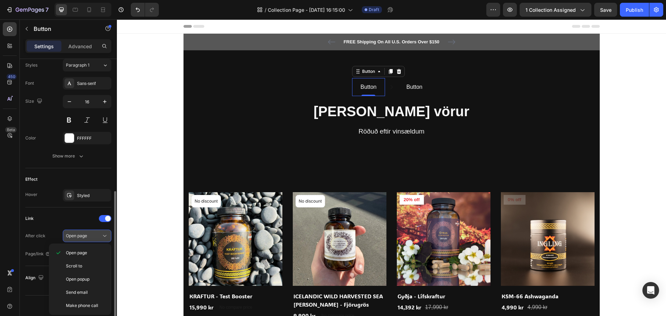
click at [92, 239] on div "Open page" at bounding box center [83, 236] width 35 height 6
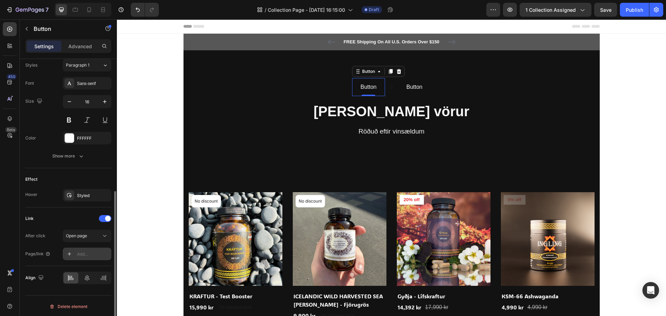
click at [92, 255] on div "Add..." at bounding box center [93, 254] width 33 height 6
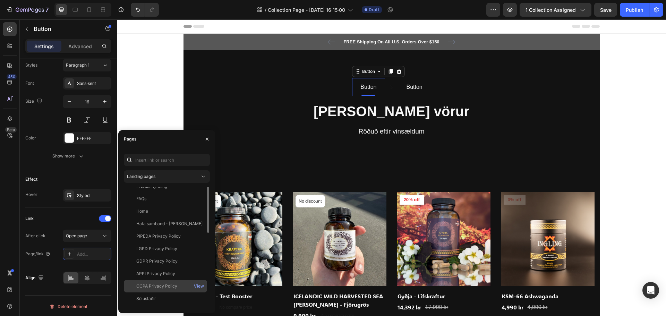
scroll to position [0, 0]
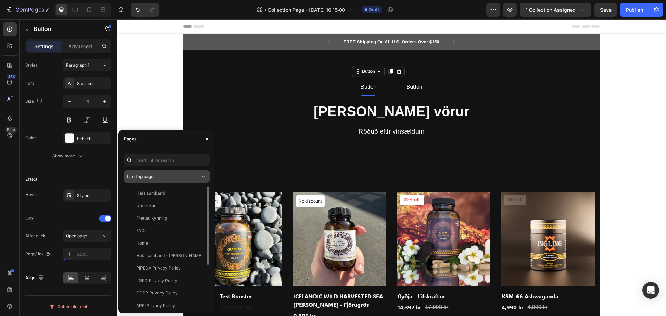
click at [179, 176] on div "Landing pages" at bounding box center [163, 176] width 73 height 6
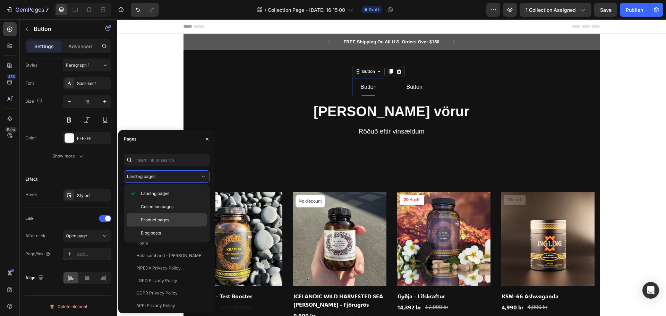
click at [167, 217] on span "Product pages" at bounding box center [155, 220] width 28 height 6
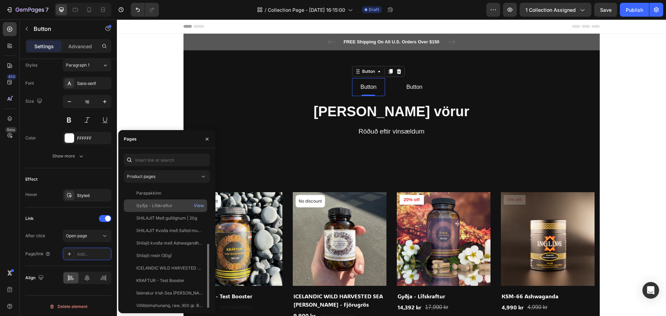
scroll to position [35, 0]
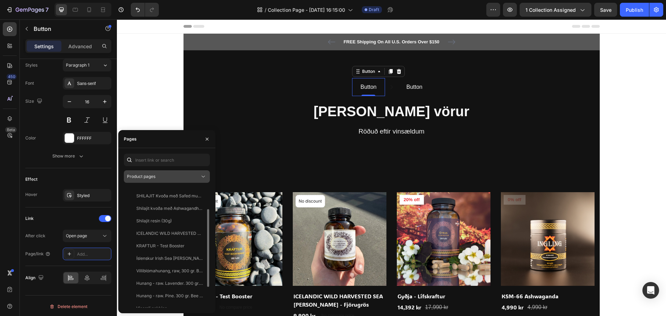
click at [176, 176] on div "Product pages" at bounding box center [163, 176] width 73 height 6
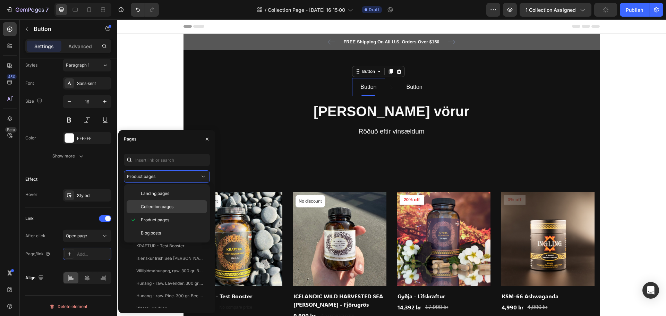
click at [168, 207] on span "Collection pages" at bounding box center [157, 207] width 33 height 6
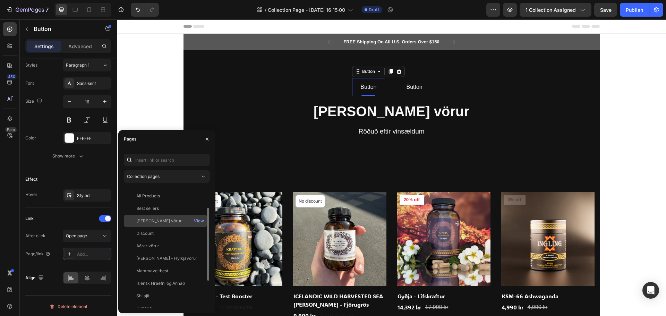
click at [166, 222] on div "Allar vörur" at bounding box center [166, 221] width 78 height 6
click at [193, 221] on div "View" at bounding box center [199, 221] width 16 height 12
click at [197, 221] on div "View" at bounding box center [199, 221] width 10 height 6
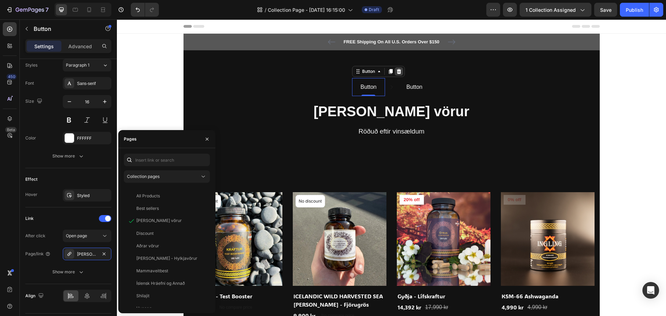
click at [396, 71] on icon at bounding box center [399, 72] width 6 height 6
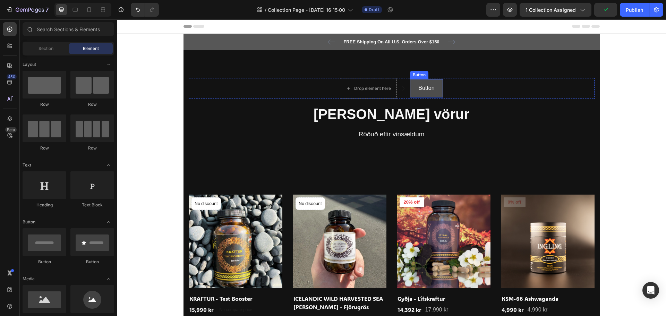
click at [412, 86] on button "Button" at bounding box center [426, 88] width 33 height 18
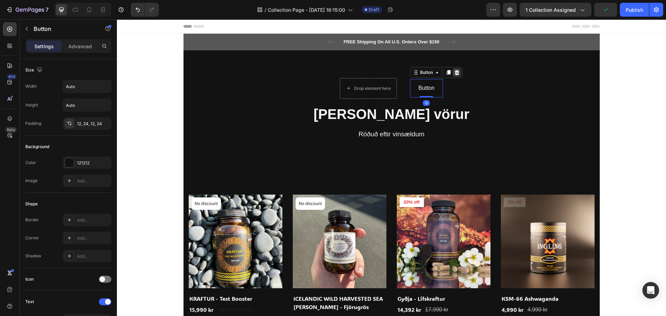
click at [456, 72] on icon at bounding box center [457, 72] width 5 height 5
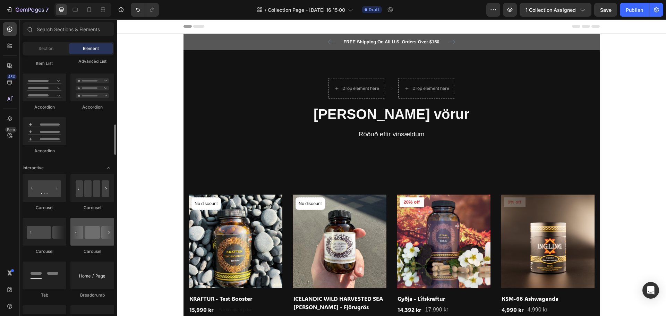
scroll to position [555, 0]
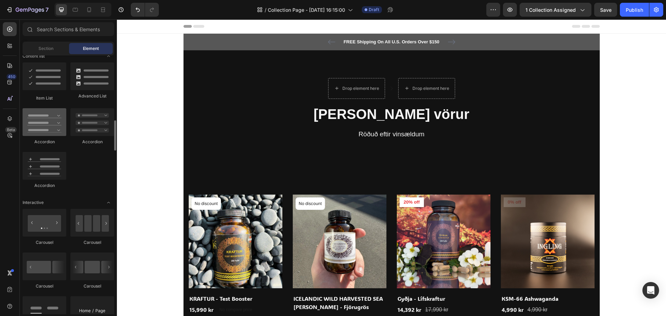
click at [46, 126] on div at bounding box center [45, 122] width 44 height 28
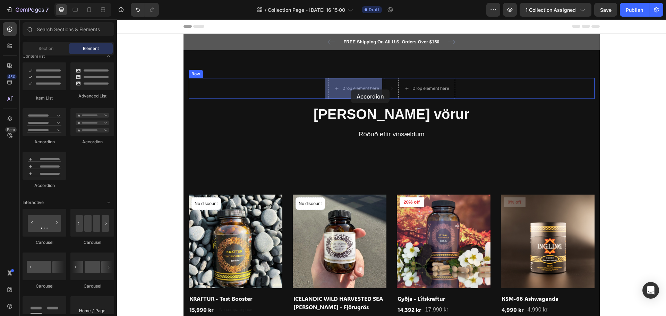
drag, startPoint x: 163, startPoint y: 146, endPoint x: 351, endPoint y: 89, distance: 196.5
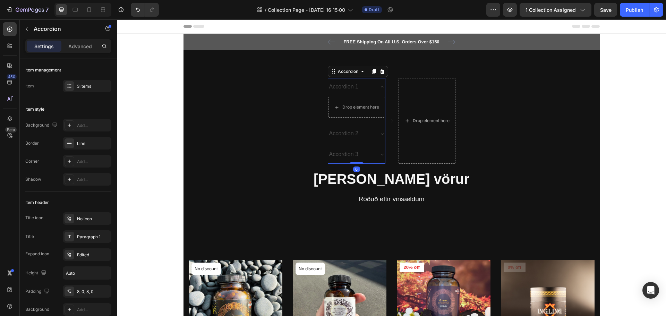
click at [365, 87] on div "Accordion 1" at bounding box center [351, 87] width 46 height 12
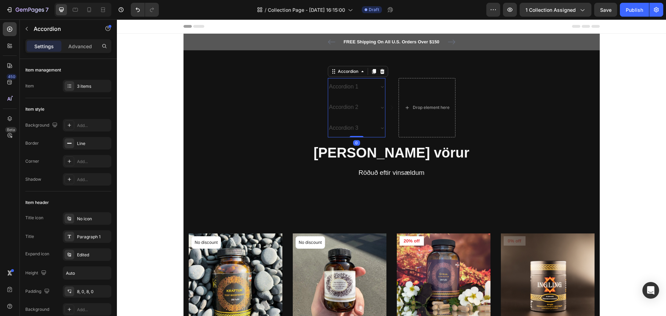
click at [370, 86] on div "Accordion 1" at bounding box center [356, 87] width 57 height 18
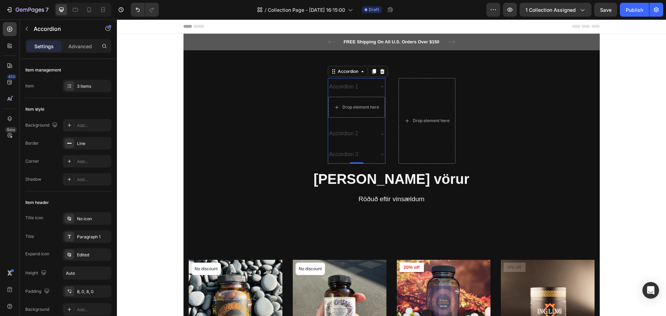
click at [370, 91] on div "Accordion 1" at bounding box center [351, 87] width 46 height 12
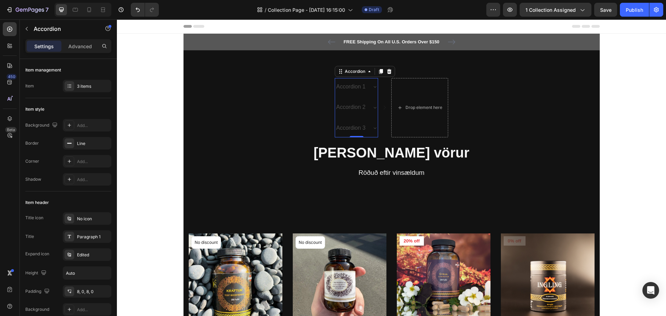
click at [374, 111] on div "Accordion 2" at bounding box center [356, 108] width 43 height 18
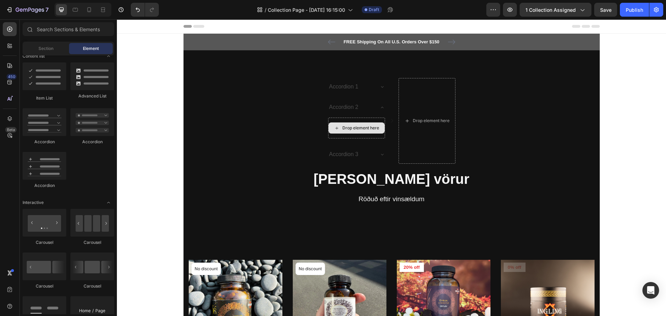
click at [354, 126] on div "Drop element here" at bounding box center [360, 128] width 37 height 6
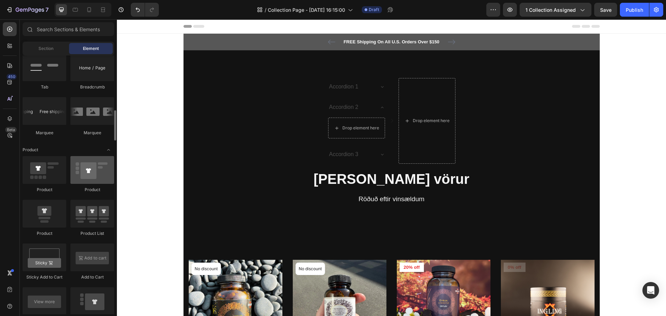
scroll to position [763, 0]
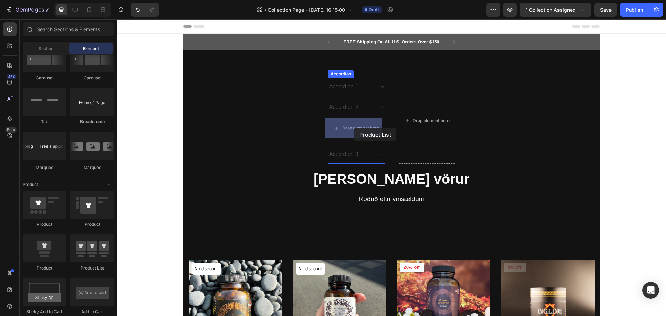
drag, startPoint x: 208, startPoint y: 268, endPoint x: 354, endPoint y: 128, distance: 202.1
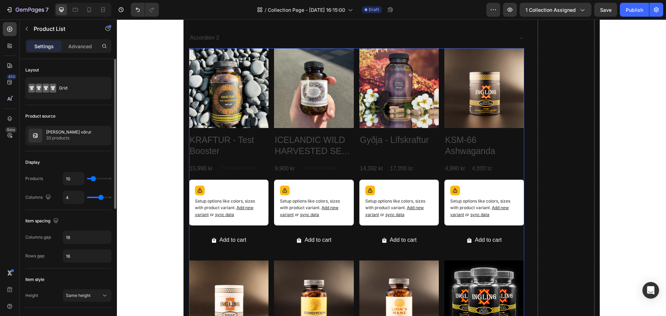
scroll to position [35, 0]
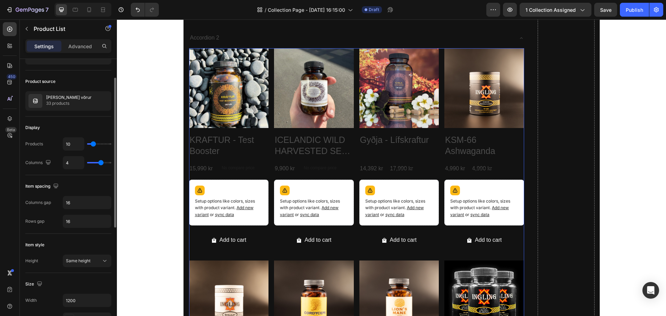
click at [75, 80] on div "Product source" at bounding box center [68, 81] width 86 height 11
click at [101, 101] on button "button" at bounding box center [104, 101] width 8 height 8
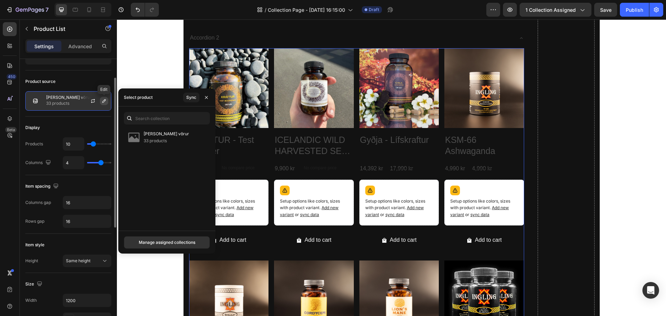
click at [101, 101] on button "button" at bounding box center [104, 101] width 8 height 8
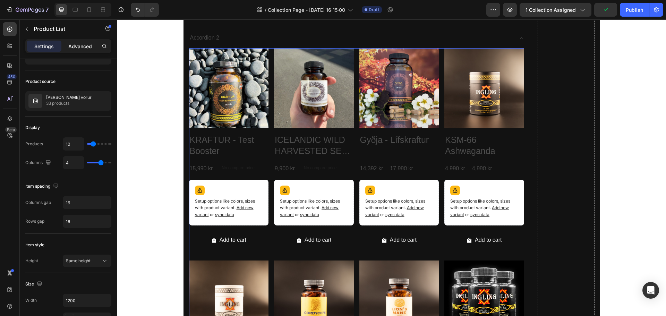
click at [85, 43] on p "Advanced" at bounding box center [80, 46] width 24 height 7
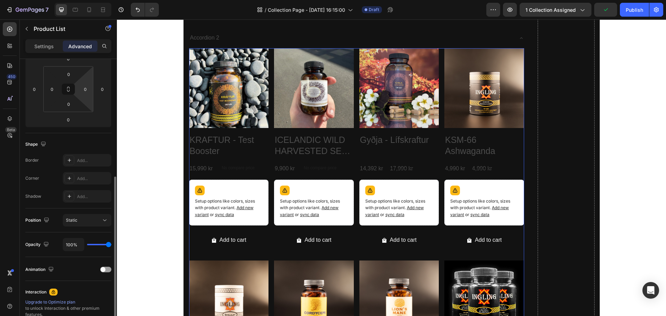
scroll to position [173, 0]
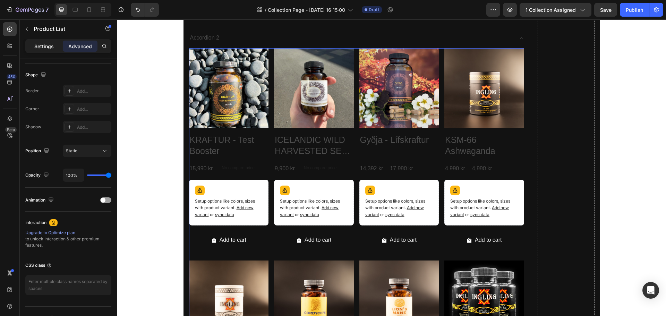
click at [37, 43] on p "Settings" at bounding box center [43, 46] width 19 height 7
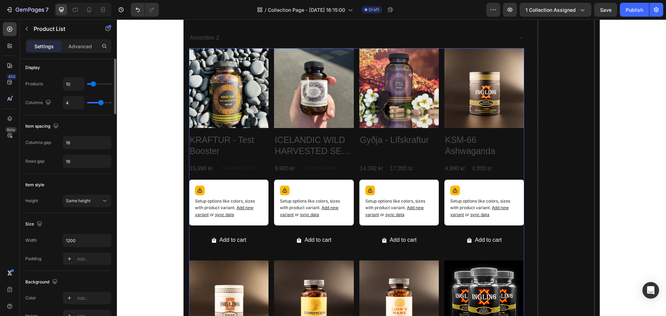
scroll to position [0, 0]
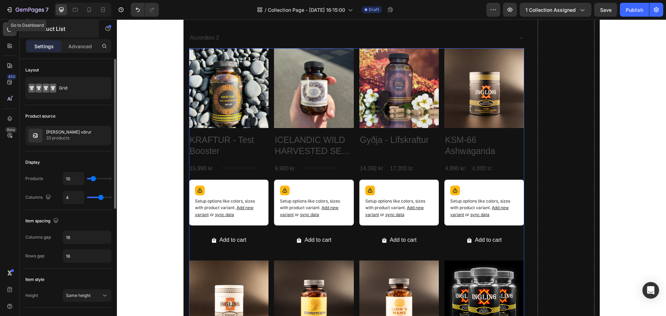
click at [25, 29] on icon "button" at bounding box center [27, 29] width 6 height 6
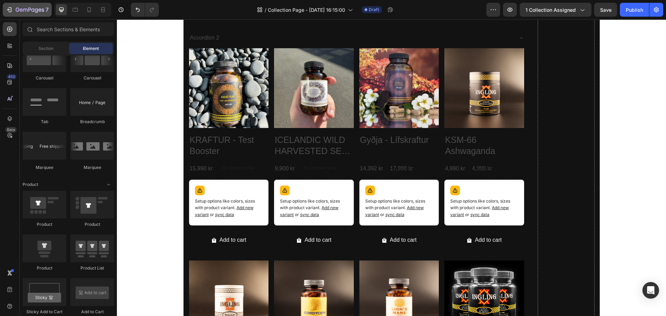
click at [23, 6] on div "7" at bounding box center [32, 10] width 33 height 8
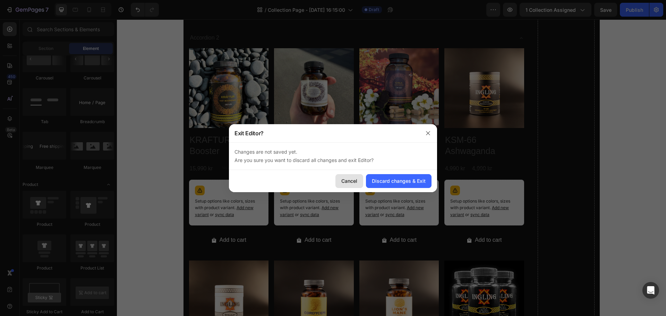
drag, startPoint x: 391, startPoint y: 183, endPoint x: 352, endPoint y: 186, distance: 39.3
click at [352, 186] on div "Cancel Discard changes & Exit" at bounding box center [333, 181] width 208 height 22
click at [349, 182] on div "Cancel" at bounding box center [349, 180] width 16 height 7
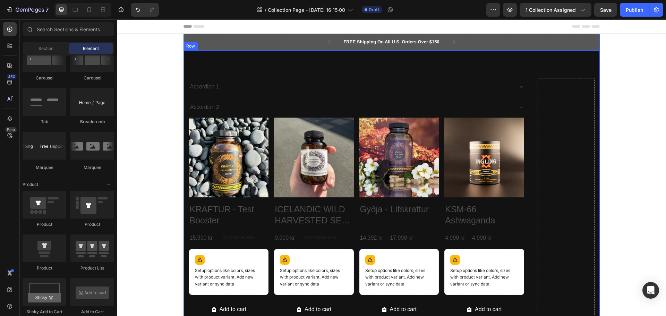
click at [395, 81] on div "Accordion 1" at bounding box center [351, 87] width 324 height 12
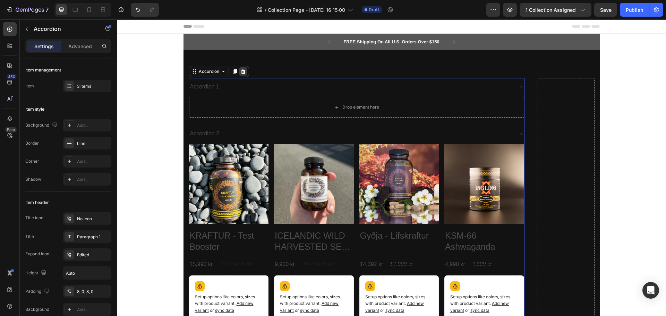
click at [240, 72] on icon at bounding box center [243, 72] width 6 height 6
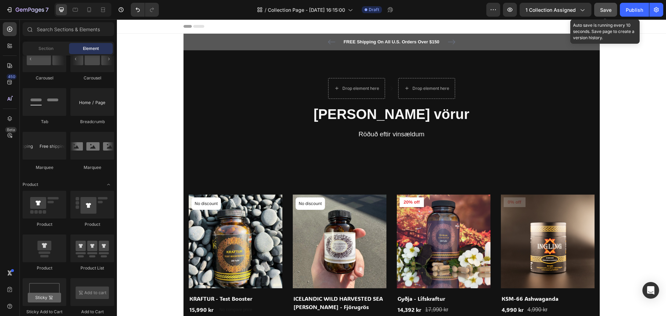
click at [612, 11] on button "Save" at bounding box center [605, 10] width 23 height 14
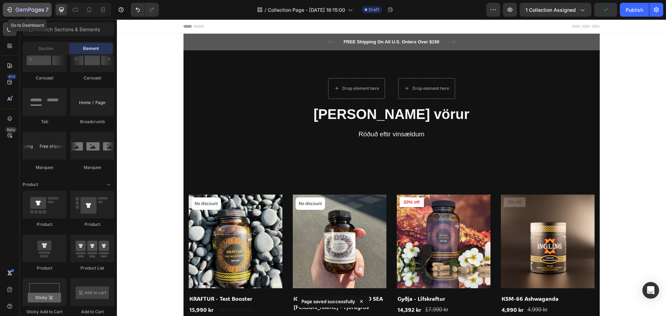
click at [9, 9] on icon "button" at bounding box center [9, 9] width 7 height 7
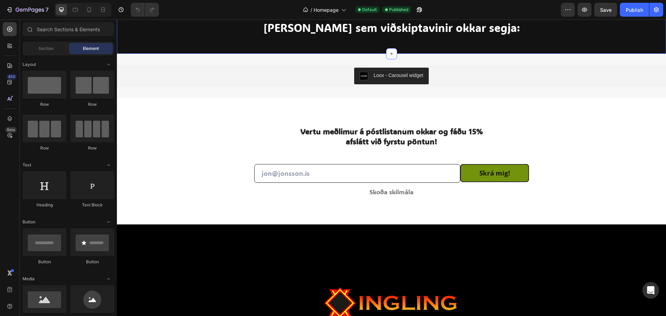
scroll to position [1307, 0]
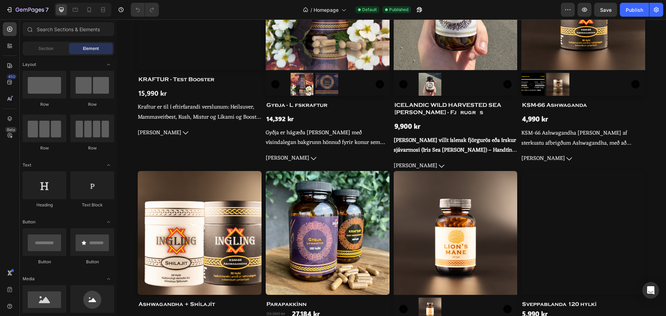
scroll to position [347, 0]
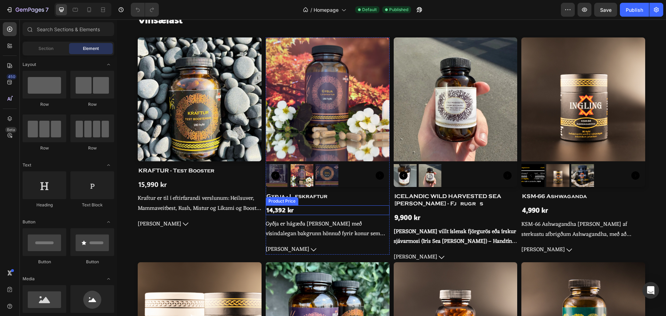
click at [294, 212] on div "14,392 kr" at bounding box center [328, 209] width 124 height 9
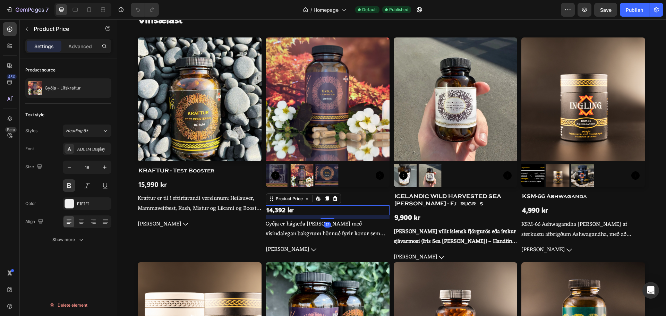
click at [311, 211] on div "14,392 kr" at bounding box center [328, 209] width 124 height 9
click at [312, 211] on div "14,392 kr" at bounding box center [328, 209] width 124 height 9
click at [335, 209] on div "14,392 kr" at bounding box center [328, 209] width 124 height 9
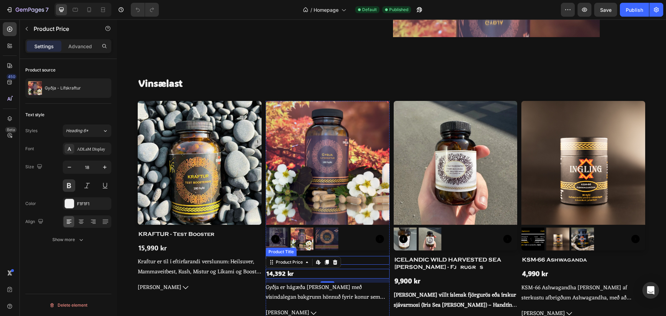
scroll to position [277, 0]
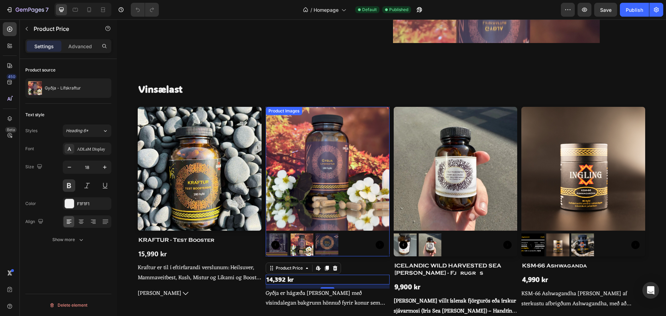
click at [373, 188] on img at bounding box center [328, 169] width 124 height 124
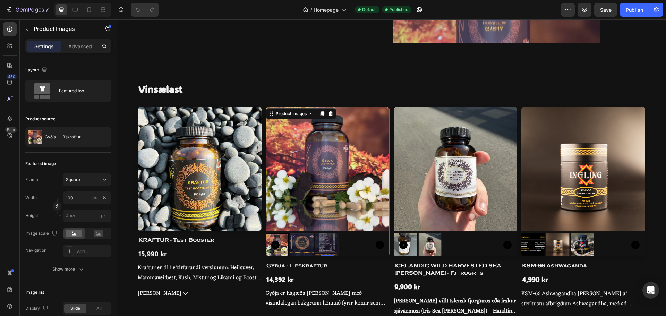
click at [348, 177] on img at bounding box center [328, 169] width 124 height 124
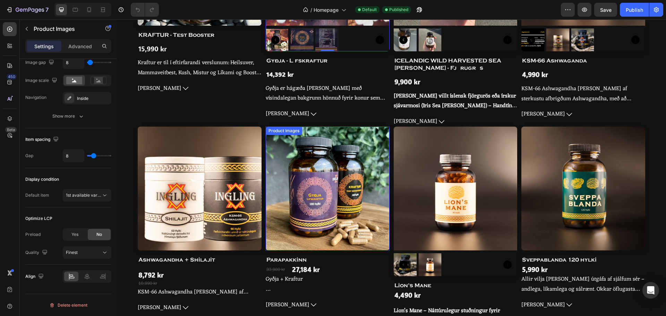
scroll to position [520, 0]
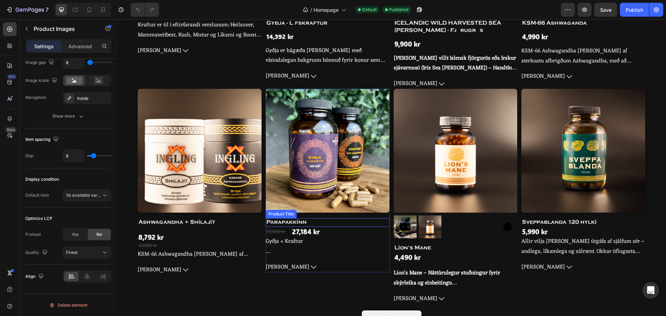
click at [301, 227] on div "27,184 kr" at bounding box center [305, 232] width 29 height 10
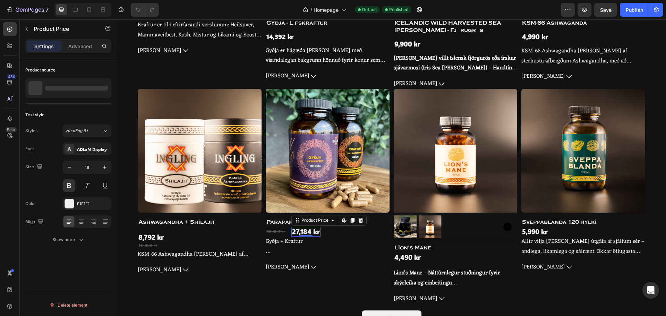
scroll to position [0, 0]
click at [283, 228] on div "33,980 kr" at bounding box center [276, 231] width 20 height 7
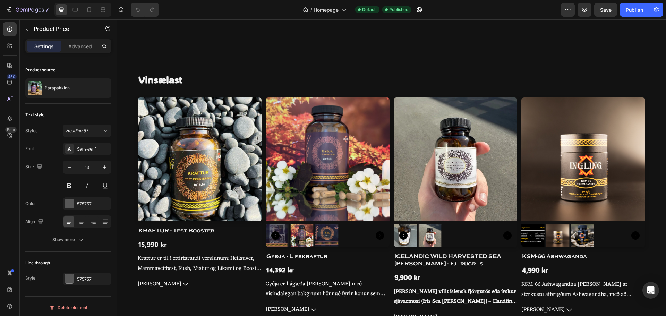
scroll to position [258, 0]
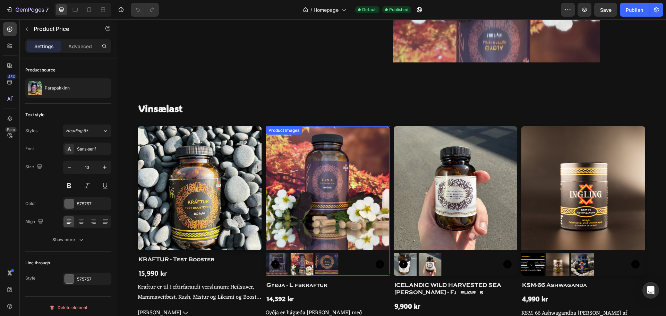
click at [342, 184] on img at bounding box center [328, 188] width 124 height 124
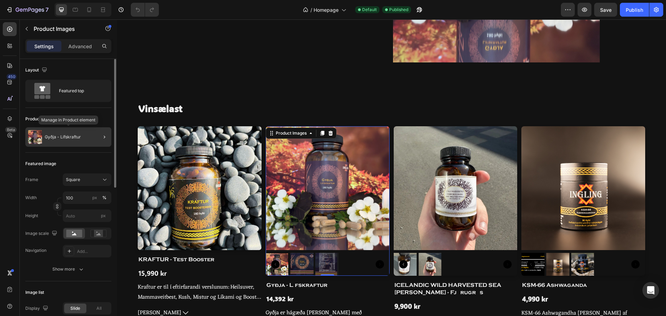
click at [91, 135] on div "Gyðja - Lífskraftur" at bounding box center [68, 136] width 86 height 19
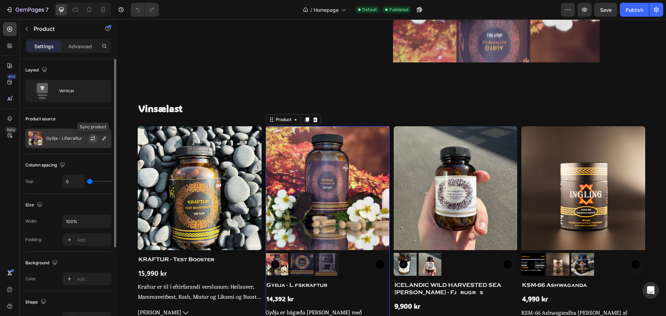
click at [93, 137] on icon "button" at bounding box center [93, 137] width 4 height 2
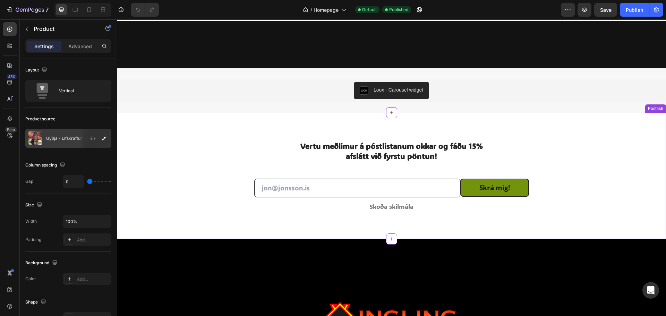
scroll to position [1299, 0]
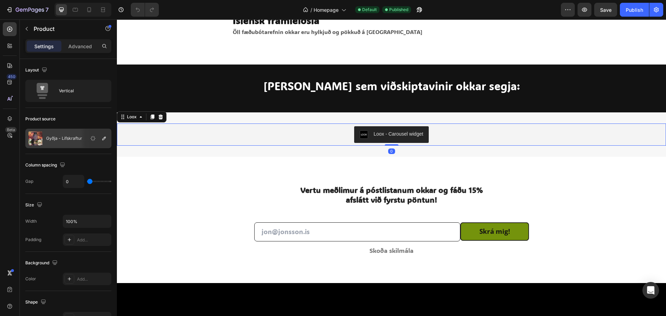
click at [381, 138] on div "Loox - Carousel widget" at bounding box center [399, 133] width 50 height 7
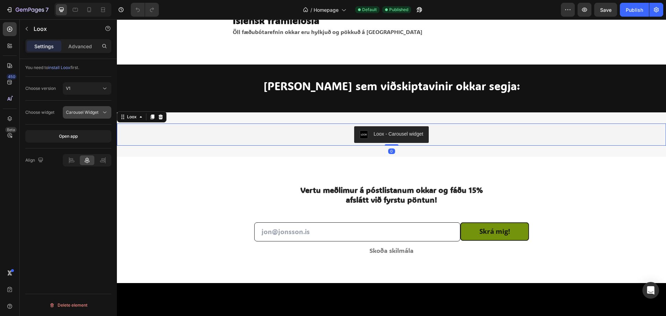
click at [85, 113] on span "Carousel Widget" at bounding box center [82, 112] width 33 height 5
click at [83, 112] on span "Carousel Widget" at bounding box center [82, 112] width 33 height 5
